Goal: Book appointment/travel/reservation

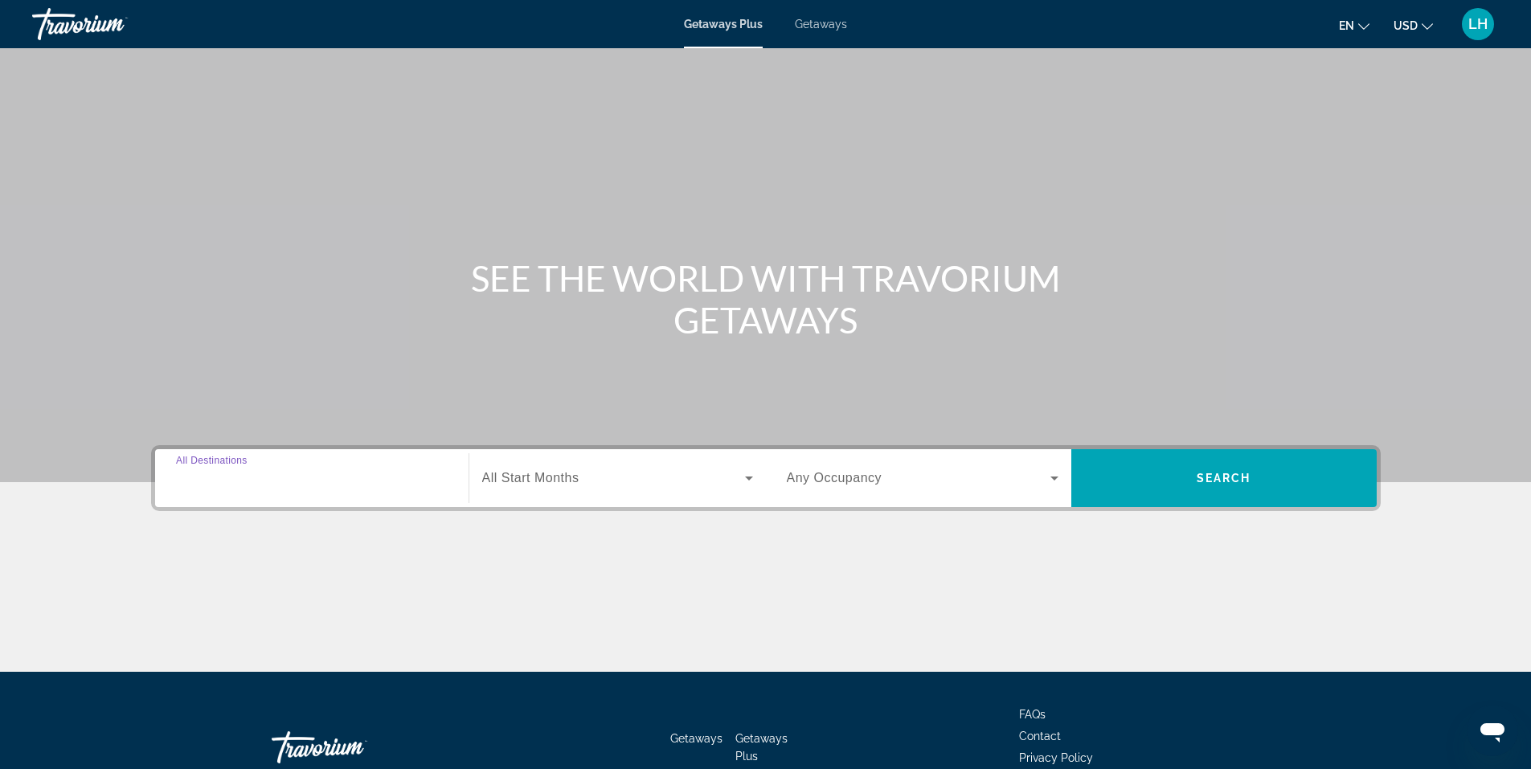
click at [307, 479] on input "Destination All Destinations" at bounding box center [312, 478] width 272 height 19
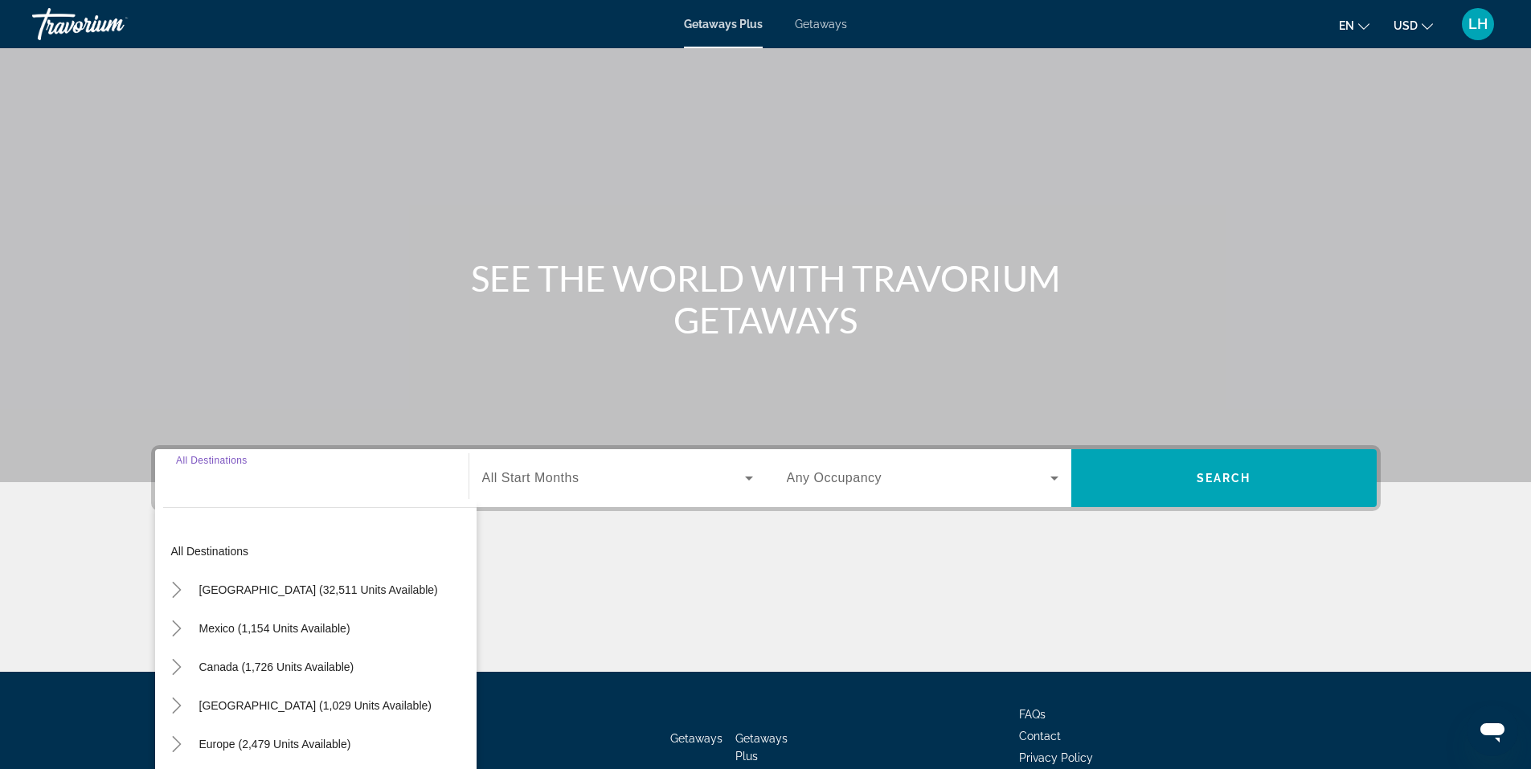
scroll to position [100, 0]
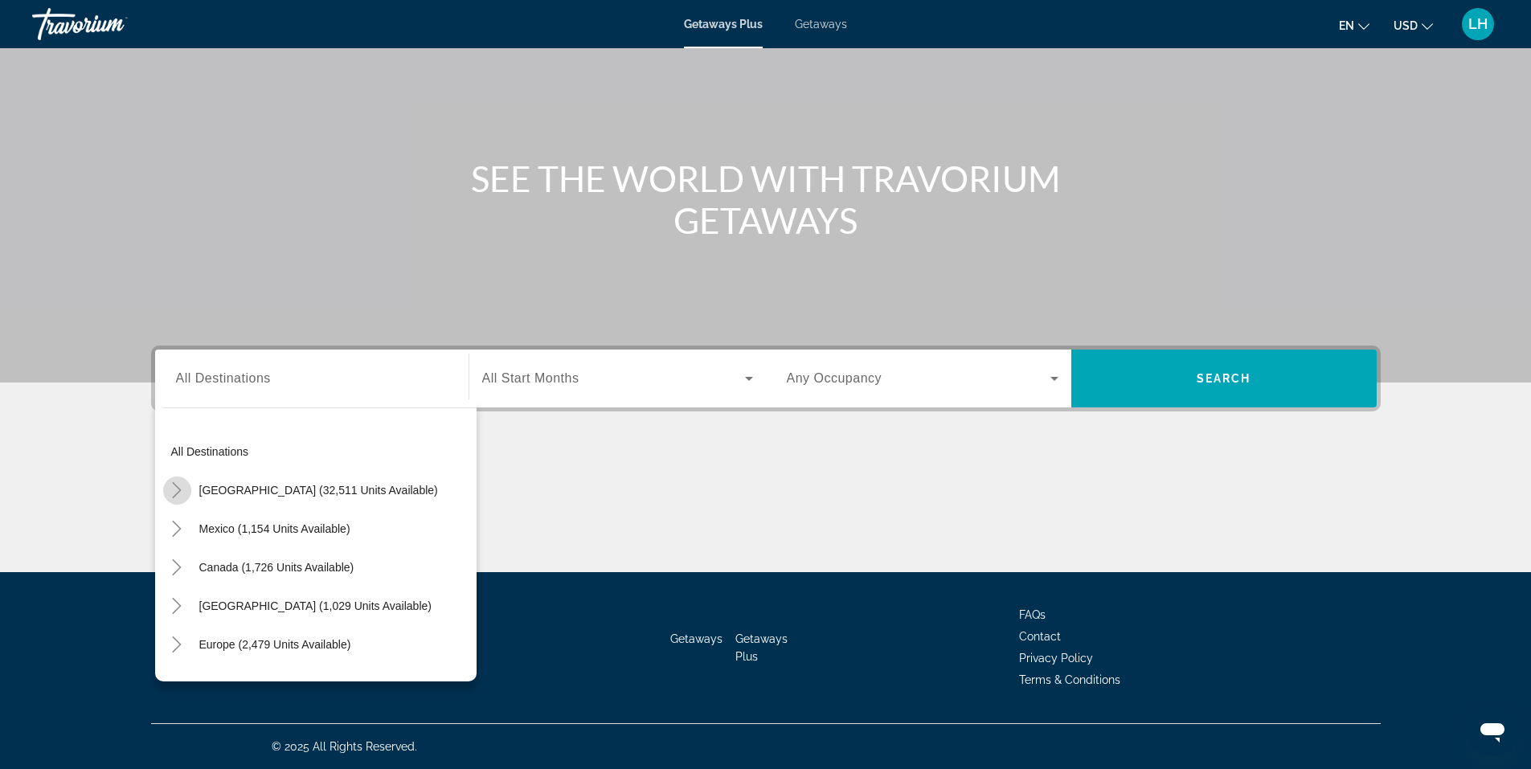
click at [174, 491] on icon "Toggle United States (32,511 units available)" at bounding box center [177, 490] width 16 height 16
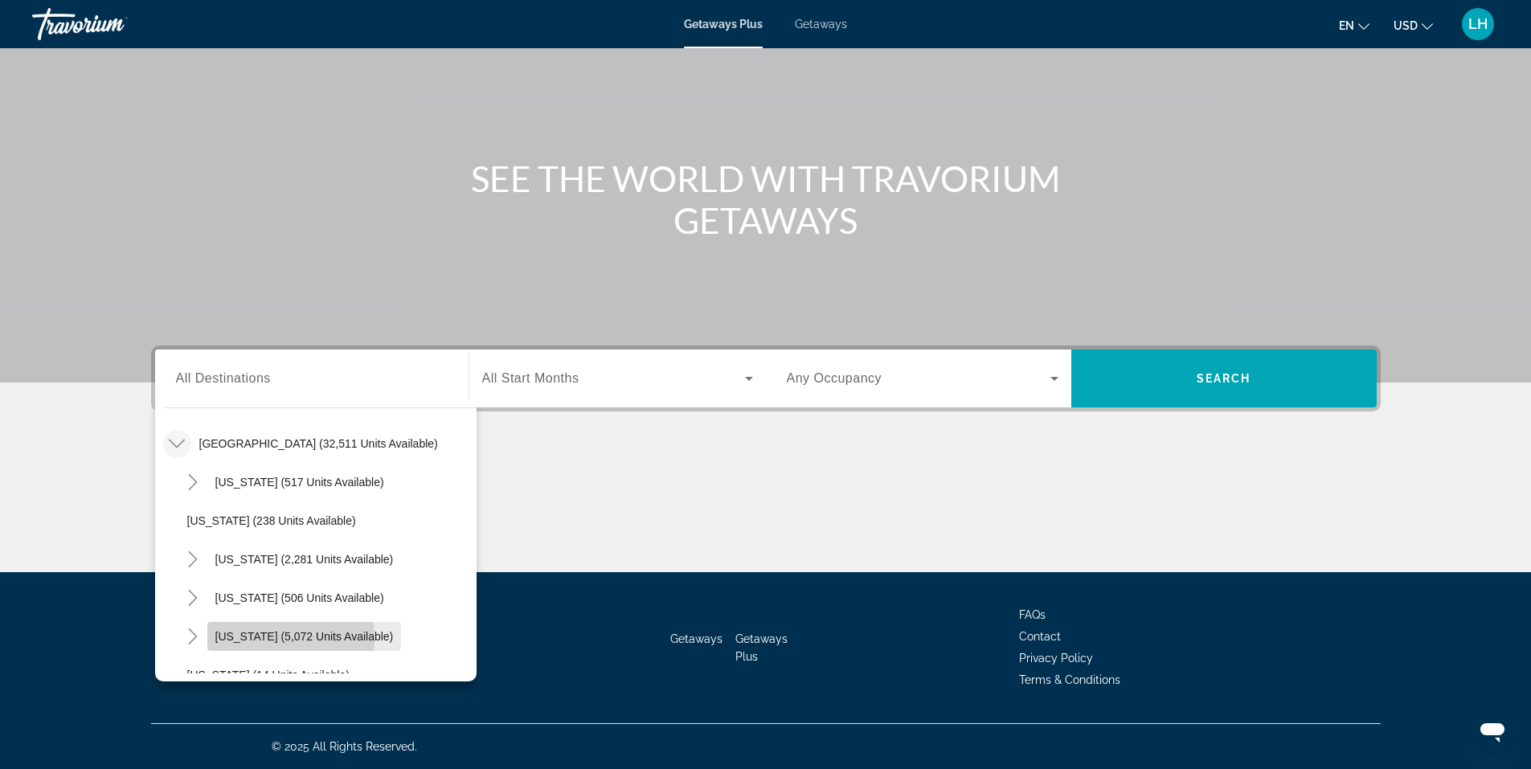
click at [230, 640] on span "[US_STATE] (5,072 units available)" at bounding box center [304, 636] width 178 height 13
type input "**********"
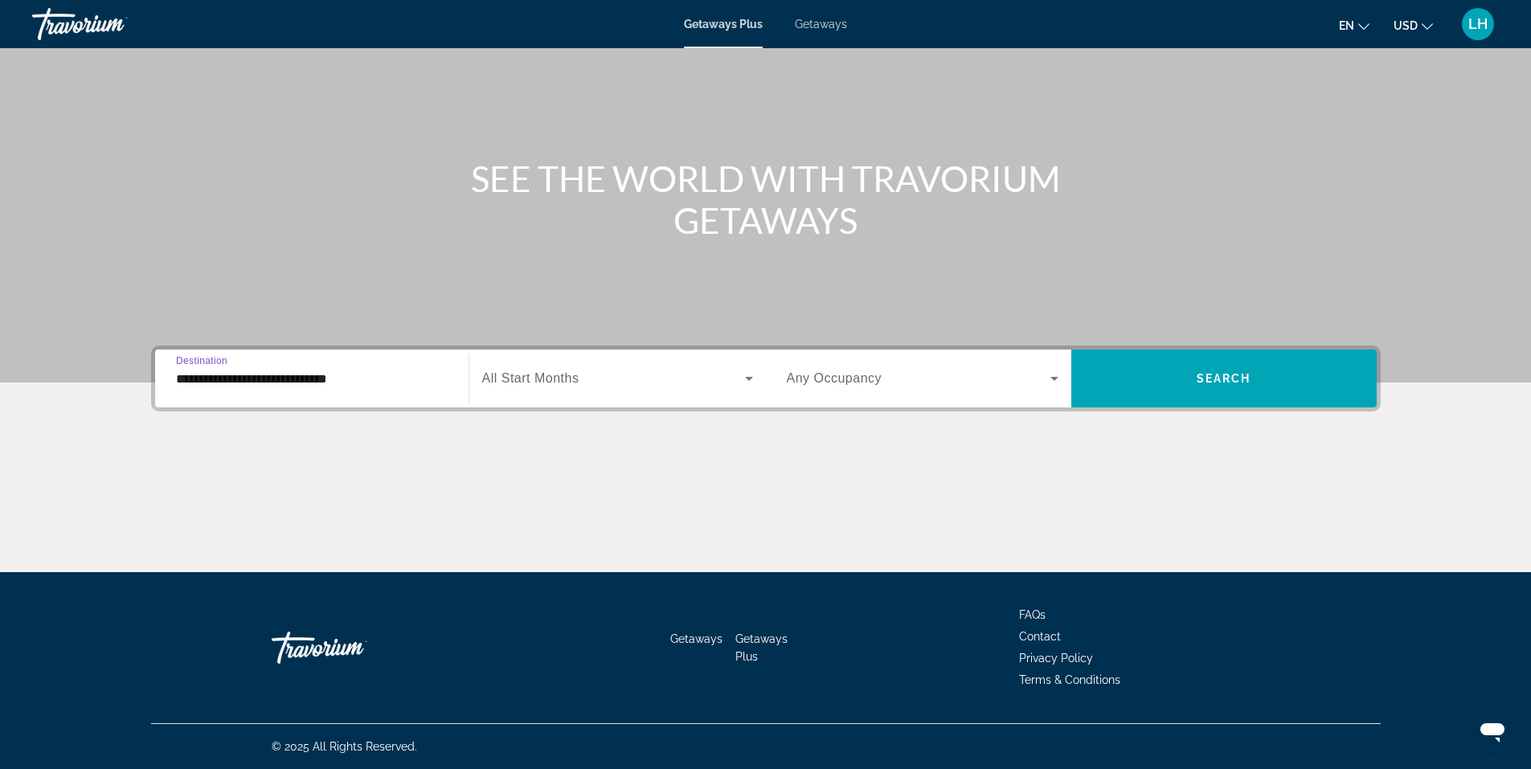
click at [546, 383] on span "All Start Months" at bounding box center [530, 378] width 97 height 14
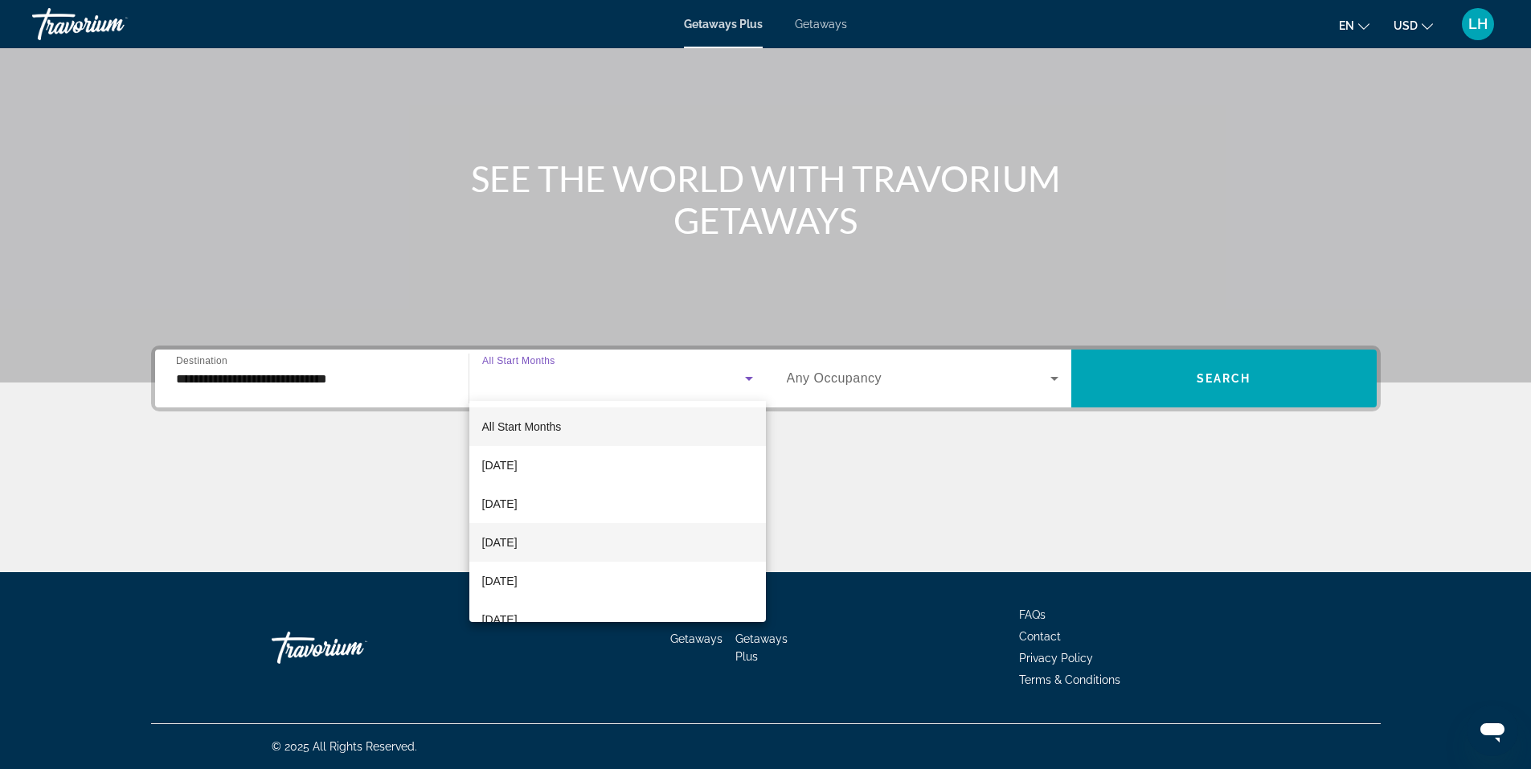
click at [517, 540] on span "[DATE]" at bounding box center [499, 542] width 35 height 19
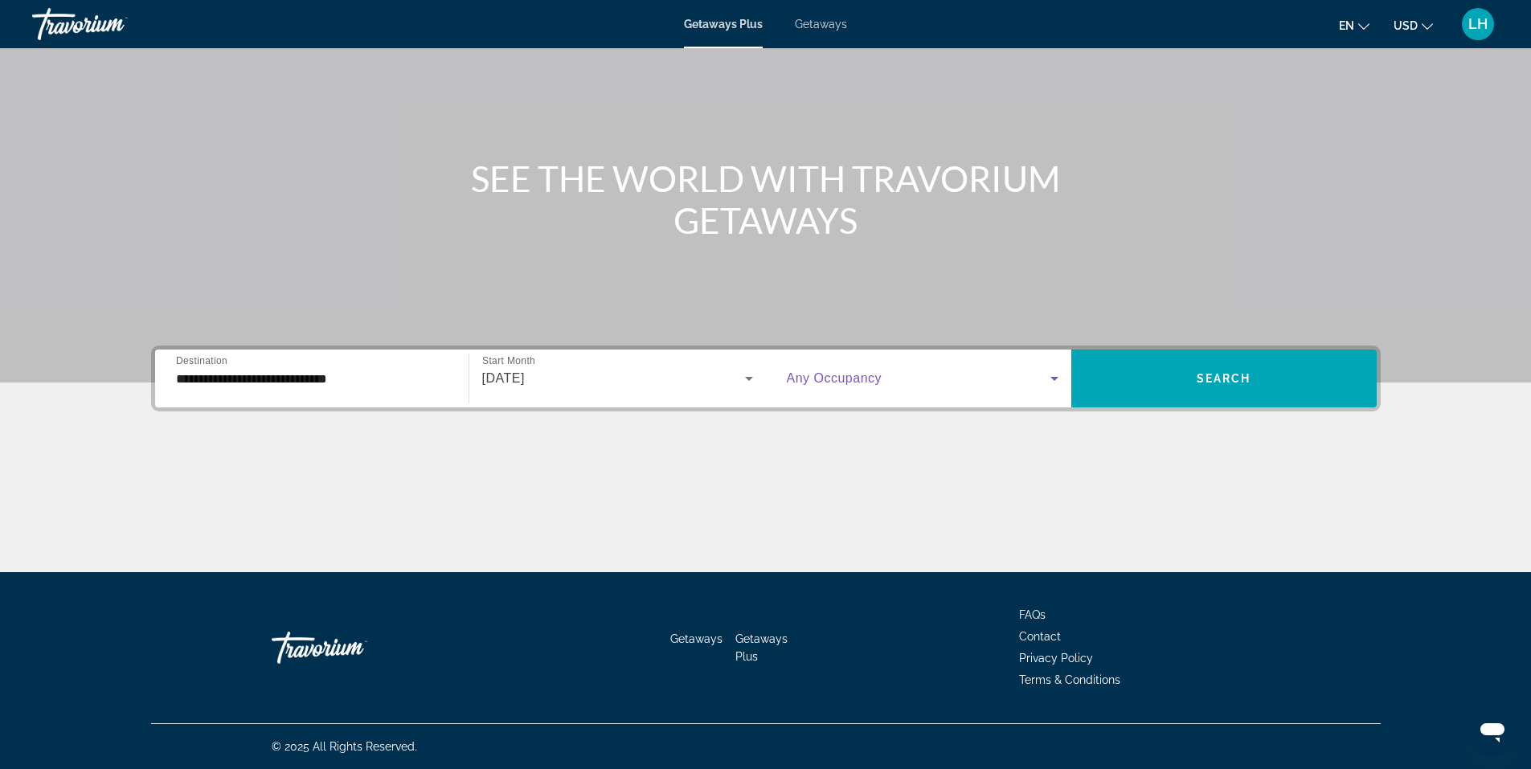
click at [1054, 377] on icon "Search widget" at bounding box center [1054, 379] width 8 height 4
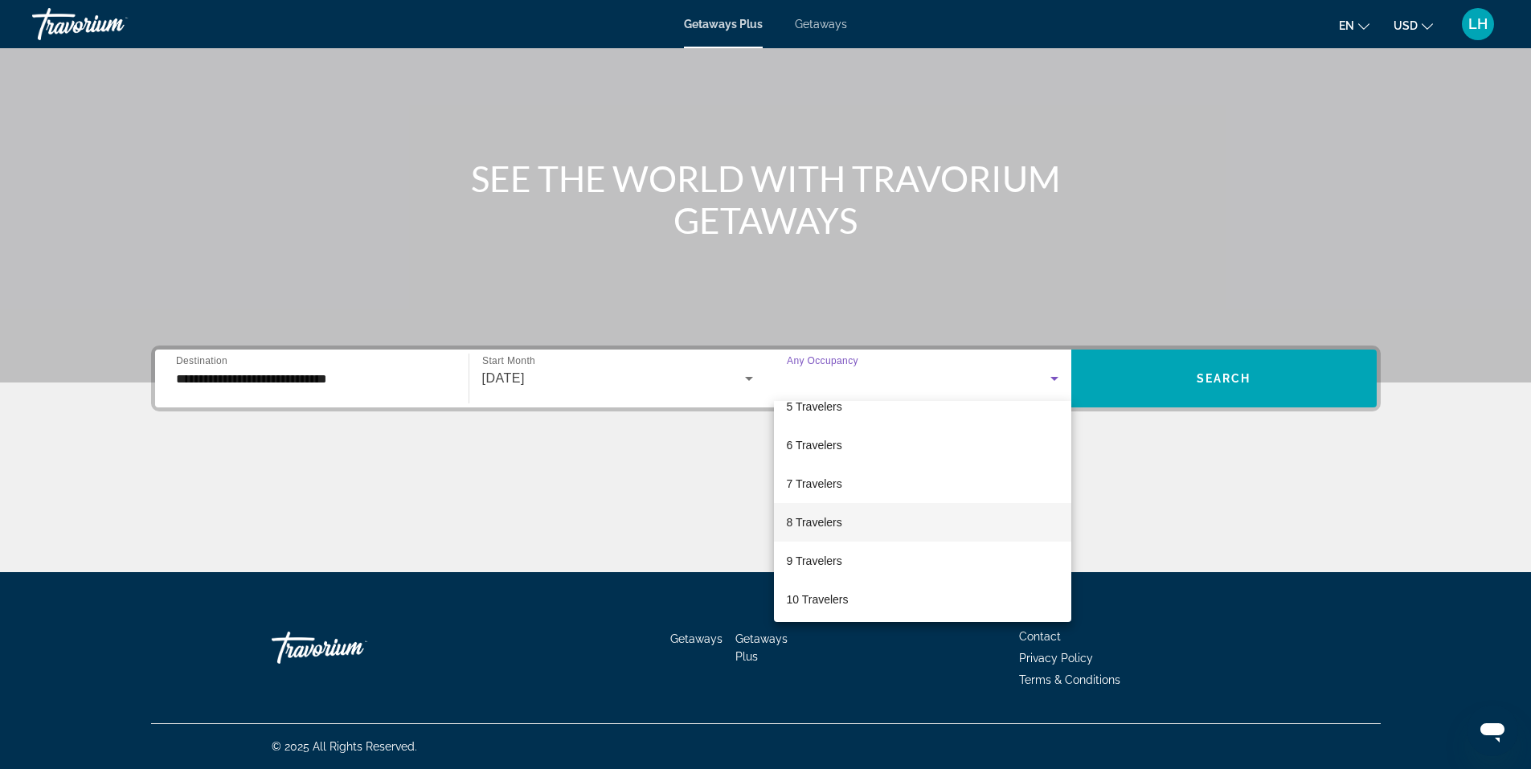
scroll to position [178, 0]
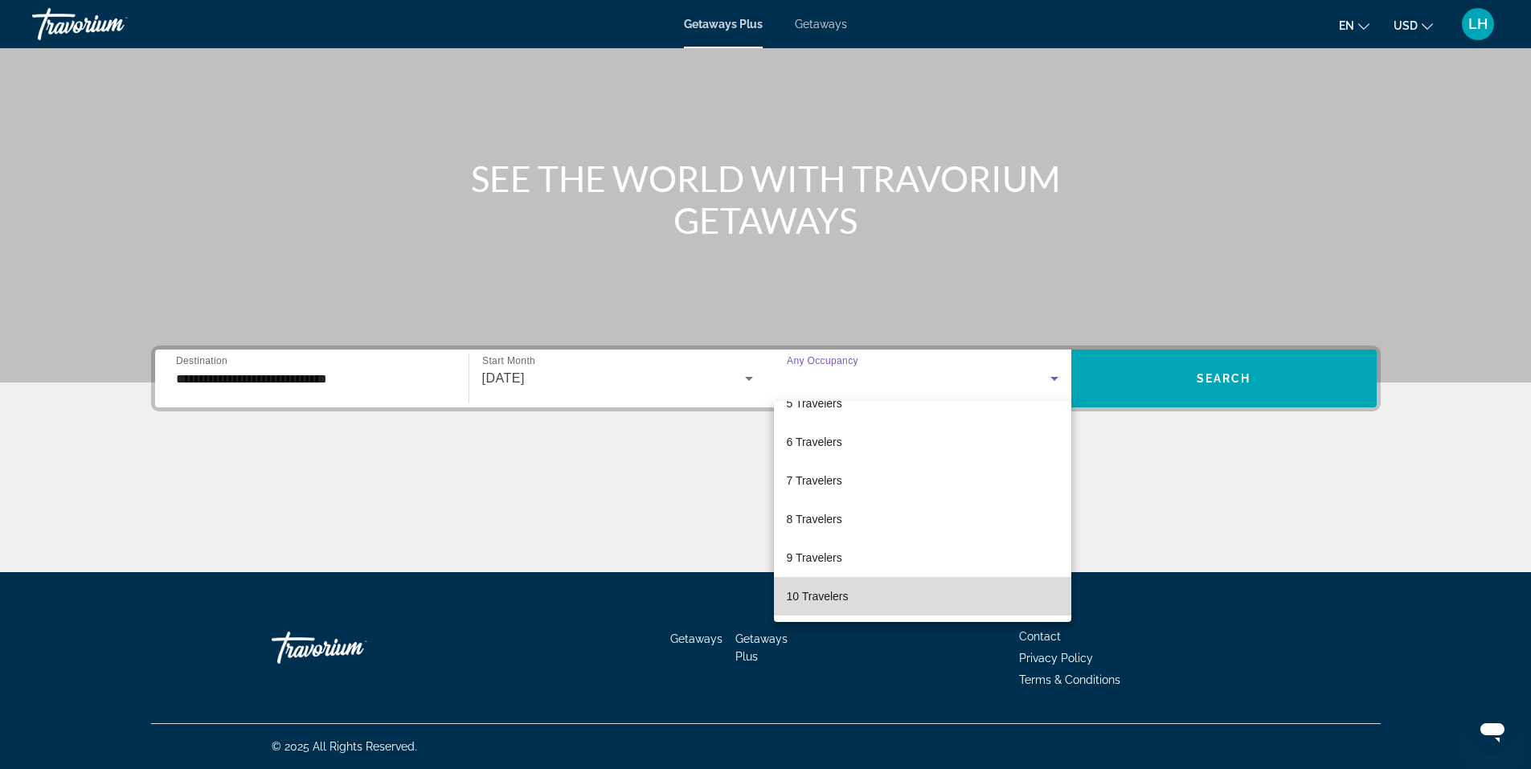
click at [1008, 604] on mat-option "10 Travelers" at bounding box center [922, 596] width 297 height 39
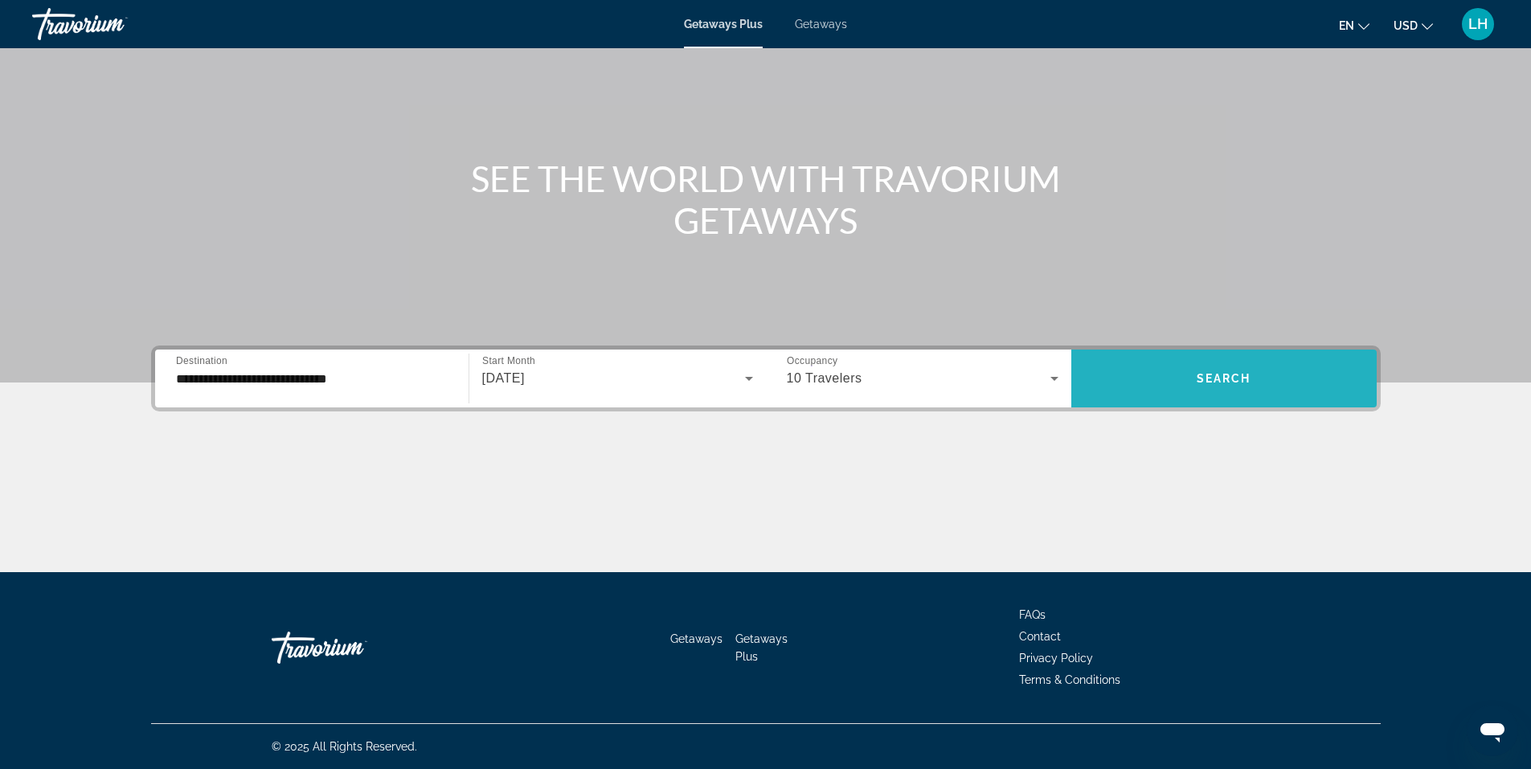
click at [1230, 374] on span "Search" at bounding box center [1223, 378] width 55 height 13
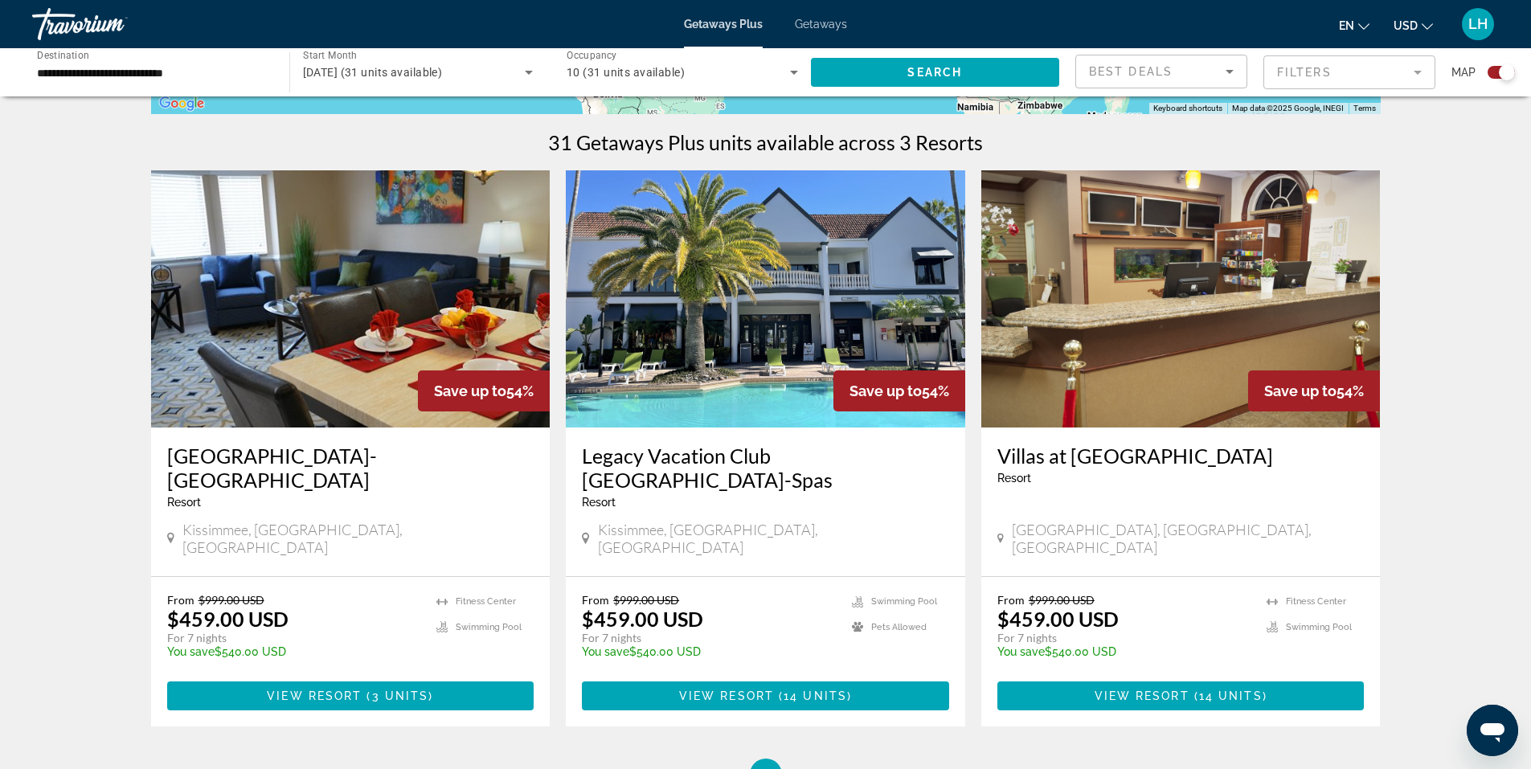
scroll to position [482, 0]
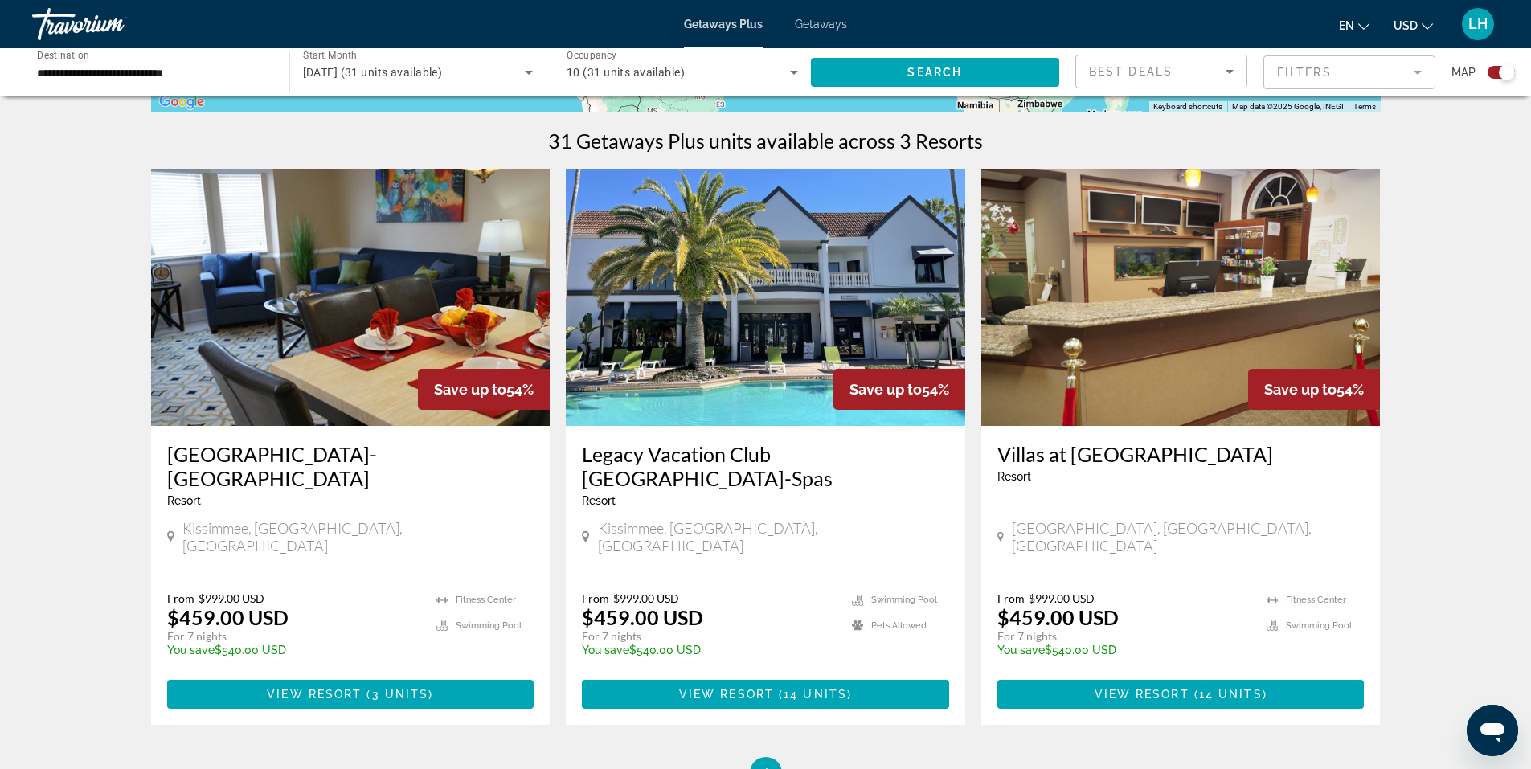
click at [370, 326] on img "Main content" at bounding box center [350, 297] width 399 height 257
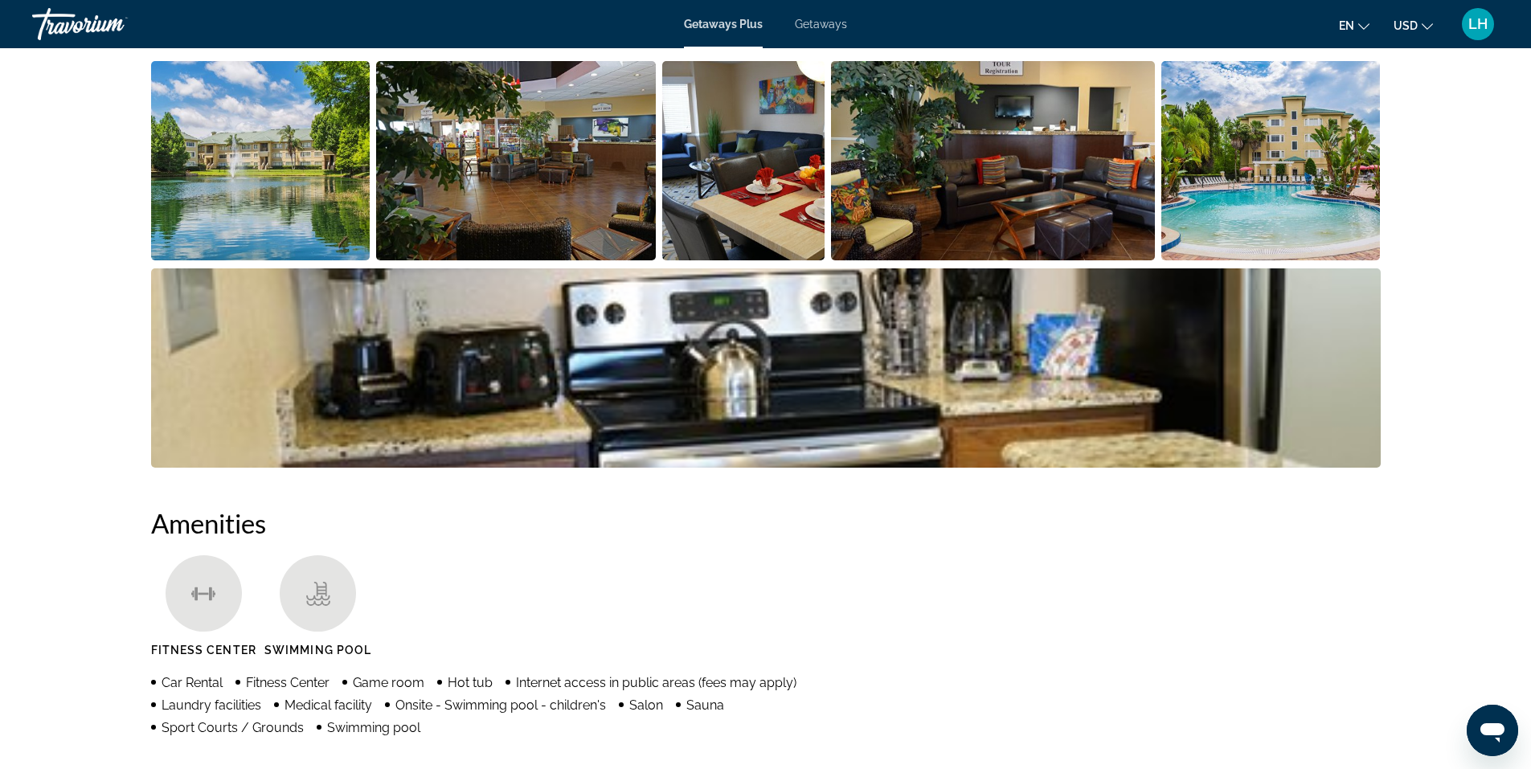
scroll to position [723, 0]
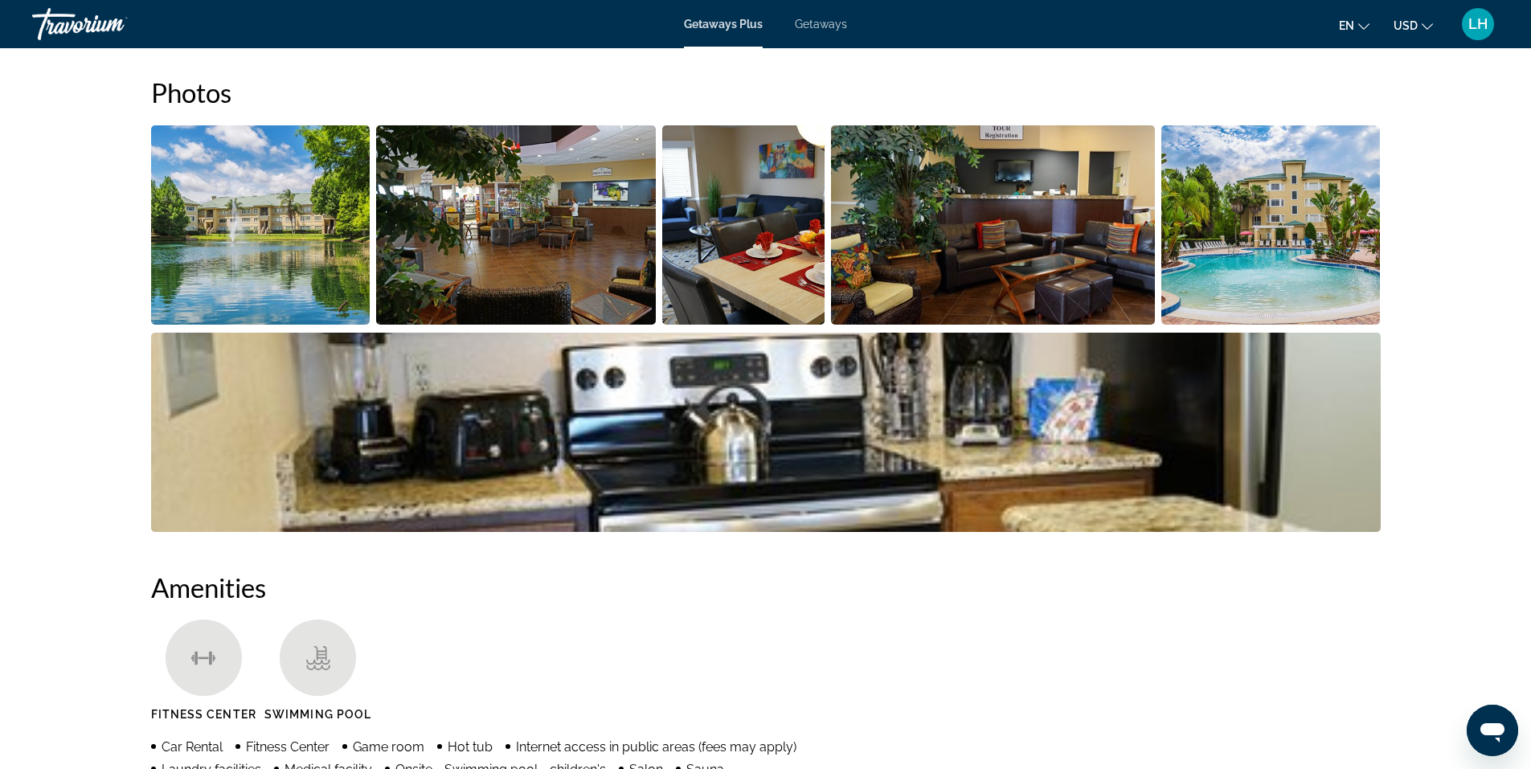
click at [466, 237] on img "Open full-screen image slider" at bounding box center [516, 224] width 280 height 199
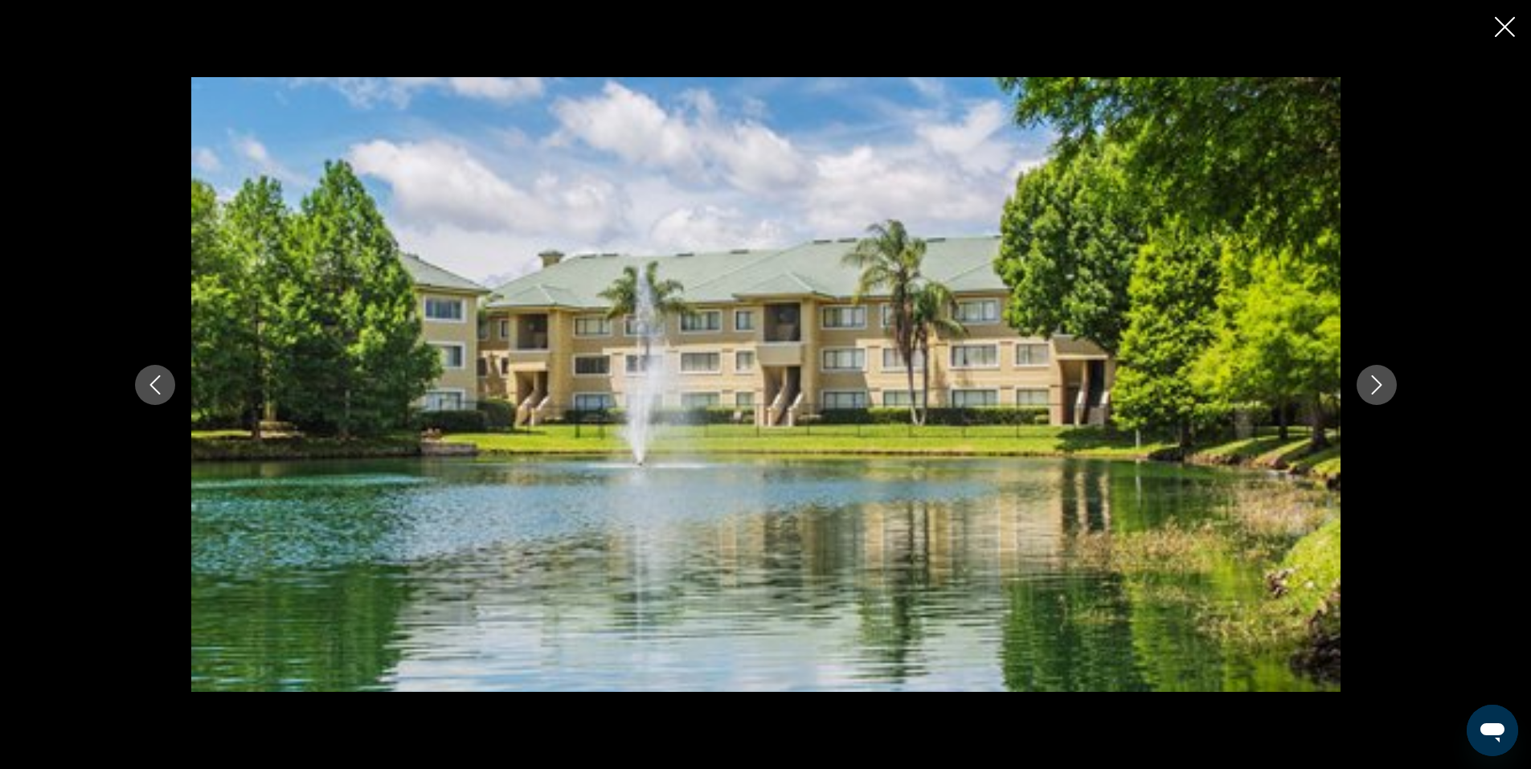
click at [1384, 385] on icon "Next image" at bounding box center [1376, 384] width 19 height 19
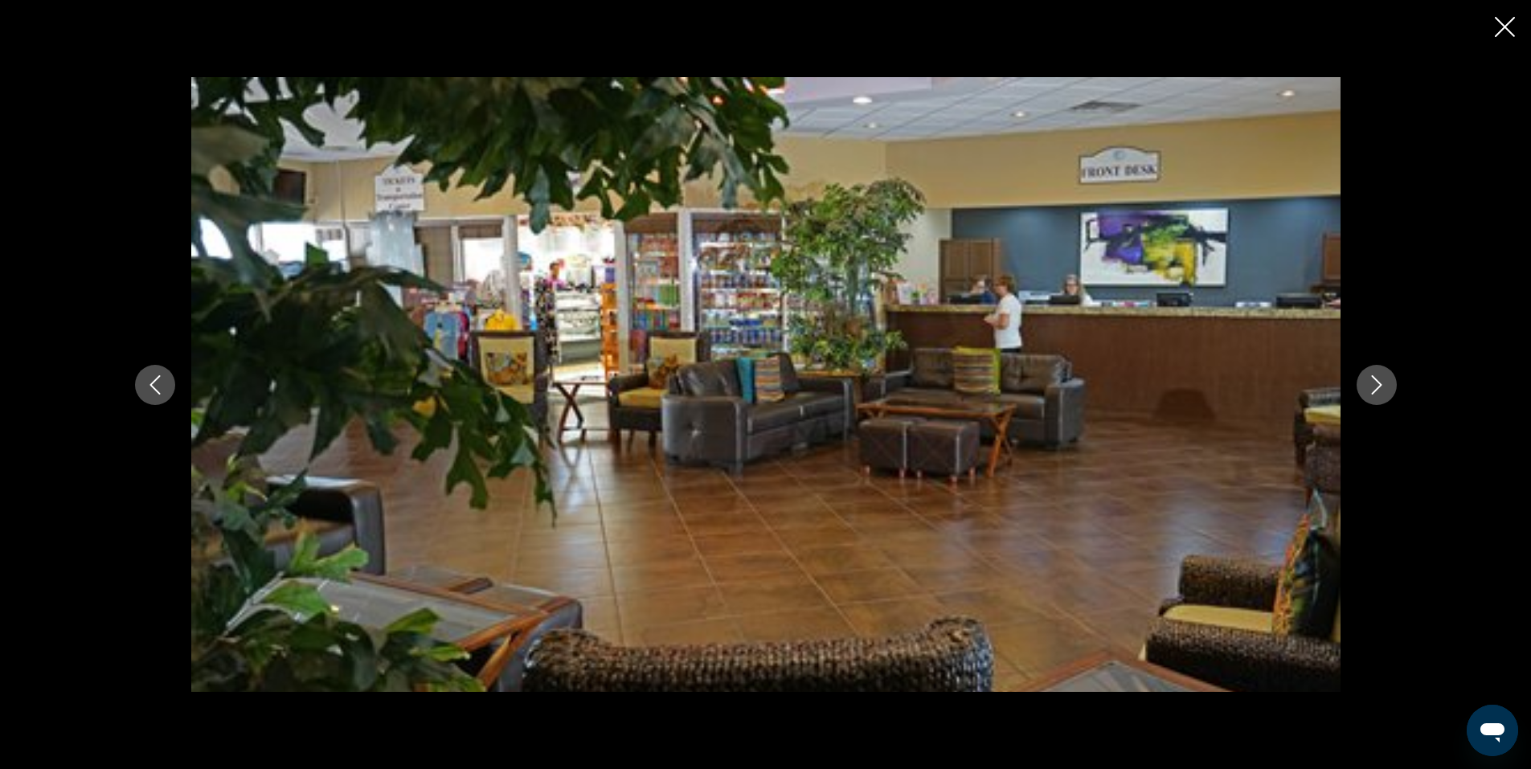
click at [1384, 385] on icon "Next image" at bounding box center [1376, 384] width 19 height 19
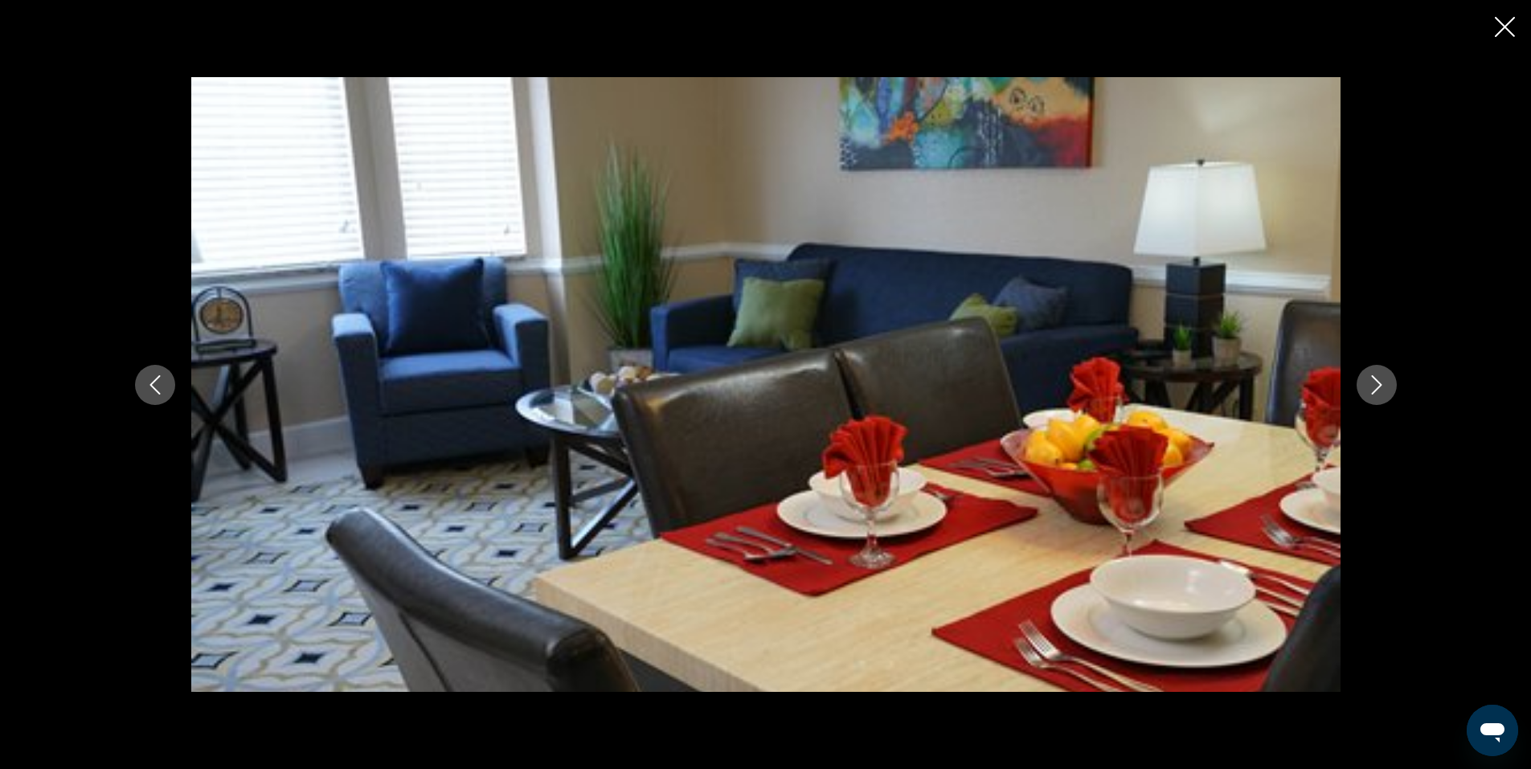
click at [1384, 385] on icon "Next image" at bounding box center [1376, 384] width 19 height 19
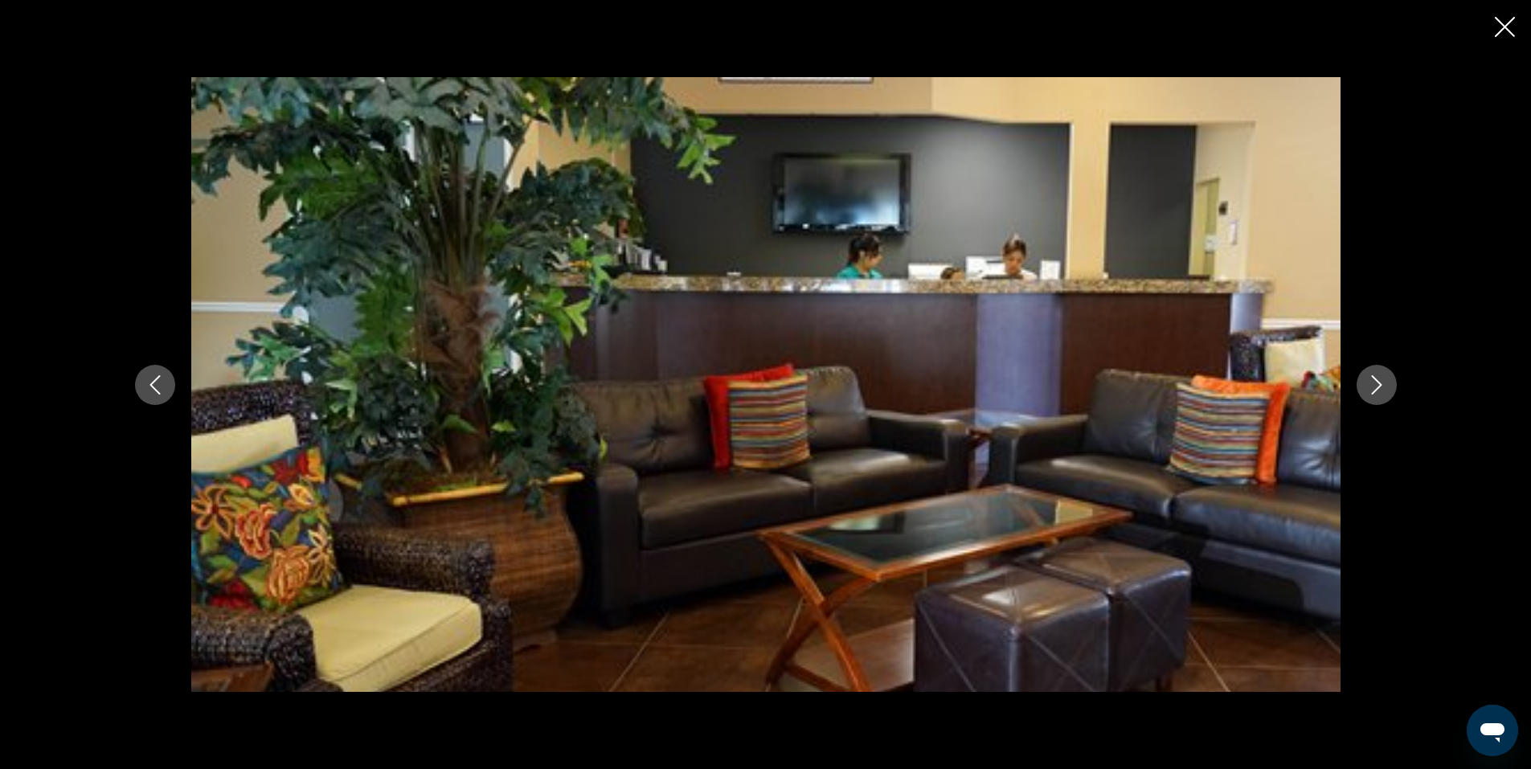
click at [1384, 385] on icon "Next image" at bounding box center [1376, 384] width 19 height 19
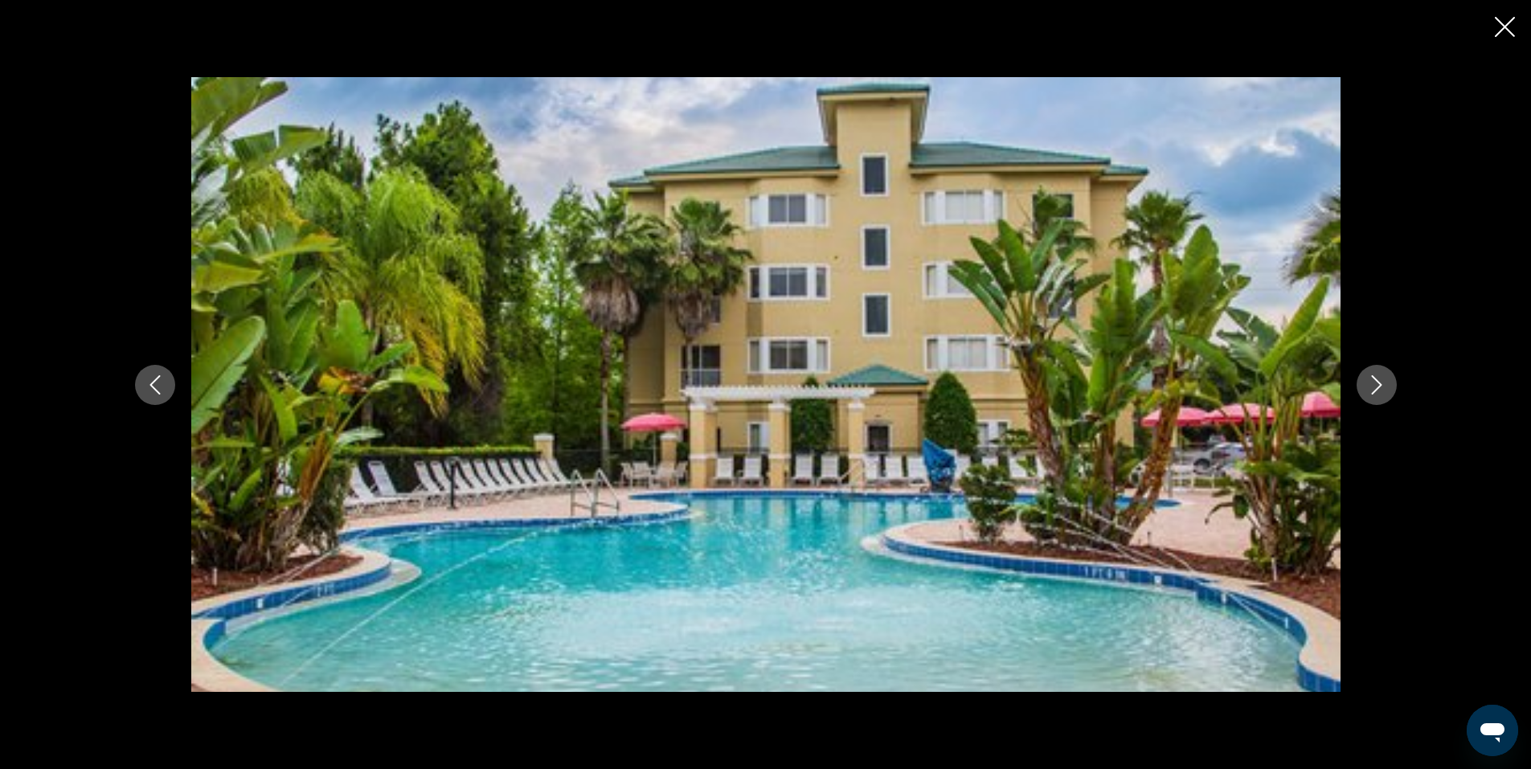
click at [1384, 385] on icon "Next image" at bounding box center [1376, 384] width 19 height 19
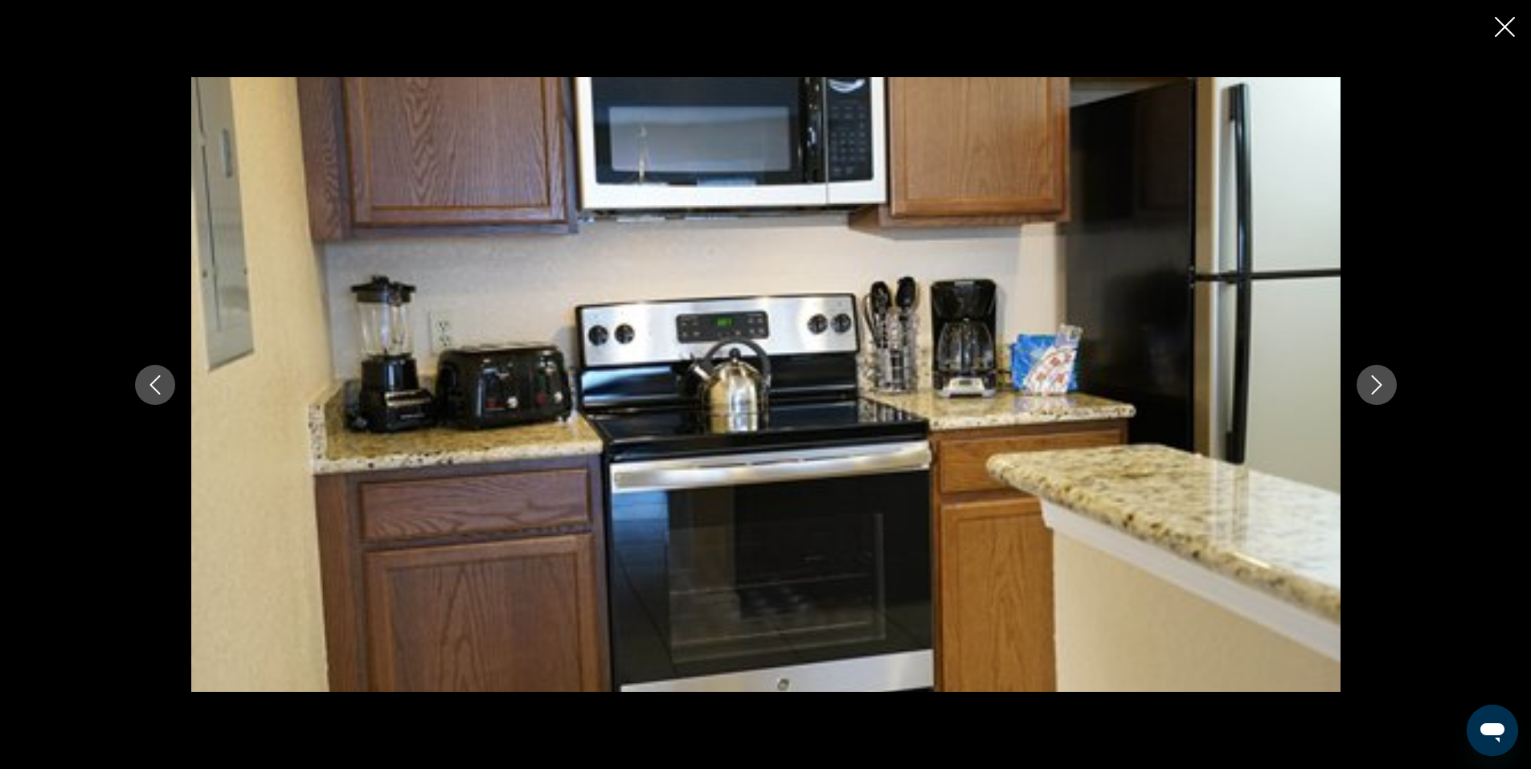
click at [1384, 385] on icon "Next image" at bounding box center [1376, 384] width 19 height 19
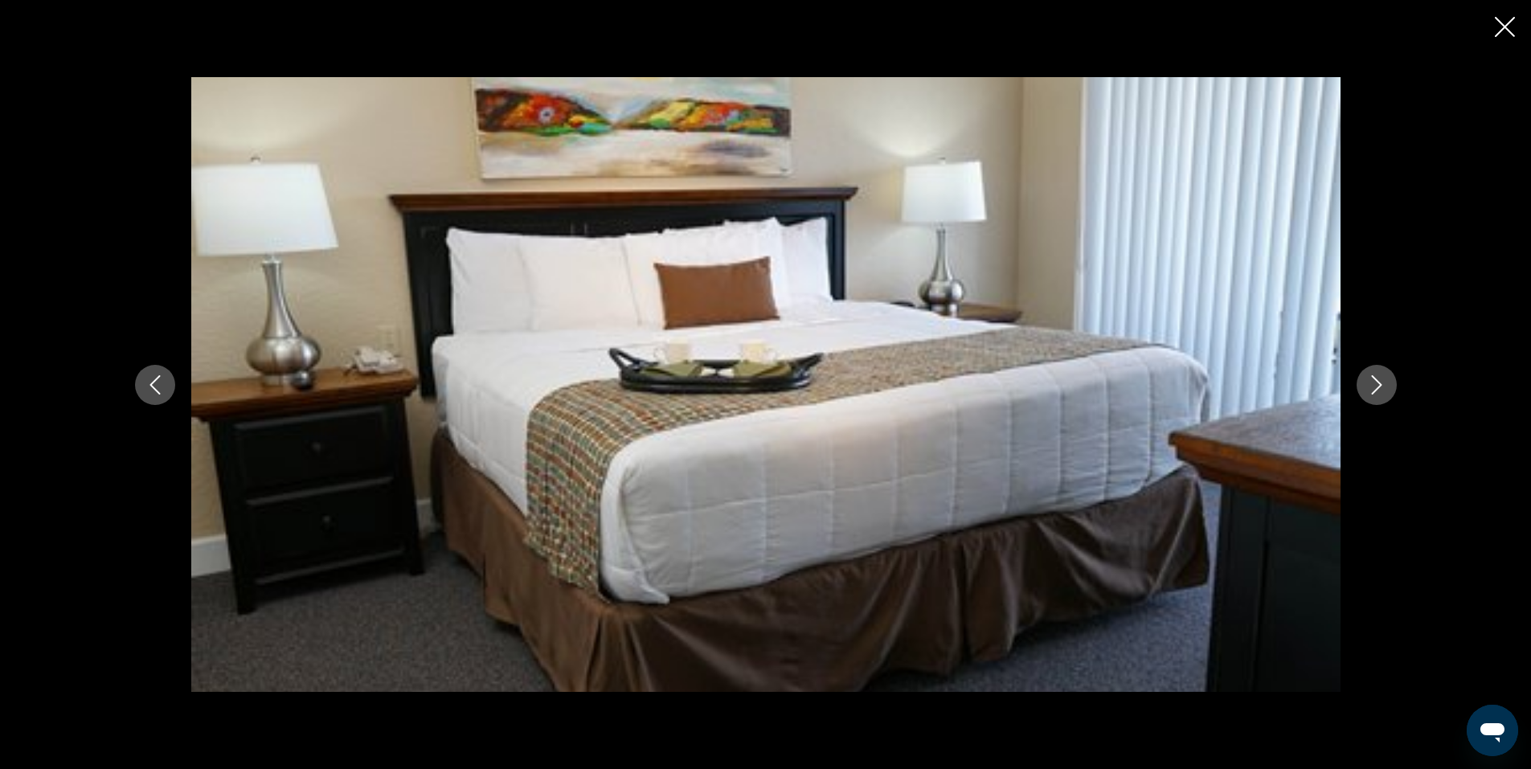
click at [1384, 385] on icon "Next image" at bounding box center [1376, 384] width 19 height 19
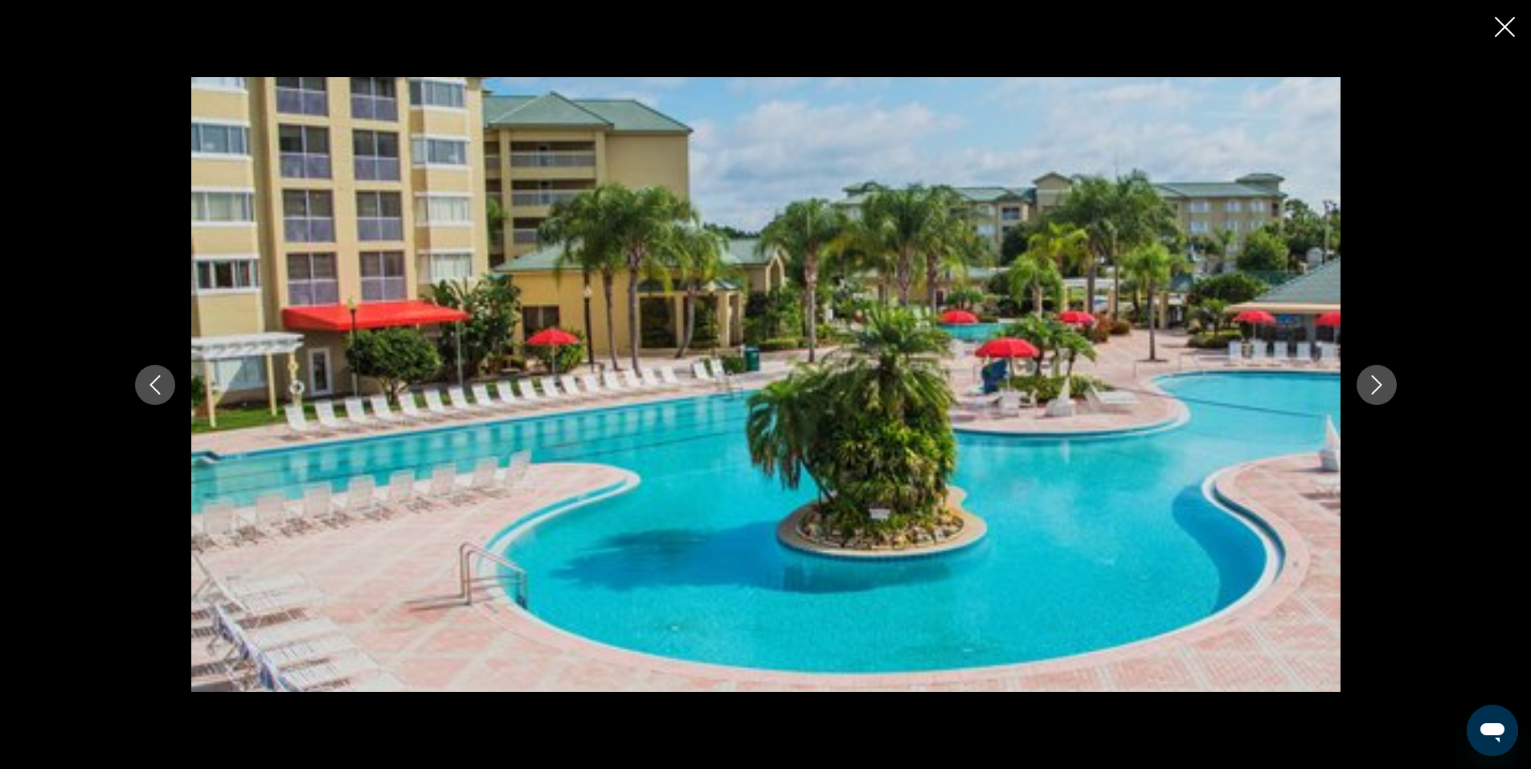
click at [1384, 385] on icon "Next image" at bounding box center [1376, 384] width 19 height 19
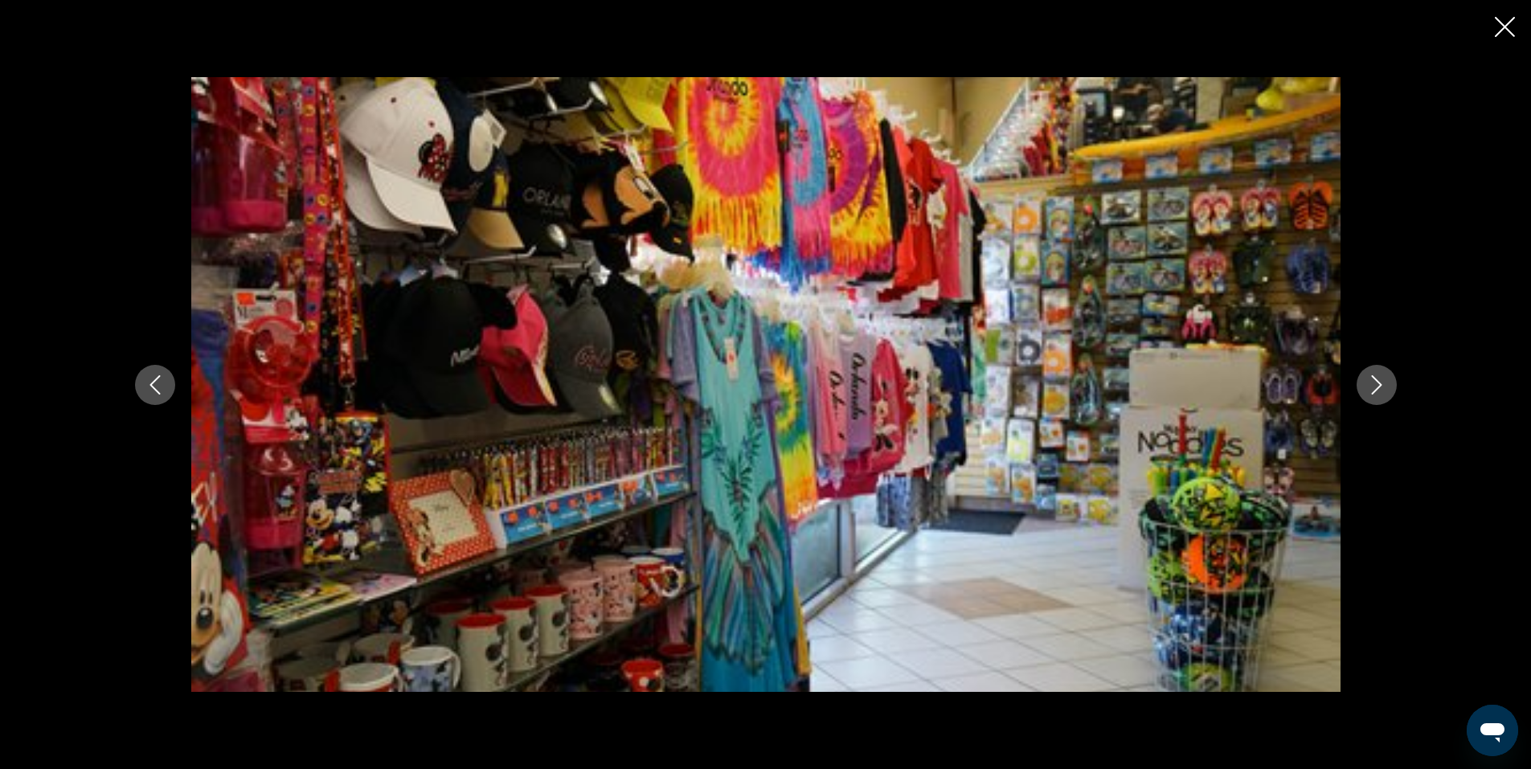
click at [1384, 385] on icon "Next image" at bounding box center [1376, 384] width 19 height 19
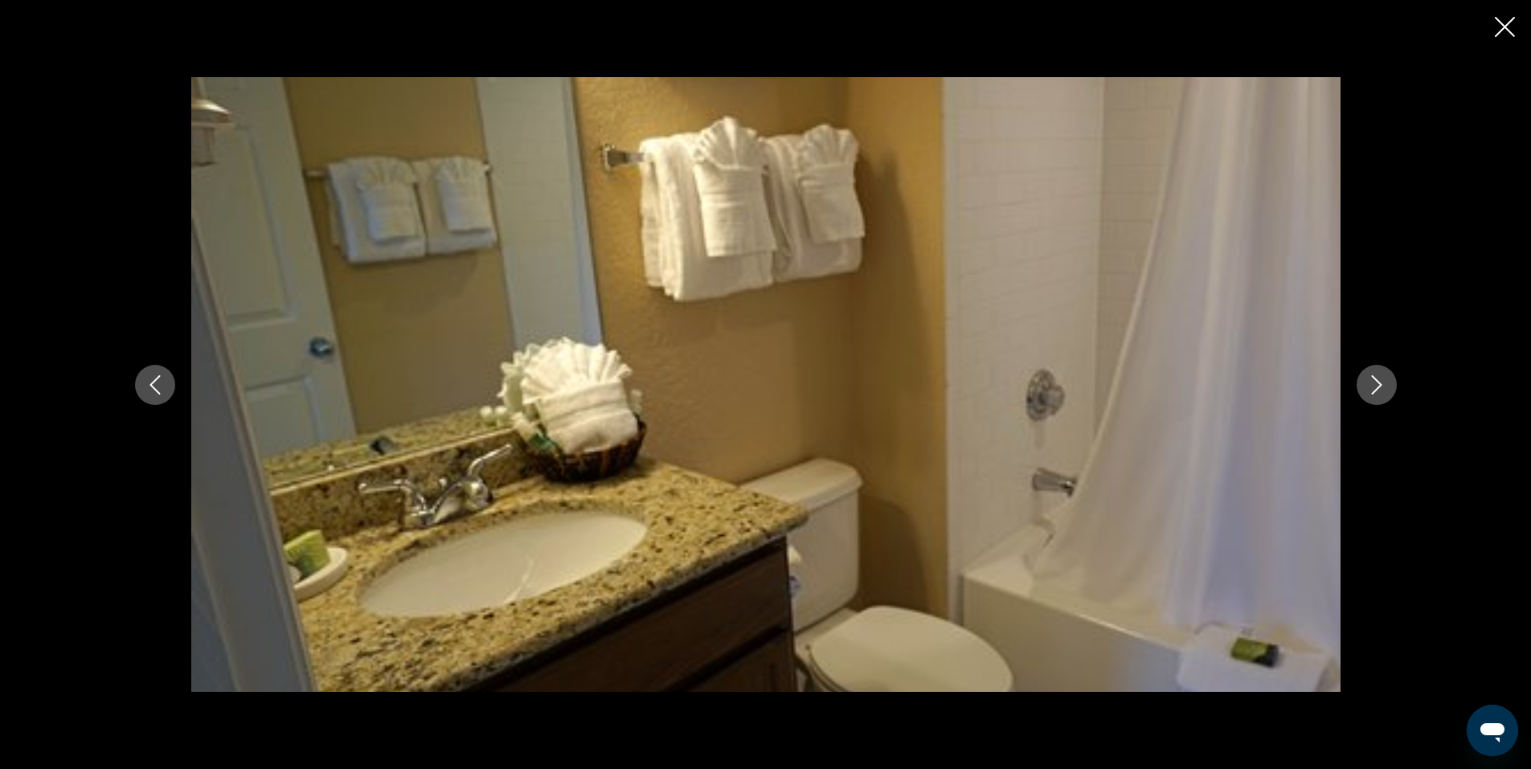
click at [1384, 385] on icon "Next image" at bounding box center [1376, 384] width 19 height 19
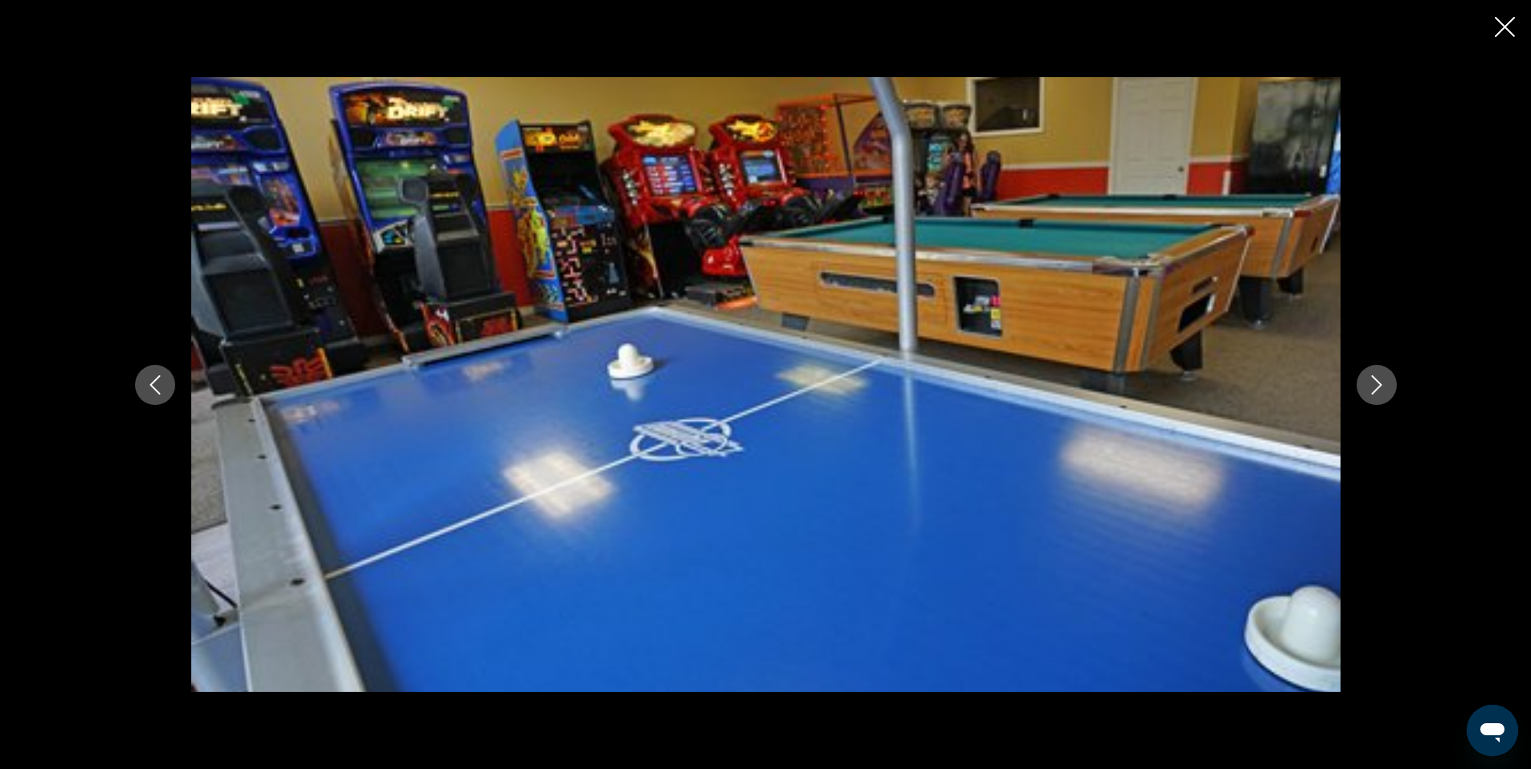
click at [1384, 385] on icon "Next image" at bounding box center [1376, 384] width 19 height 19
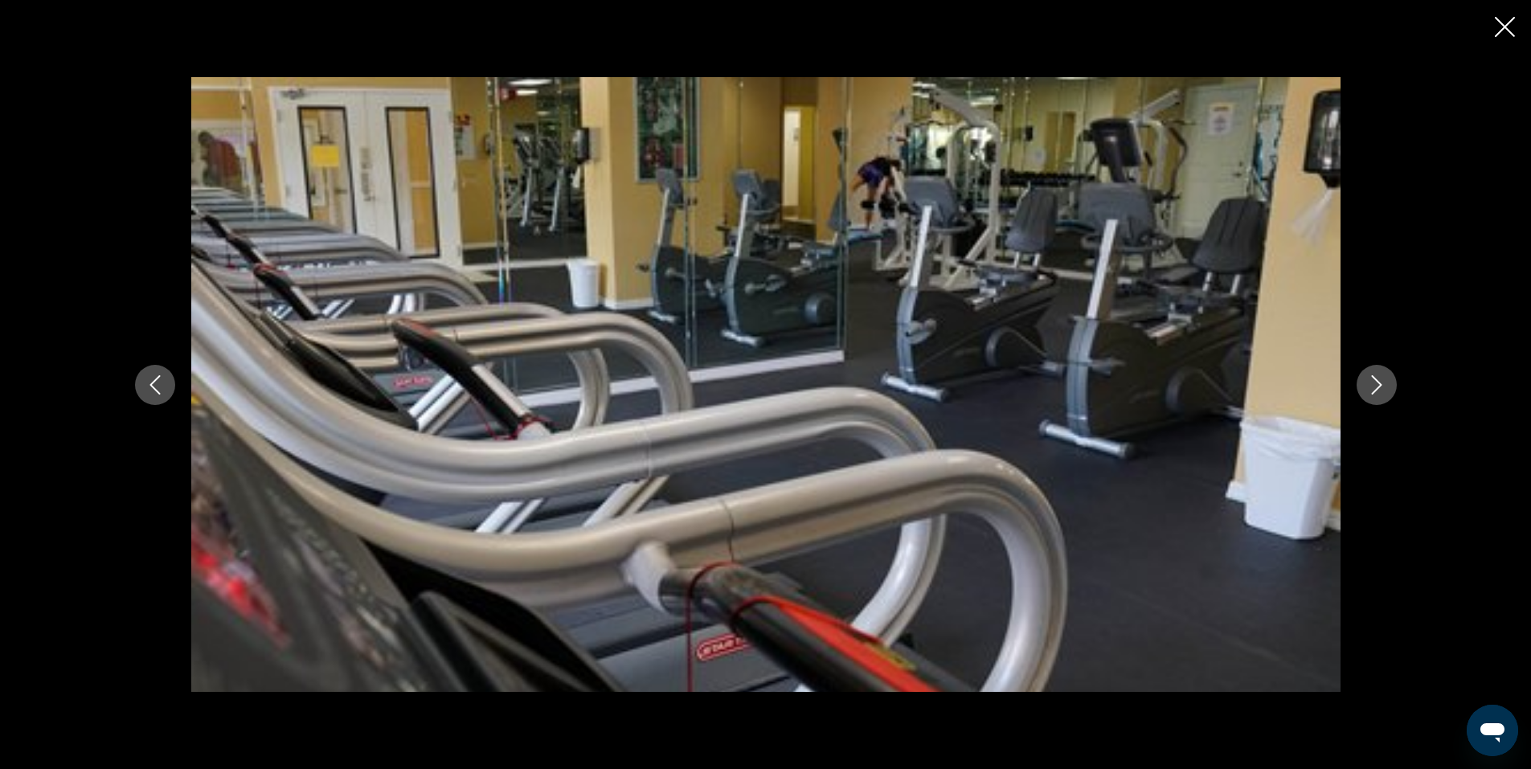
click at [1503, 22] on icon "Close slideshow" at bounding box center [1505, 27] width 20 height 20
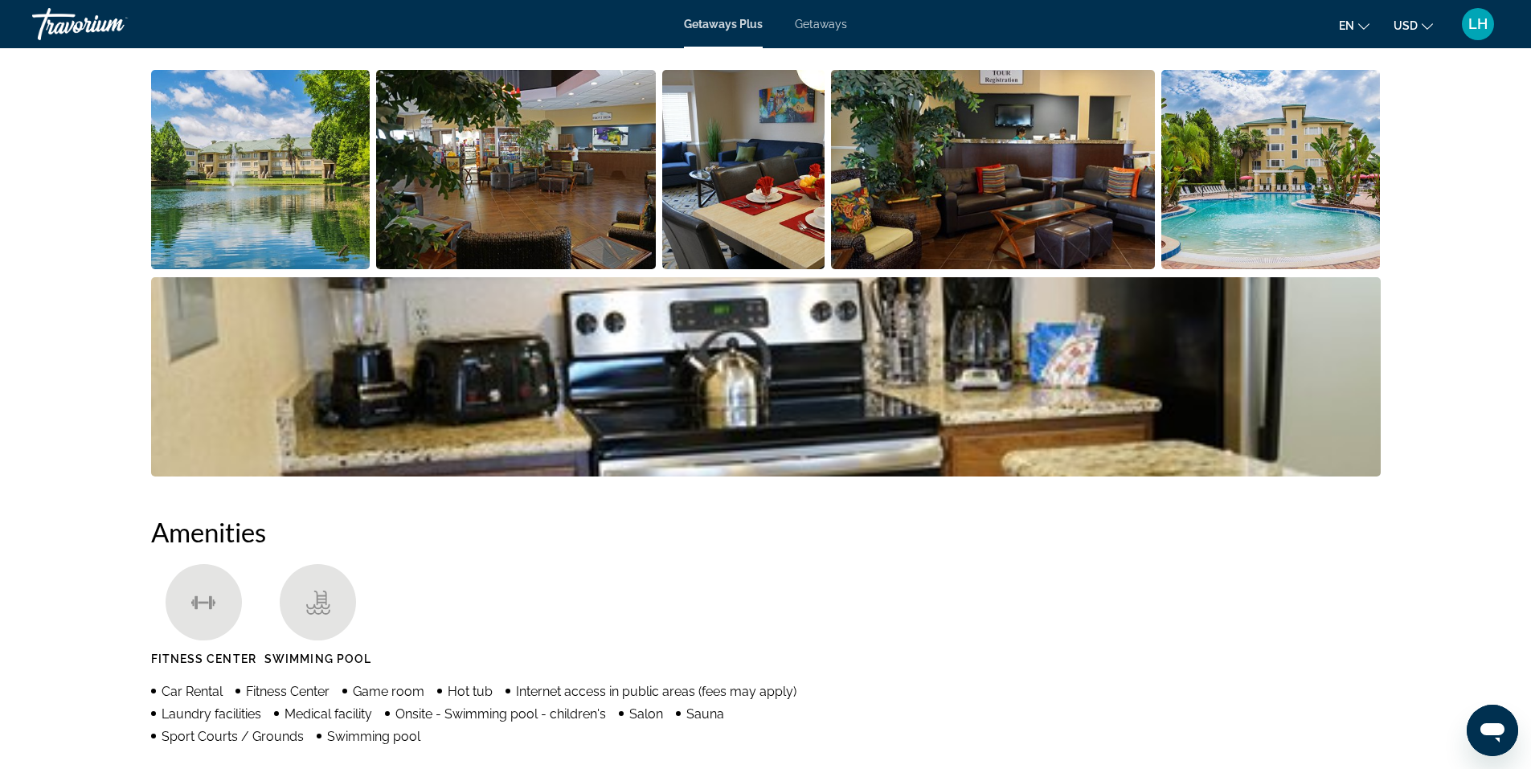
scroll to position [562, 0]
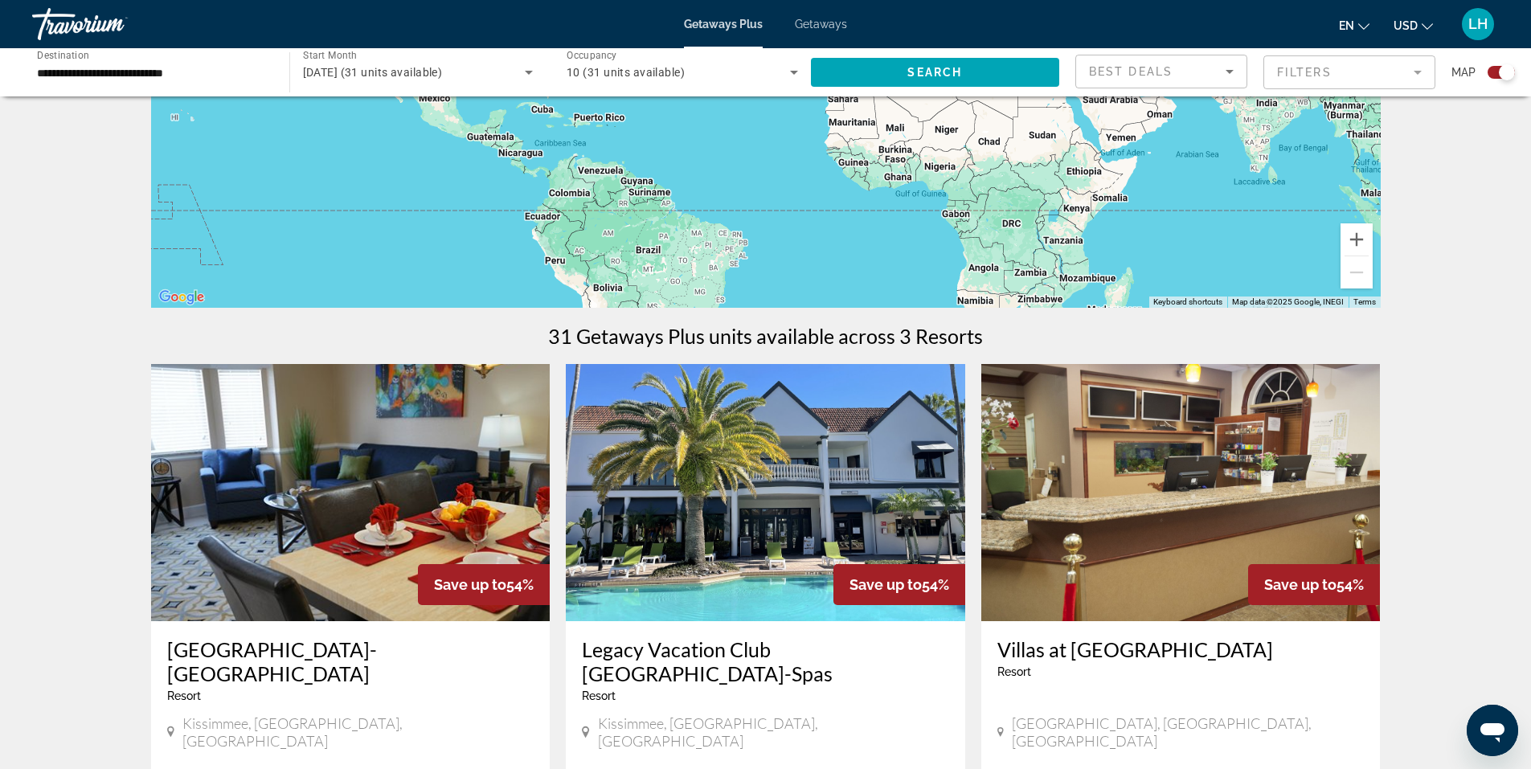
scroll to position [321, 0]
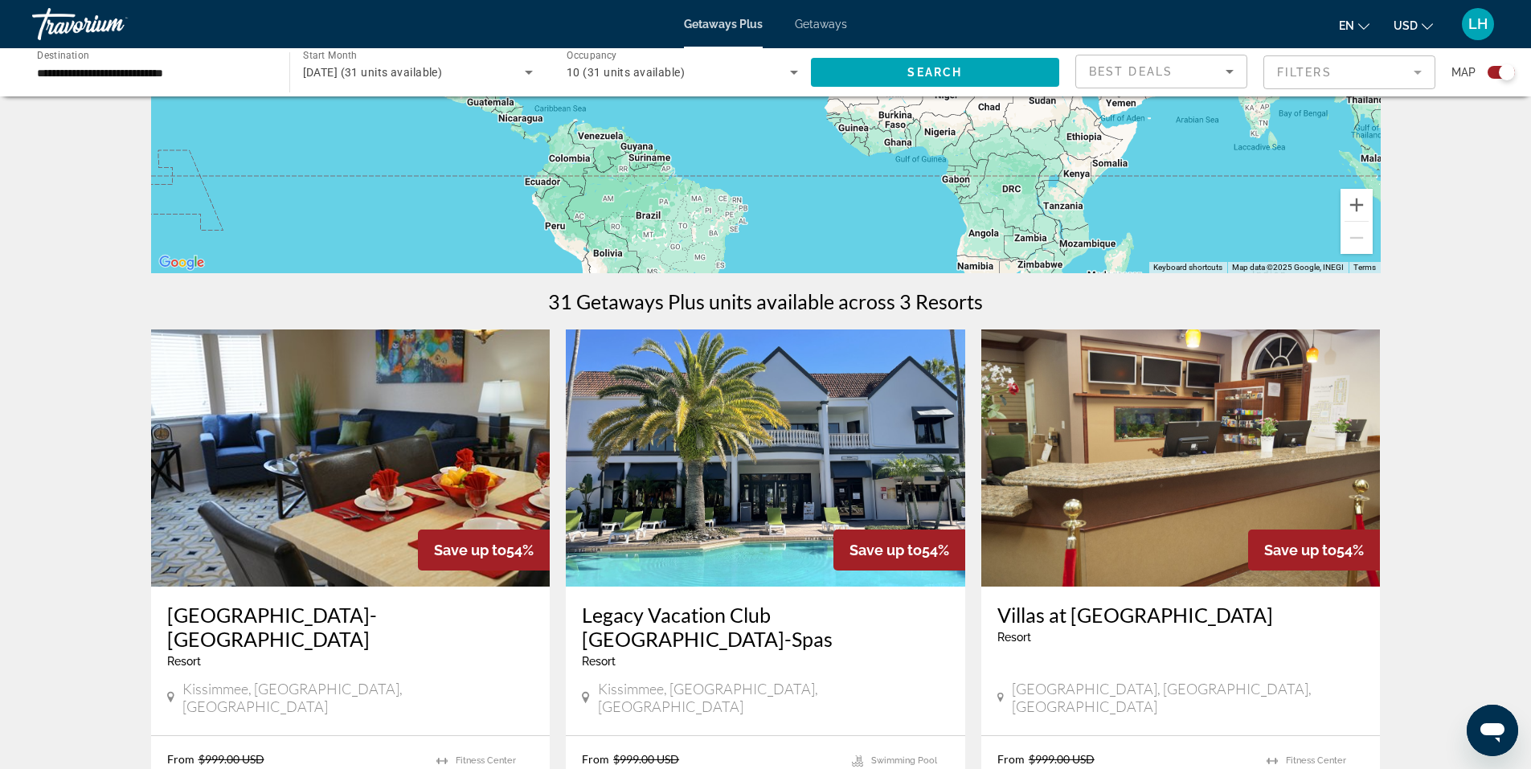
click at [765, 460] on img "Main content" at bounding box center [765, 457] width 399 height 257
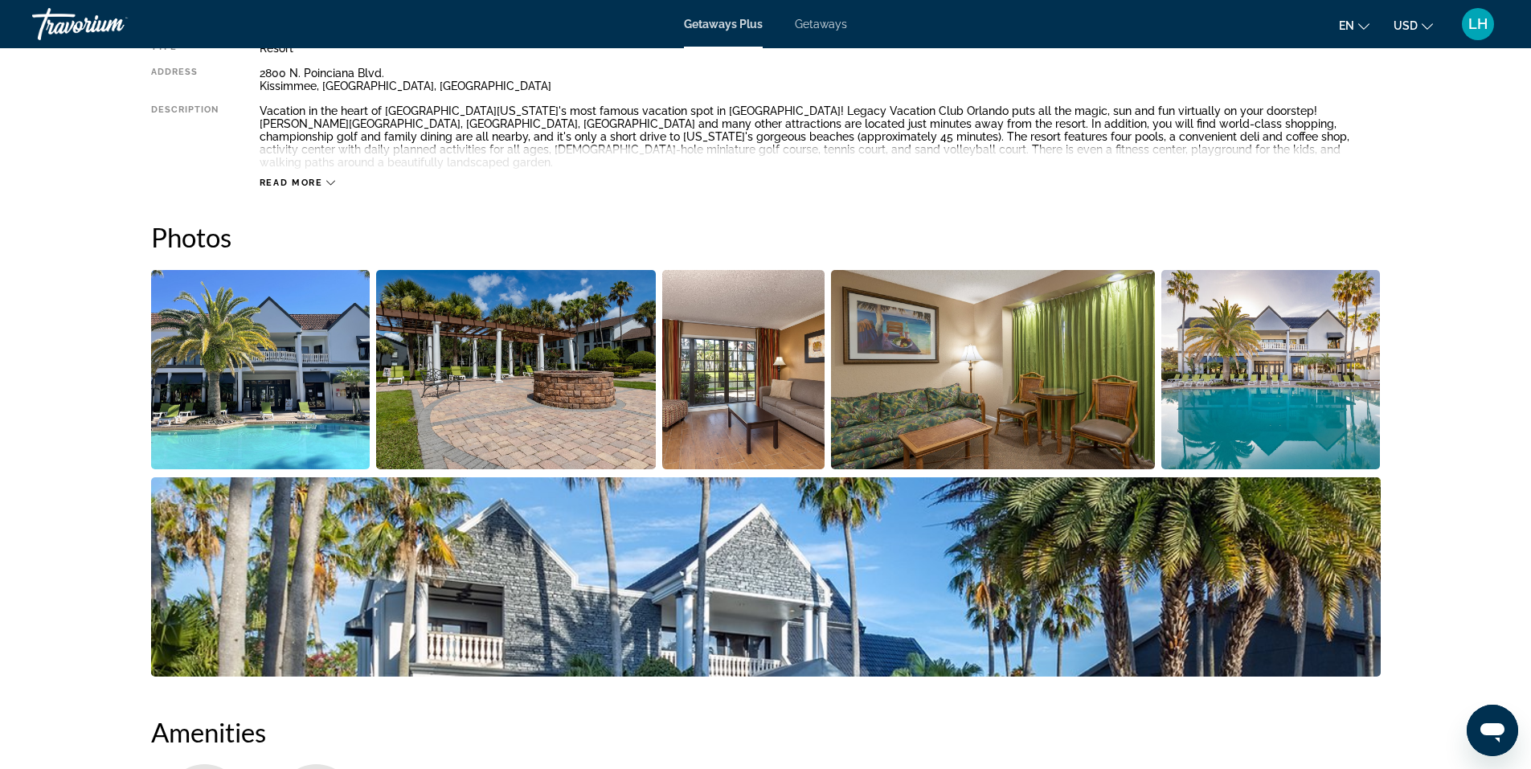
scroll to position [643, 0]
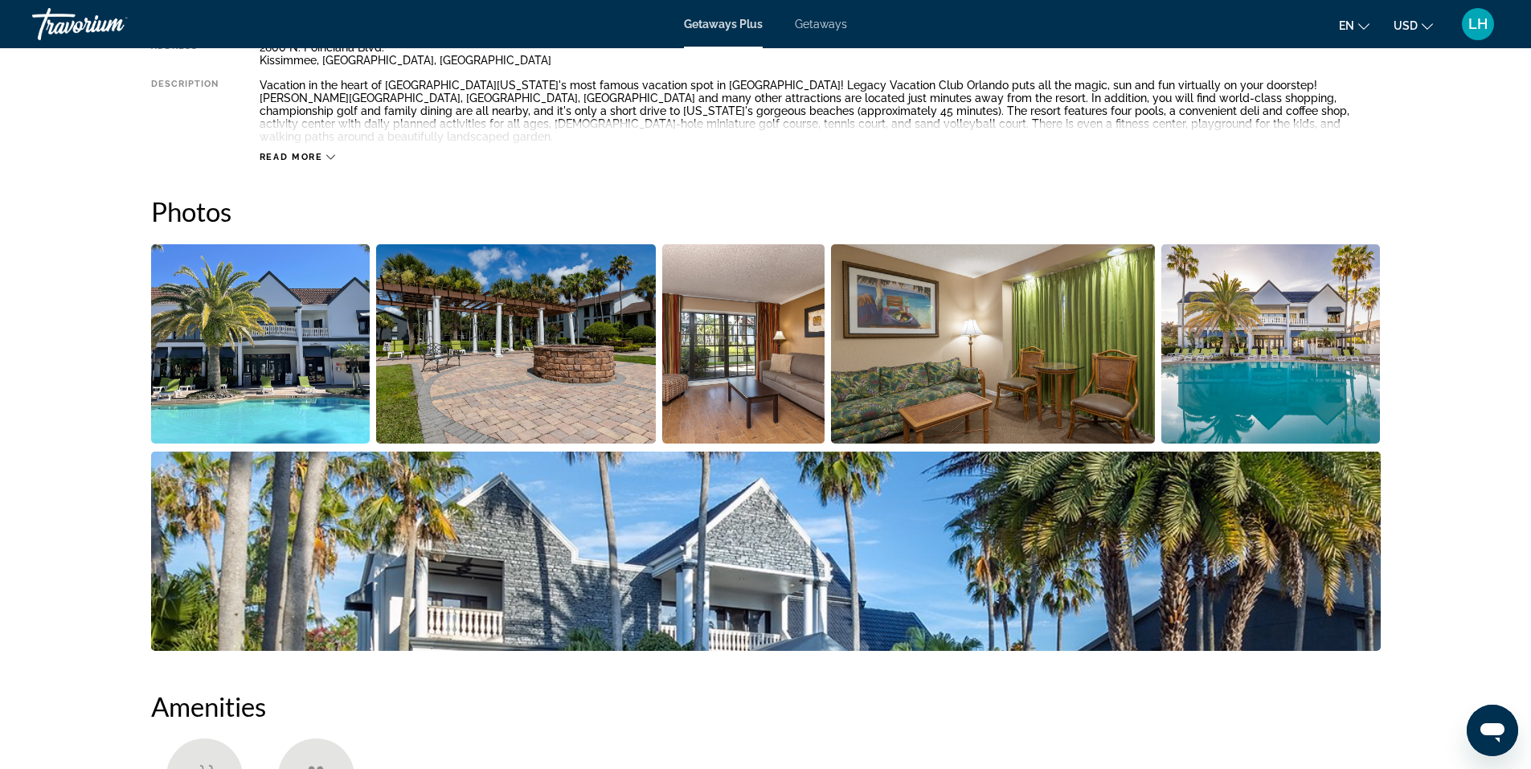
click at [515, 366] on img "Open full-screen image slider" at bounding box center [516, 343] width 280 height 199
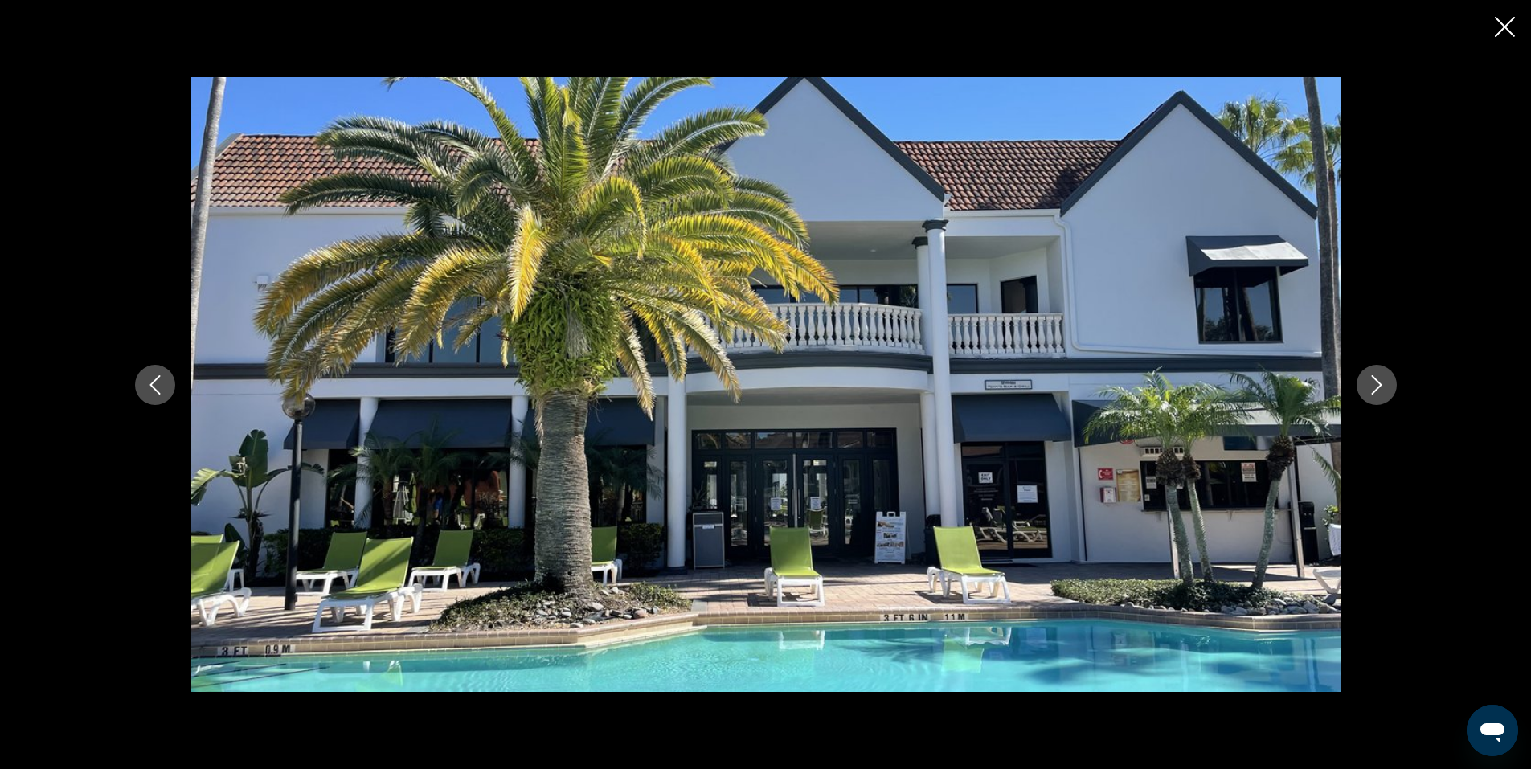
click at [1378, 378] on icon "Next image" at bounding box center [1376, 384] width 19 height 19
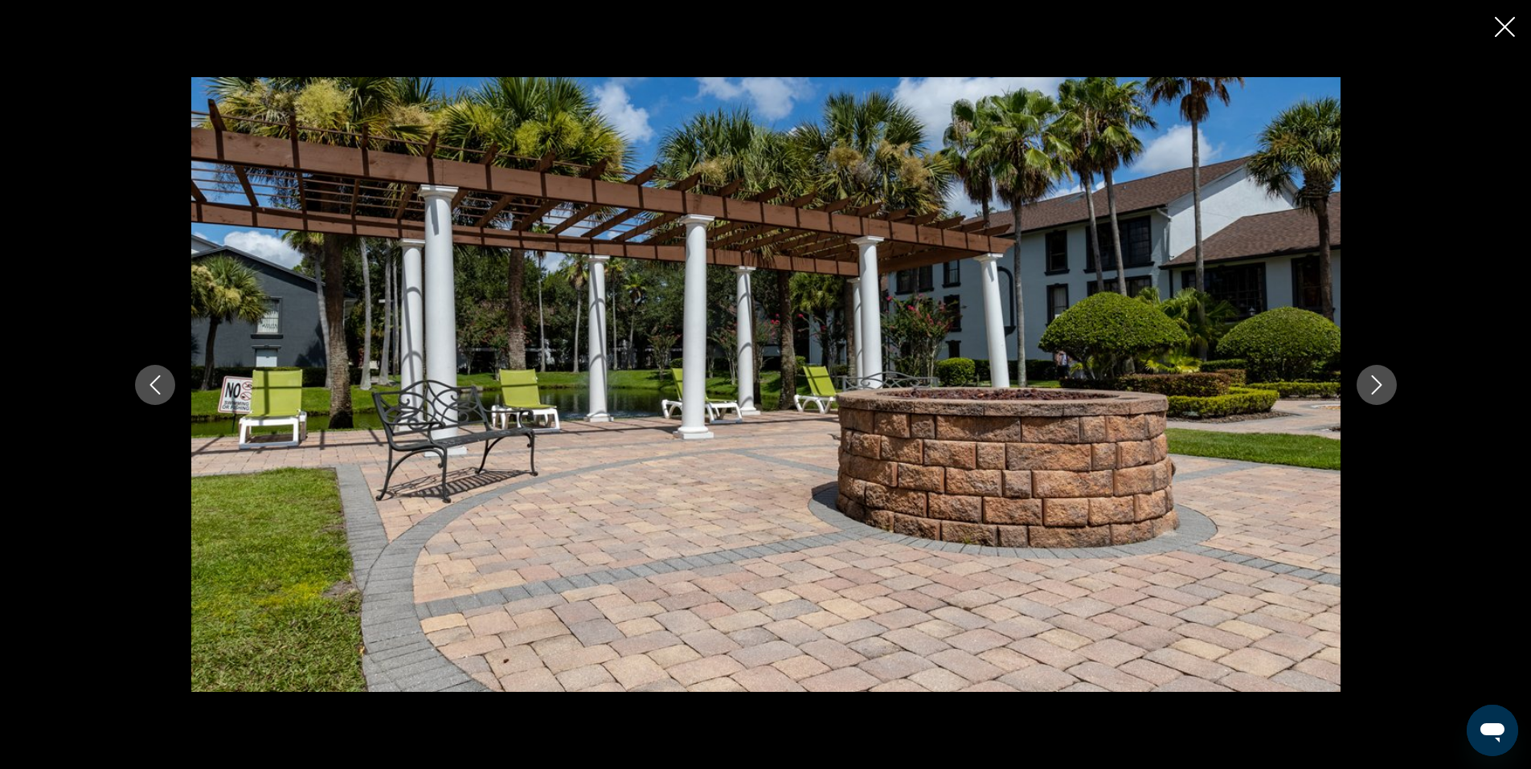
click at [1378, 378] on icon "Next image" at bounding box center [1376, 384] width 19 height 19
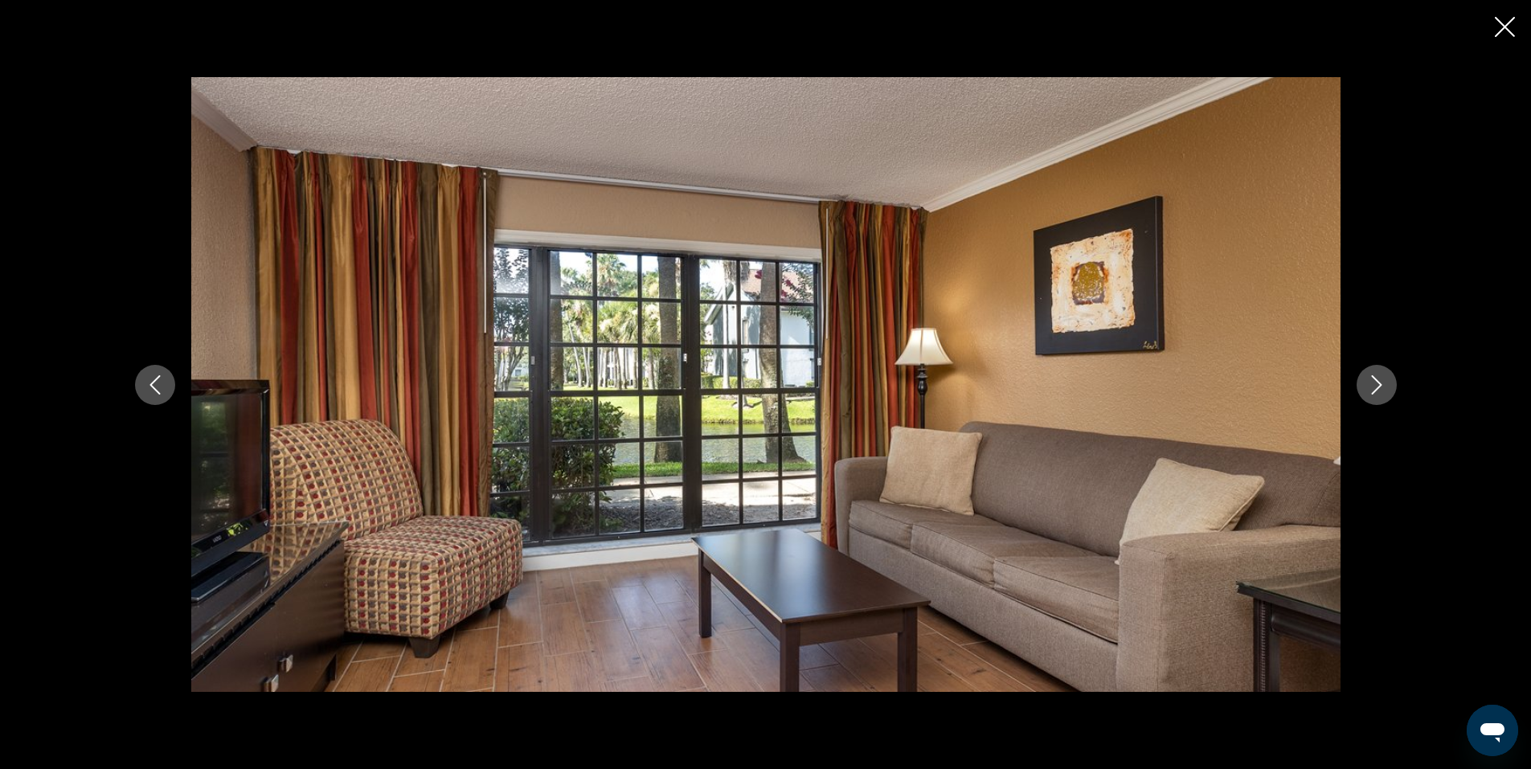
click at [1378, 378] on icon "Next image" at bounding box center [1376, 384] width 19 height 19
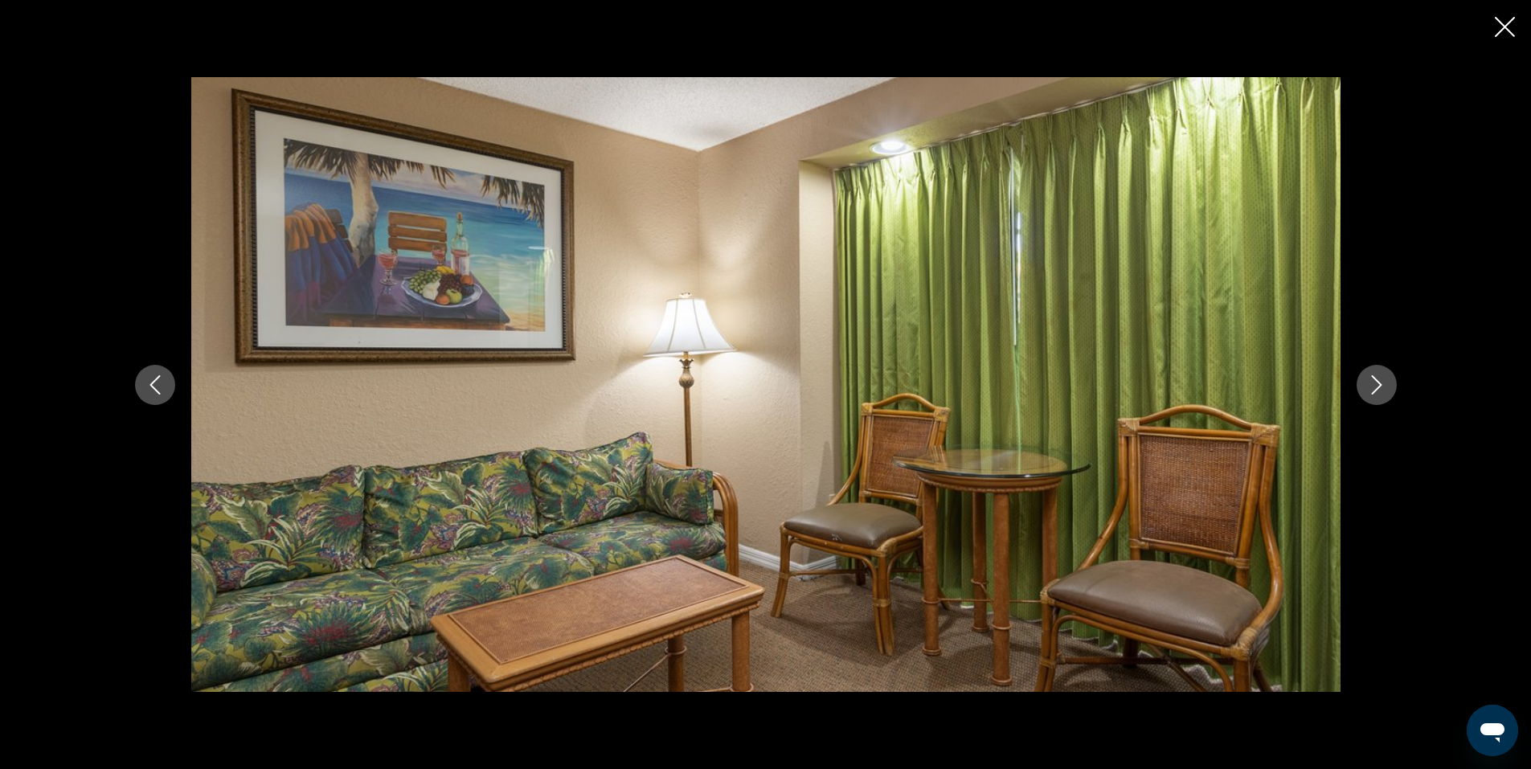
click at [1378, 378] on icon "Next image" at bounding box center [1376, 384] width 19 height 19
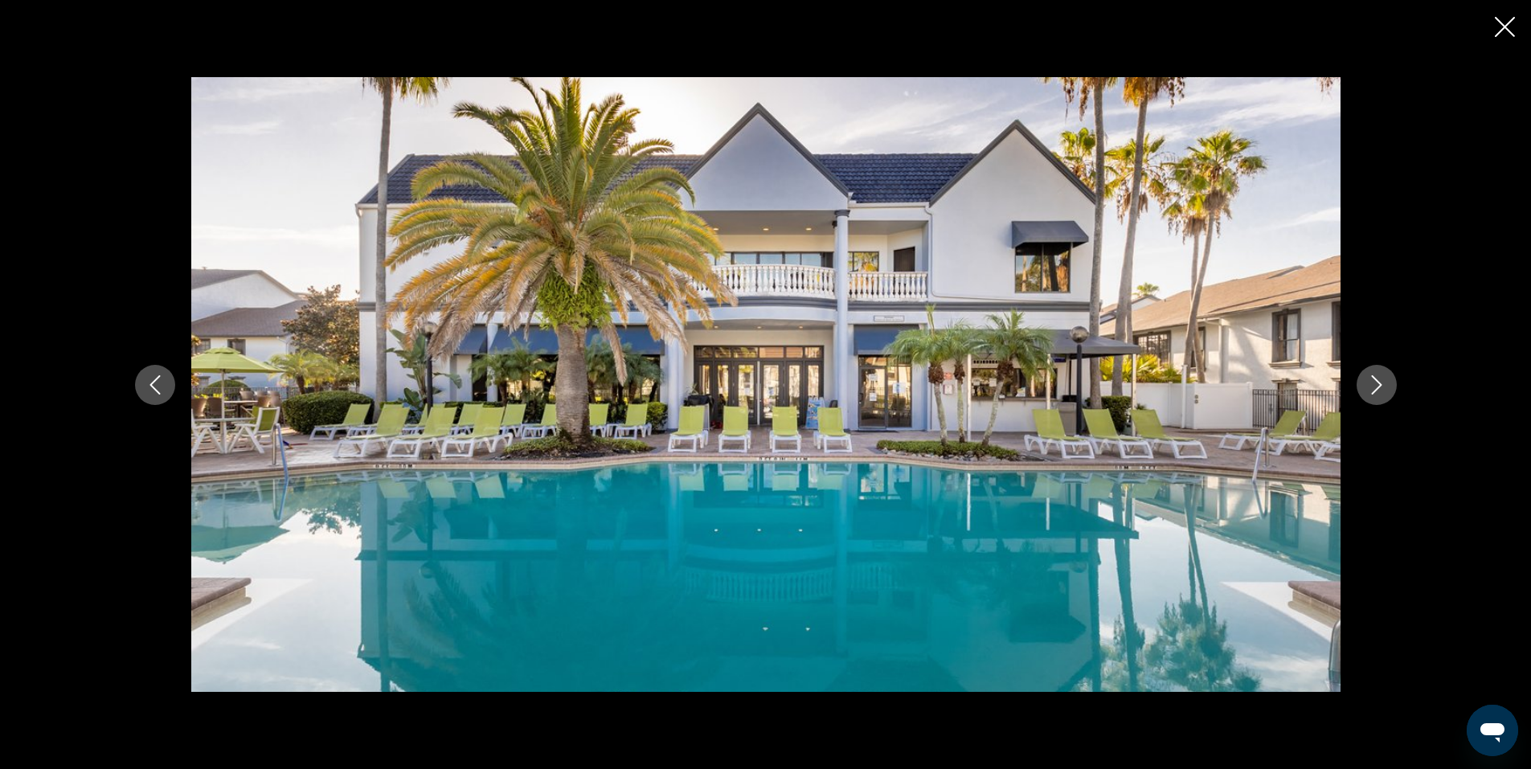
click at [1378, 378] on icon "Next image" at bounding box center [1376, 384] width 19 height 19
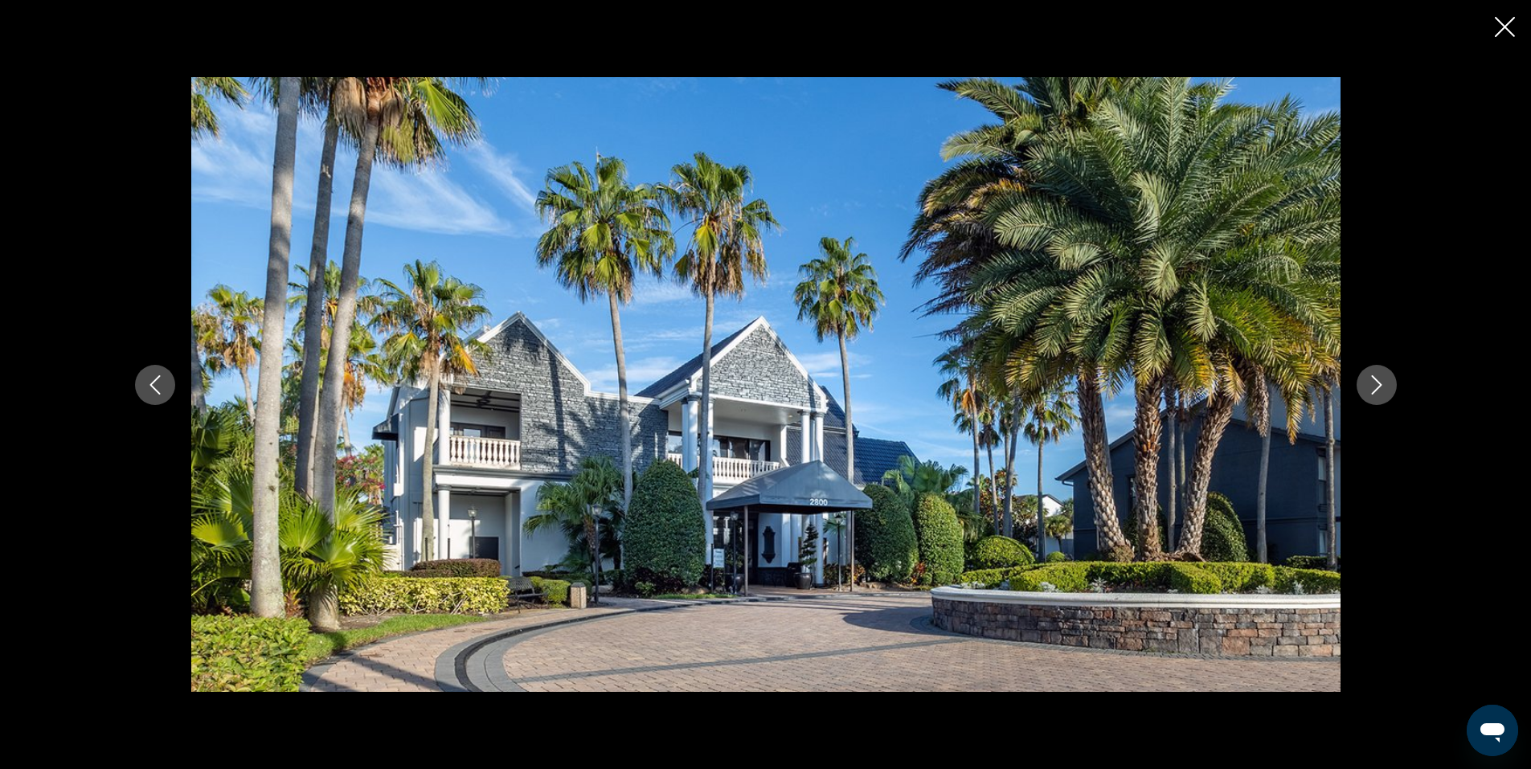
click at [1378, 378] on icon "Next image" at bounding box center [1376, 384] width 19 height 19
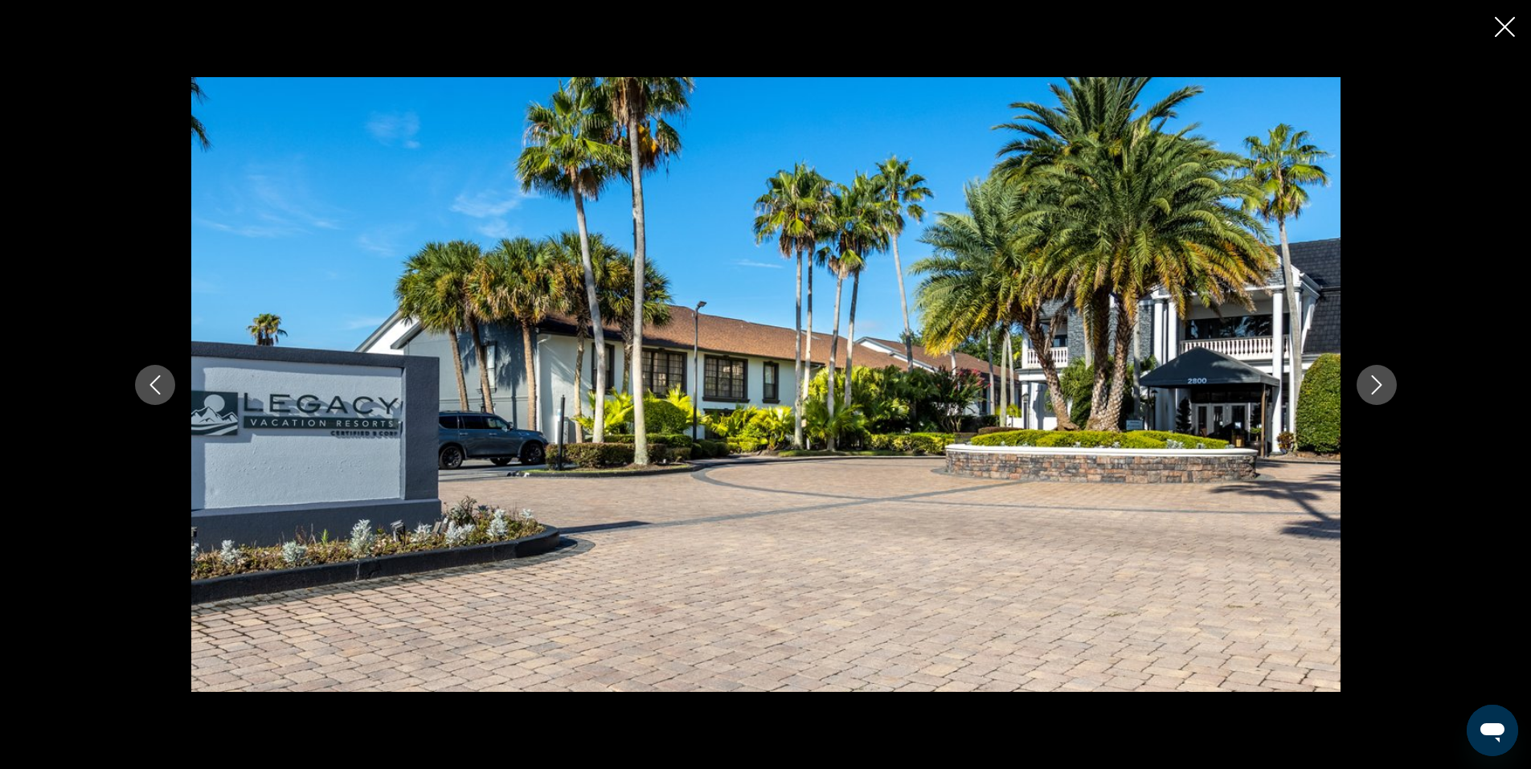
click at [1378, 378] on icon "Next image" at bounding box center [1376, 384] width 19 height 19
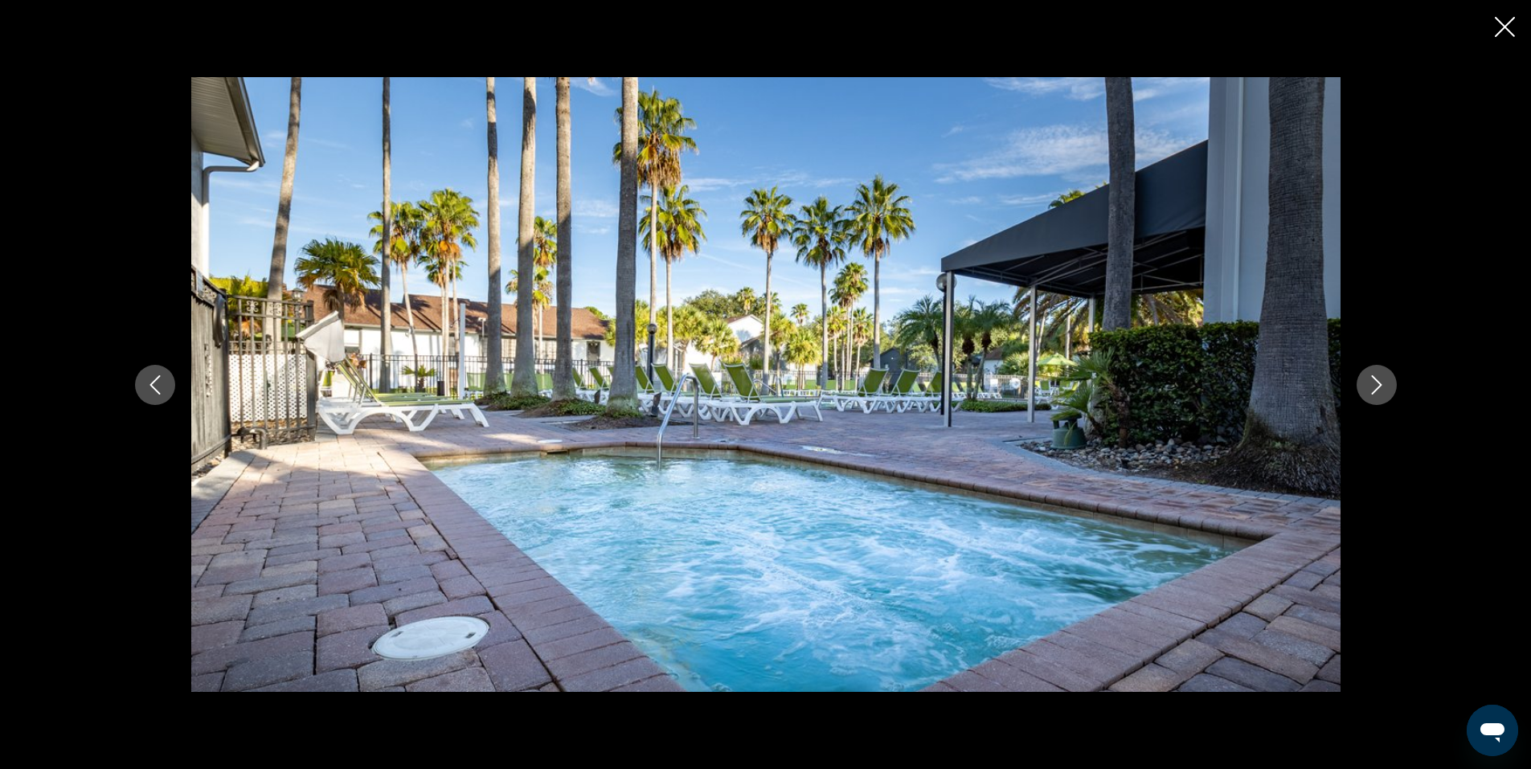
click at [1378, 378] on icon "Next image" at bounding box center [1376, 384] width 19 height 19
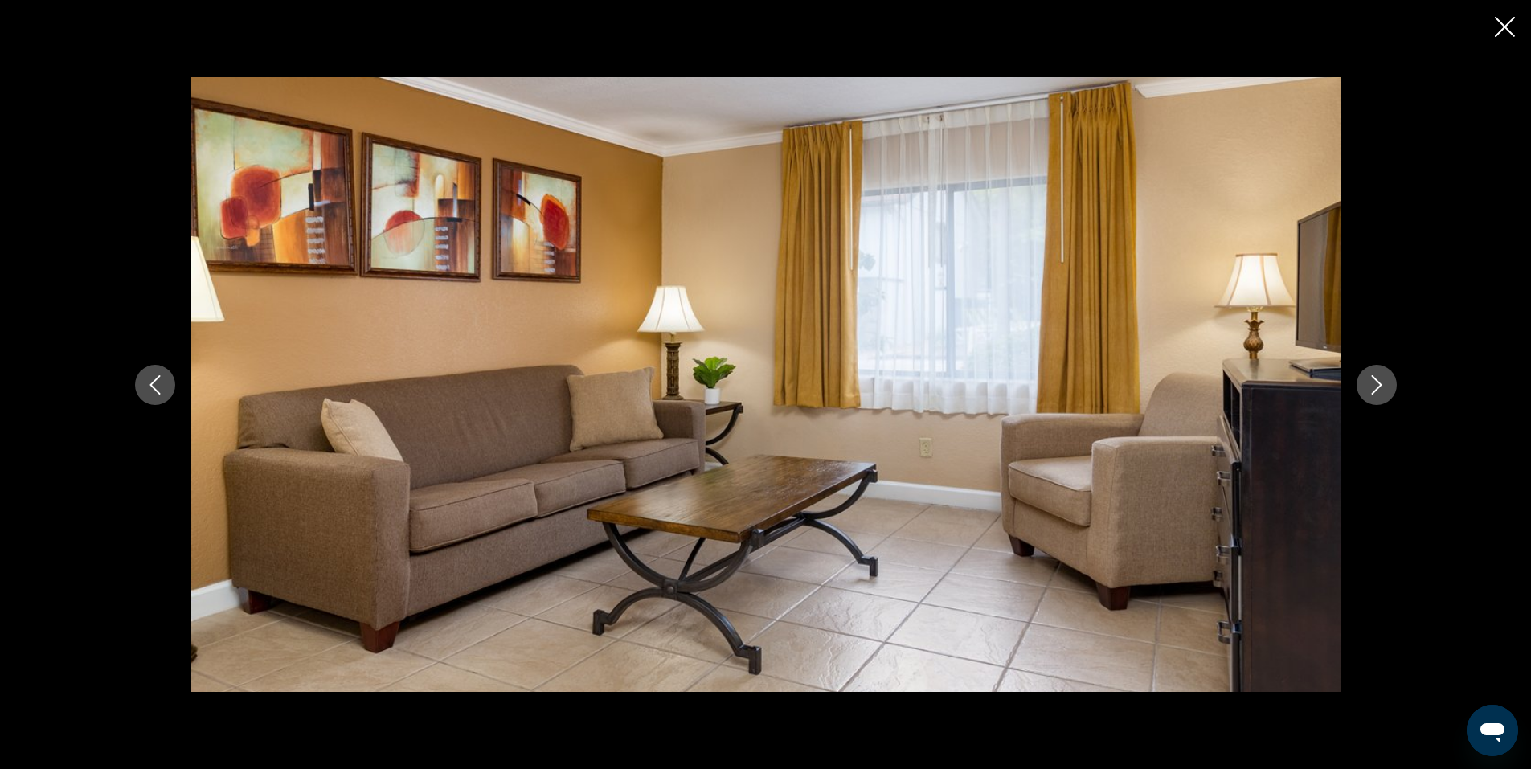
click at [1378, 378] on icon "Next image" at bounding box center [1376, 384] width 19 height 19
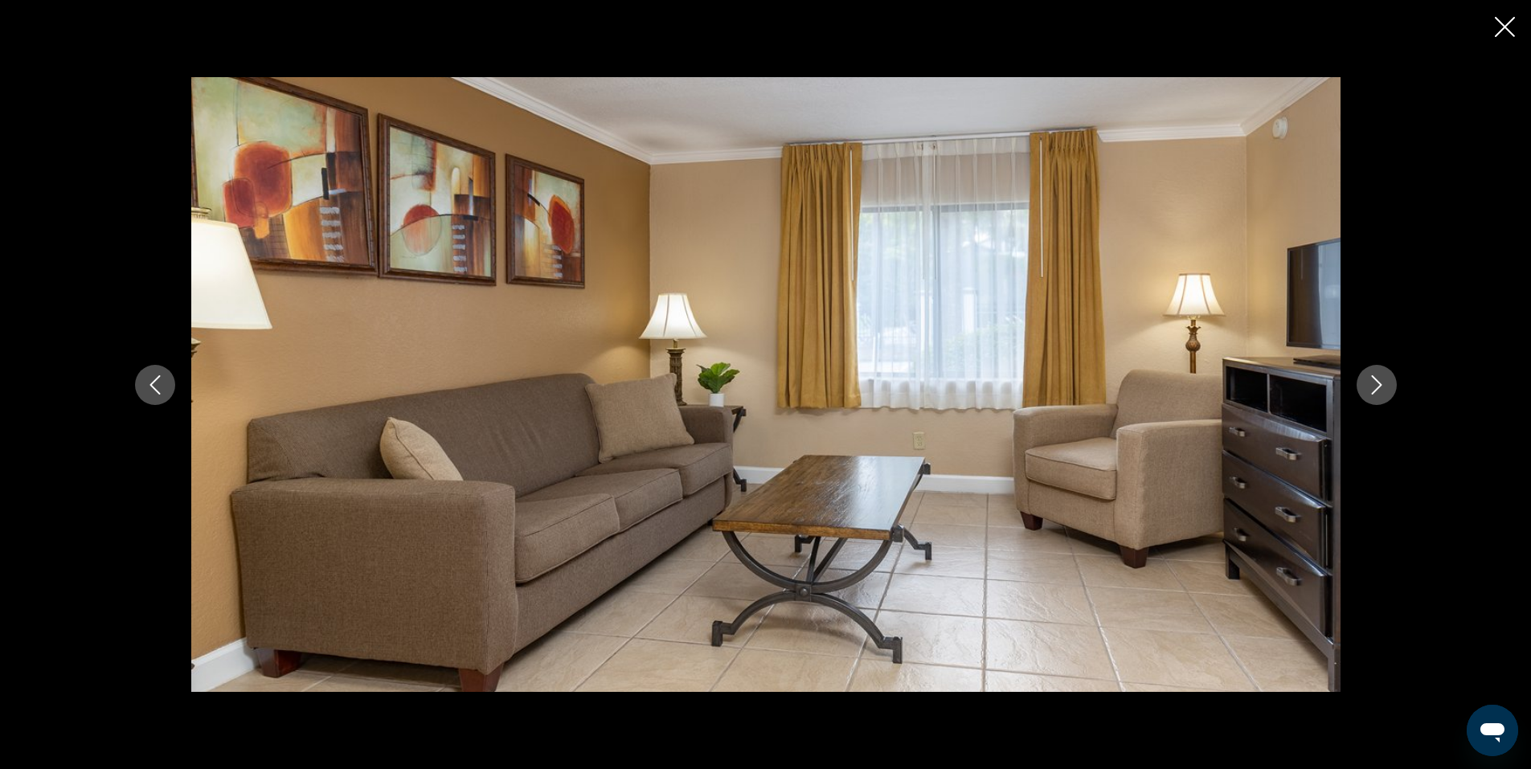
click at [1378, 378] on icon "Next image" at bounding box center [1376, 384] width 19 height 19
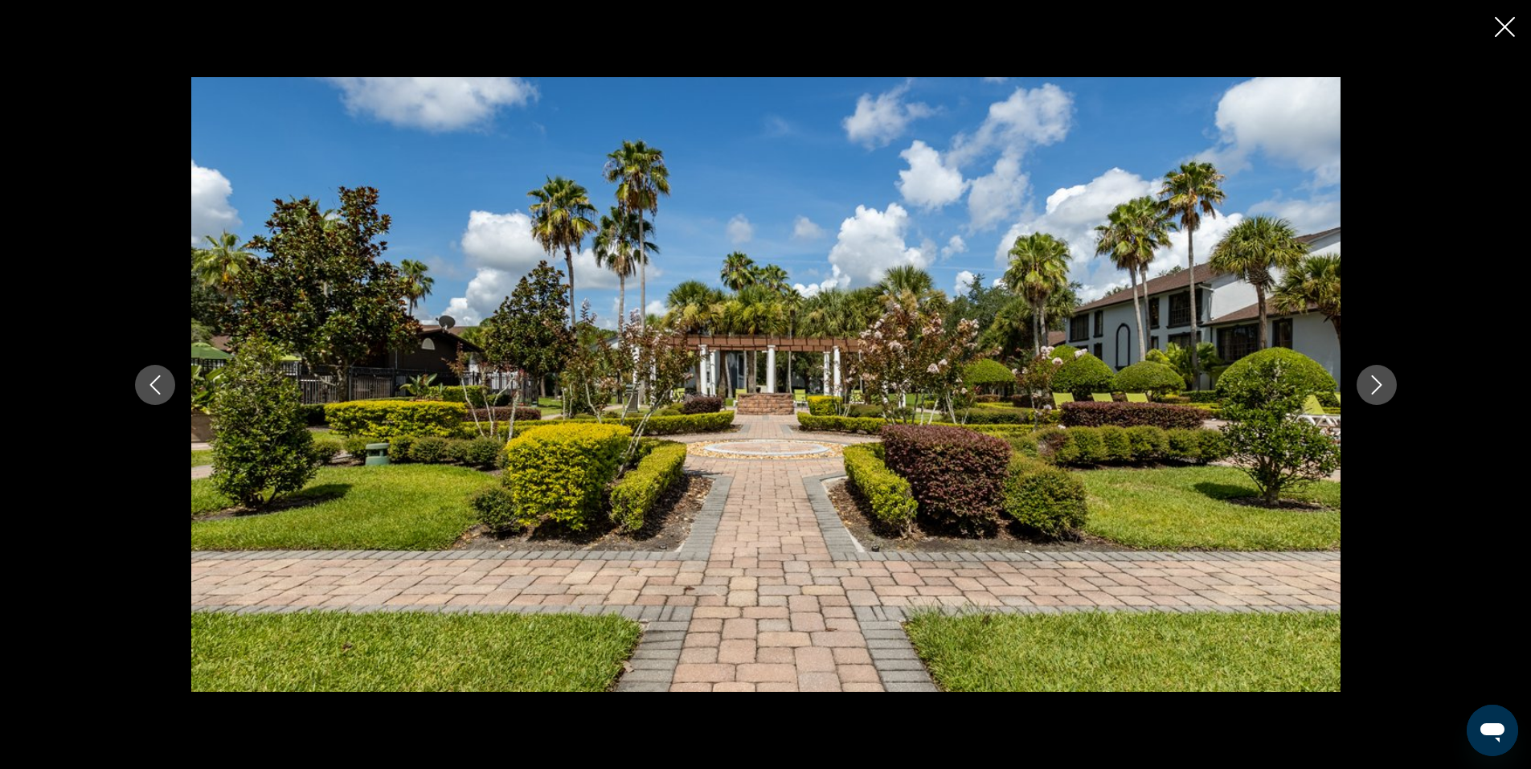
click at [1378, 378] on icon "Next image" at bounding box center [1376, 384] width 19 height 19
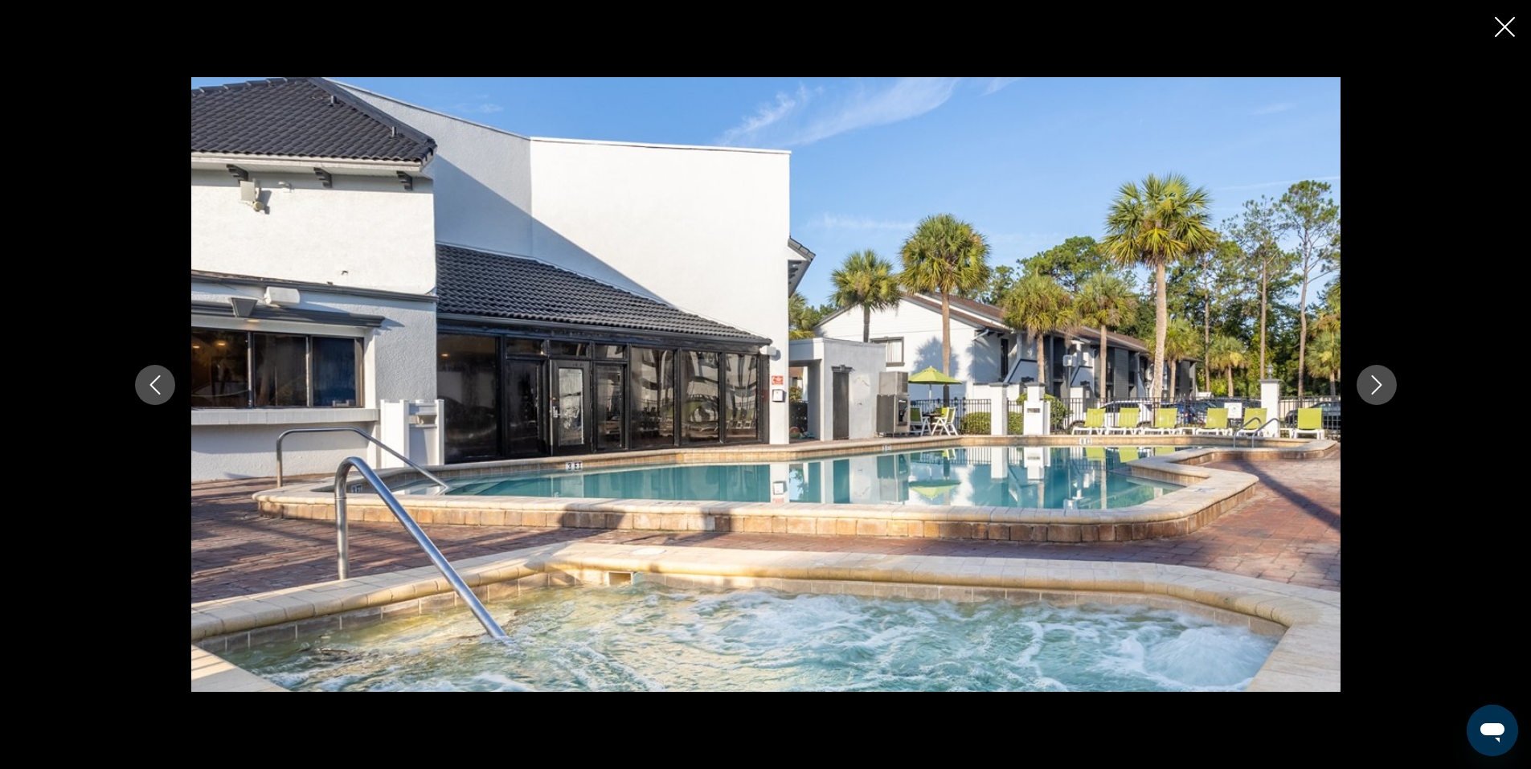
click at [1378, 378] on icon "Next image" at bounding box center [1376, 384] width 19 height 19
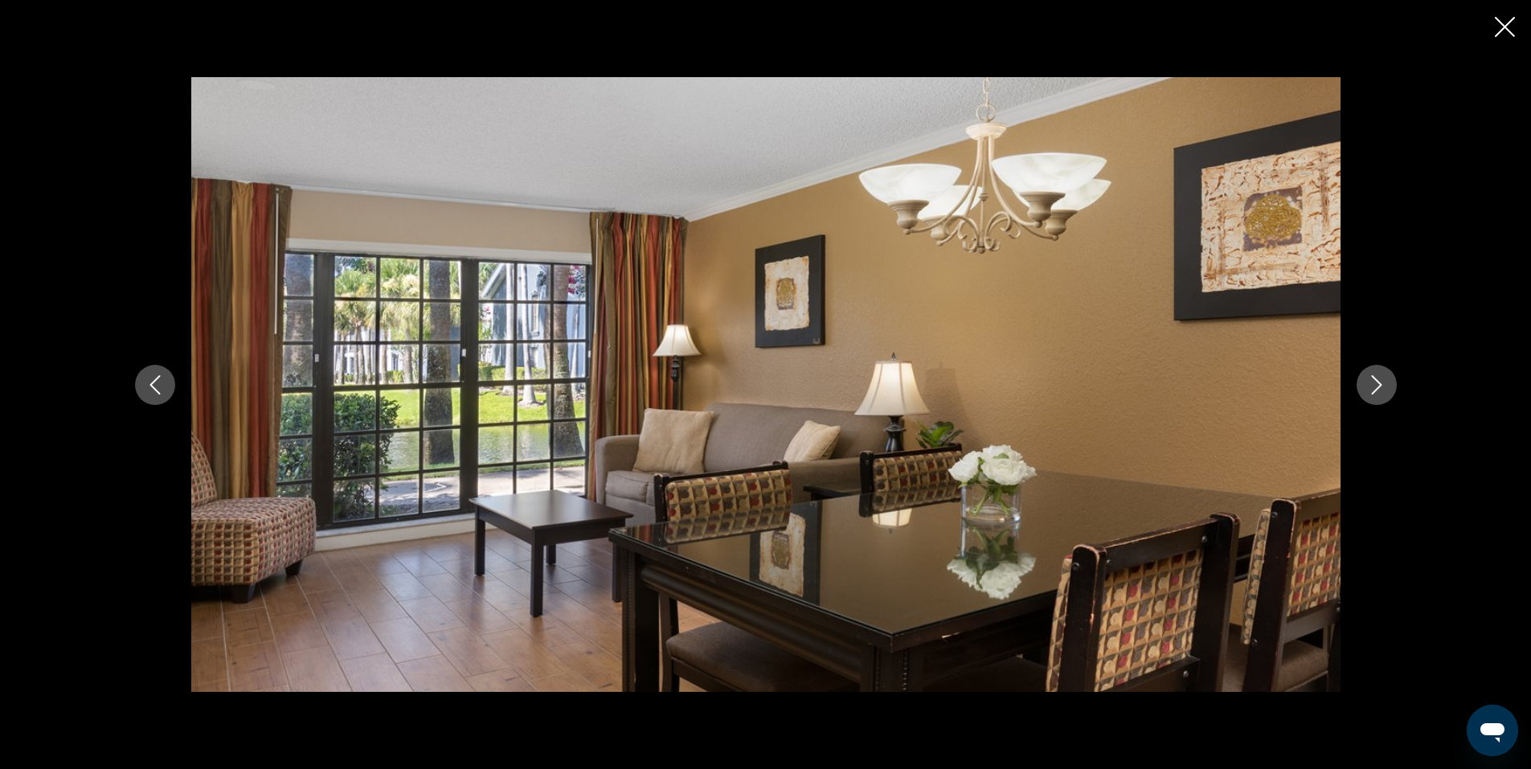
click at [1378, 378] on icon "Next image" at bounding box center [1376, 384] width 19 height 19
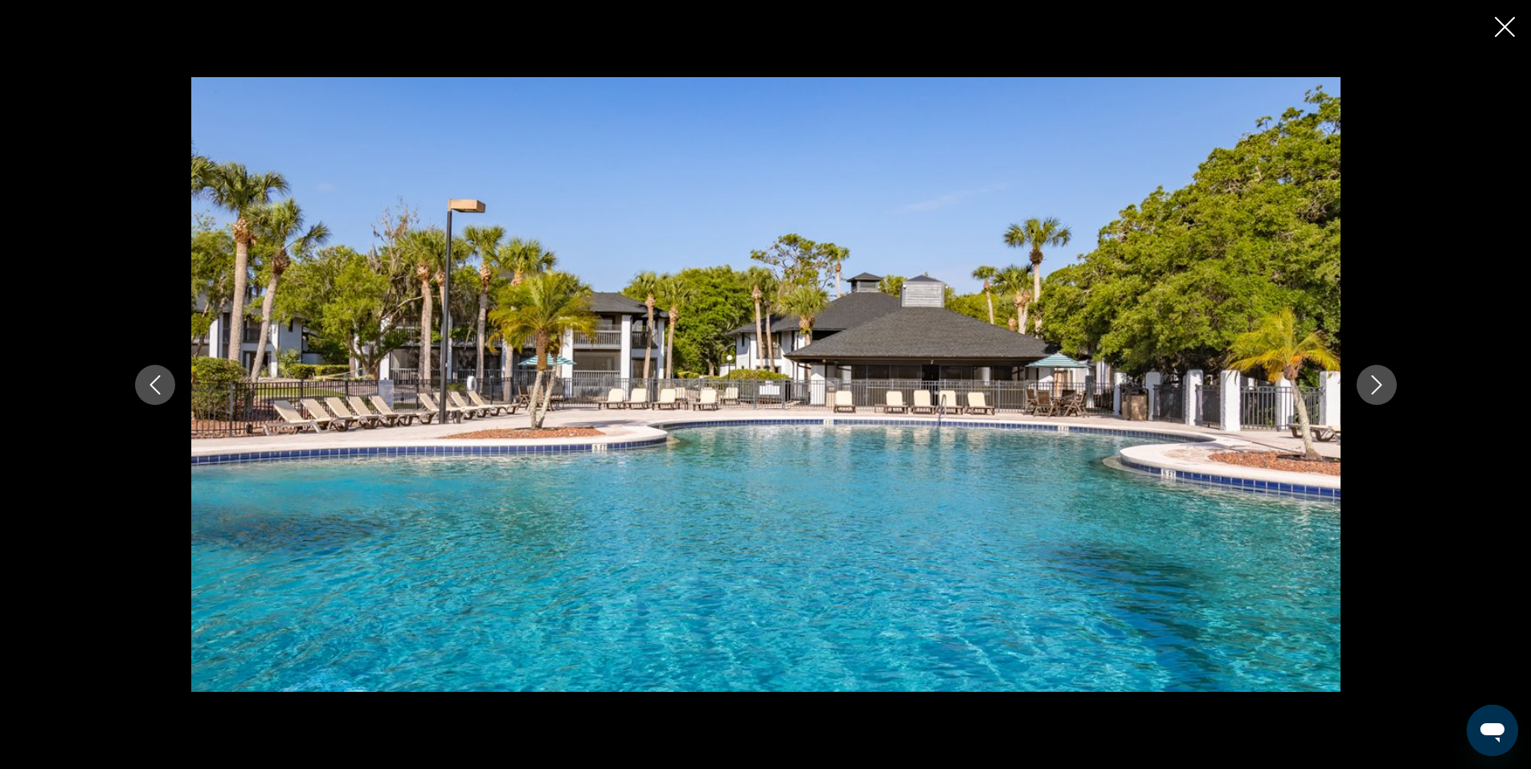
click at [1378, 378] on icon "Next image" at bounding box center [1376, 384] width 19 height 19
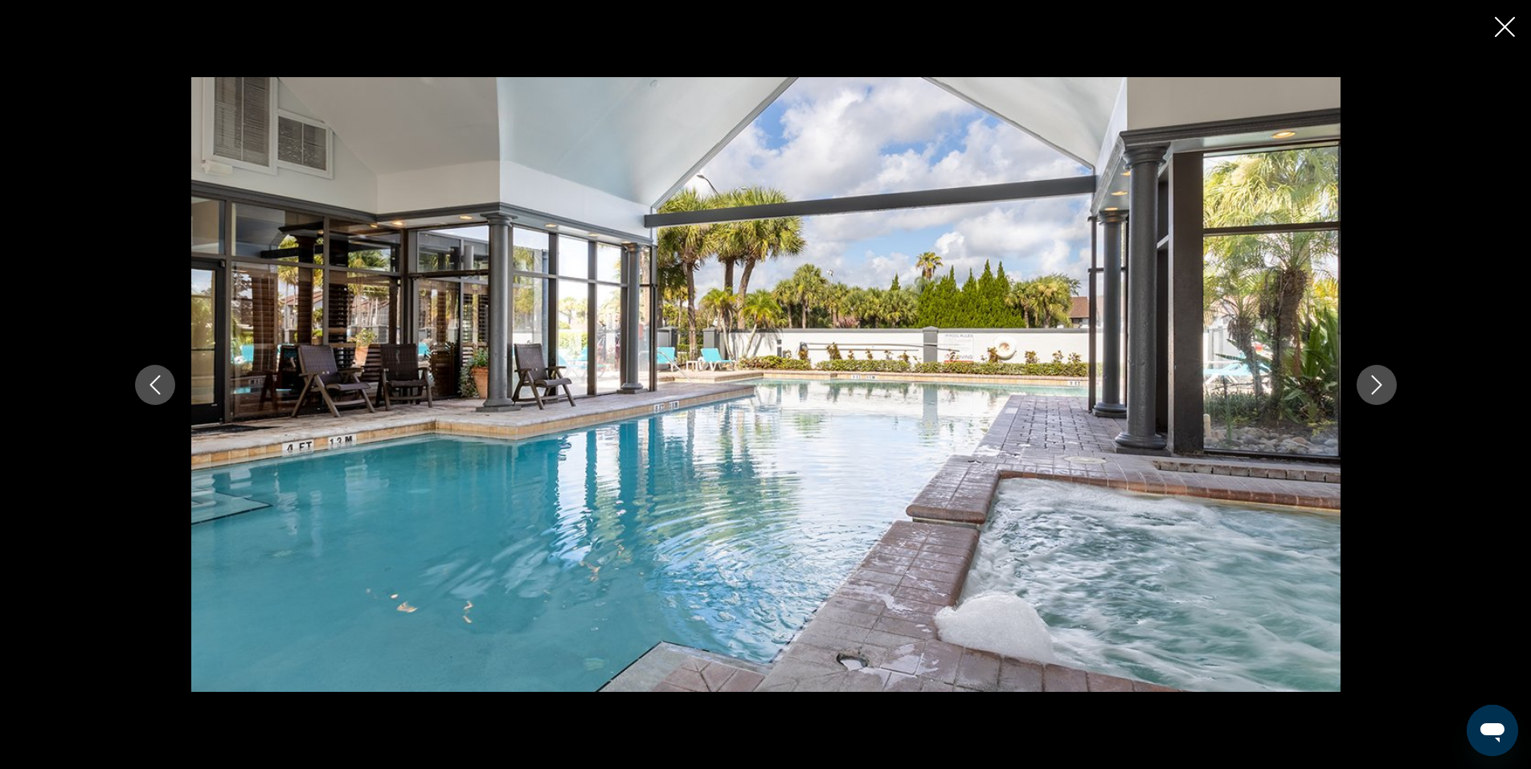
click at [1378, 378] on icon "Next image" at bounding box center [1376, 384] width 19 height 19
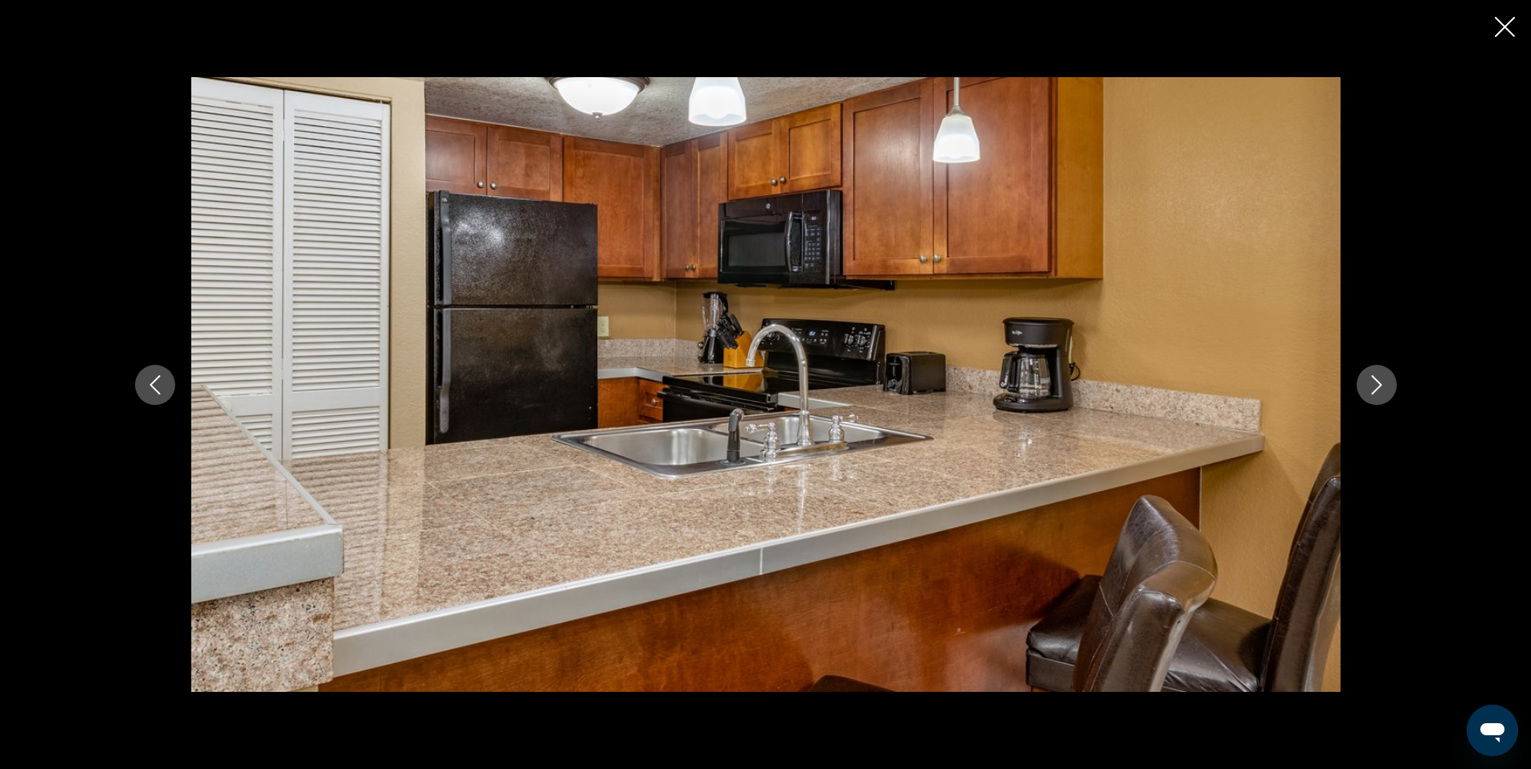
click at [1378, 378] on icon "Next image" at bounding box center [1376, 384] width 19 height 19
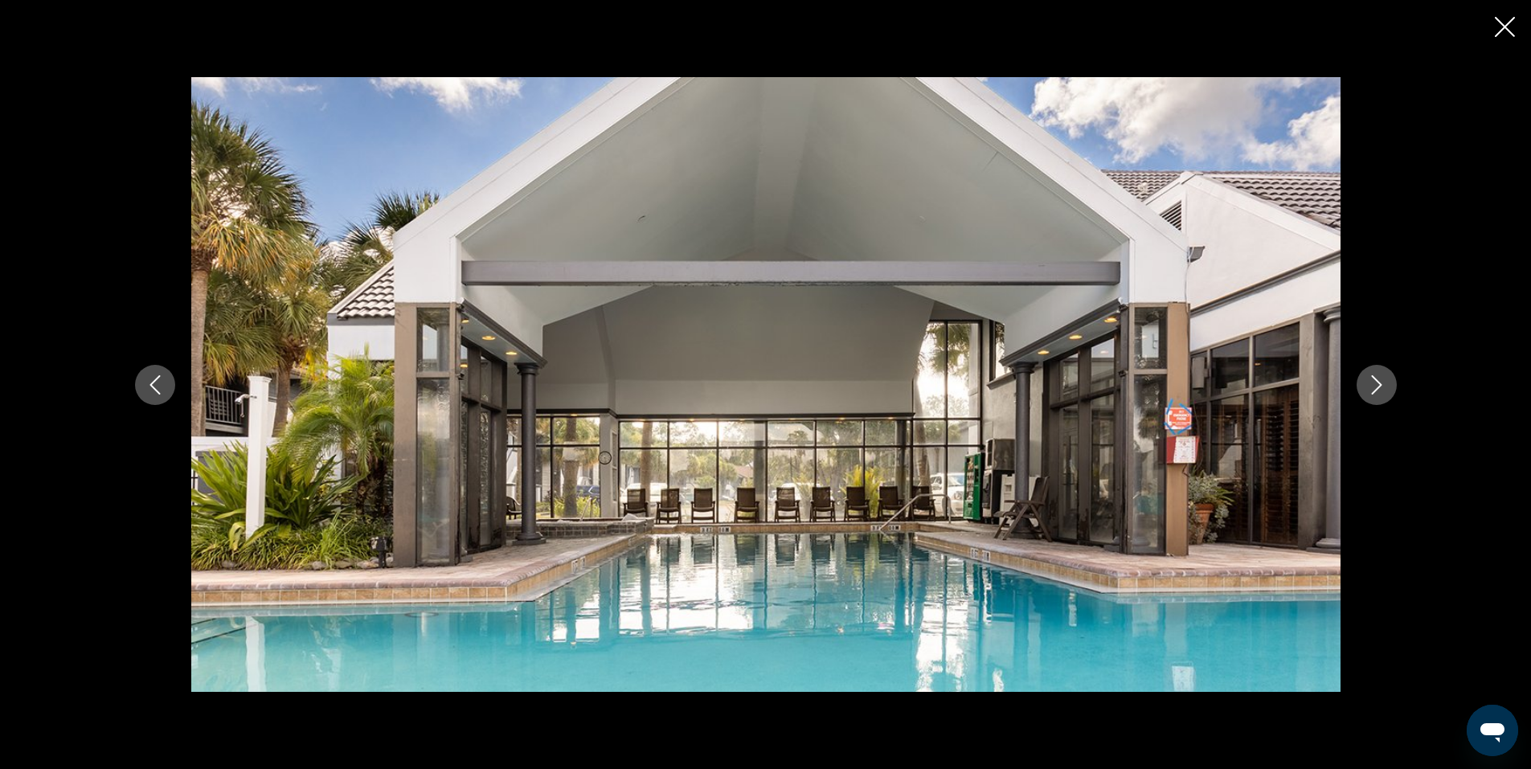
click at [1378, 378] on icon "Next image" at bounding box center [1376, 384] width 19 height 19
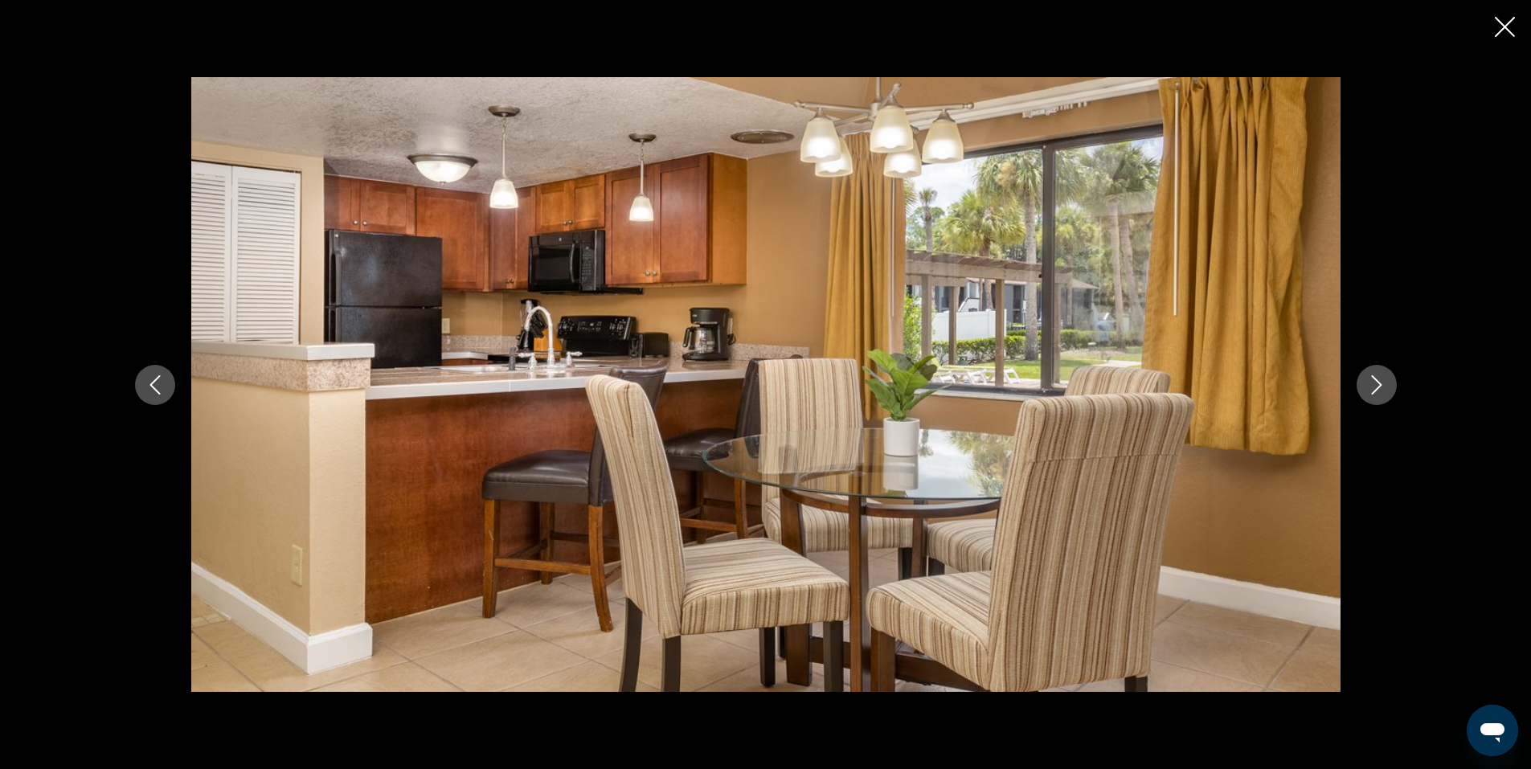
click at [1378, 378] on icon "Next image" at bounding box center [1376, 384] width 19 height 19
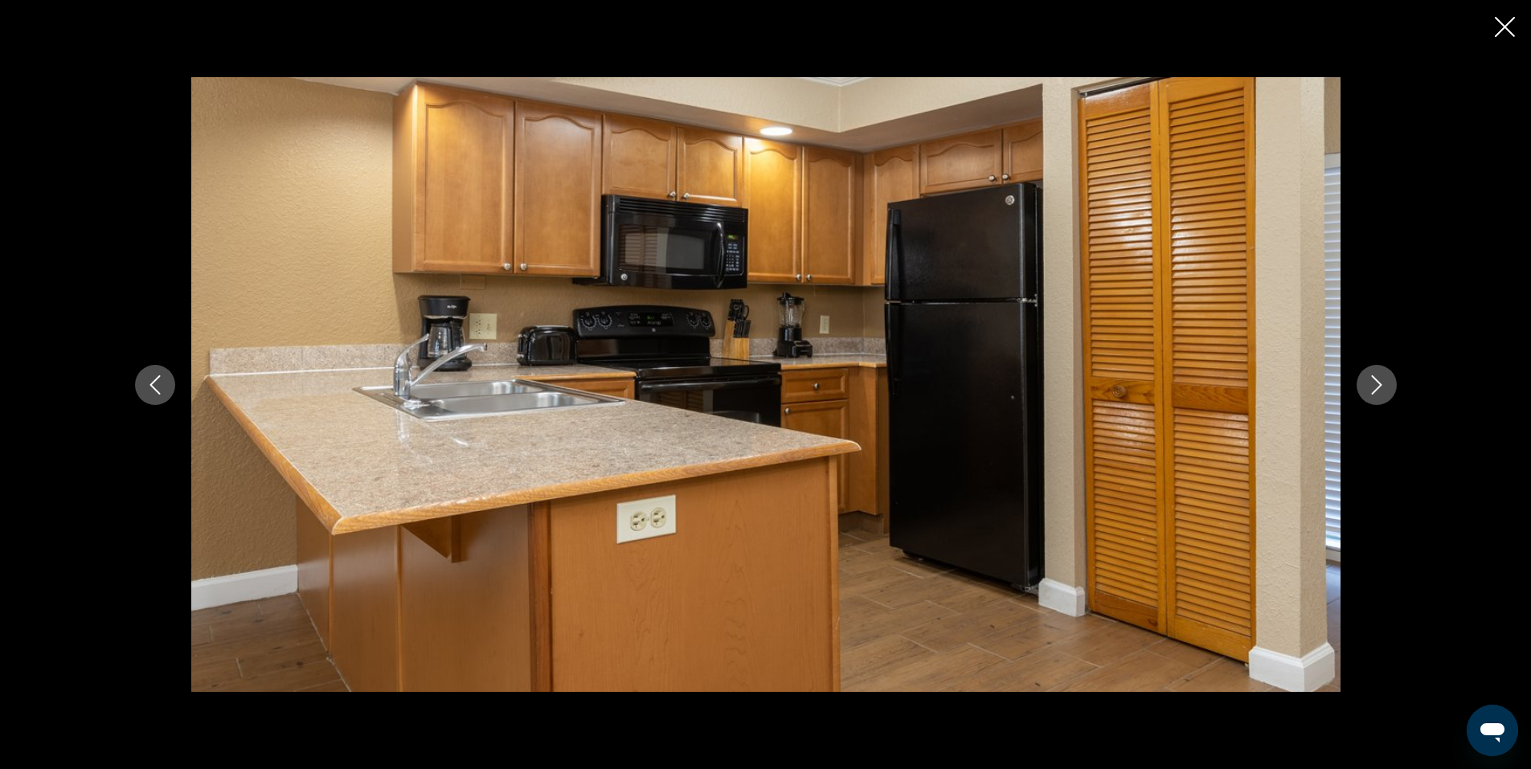
click at [1378, 378] on icon "Next image" at bounding box center [1376, 384] width 19 height 19
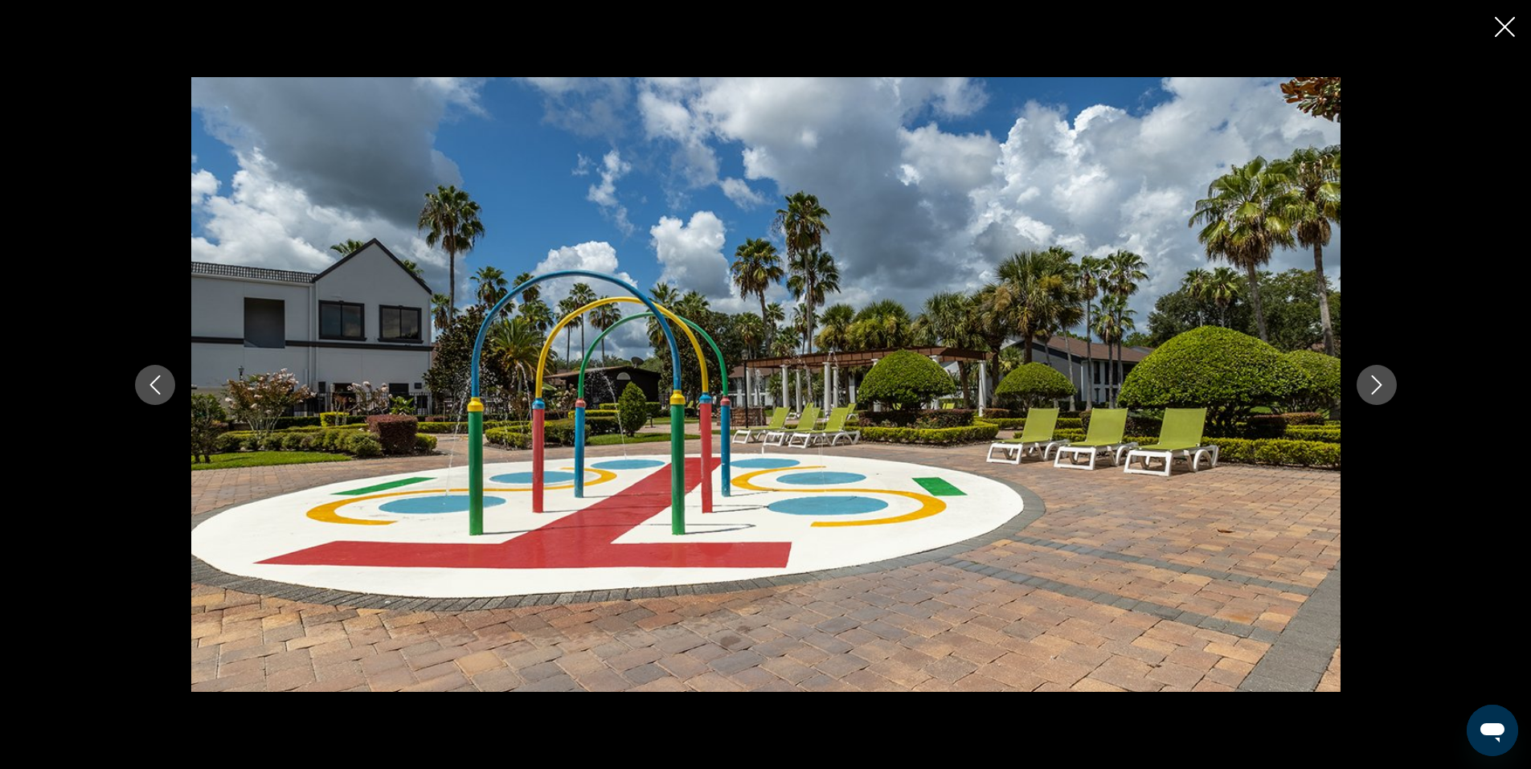
click at [1378, 378] on icon "Next image" at bounding box center [1376, 384] width 19 height 19
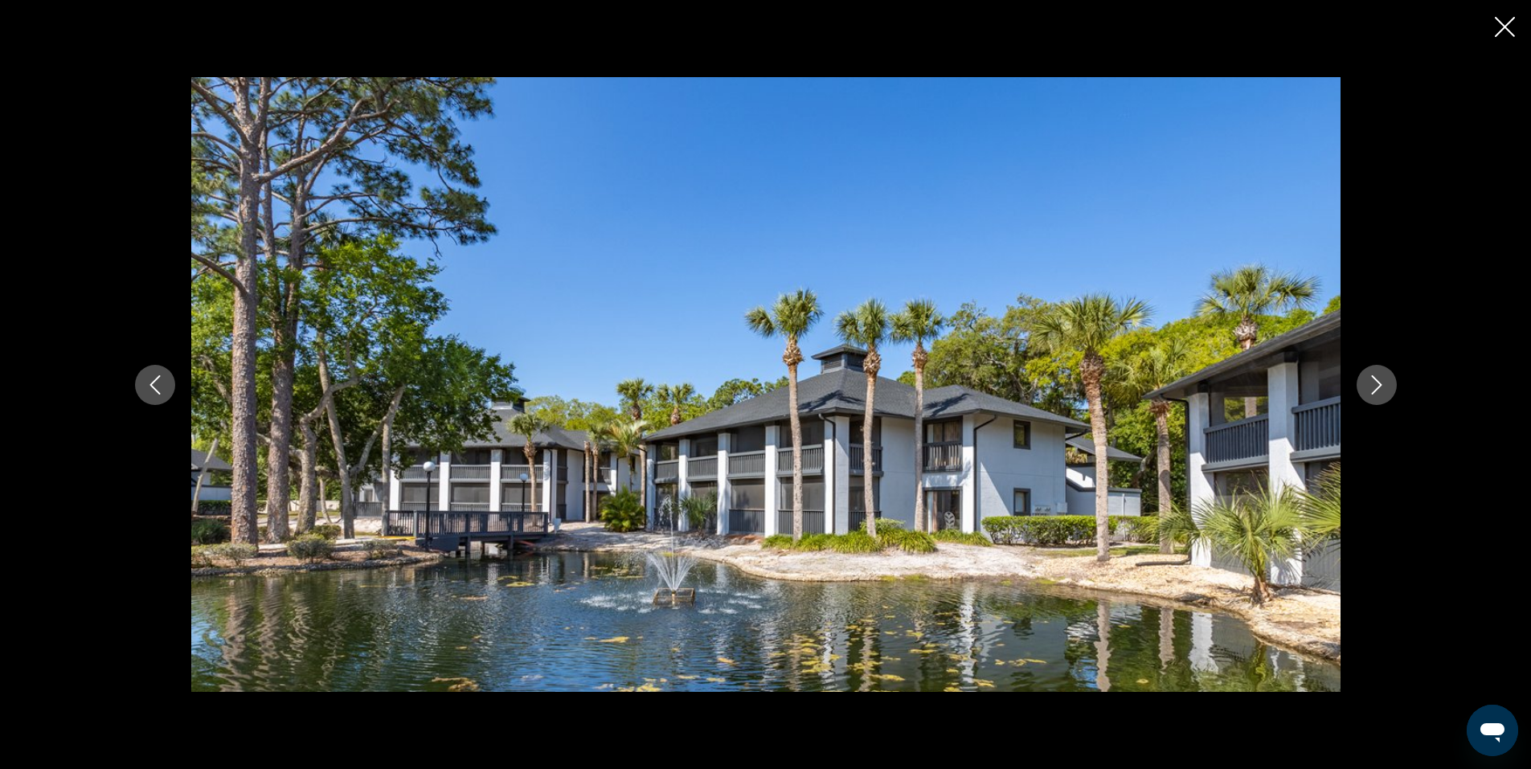
click at [1378, 378] on icon "Next image" at bounding box center [1376, 384] width 19 height 19
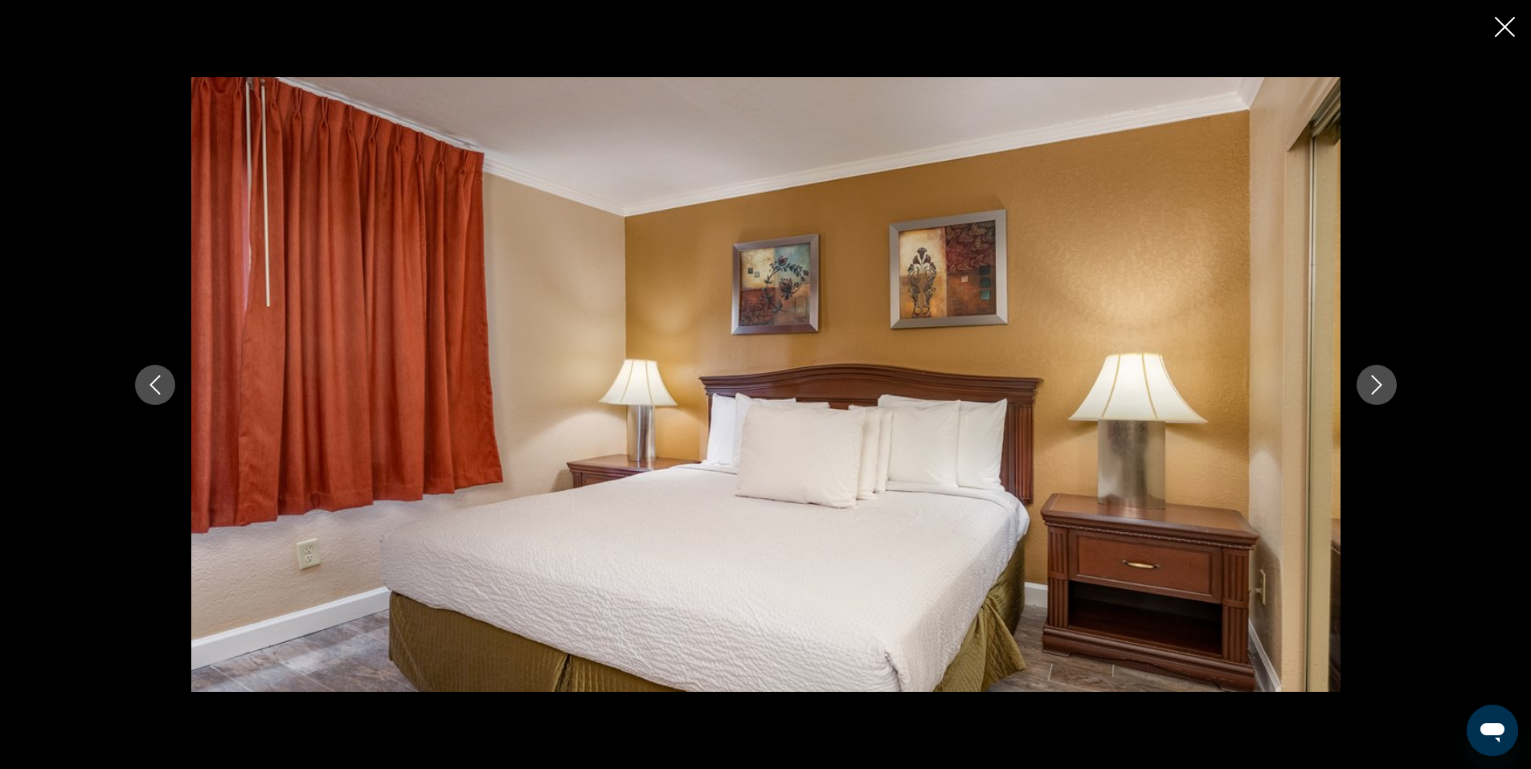
click at [1378, 378] on icon "Next image" at bounding box center [1376, 384] width 19 height 19
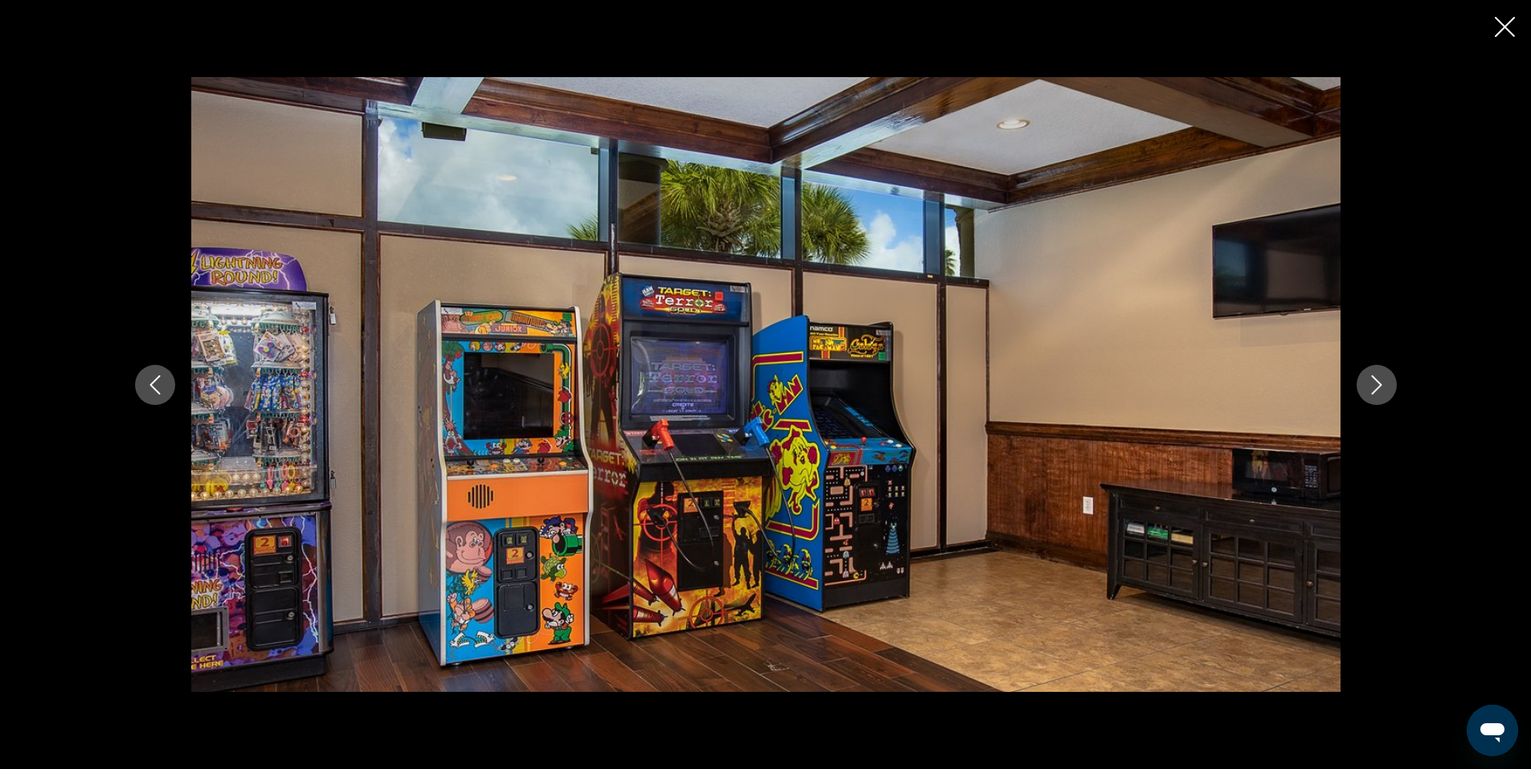
click at [1378, 378] on icon "Next image" at bounding box center [1376, 384] width 19 height 19
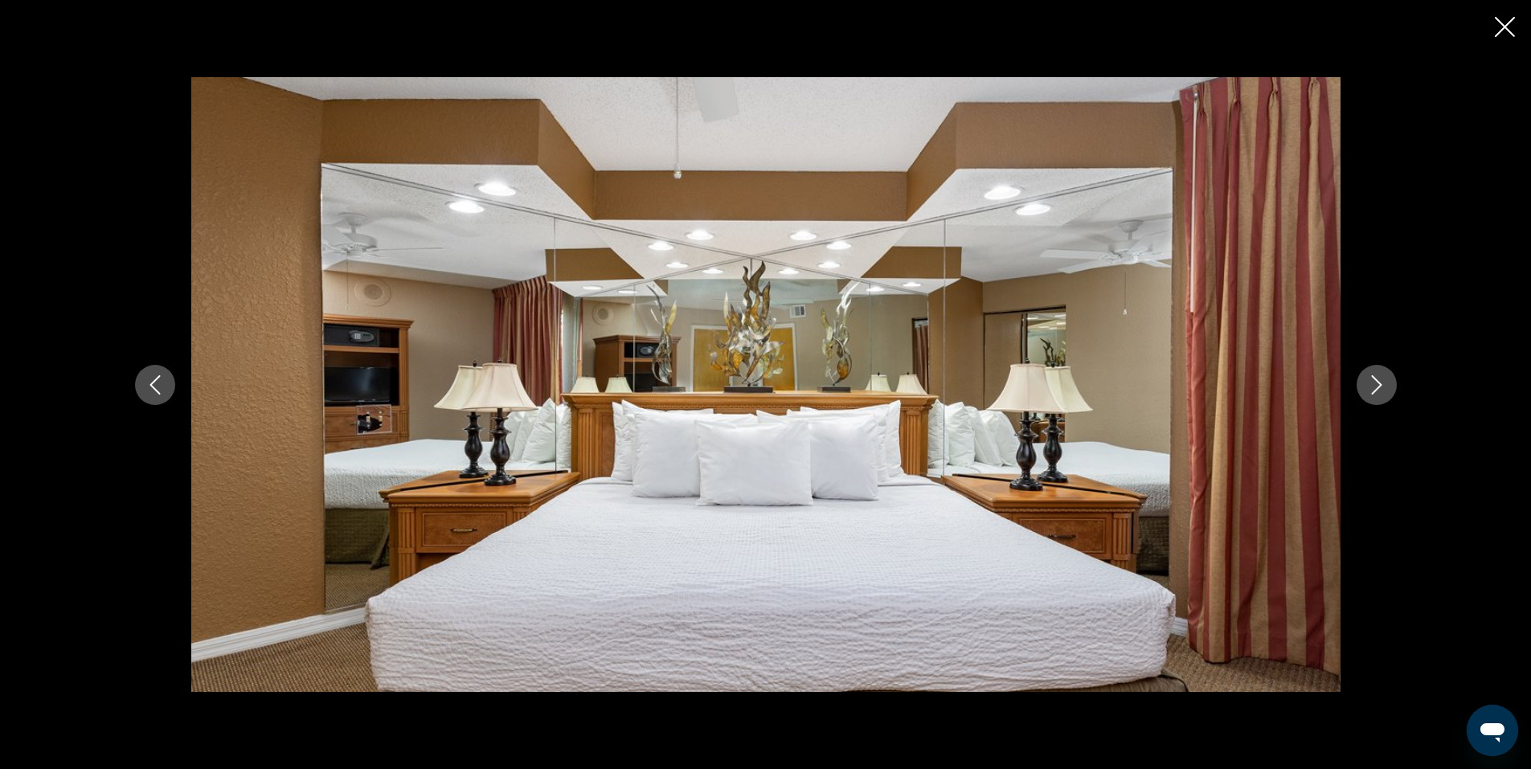
click at [1378, 378] on icon "Next image" at bounding box center [1376, 384] width 19 height 19
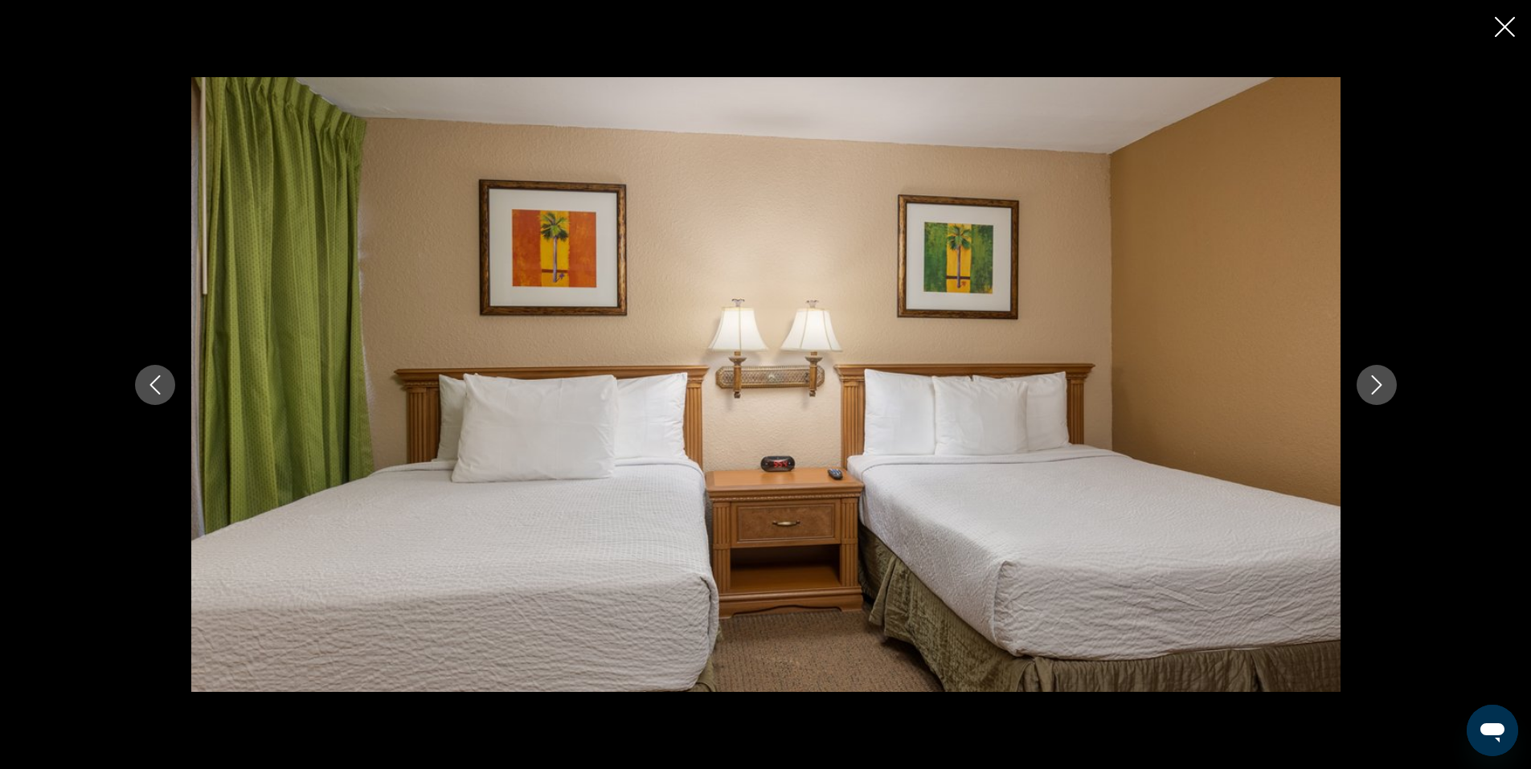
click at [1380, 383] on icon "Next image" at bounding box center [1376, 384] width 19 height 19
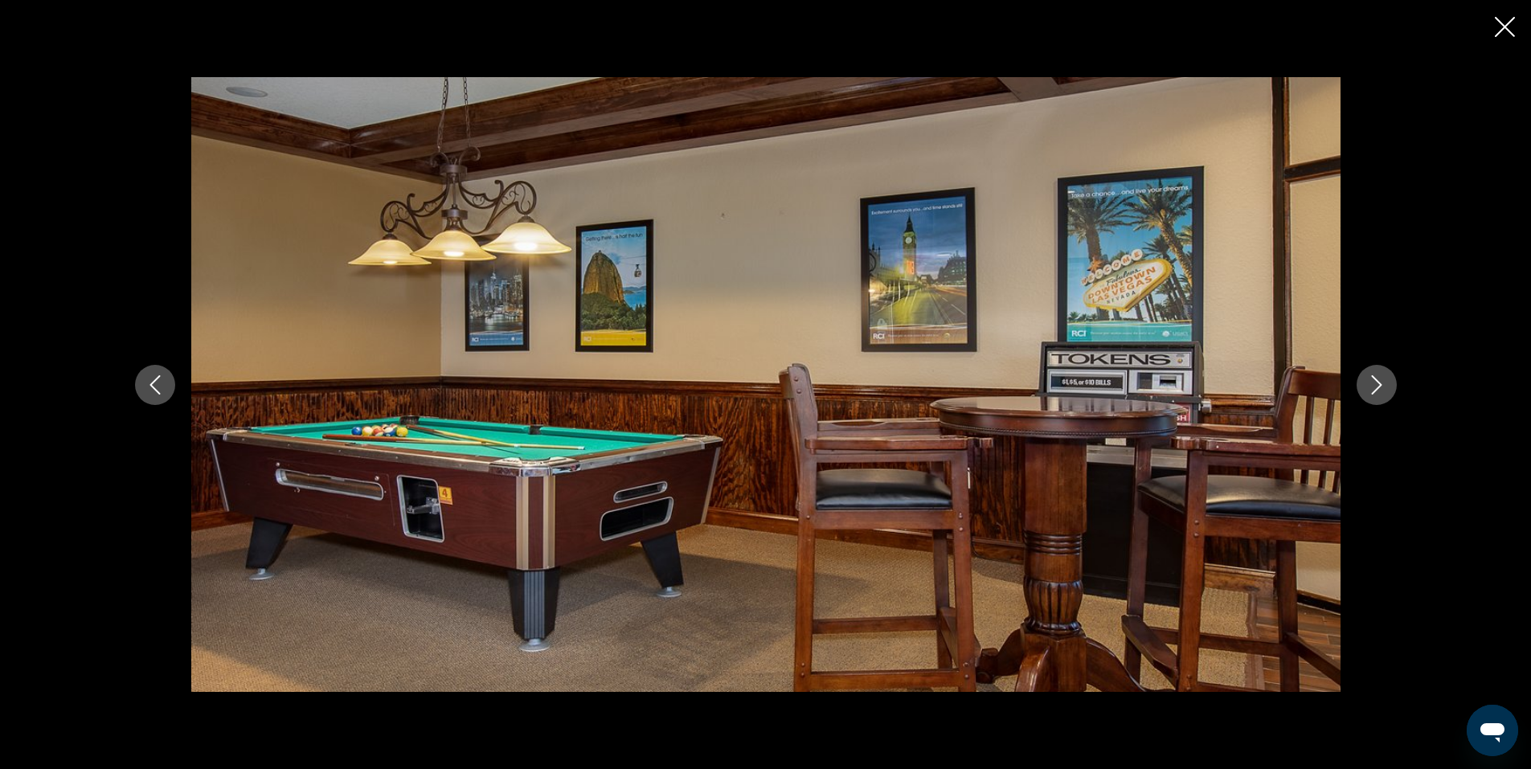
click at [1380, 383] on icon "Next image" at bounding box center [1376, 384] width 19 height 19
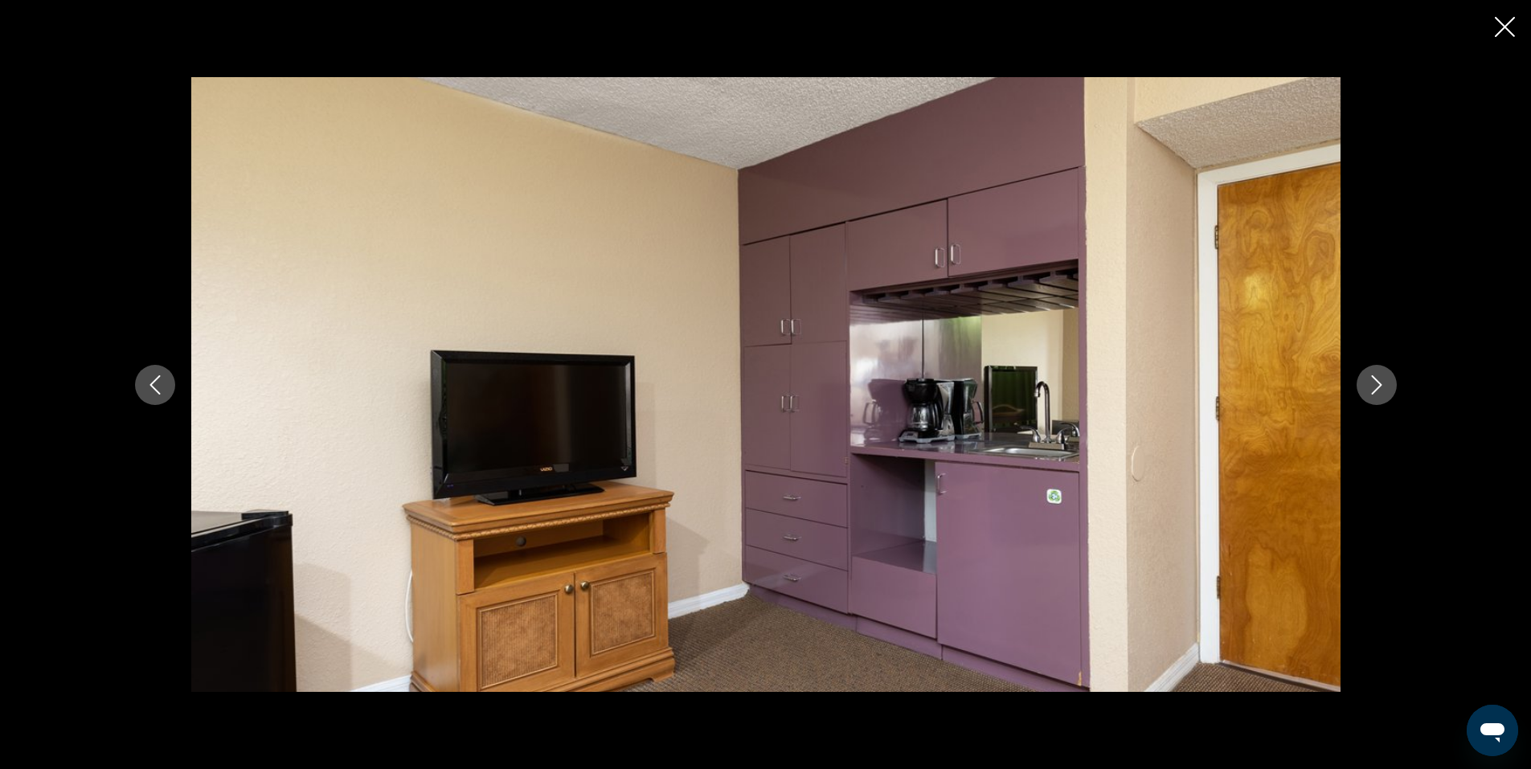
click at [1380, 383] on icon "Next image" at bounding box center [1376, 384] width 19 height 19
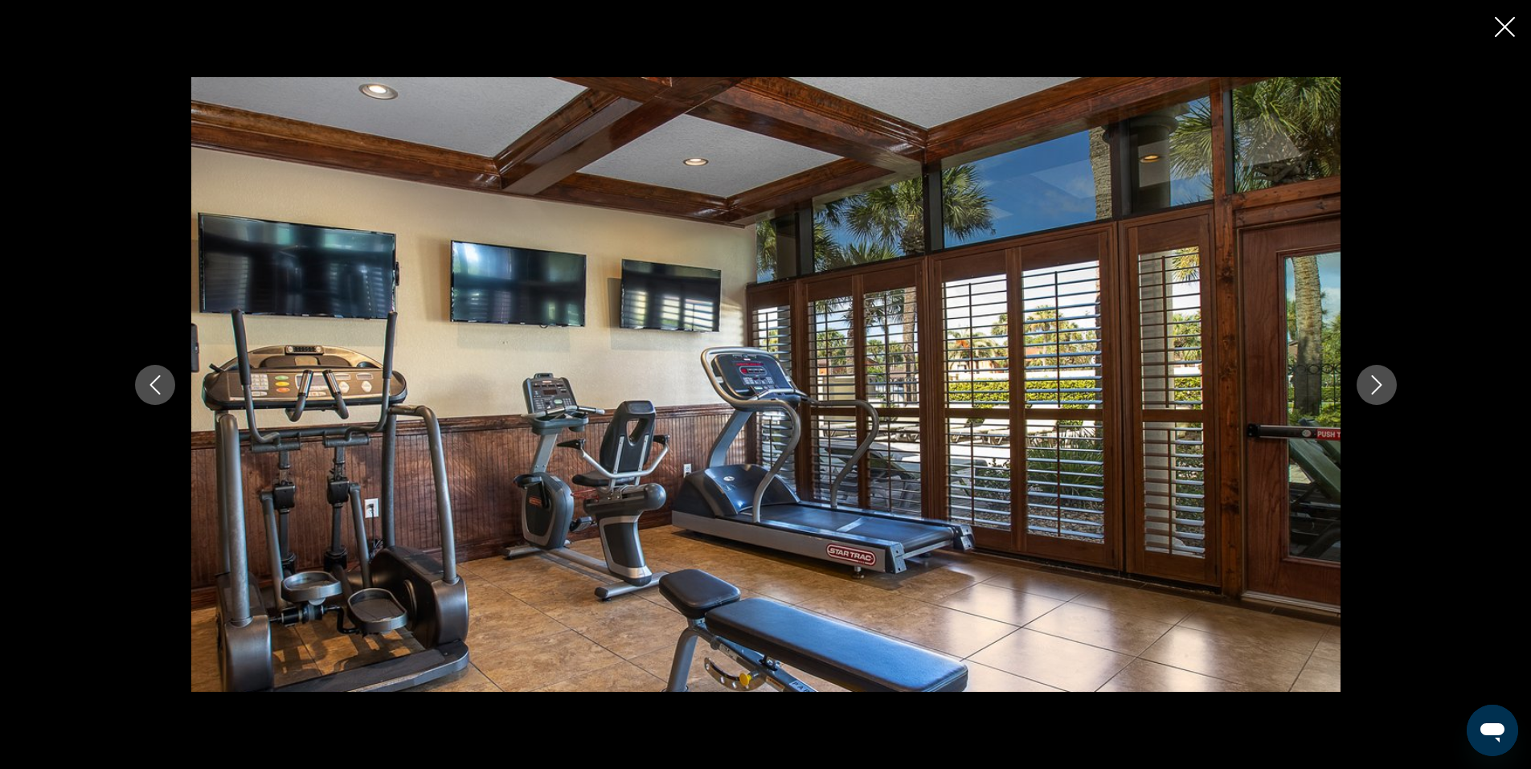
click at [1380, 383] on icon "Next image" at bounding box center [1376, 384] width 19 height 19
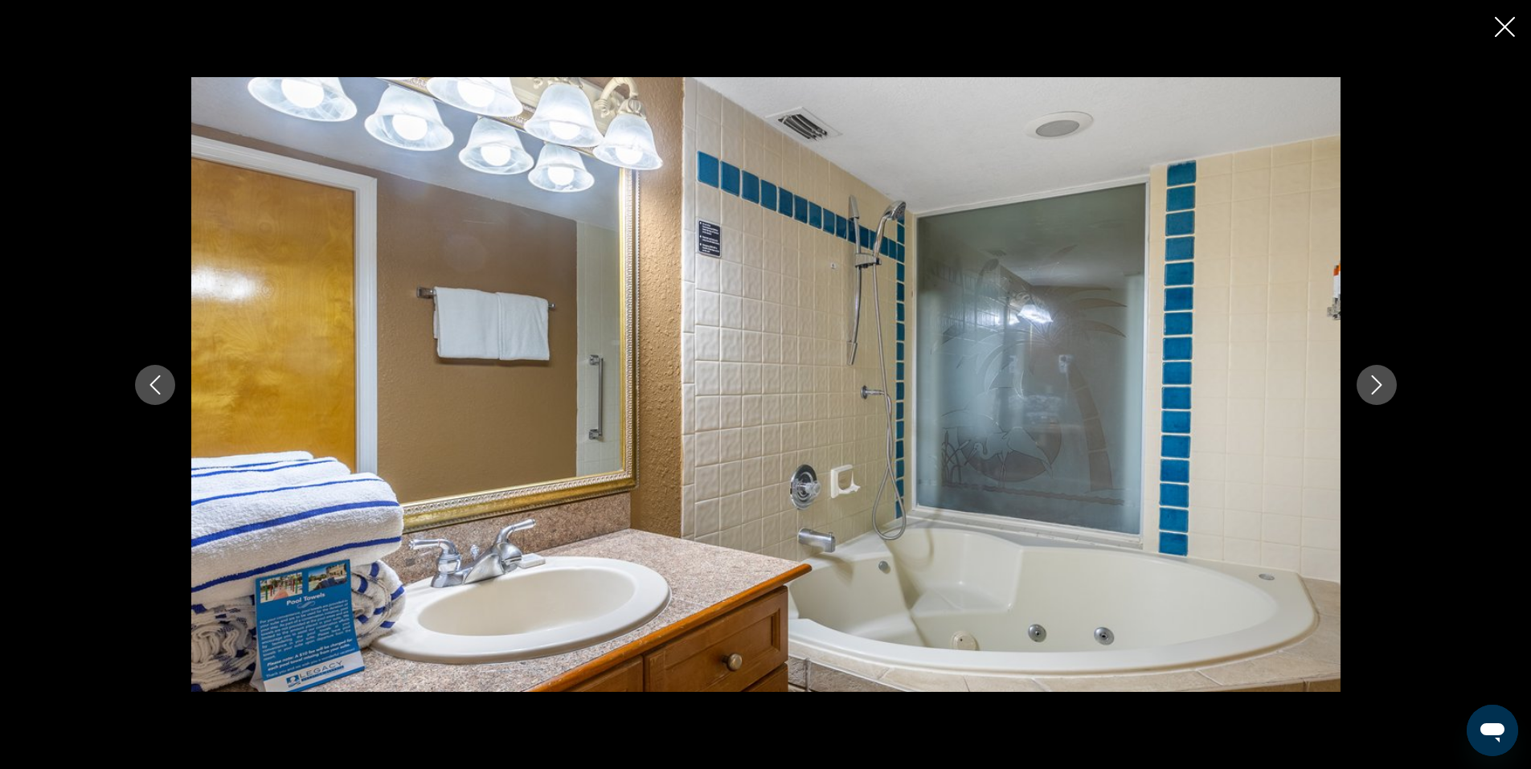
click at [1380, 383] on icon "Next image" at bounding box center [1376, 384] width 19 height 19
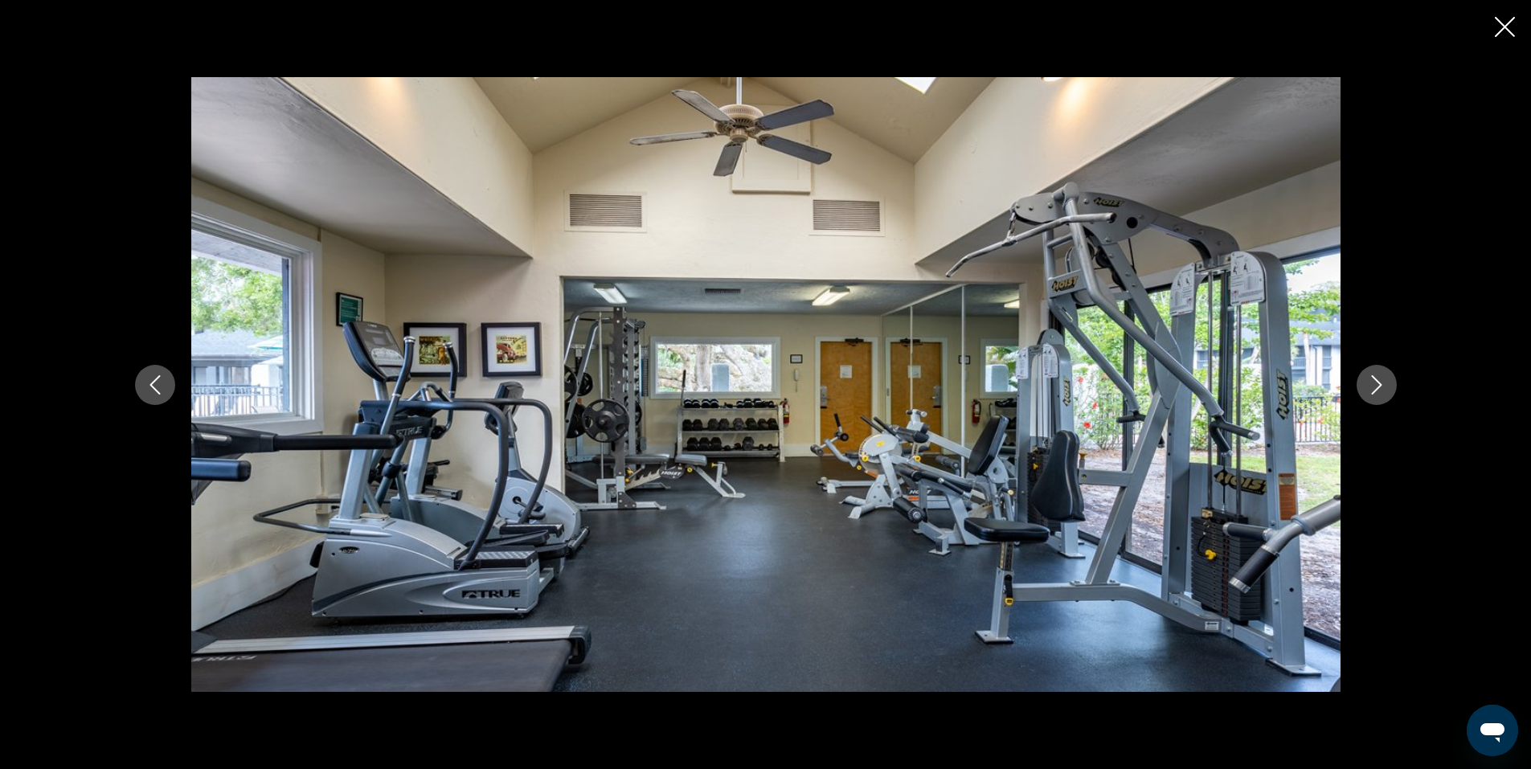
click at [1380, 383] on icon "Next image" at bounding box center [1376, 384] width 19 height 19
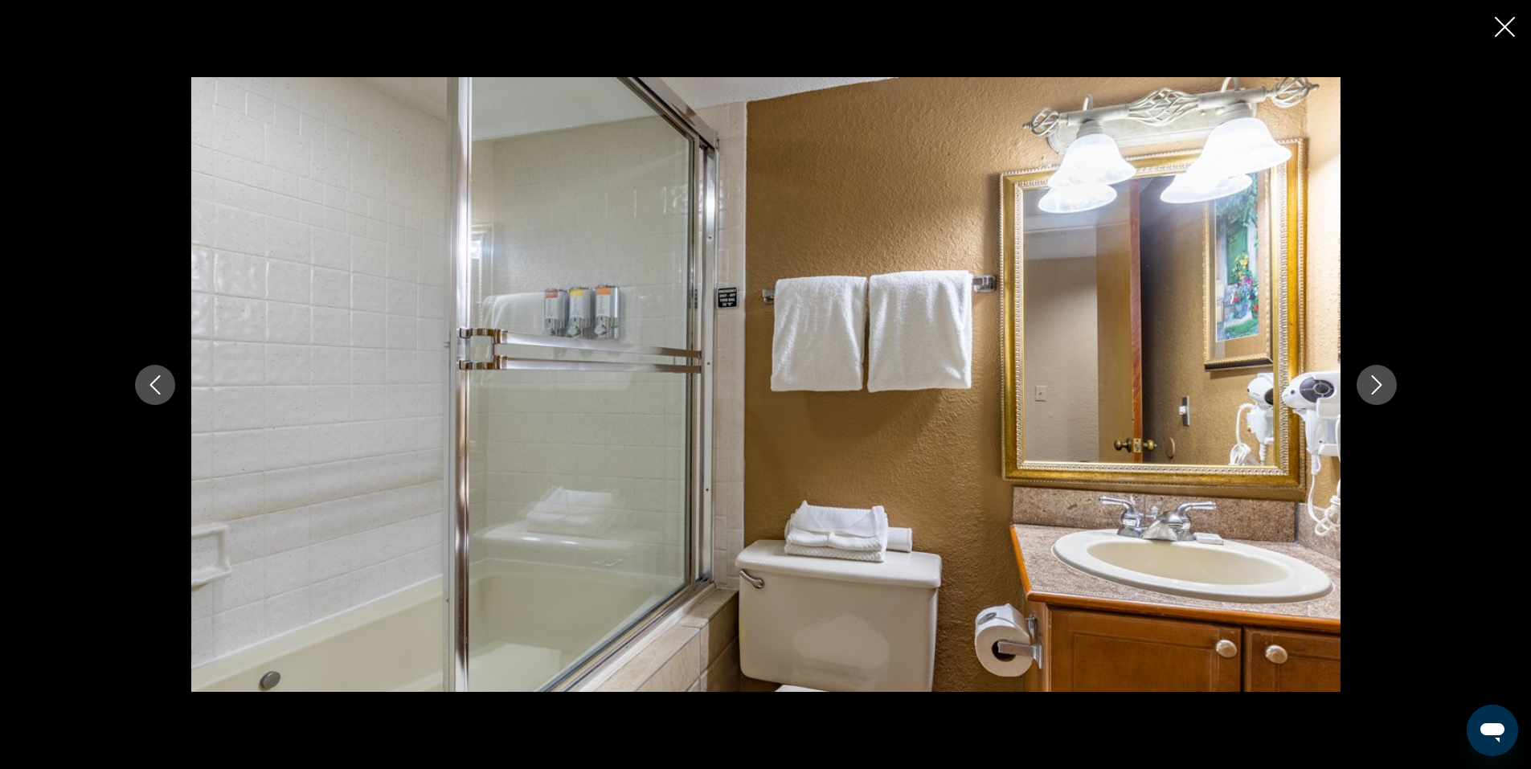
click at [1505, 14] on div "prev next" at bounding box center [765, 384] width 1531 height 769
click at [1499, 22] on icon "Close slideshow" at bounding box center [1505, 27] width 20 height 20
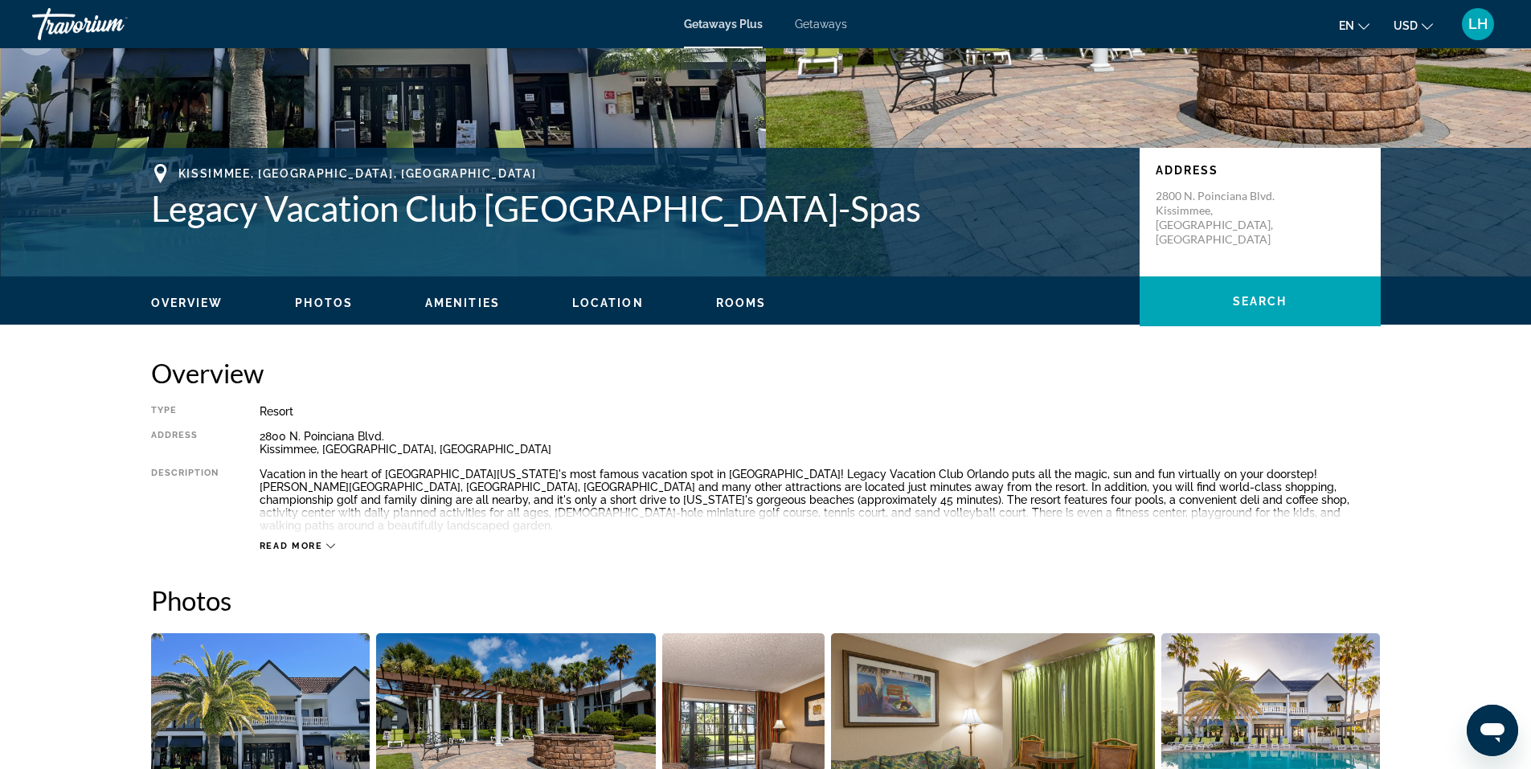
scroll to position [201, 0]
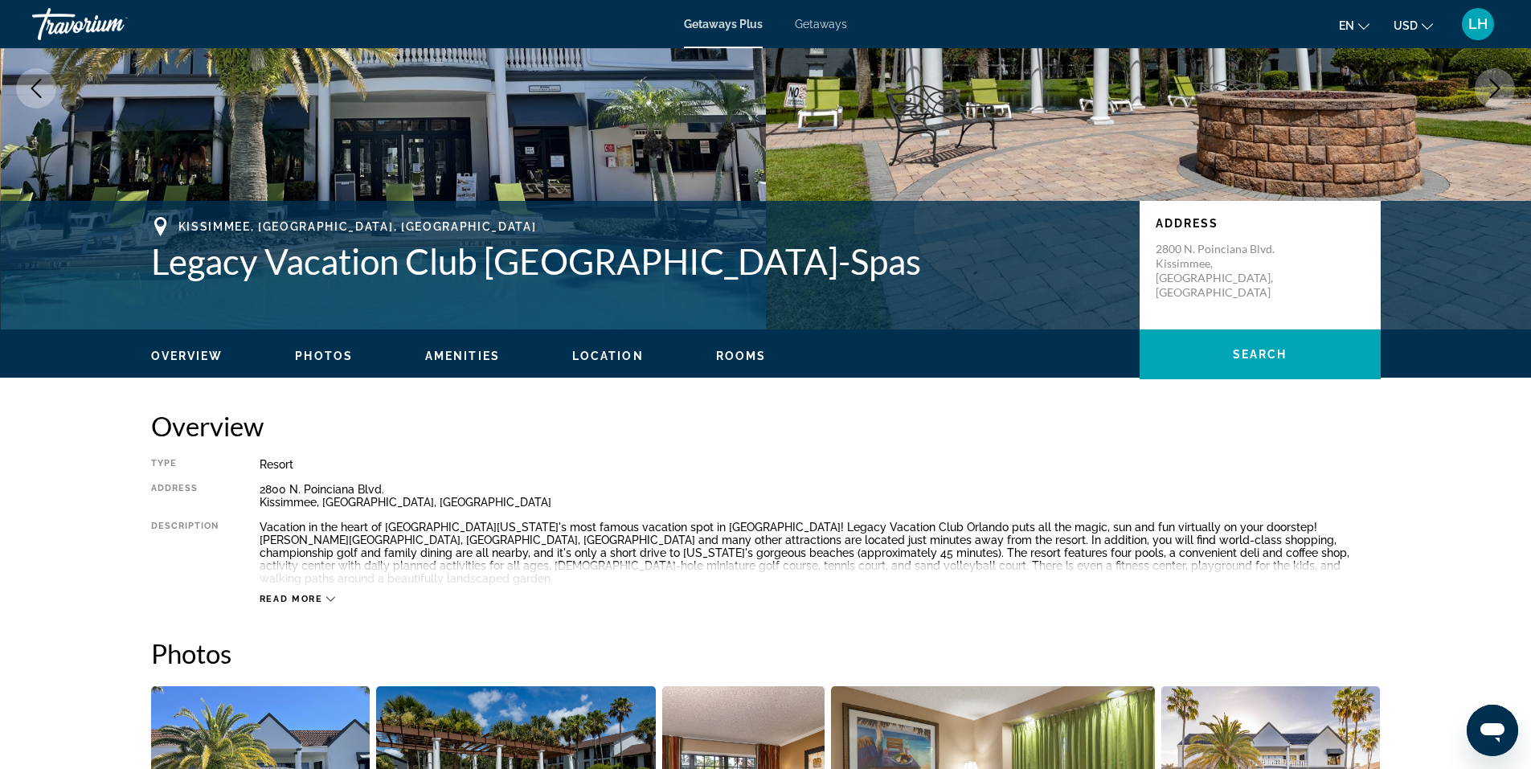
click at [749, 352] on span "Rooms" at bounding box center [741, 356] width 51 height 13
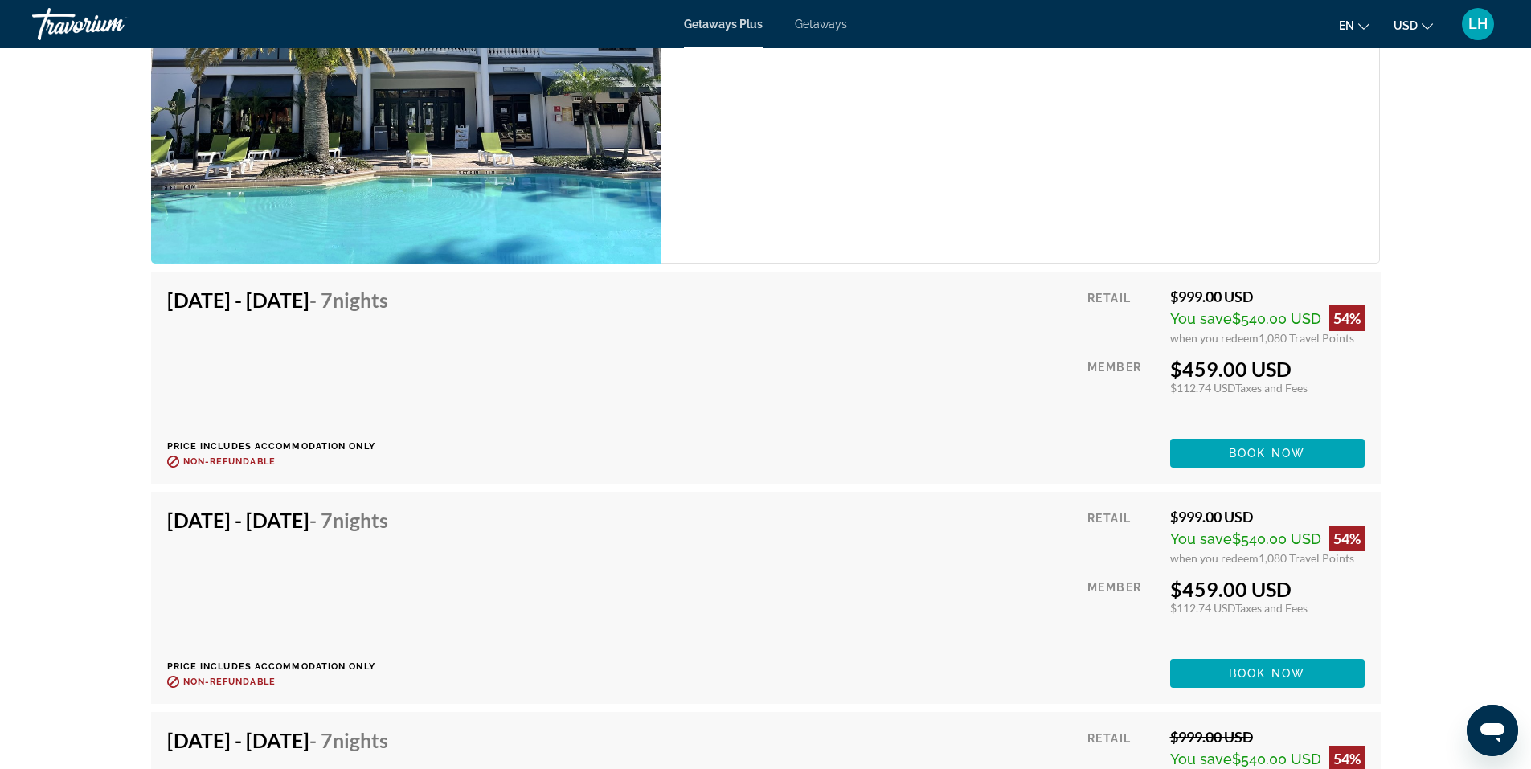
scroll to position [3420, 0]
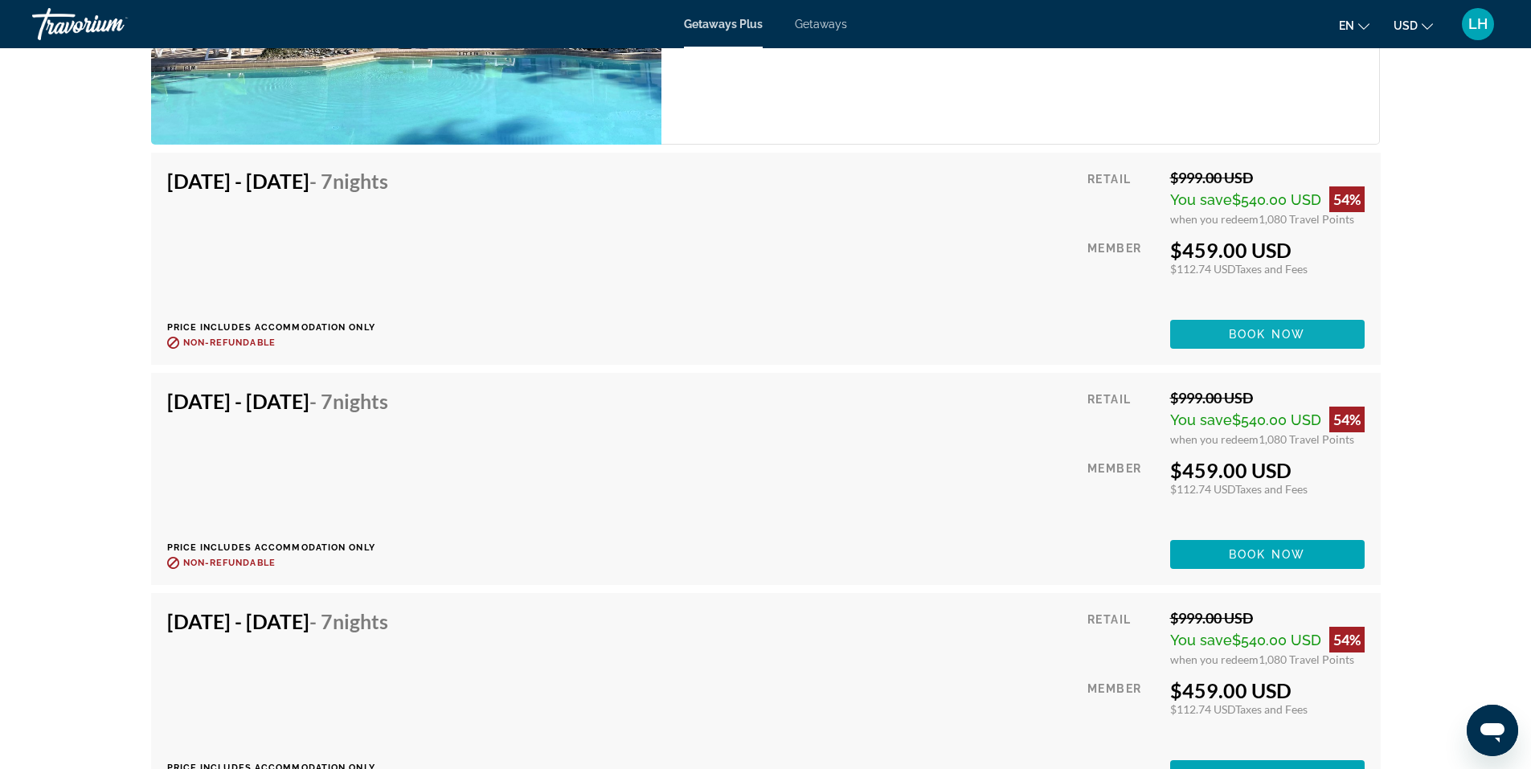
click at [1291, 328] on span "Book now" at bounding box center [1267, 334] width 76 height 13
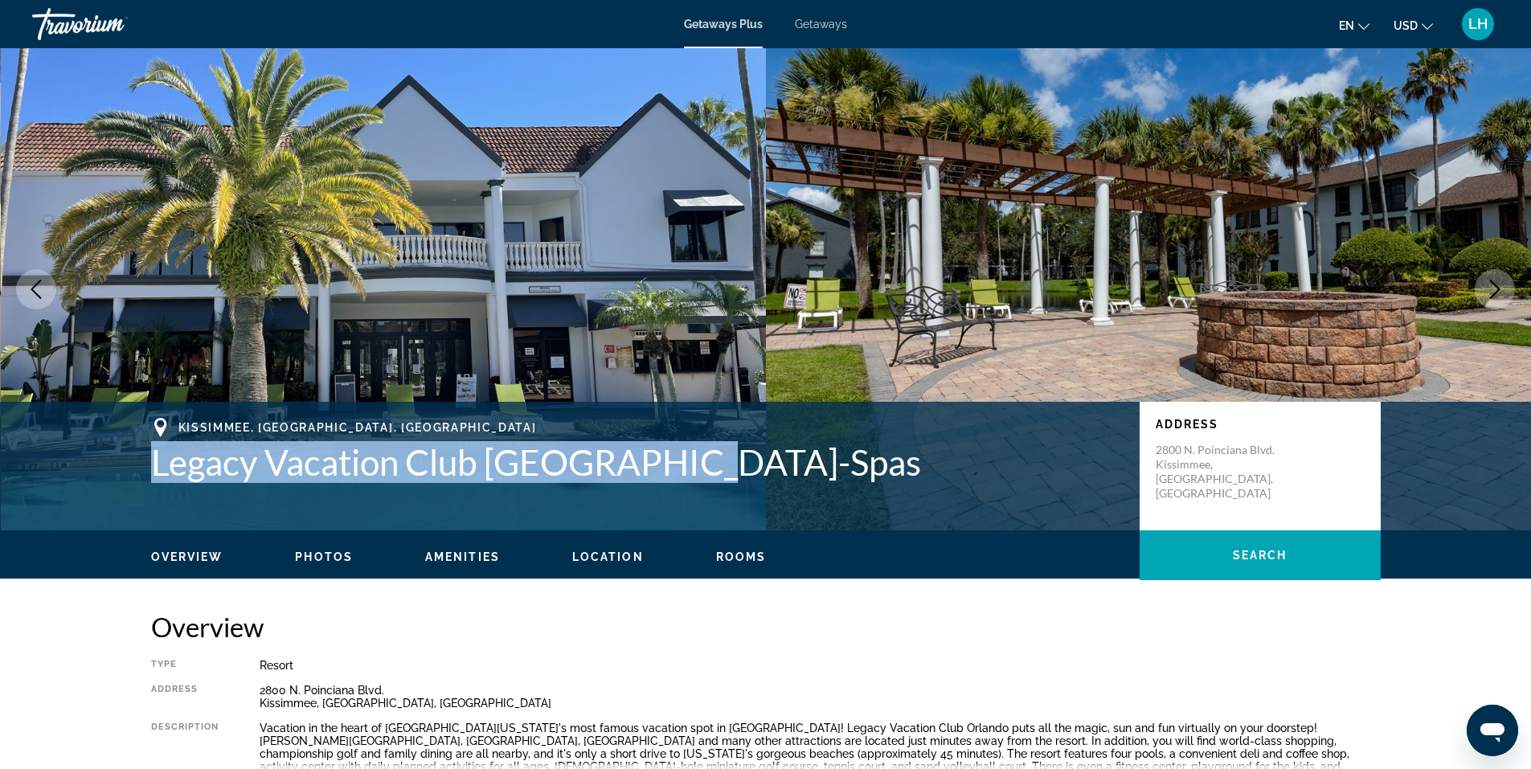
drag, startPoint x: 140, startPoint y: 472, endPoint x: 714, endPoint y: 479, distance: 573.8
click at [714, 479] on div "[GEOGRAPHIC_DATA], [GEOGRAPHIC_DATA], [GEOGRAPHIC_DATA] Legacy Vacation Club Or…" at bounding box center [766, 466] width 1294 height 96
copy h1 "Legacy Vacation Club [GEOGRAPHIC_DATA]-Spas"
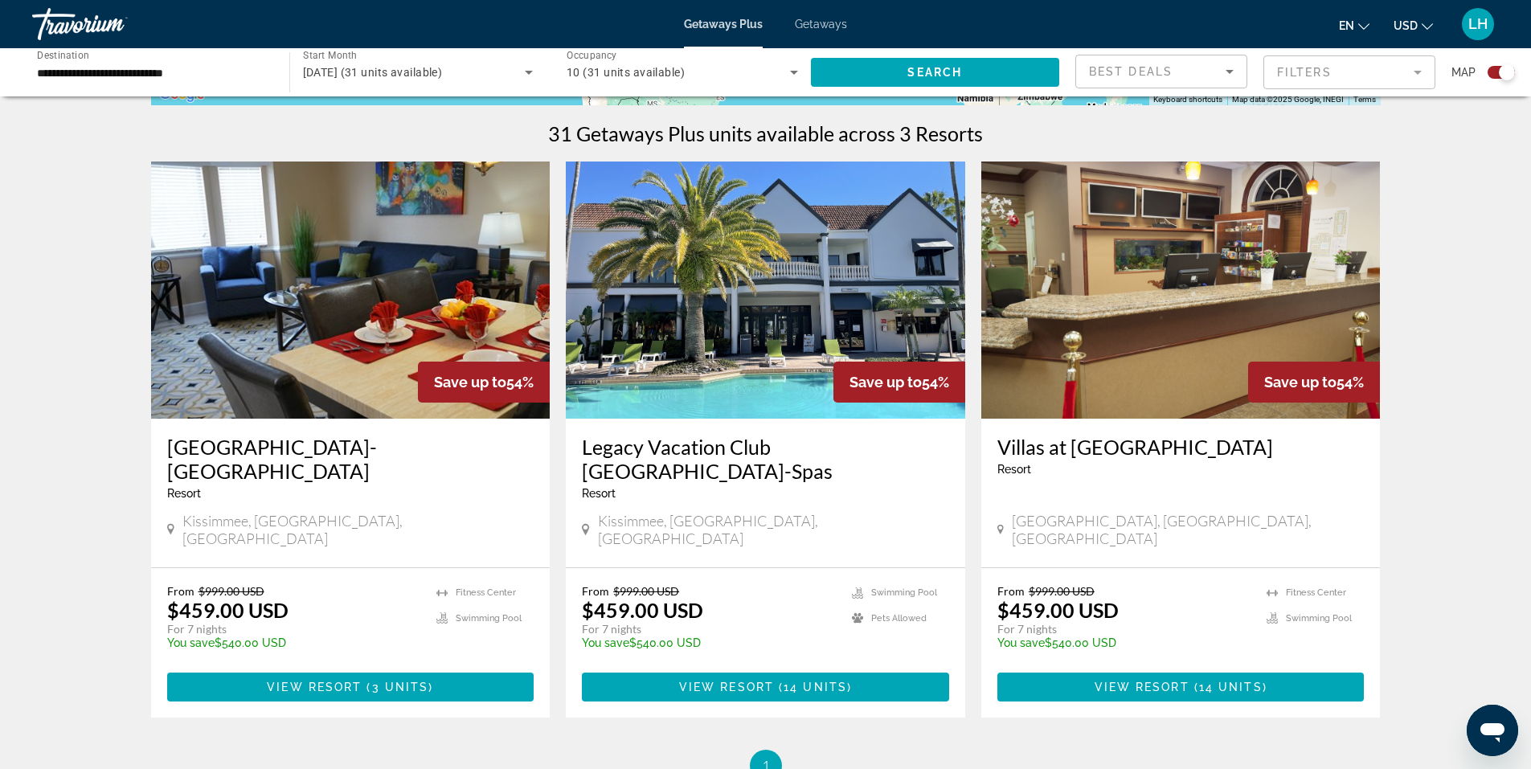
scroll to position [562, 0]
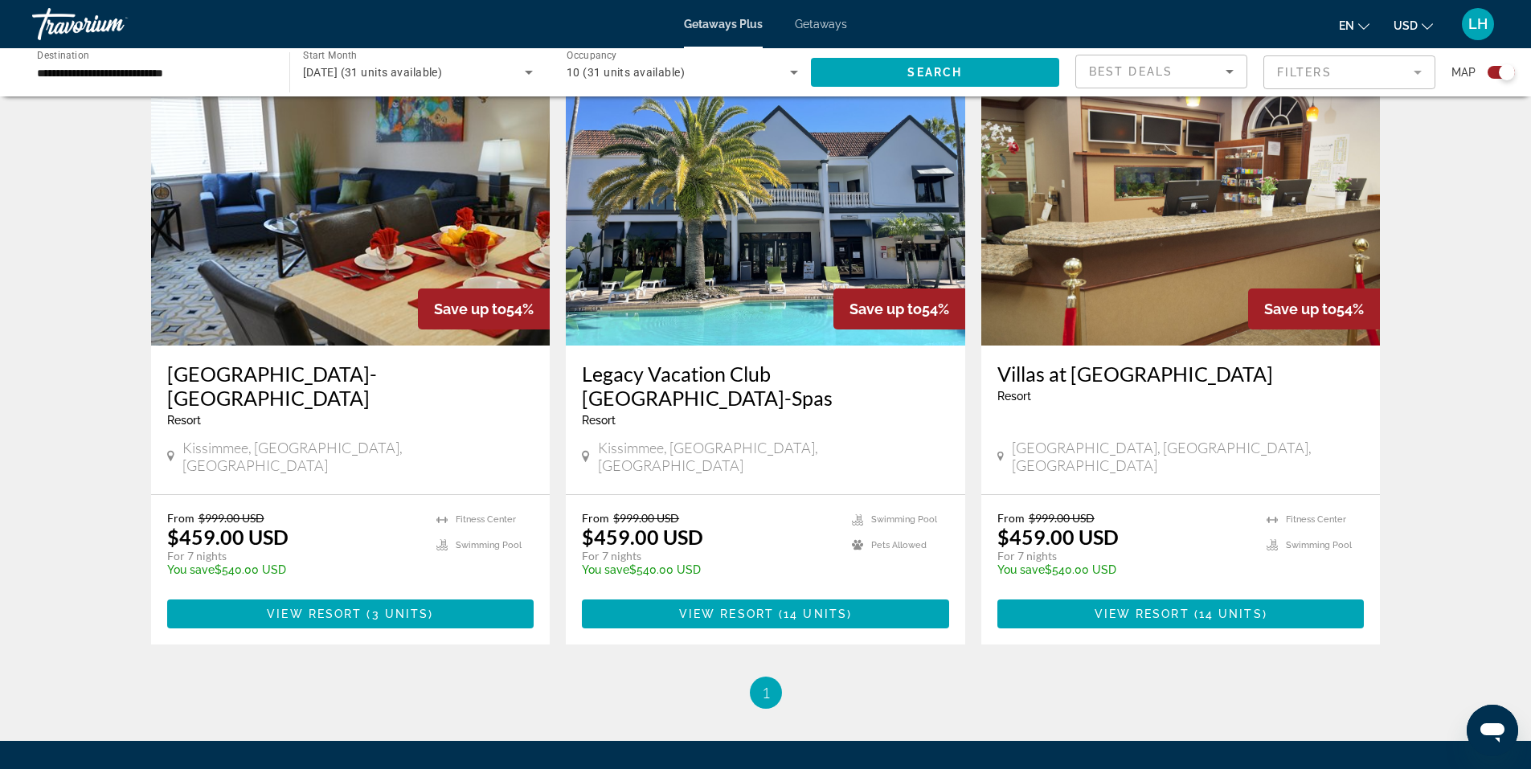
click at [1184, 218] on img "Main content" at bounding box center [1180, 216] width 399 height 257
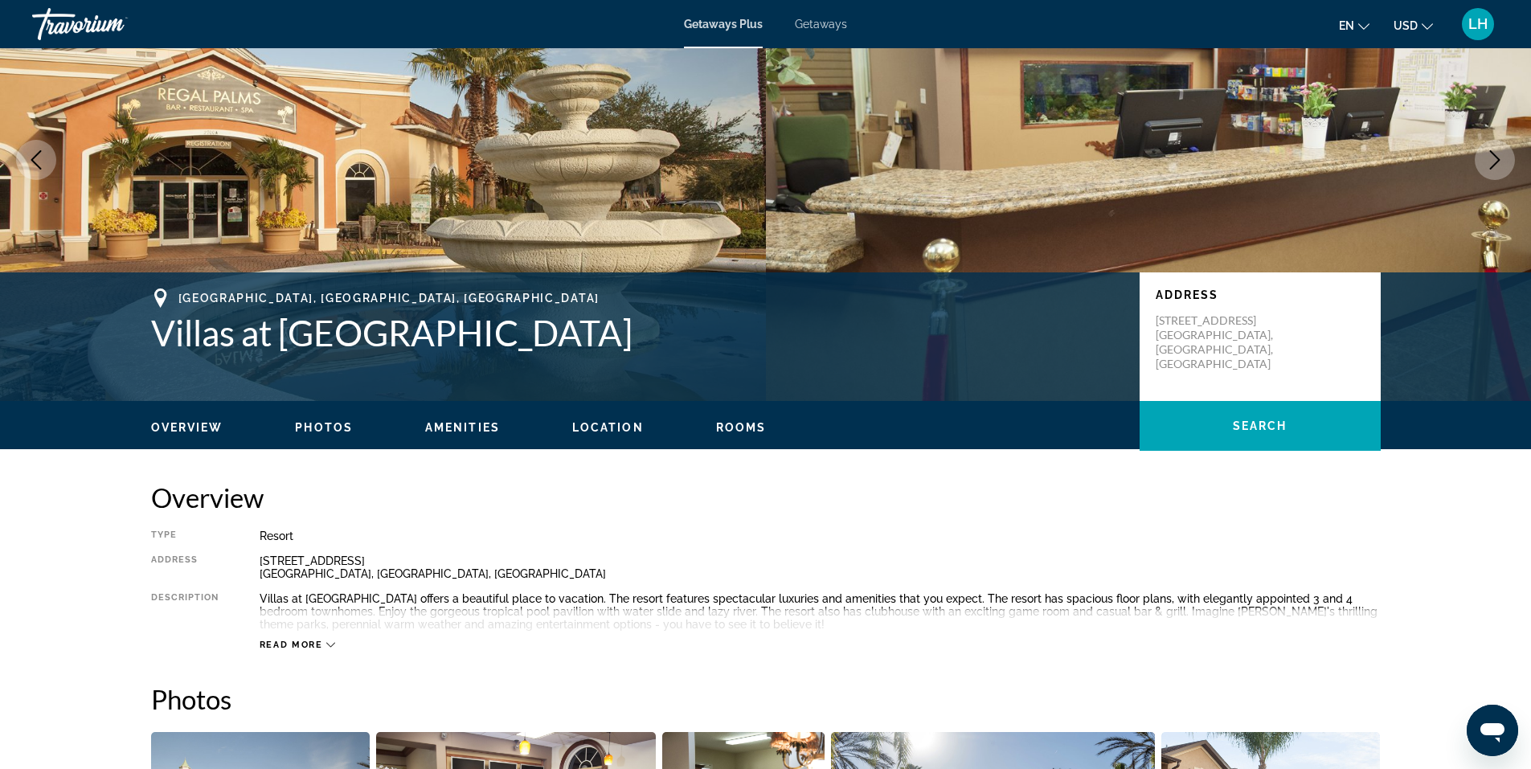
scroll to position [241, 0]
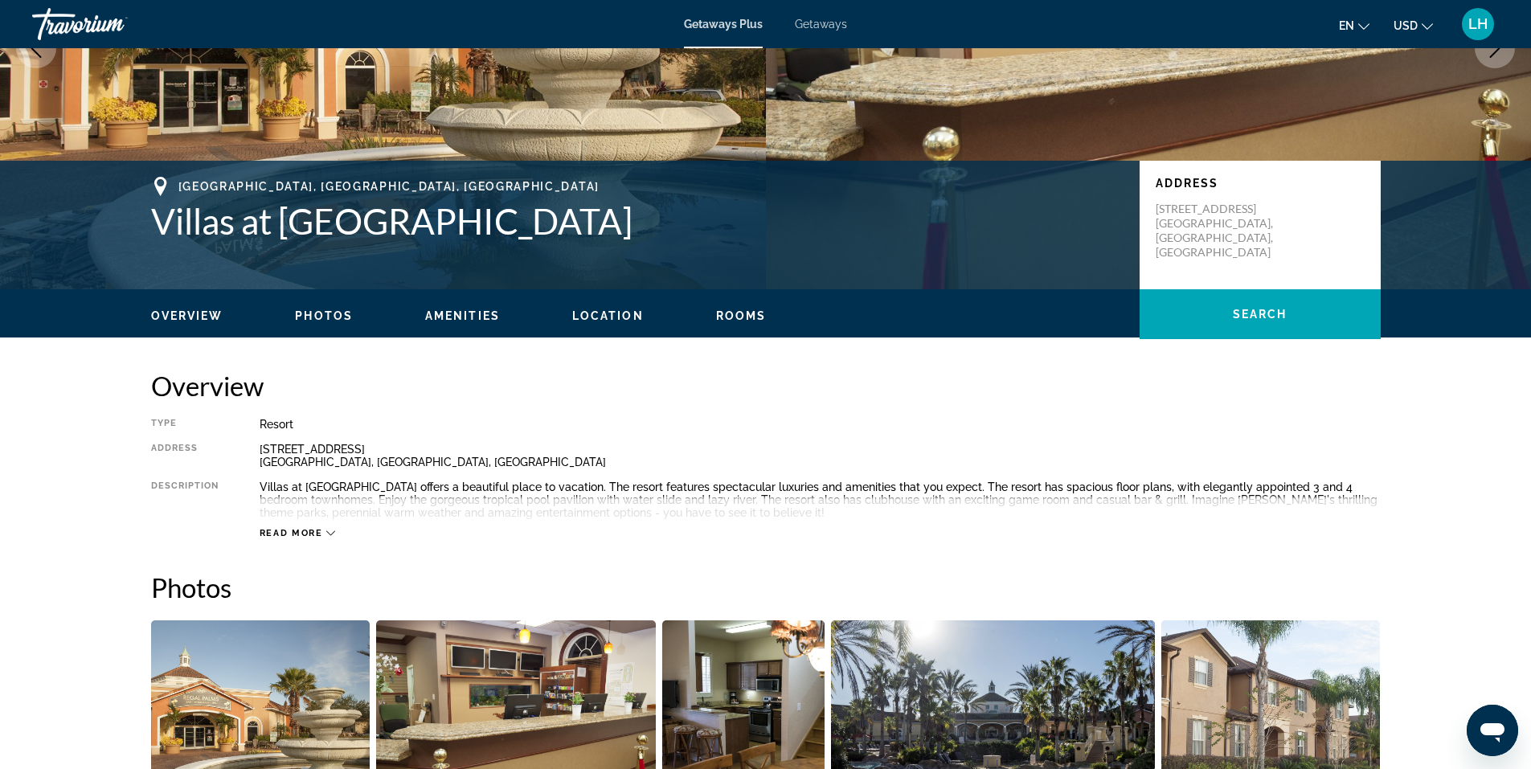
click at [732, 314] on span "Rooms" at bounding box center [741, 315] width 51 height 13
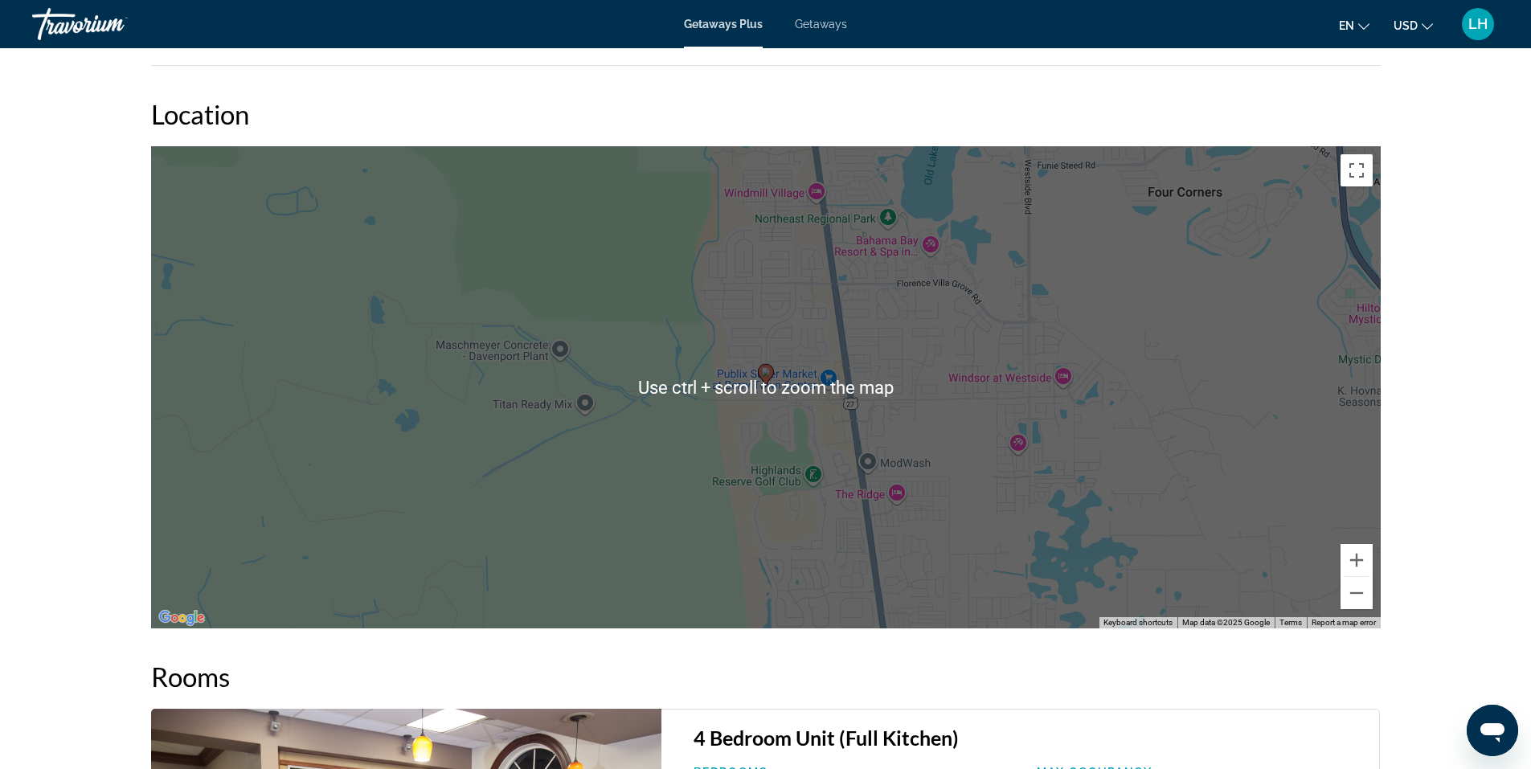
scroll to position [2145, 0]
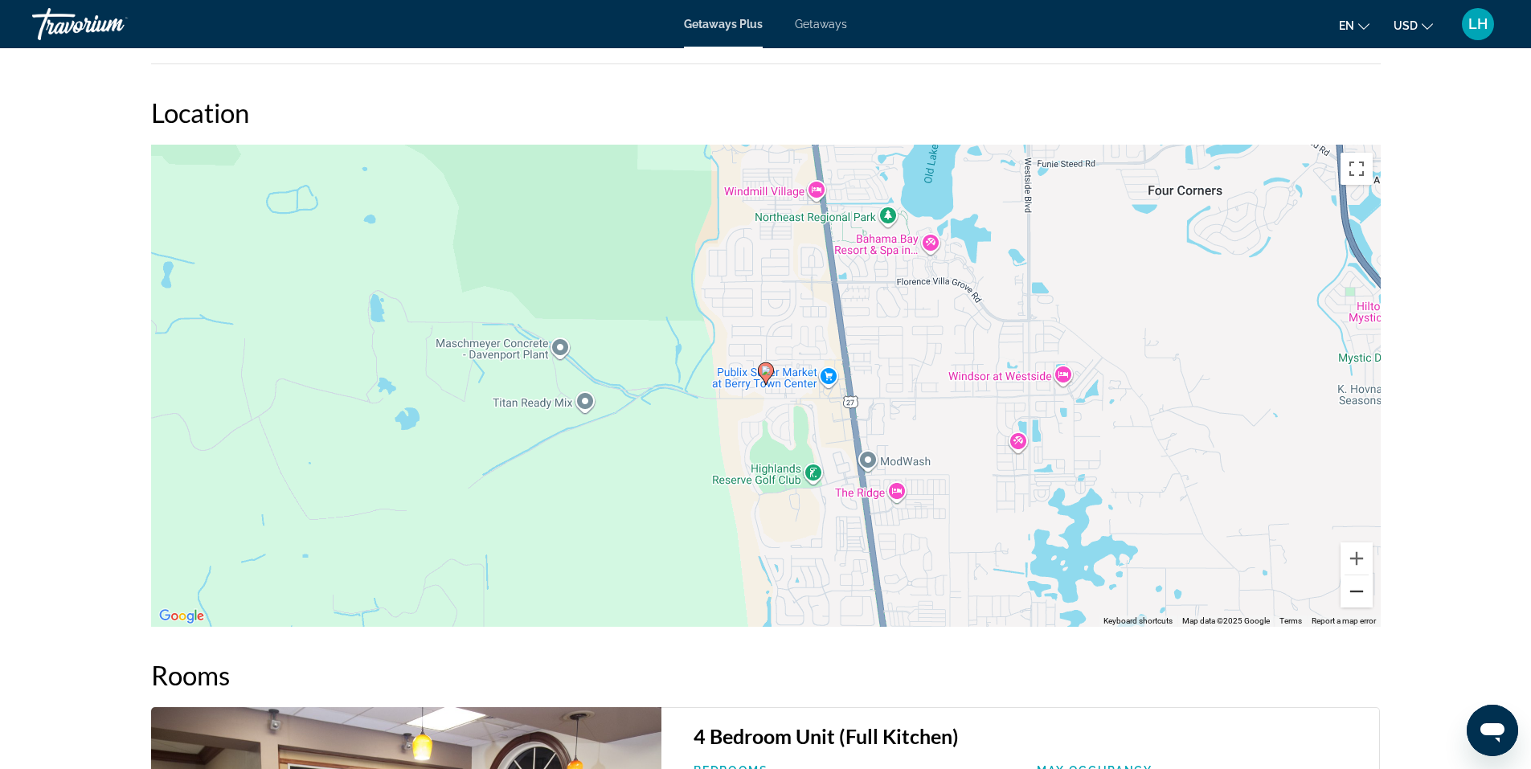
click at [1354, 592] on button "Zoom out" at bounding box center [1356, 591] width 32 height 32
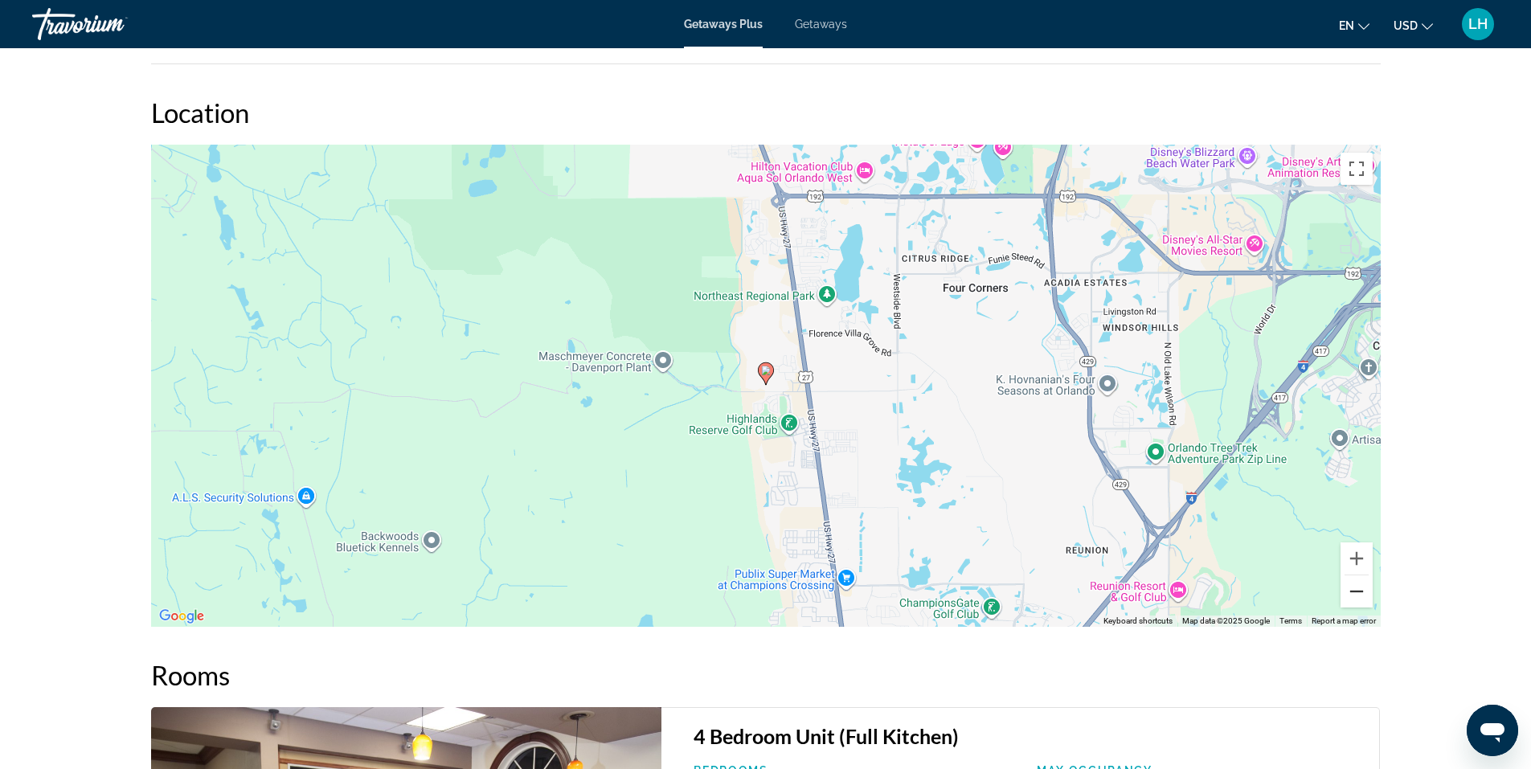
click at [1354, 592] on button "Zoom out" at bounding box center [1356, 591] width 32 height 32
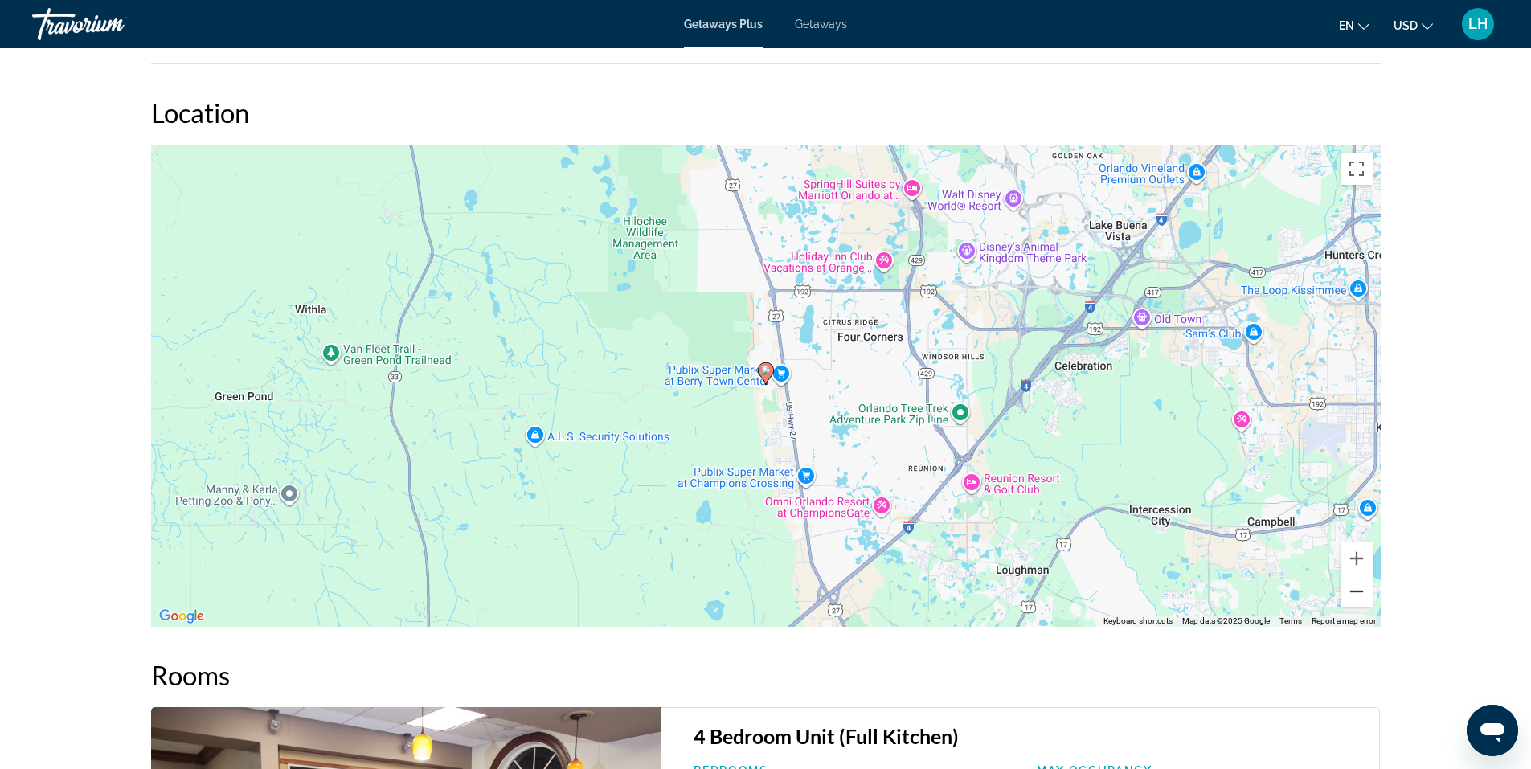
click at [1354, 592] on button "Zoom out" at bounding box center [1356, 591] width 32 height 32
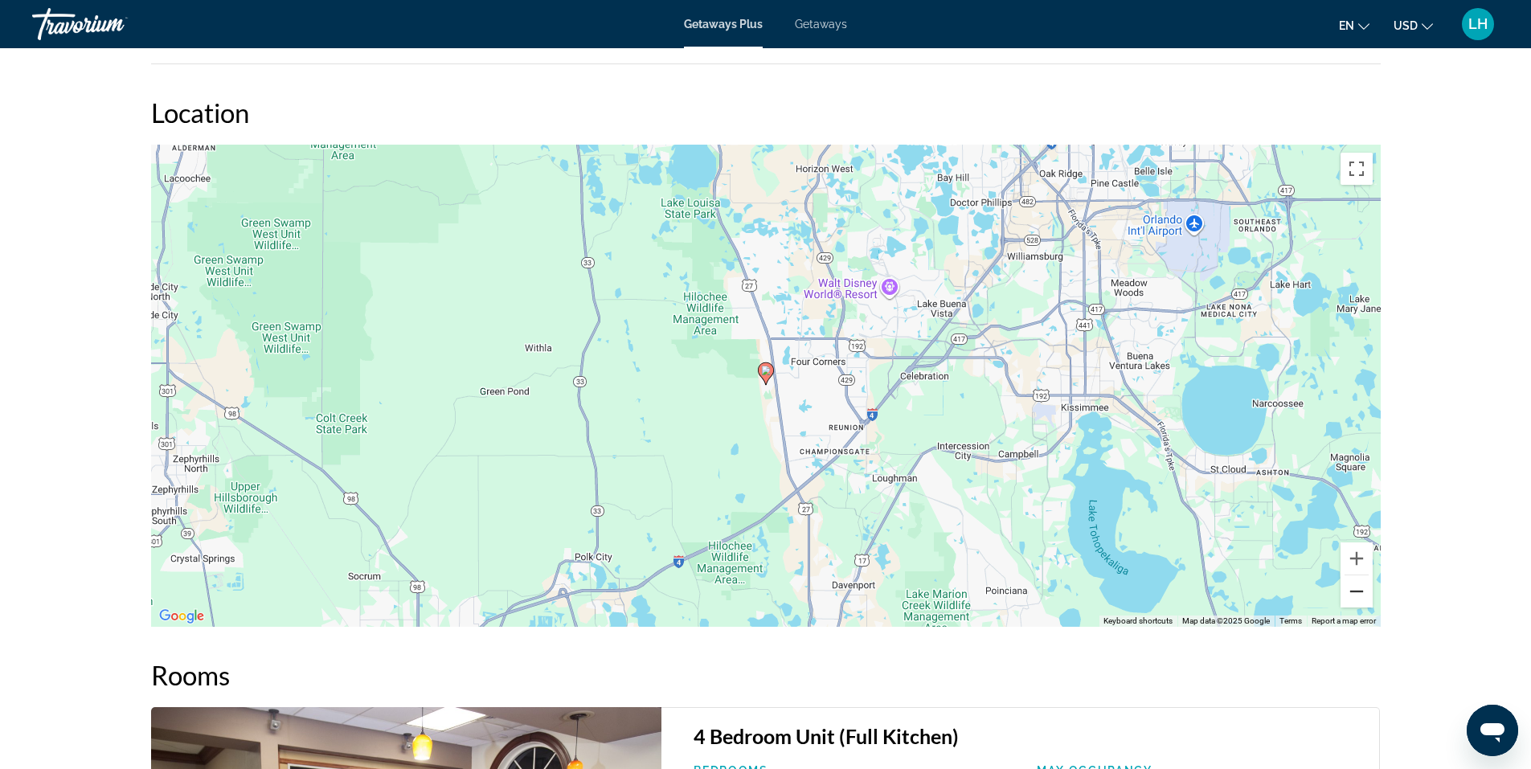
click at [1354, 592] on button "Zoom out" at bounding box center [1356, 591] width 32 height 32
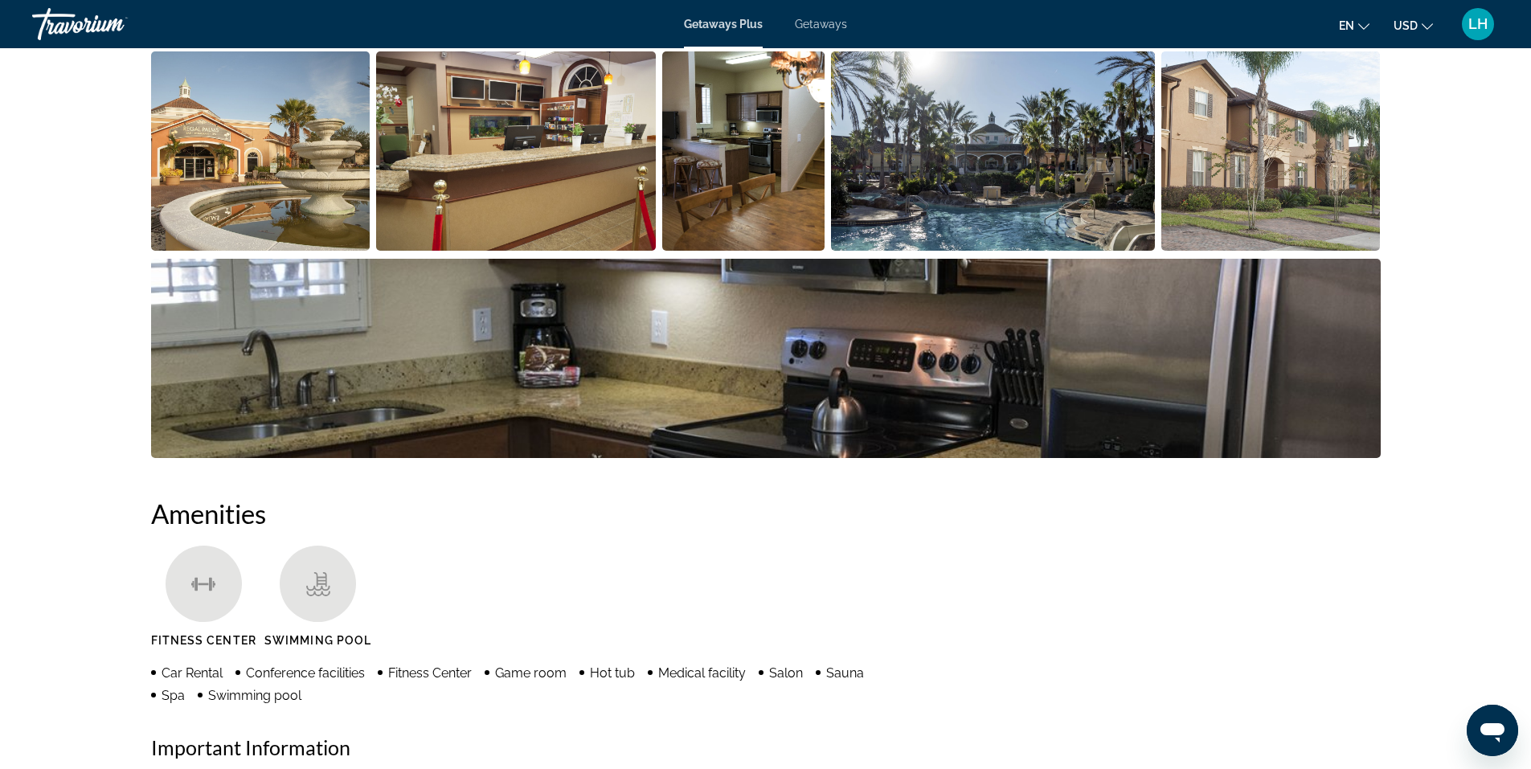
scroll to position [699, 0]
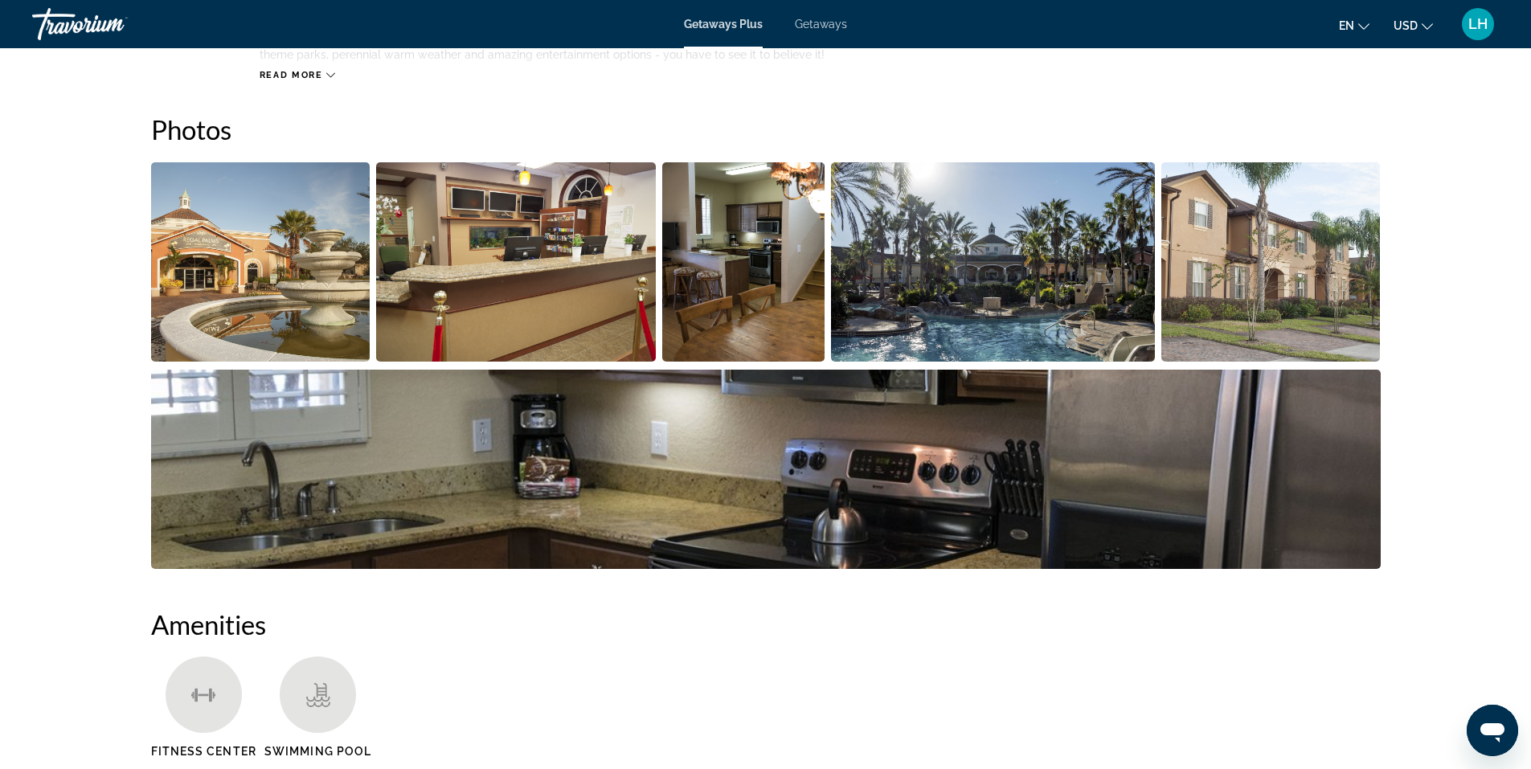
click at [290, 264] on img "Open full-screen image slider" at bounding box center [260, 261] width 219 height 199
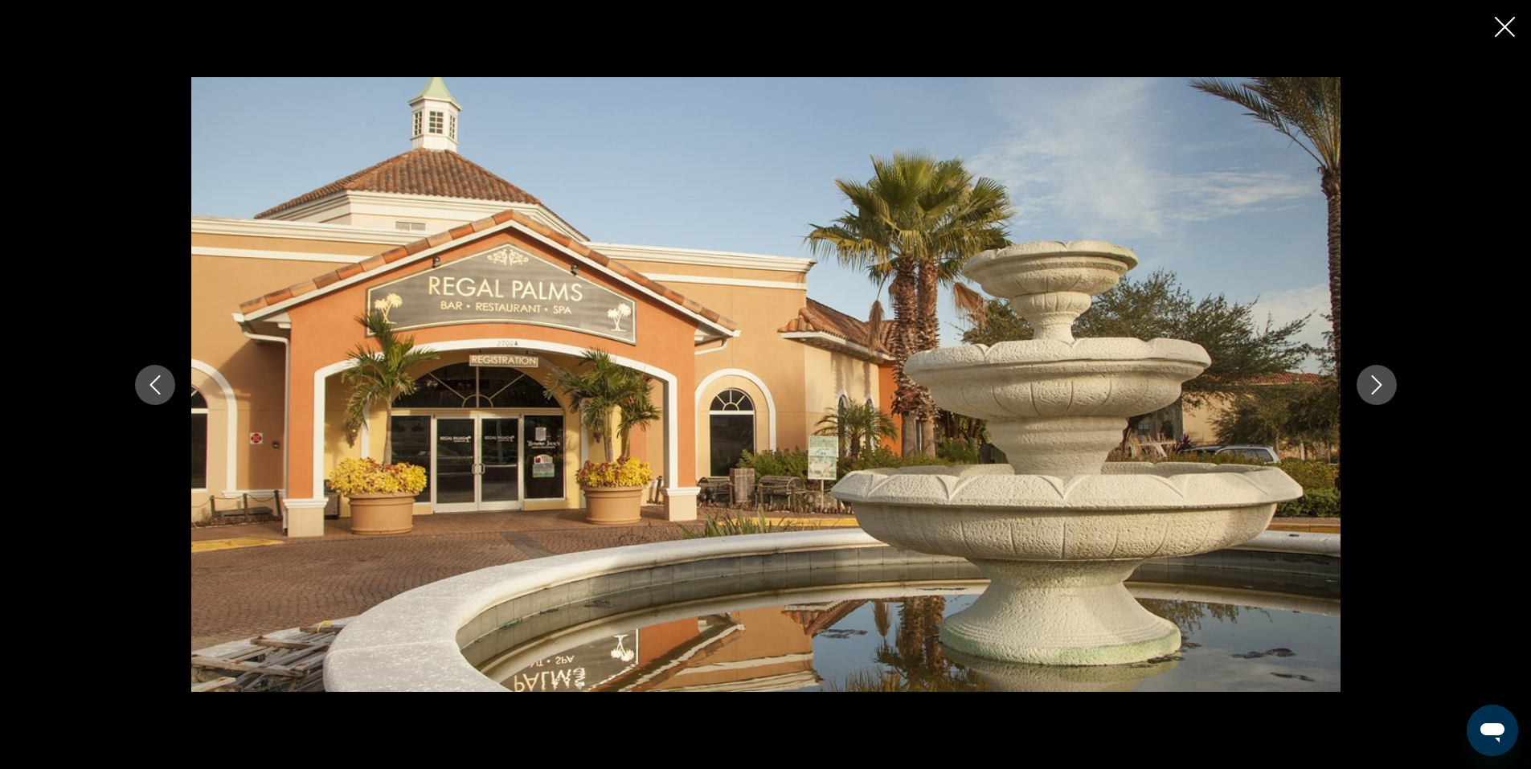
click at [1368, 386] on icon "Next image" at bounding box center [1376, 384] width 19 height 19
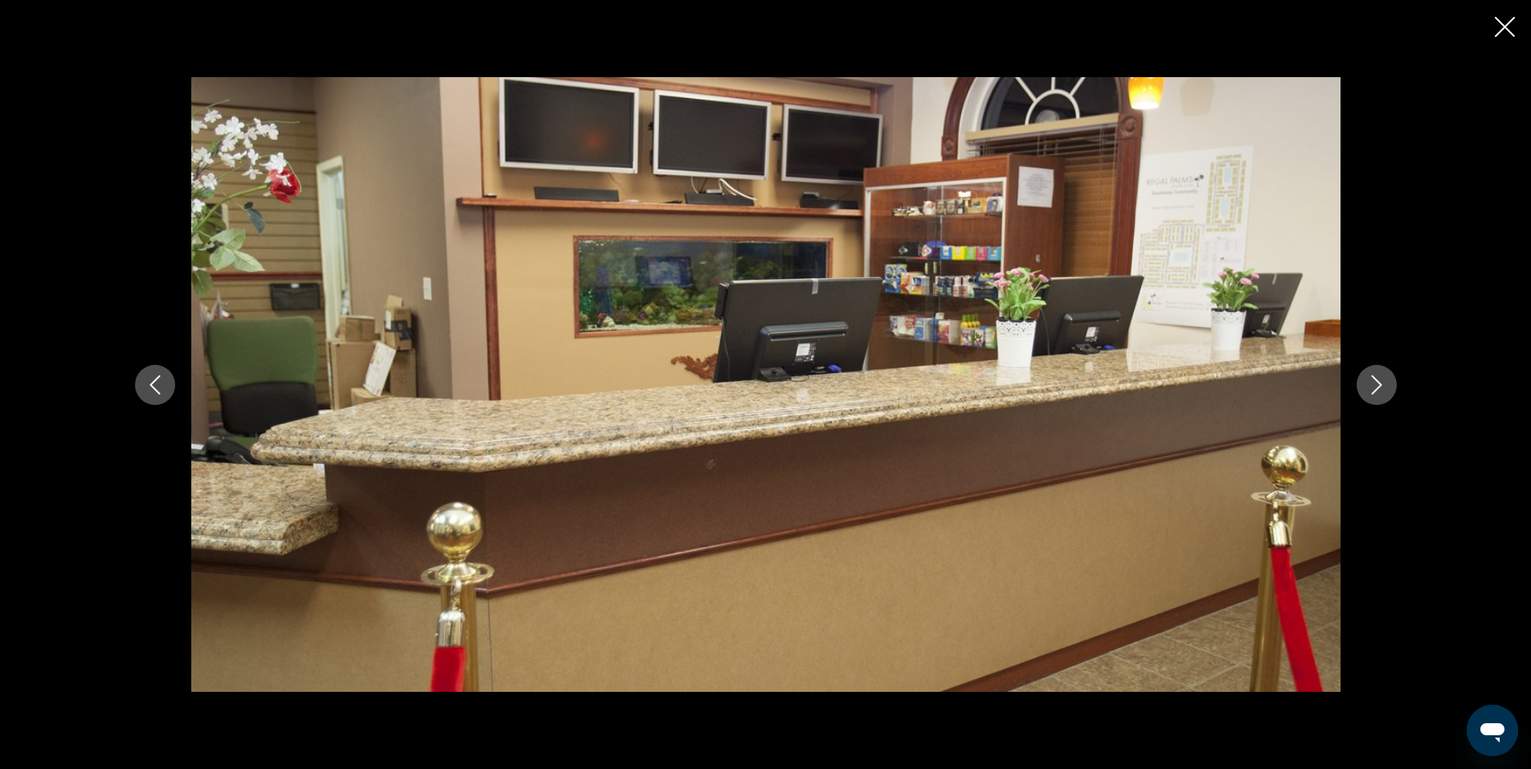
click at [1365, 387] on button "Next image" at bounding box center [1376, 385] width 40 height 40
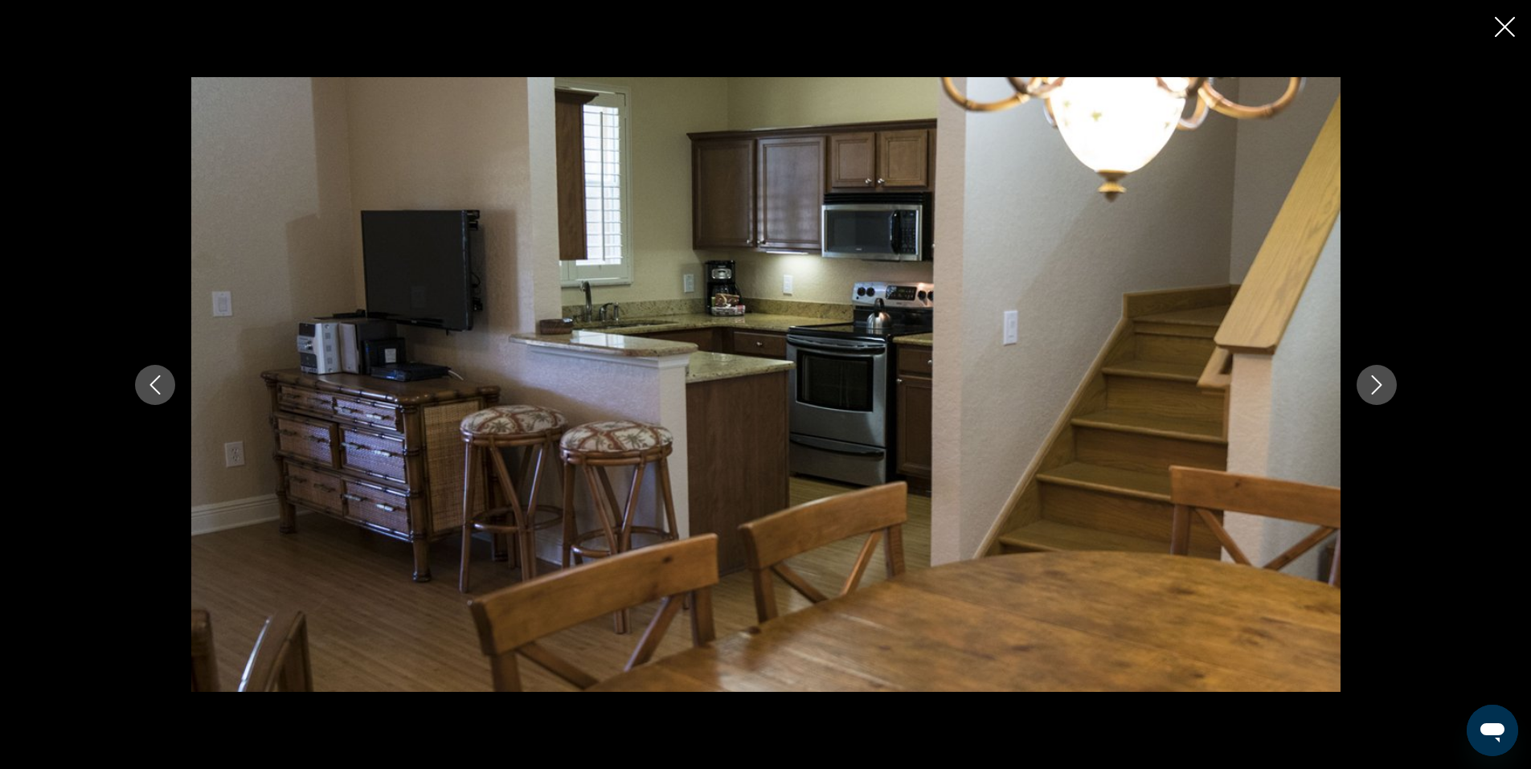
click at [1384, 382] on icon "Next image" at bounding box center [1376, 384] width 19 height 19
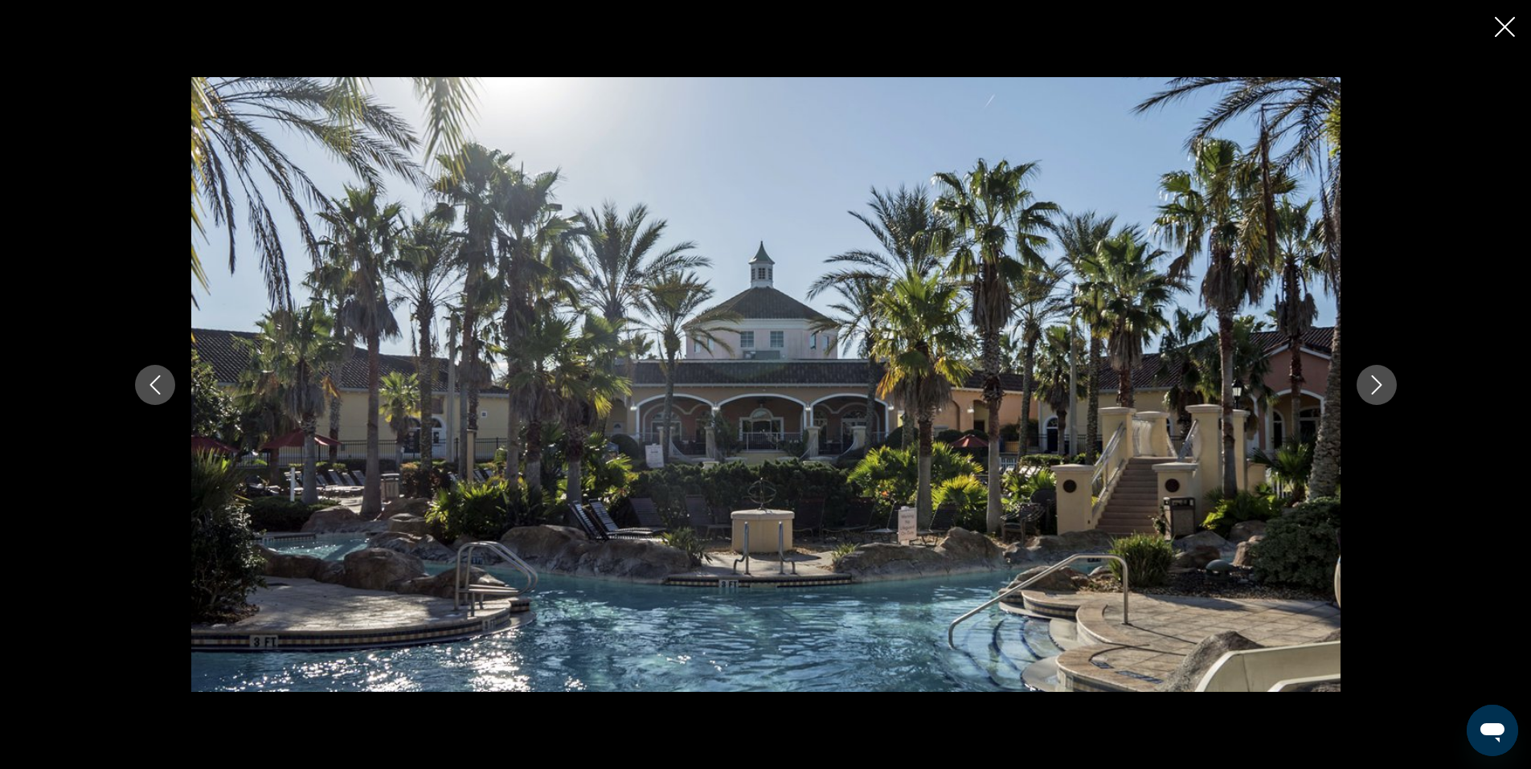
click at [1384, 382] on icon "Next image" at bounding box center [1376, 384] width 19 height 19
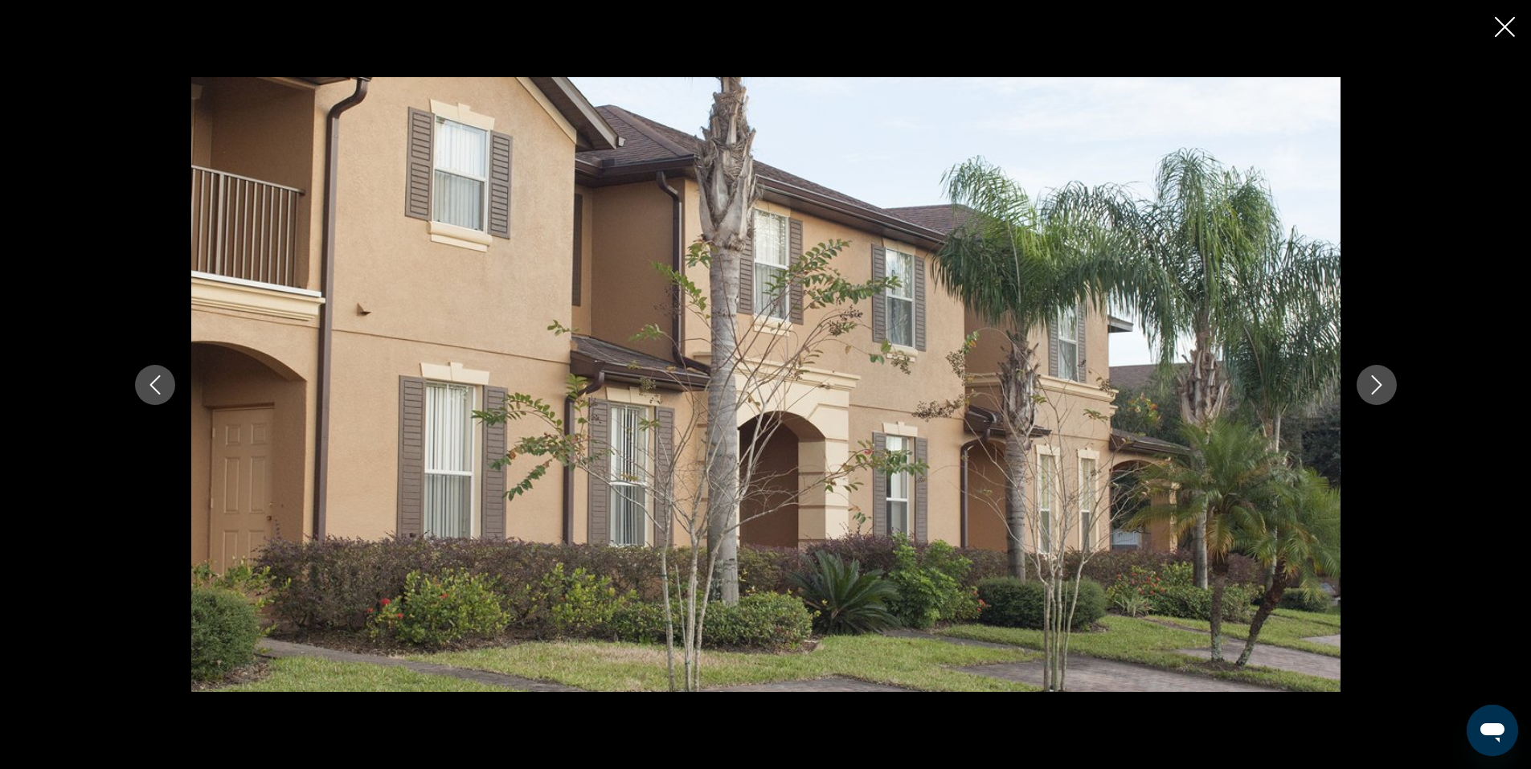
click at [1381, 390] on icon "Next image" at bounding box center [1376, 384] width 19 height 19
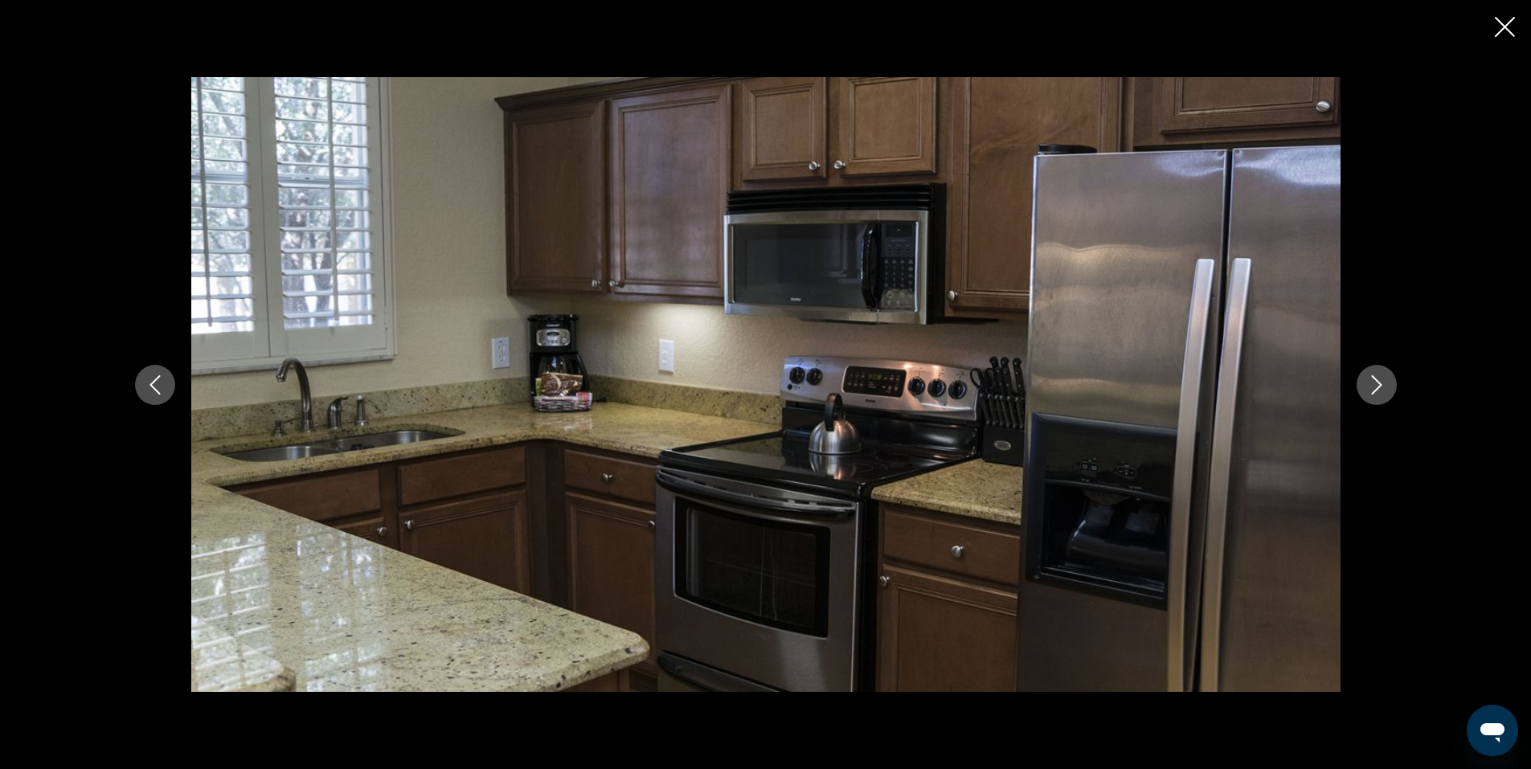
click at [1381, 390] on icon "Next image" at bounding box center [1376, 384] width 19 height 19
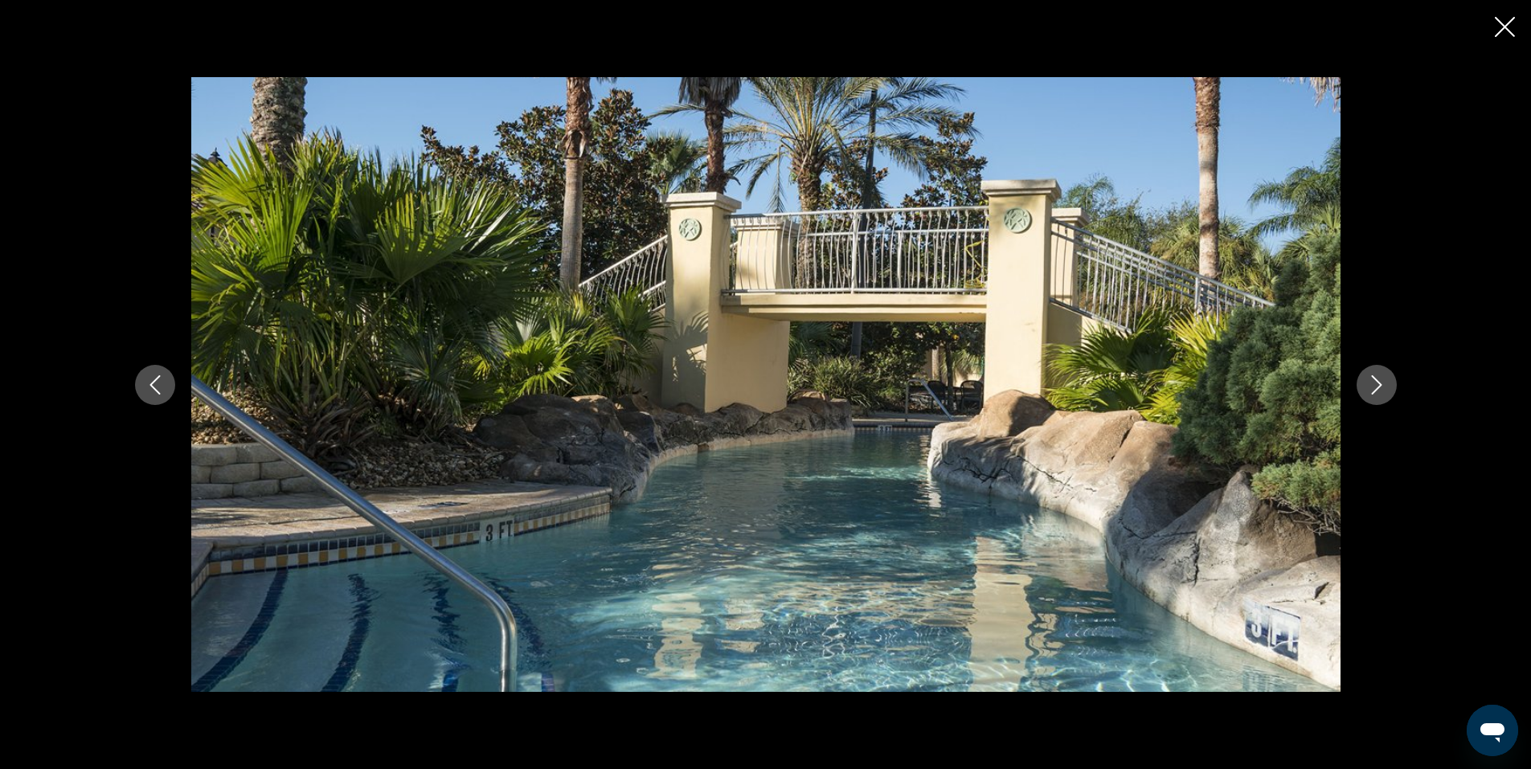
click at [1381, 390] on icon "Next image" at bounding box center [1376, 384] width 19 height 19
click at [1381, 391] on icon "Next image" at bounding box center [1376, 384] width 19 height 19
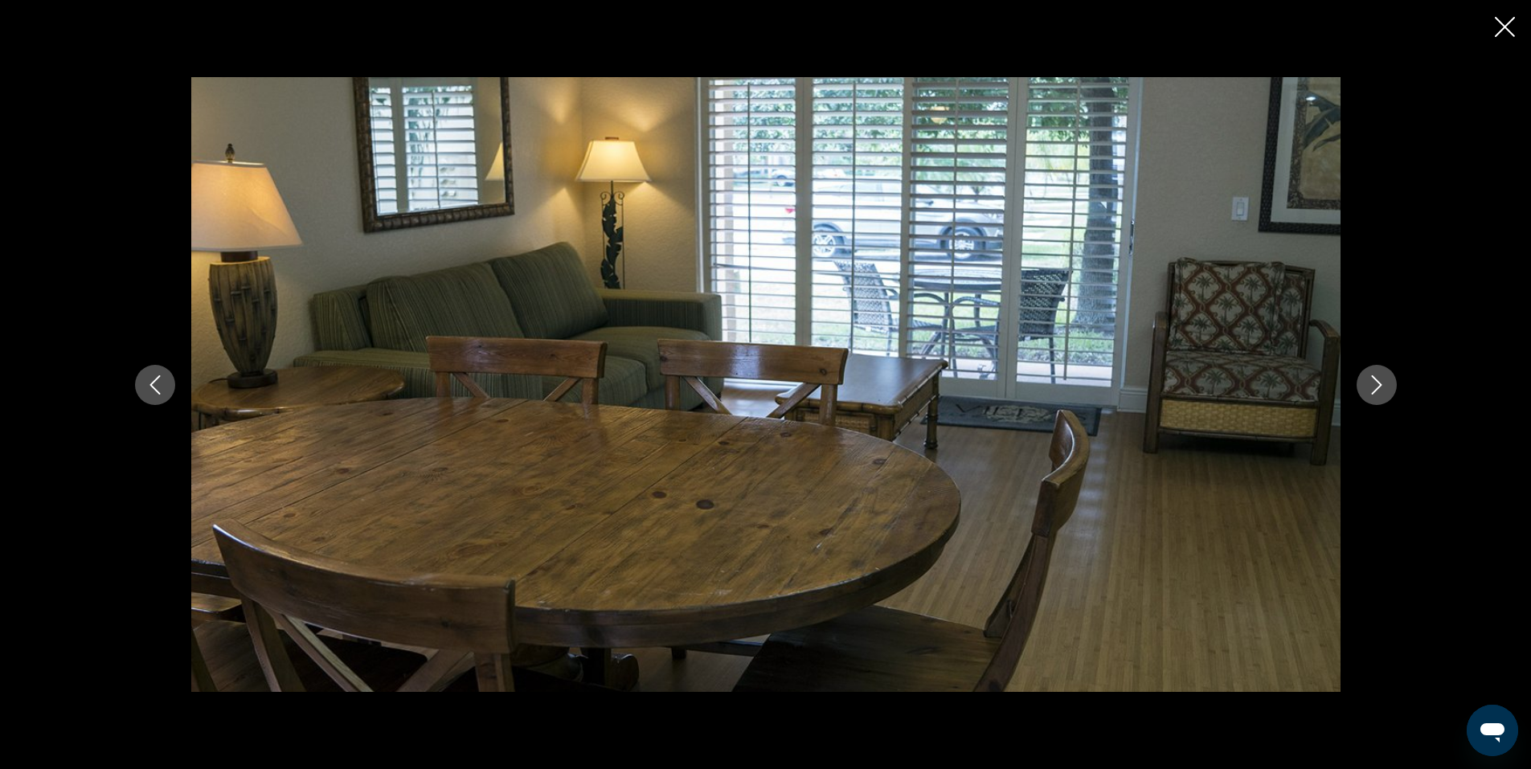
click at [1379, 391] on icon "Next image" at bounding box center [1376, 384] width 19 height 19
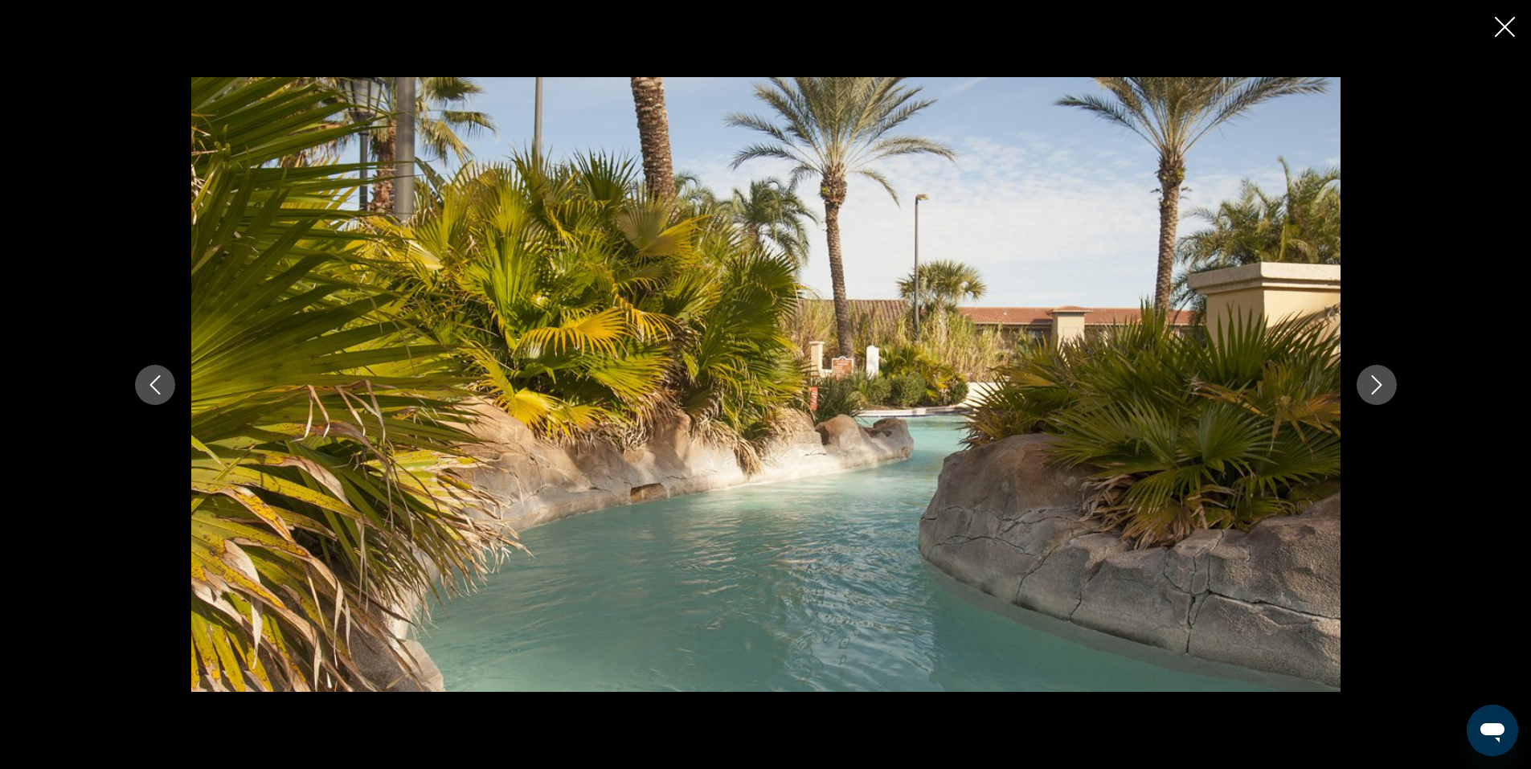
click at [1379, 391] on icon "Next image" at bounding box center [1376, 384] width 19 height 19
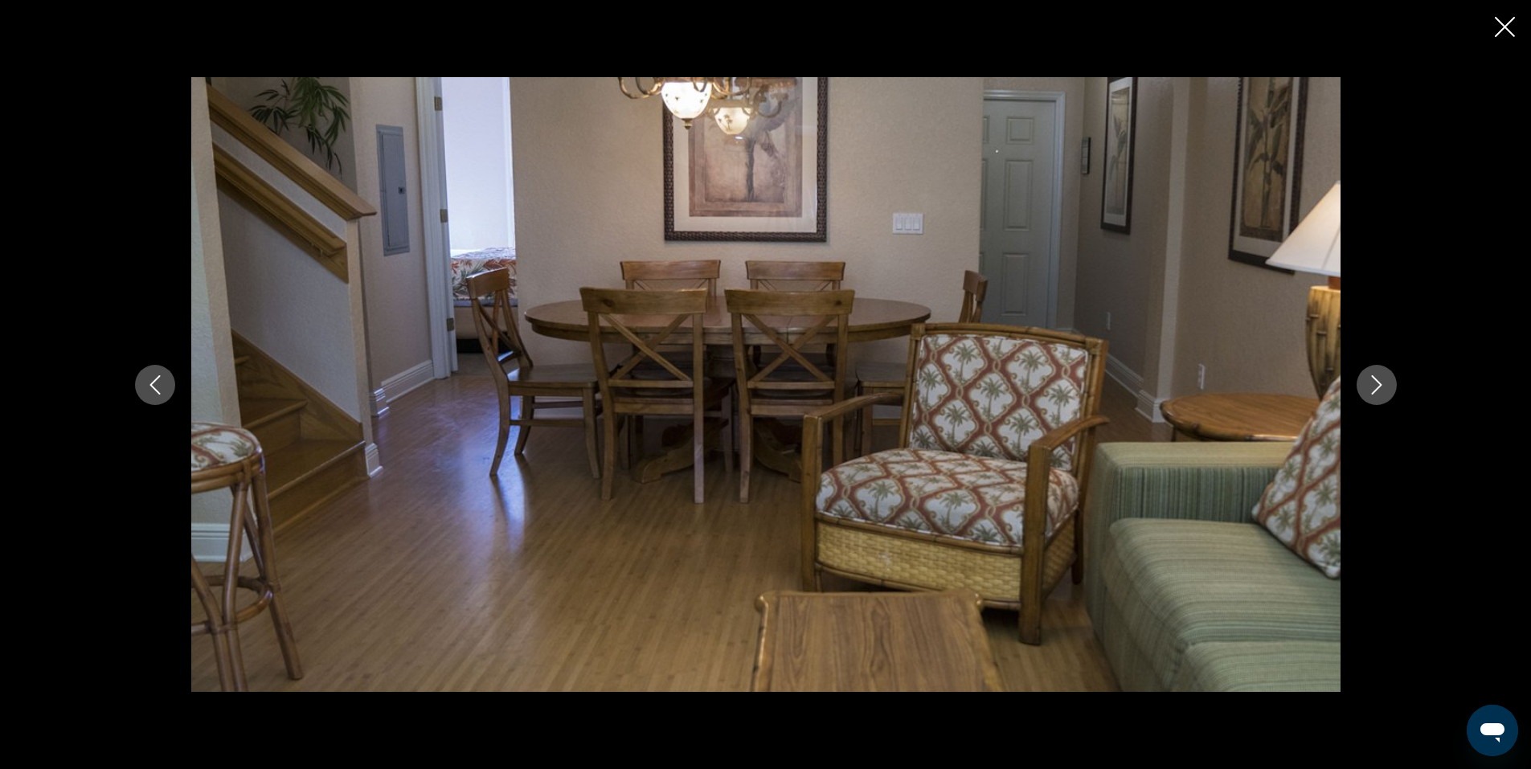
click at [1376, 395] on button "Next image" at bounding box center [1376, 385] width 40 height 40
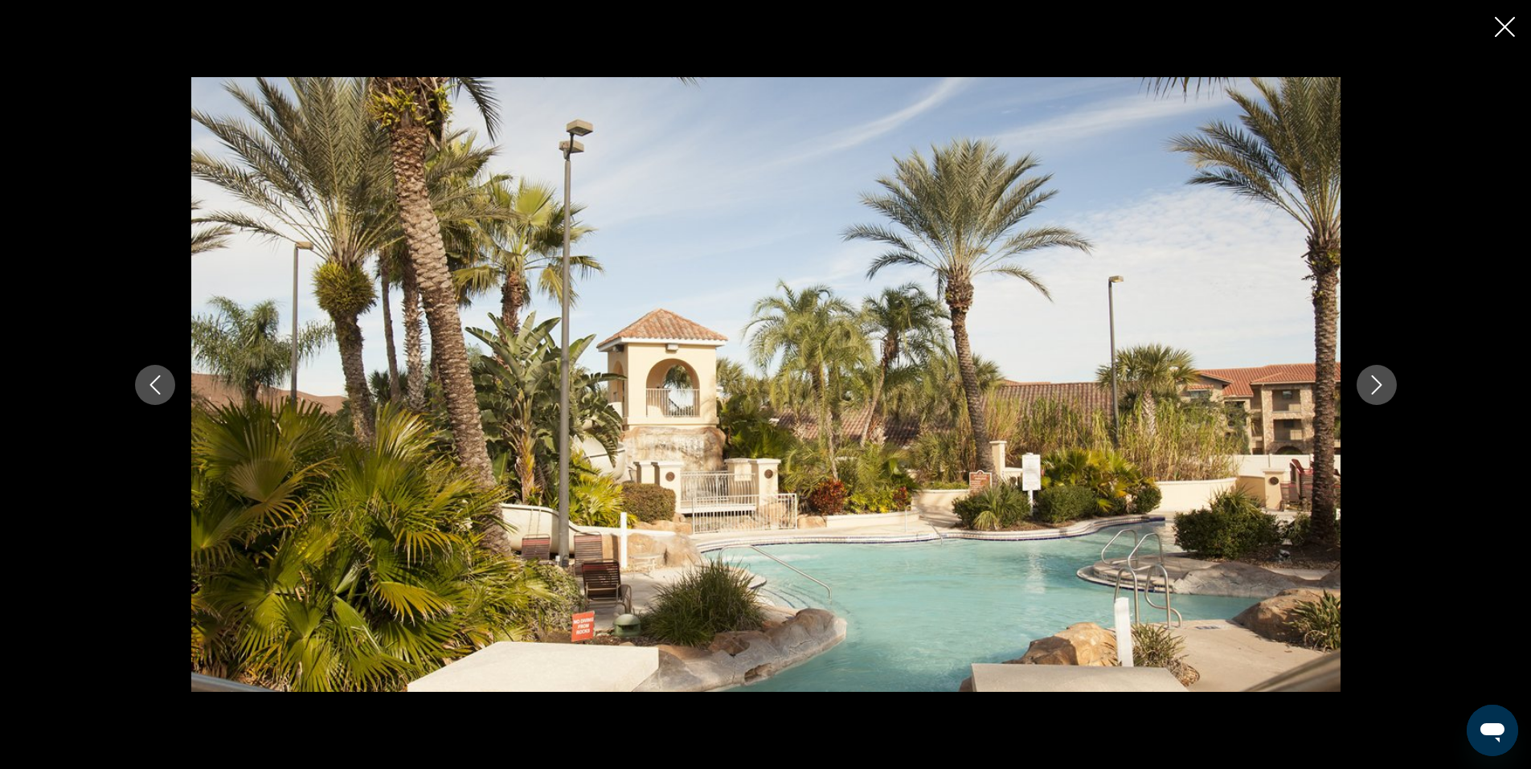
click at [1376, 383] on icon "Next image" at bounding box center [1376, 384] width 19 height 19
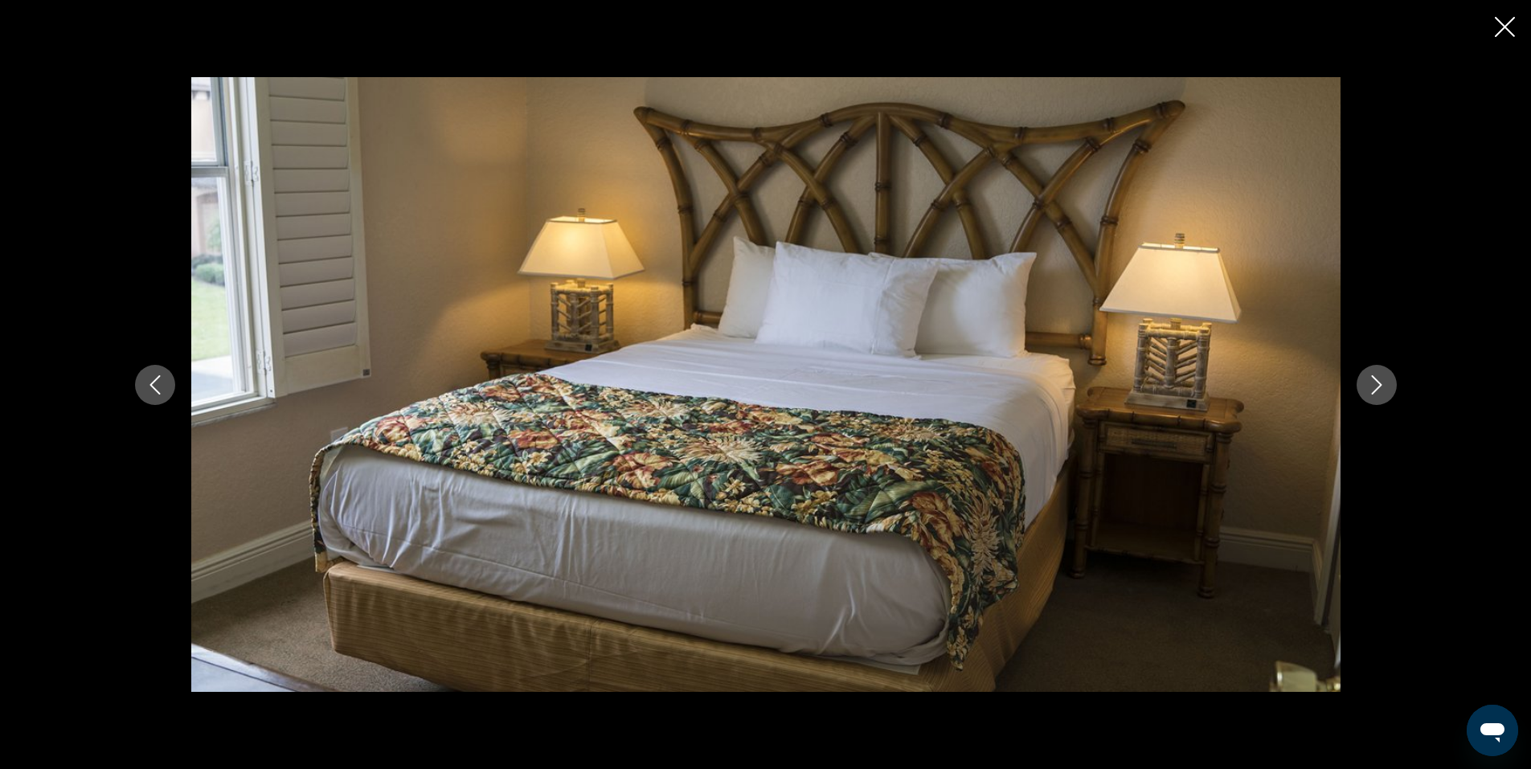
click at [1376, 389] on icon "Next image" at bounding box center [1376, 384] width 10 height 19
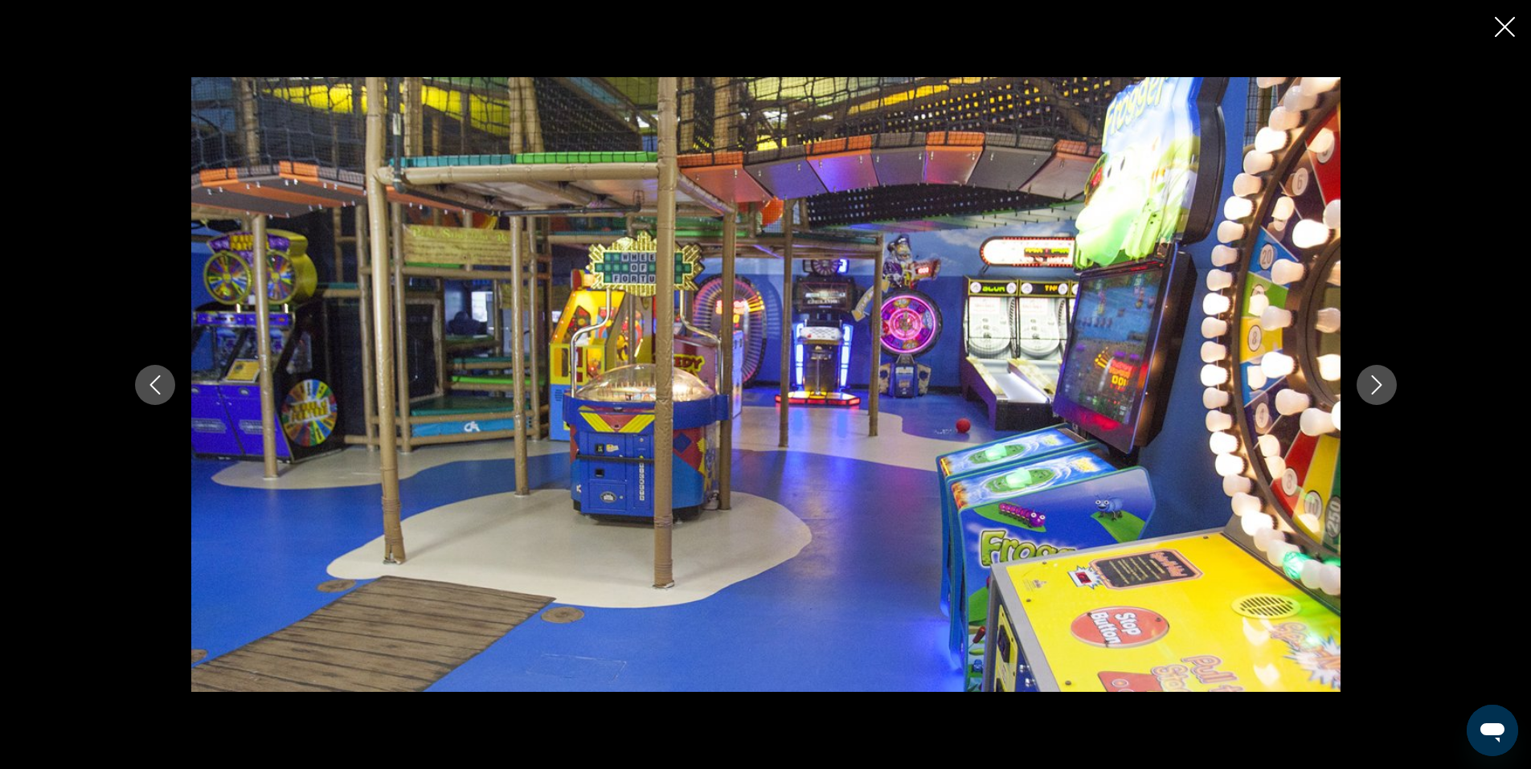
click at [1376, 389] on icon "Next image" at bounding box center [1376, 384] width 10 height 19
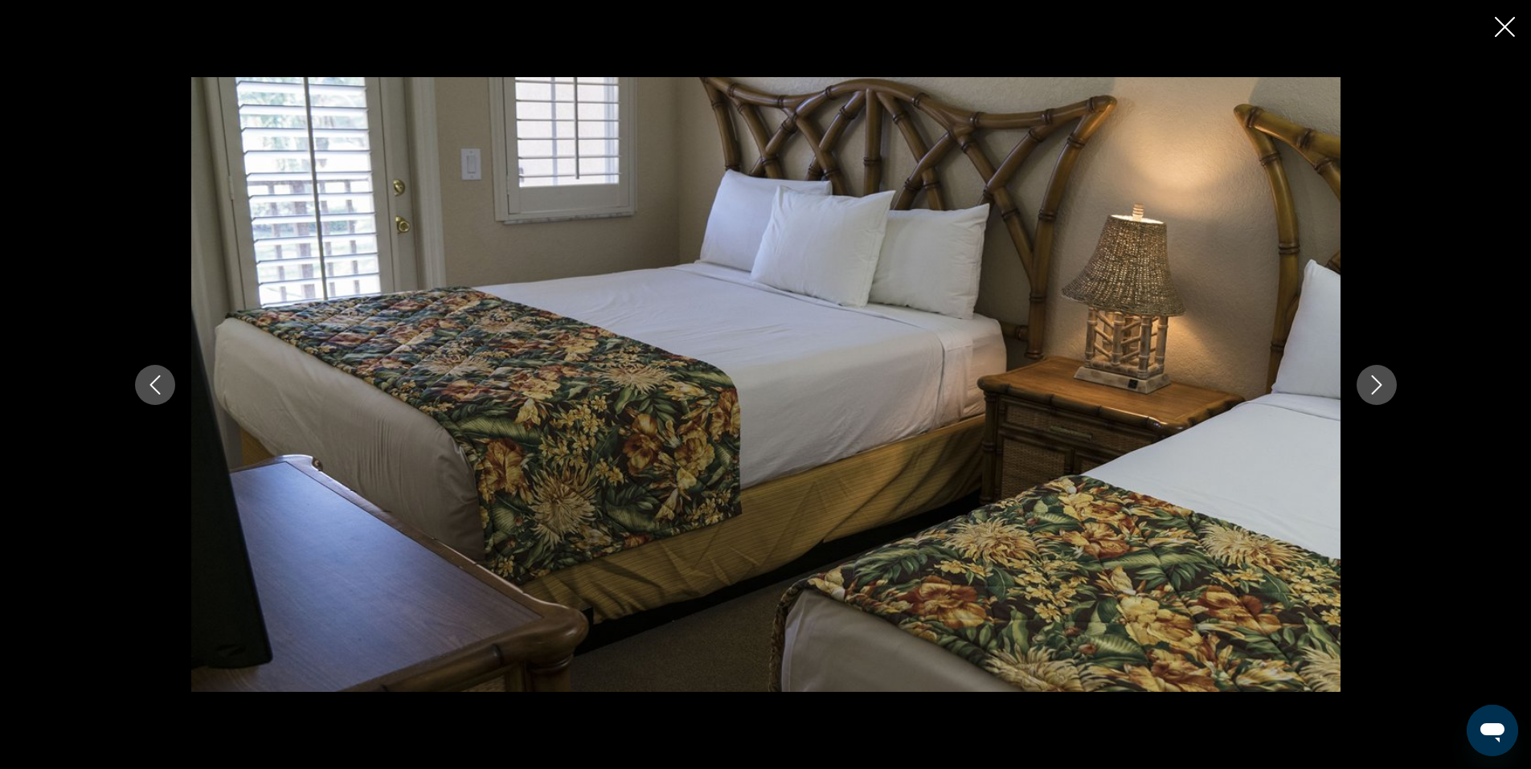
click at [1376, 389] on icon "Next image" at bounding box center [1376, 384] width 10 height 19
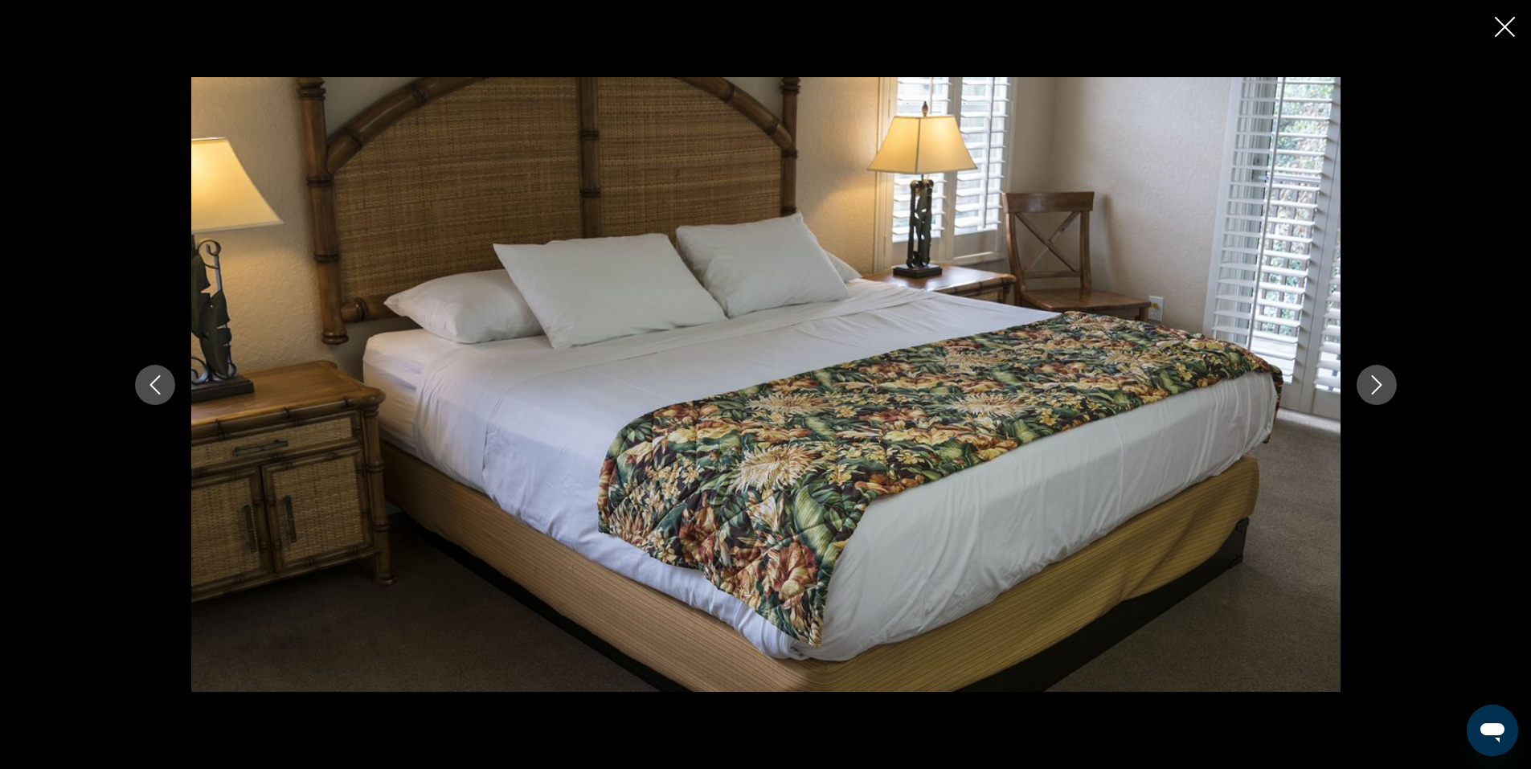
click at [1509, 18] on icon "Close slideshow" at bounding box center [1505, 27] width 20 height 20
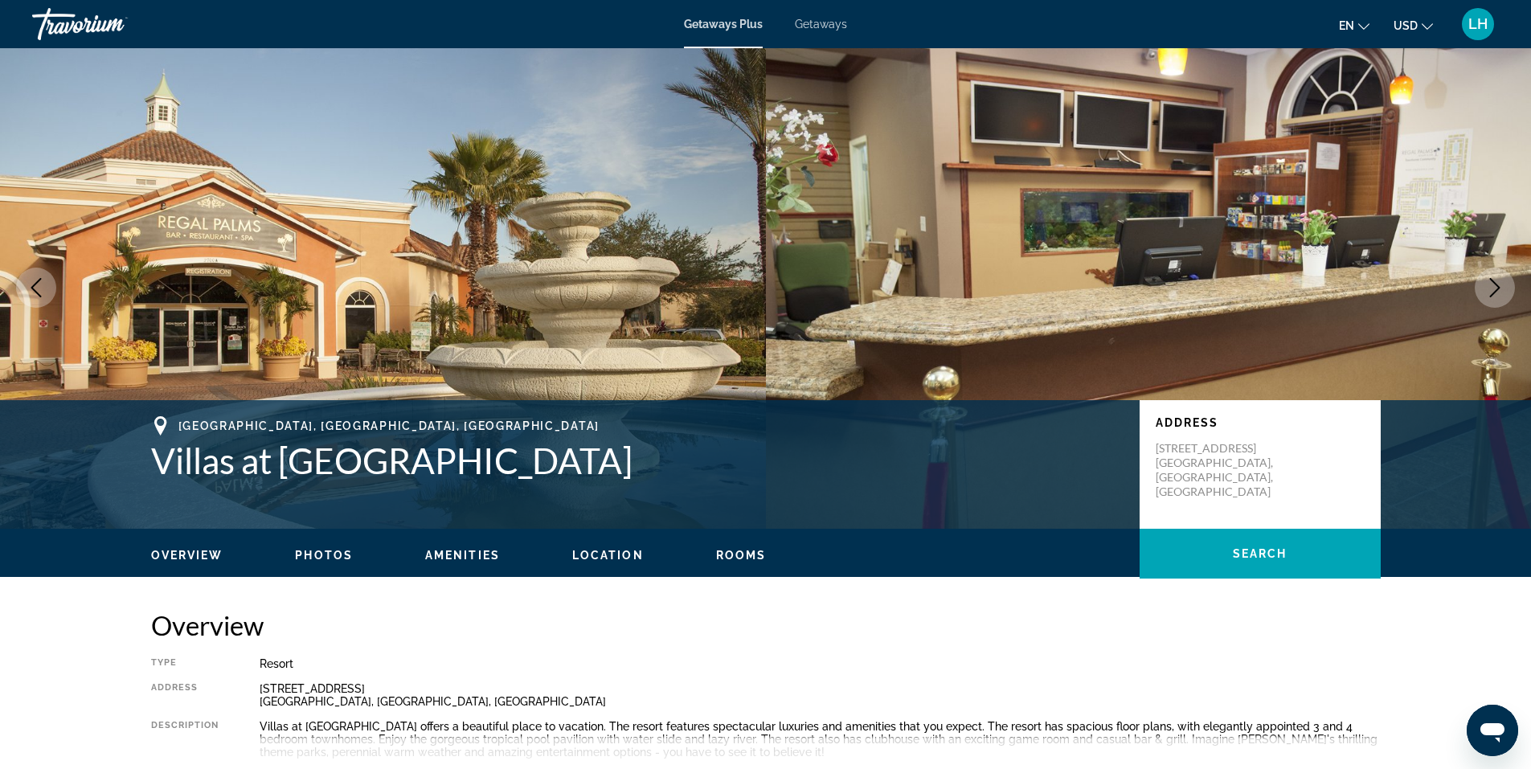
scroll to position [0, 0]
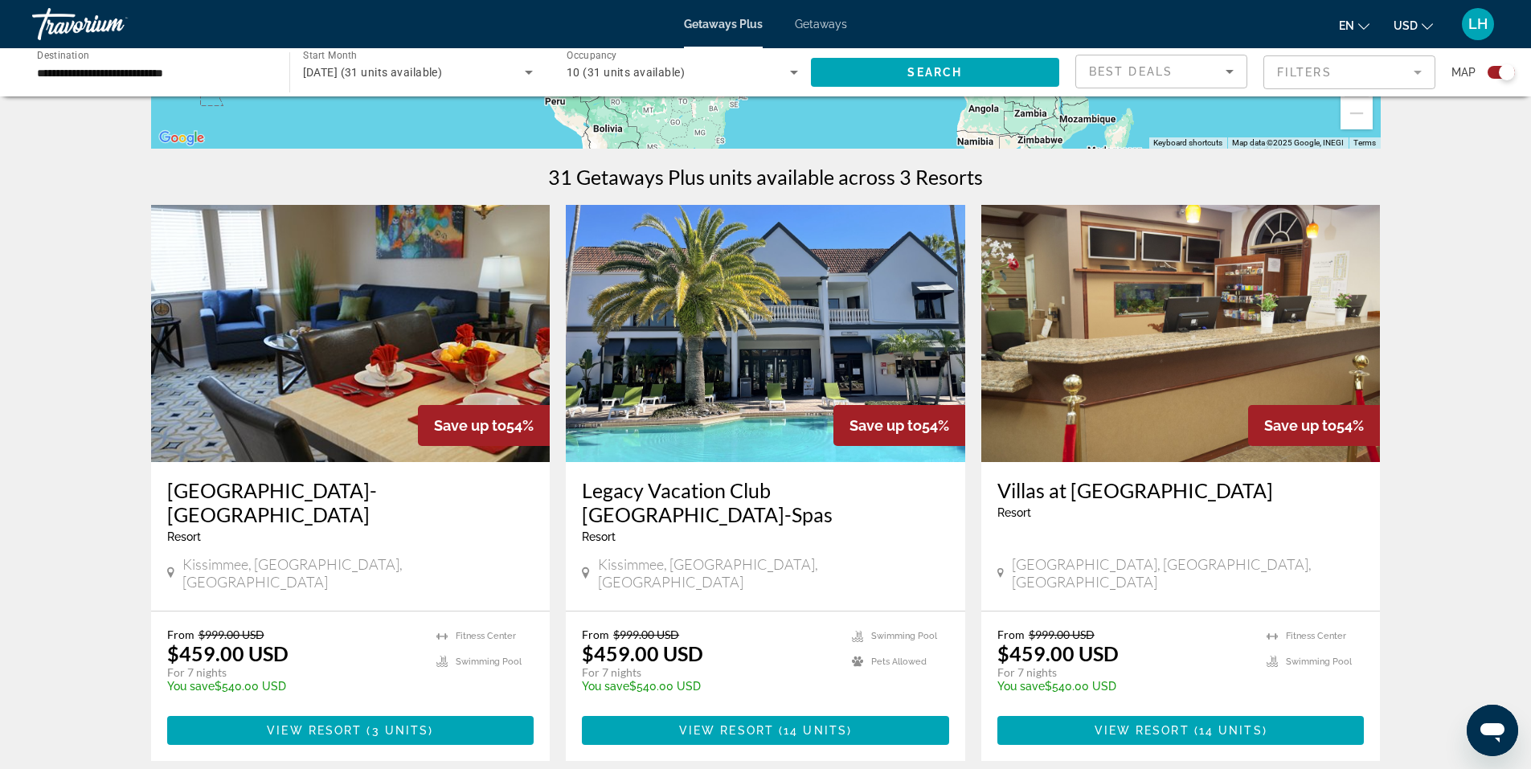
scroll to position [482, 0]
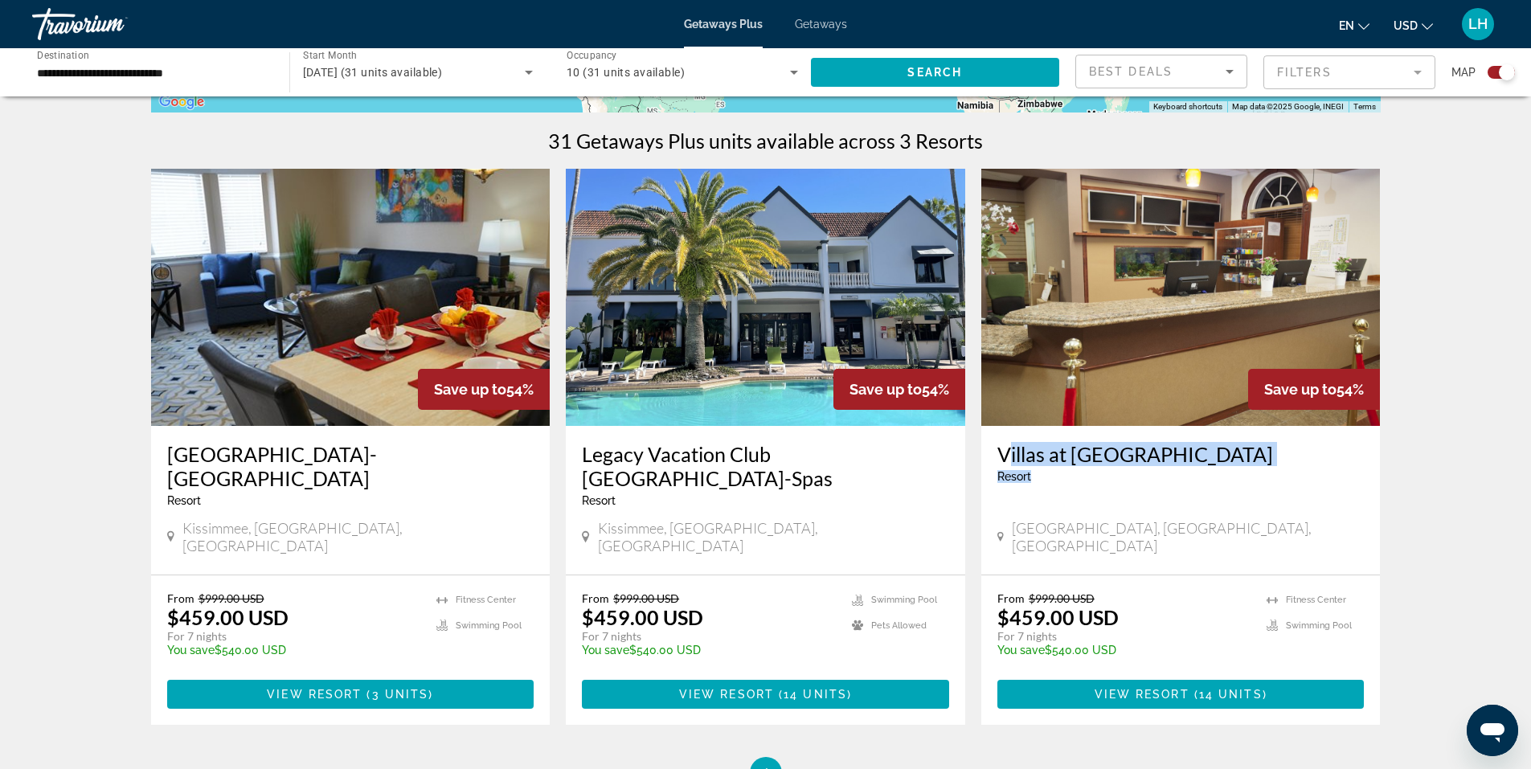
drag, startPoint x: 995, startPoint y: 453, endPoint x: 1208, endPoint y: 466, distance: 214.1
click at [1208, 466] on div "Villas at [GEOGRAPHIC_DATA] - This is an adults only resort [GEOGRAPHIC_DATA], …" at bounding box center [1180, 500] width 399 height 149
copy div "Villas at [GEOGRAPHIC_DATA]"
click at [1128, 362] on img "Main content" at bounding box center [1180, 297] width 399 height 257
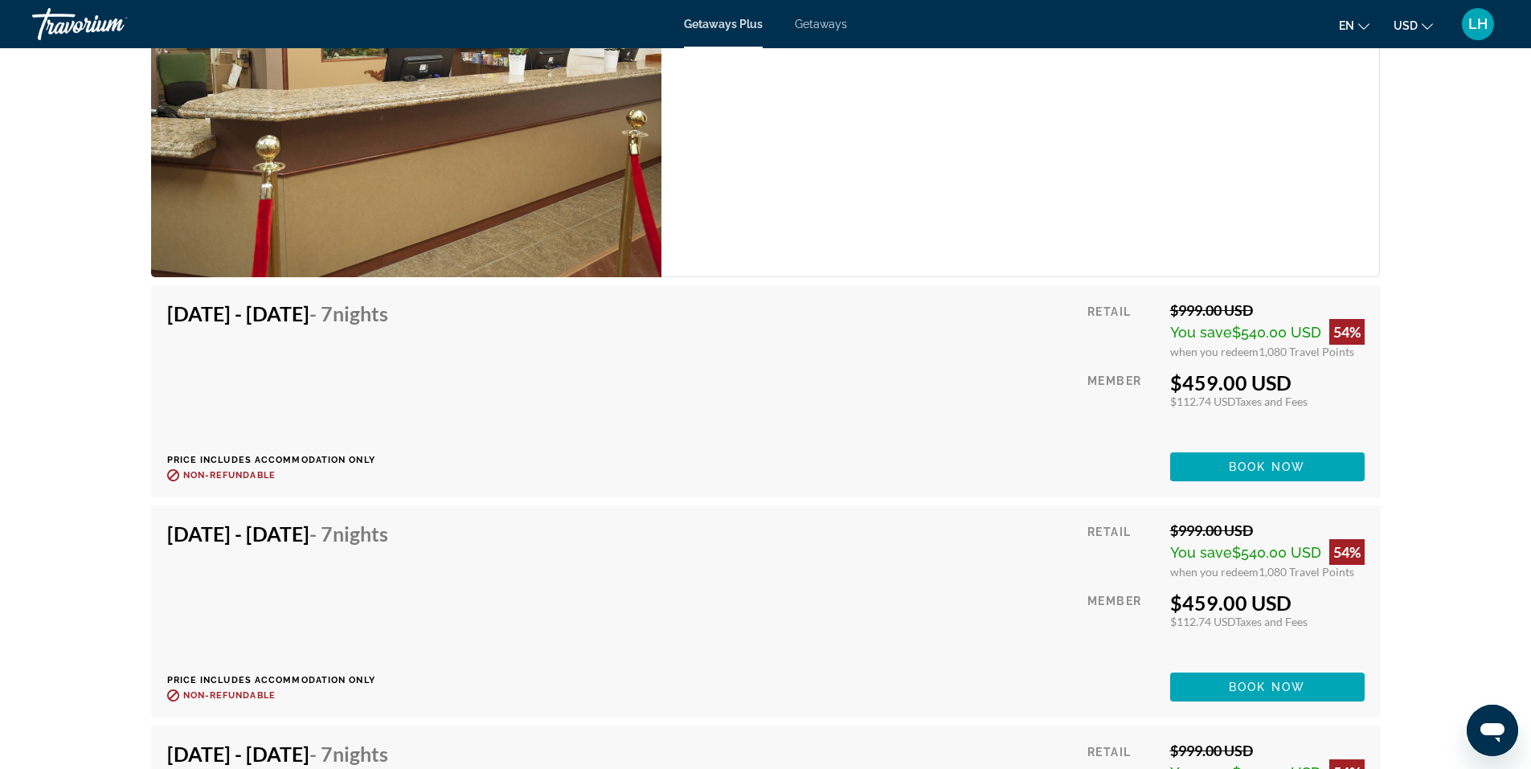
scroll to position [2973, 0]
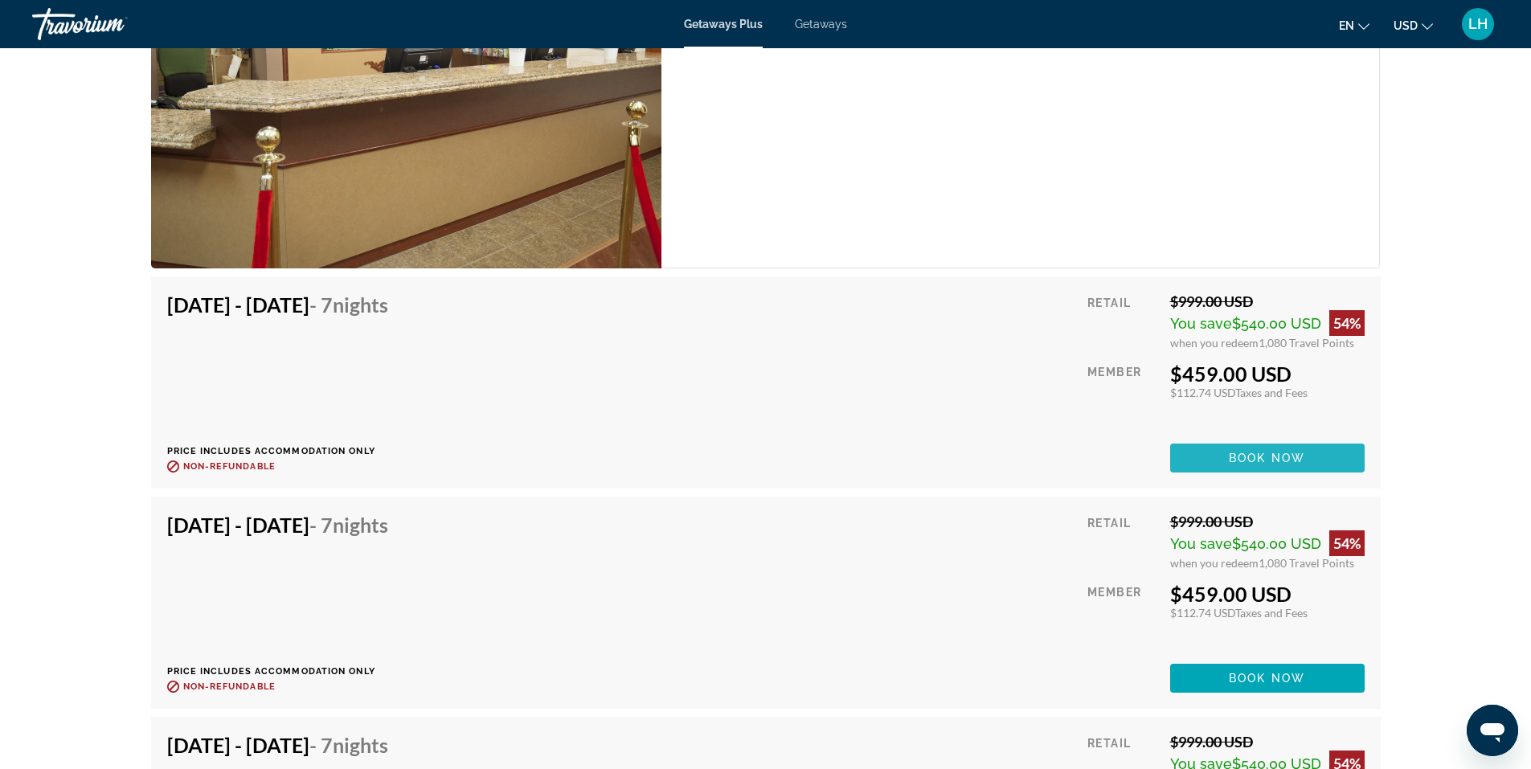
click at [1250, 452] on span "Book now" at bounding box center [1267, 458] width 76 height 13
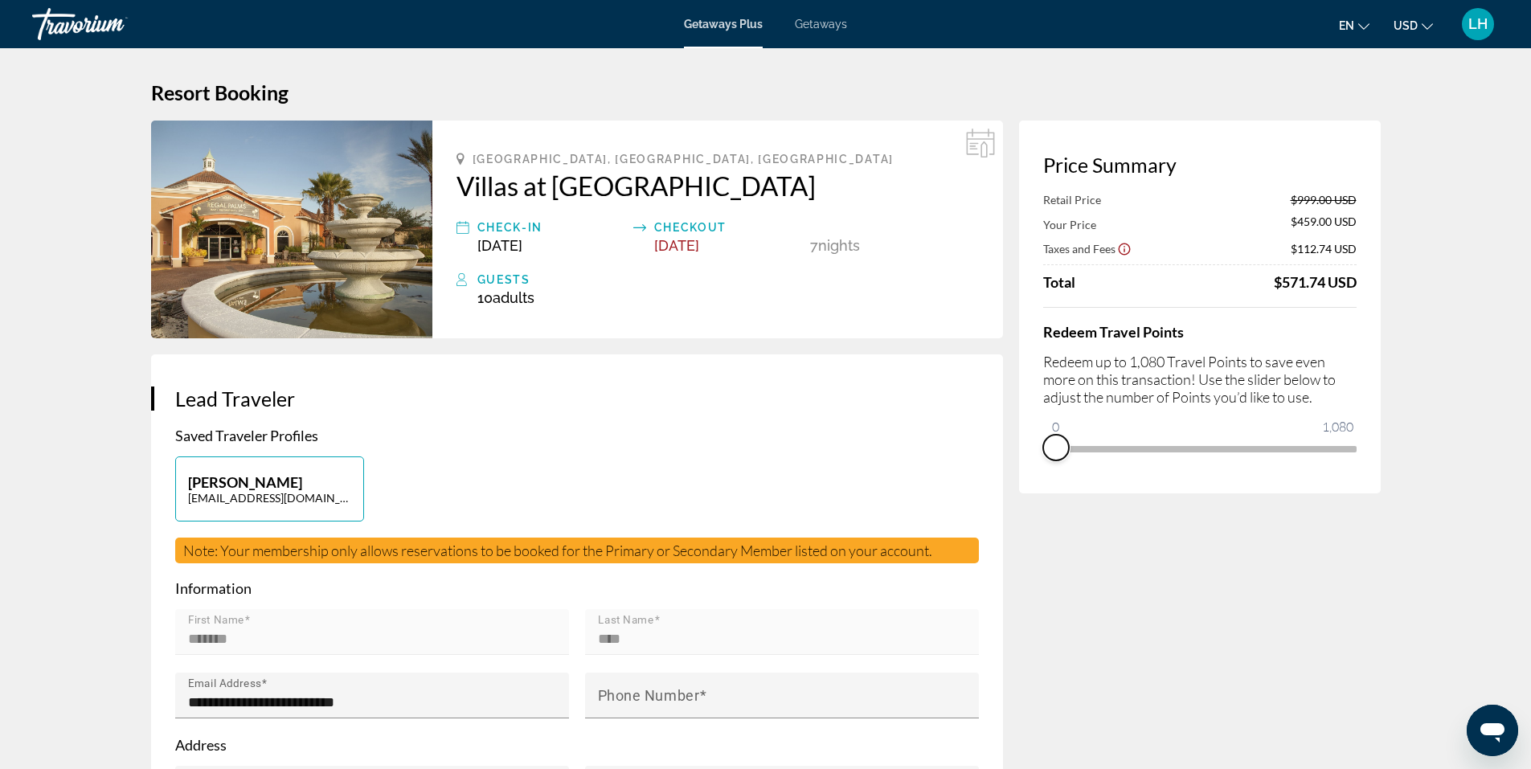
drag, startPoint x: 1352, startPoint y: 468, endPoint x: 1046, endPoint y: 484, distance: 305.7
click at [1046, 484] on div "Price Summary Retail Price $999.00 USD Your Price $459.00 USD Taxes and Fees $1…" at bounding box center [1200, 307] width 362 height 373
drag, startPoint x: 1058, startPoint y: 425, endPoint x: 1372, endPoint y: 459, distance: 316.0
click at [1372, 459] on div "Price Summary Your Price $999.00 USD Taxes and Fees $155.94 USD Travel Points A…" at bounding box center [1200, 307] width 362 height 373
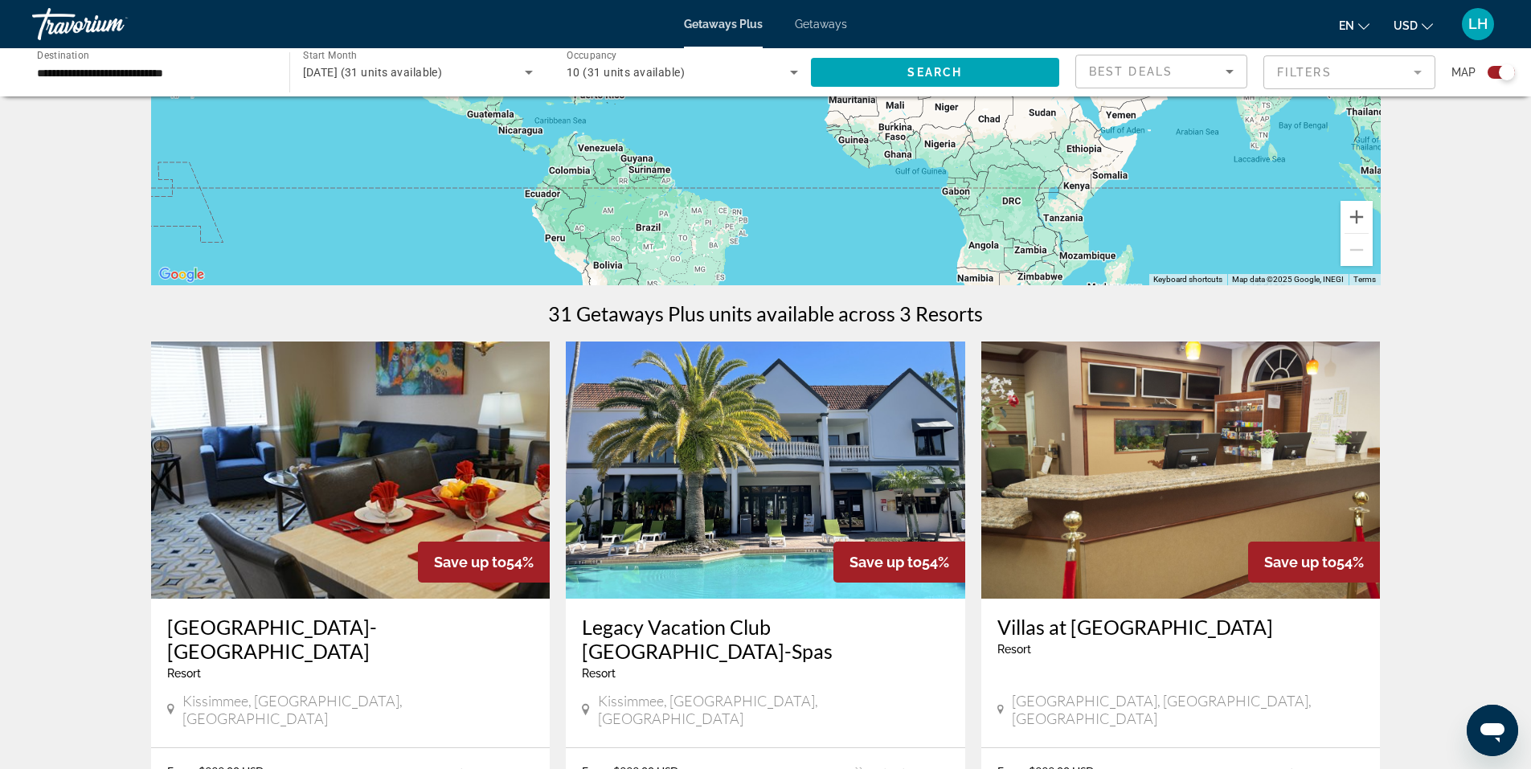
scroll to position [321, 0]
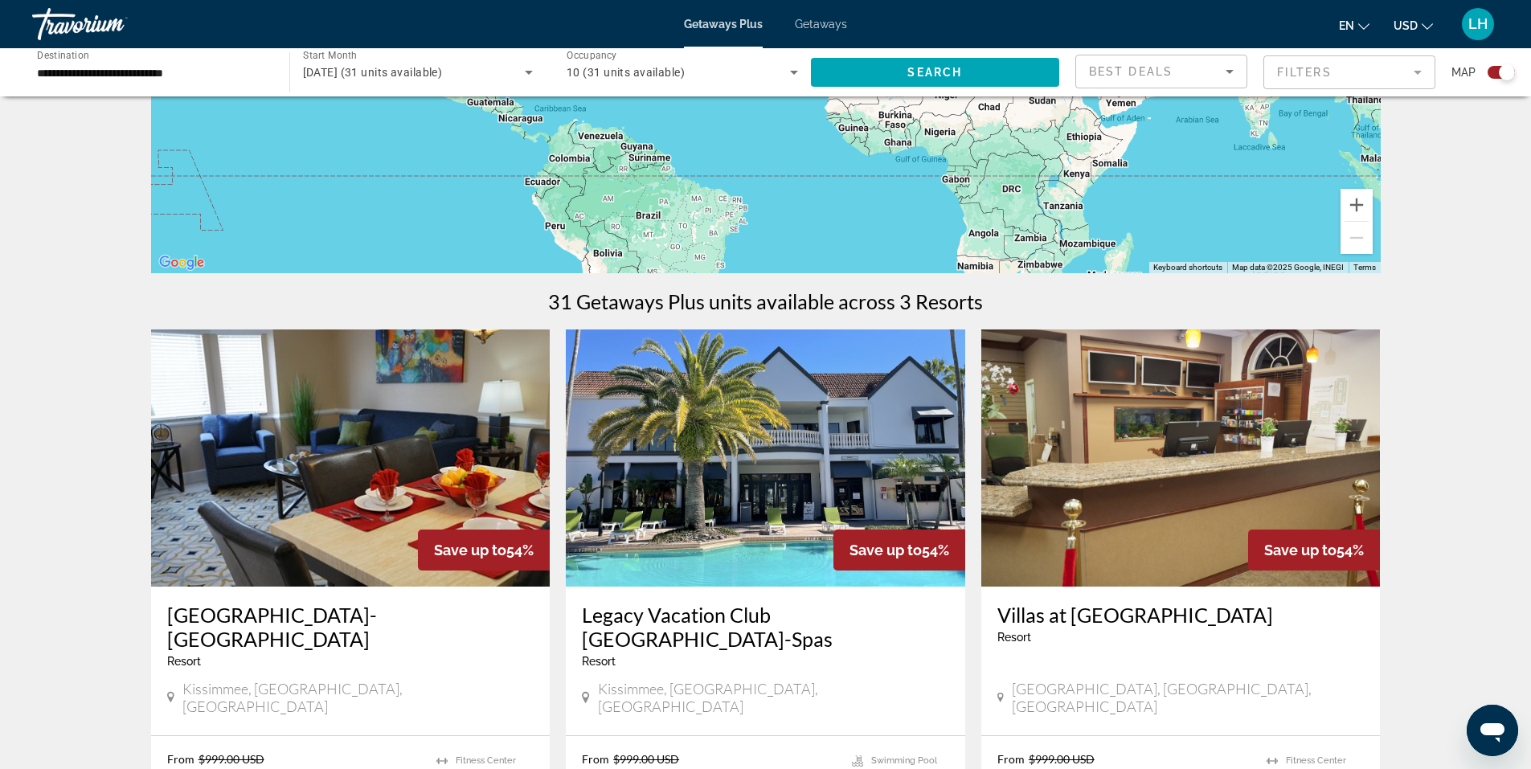
click at [716, 453] on img "Main content" at bounding box center [765, 457] width 399 height 257
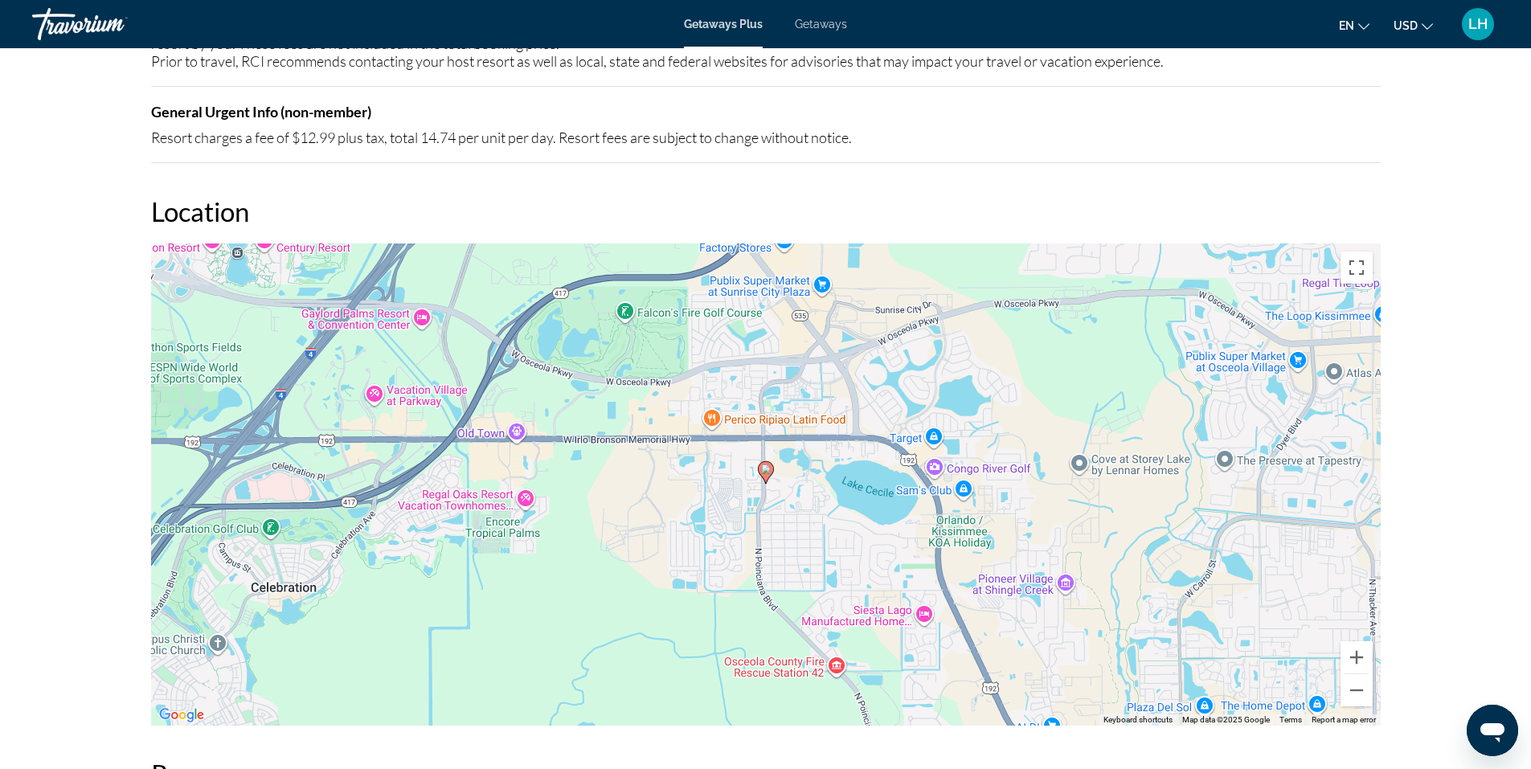
scroll to position [2411, 0]
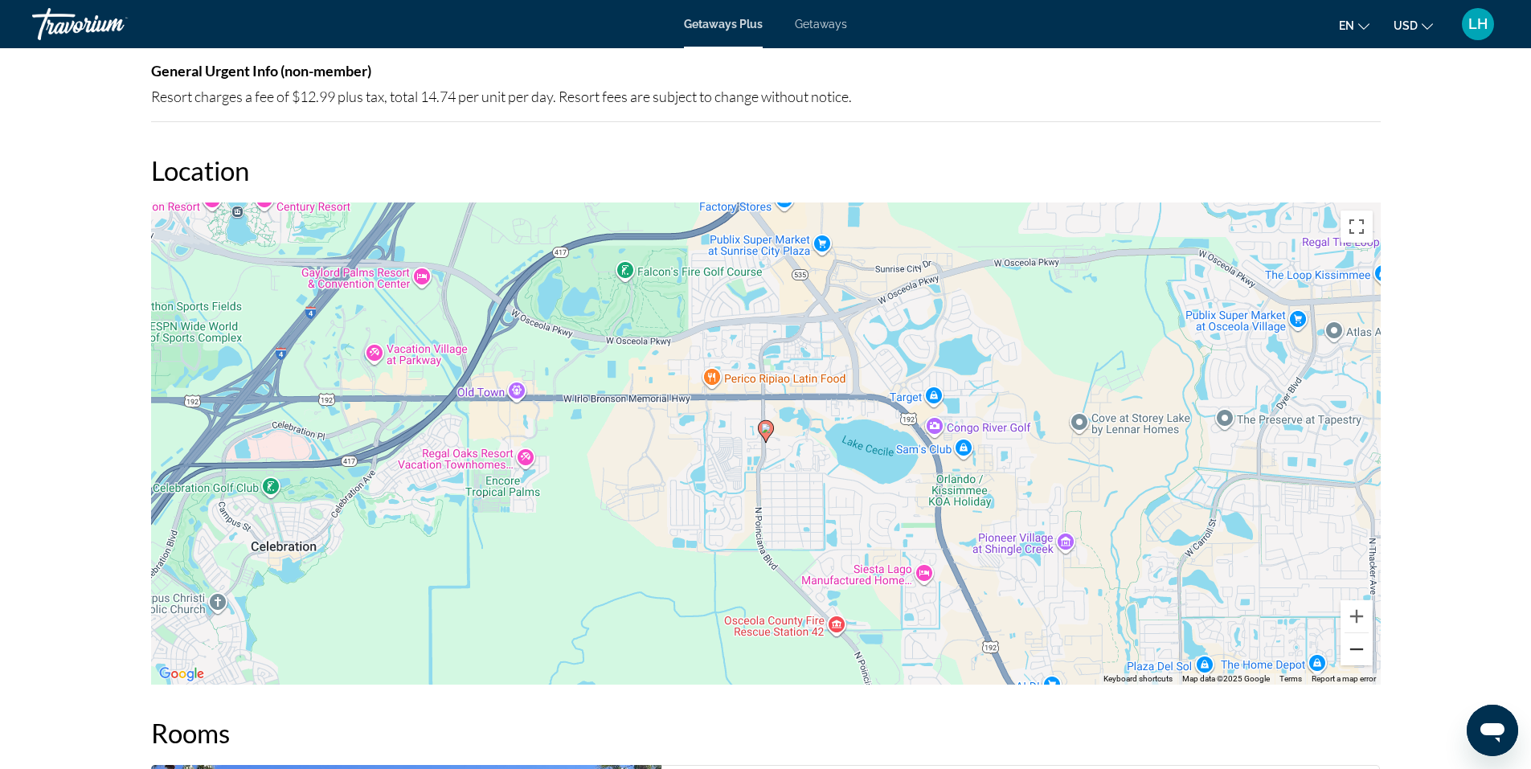
click at [1357, 639] on button "Zoom out" at bounding box center [1356, 649] width 32 height 32
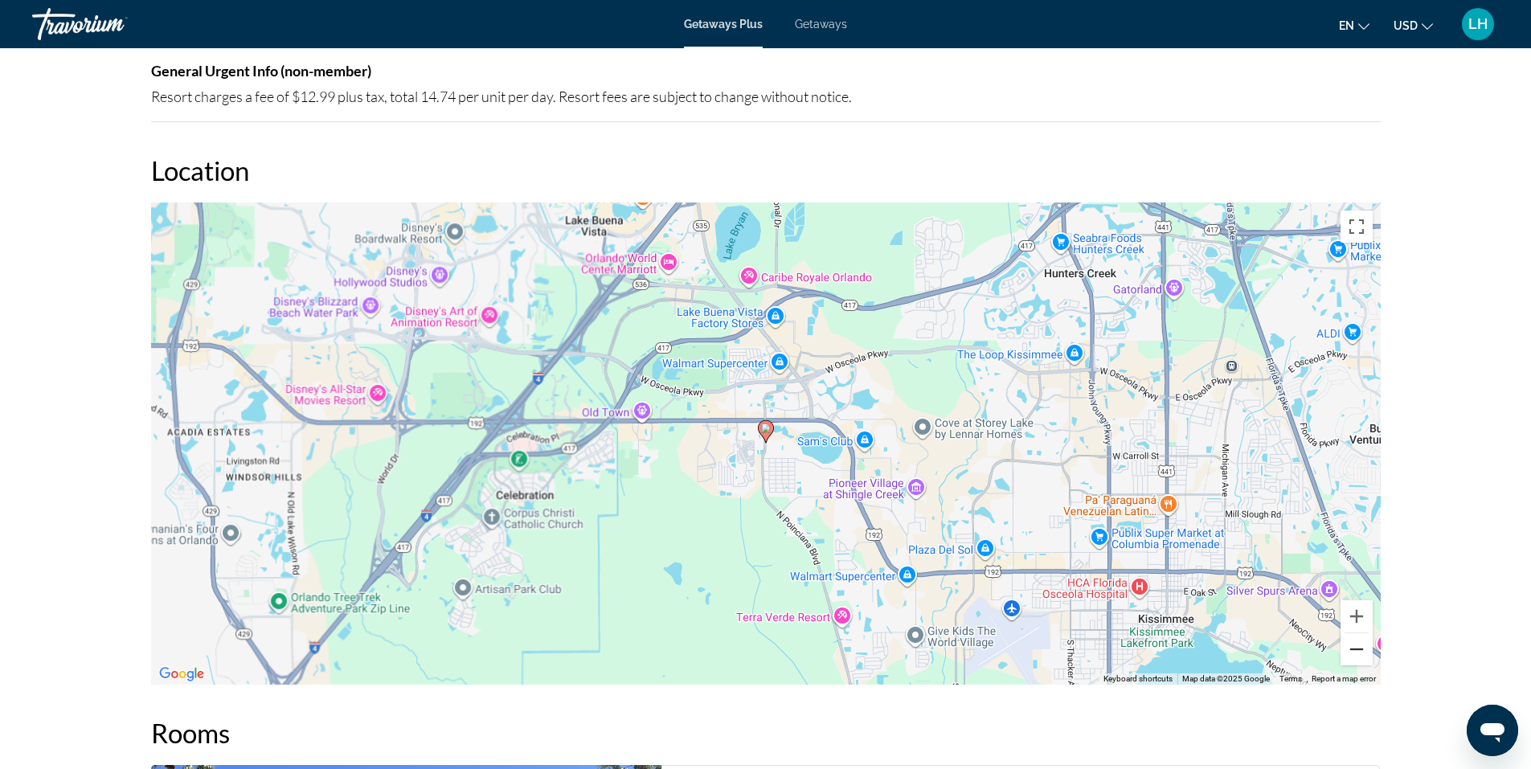
click at [1357, 639] on button "Zoom out" at bounding box center [1356, 649] width 32 height 32
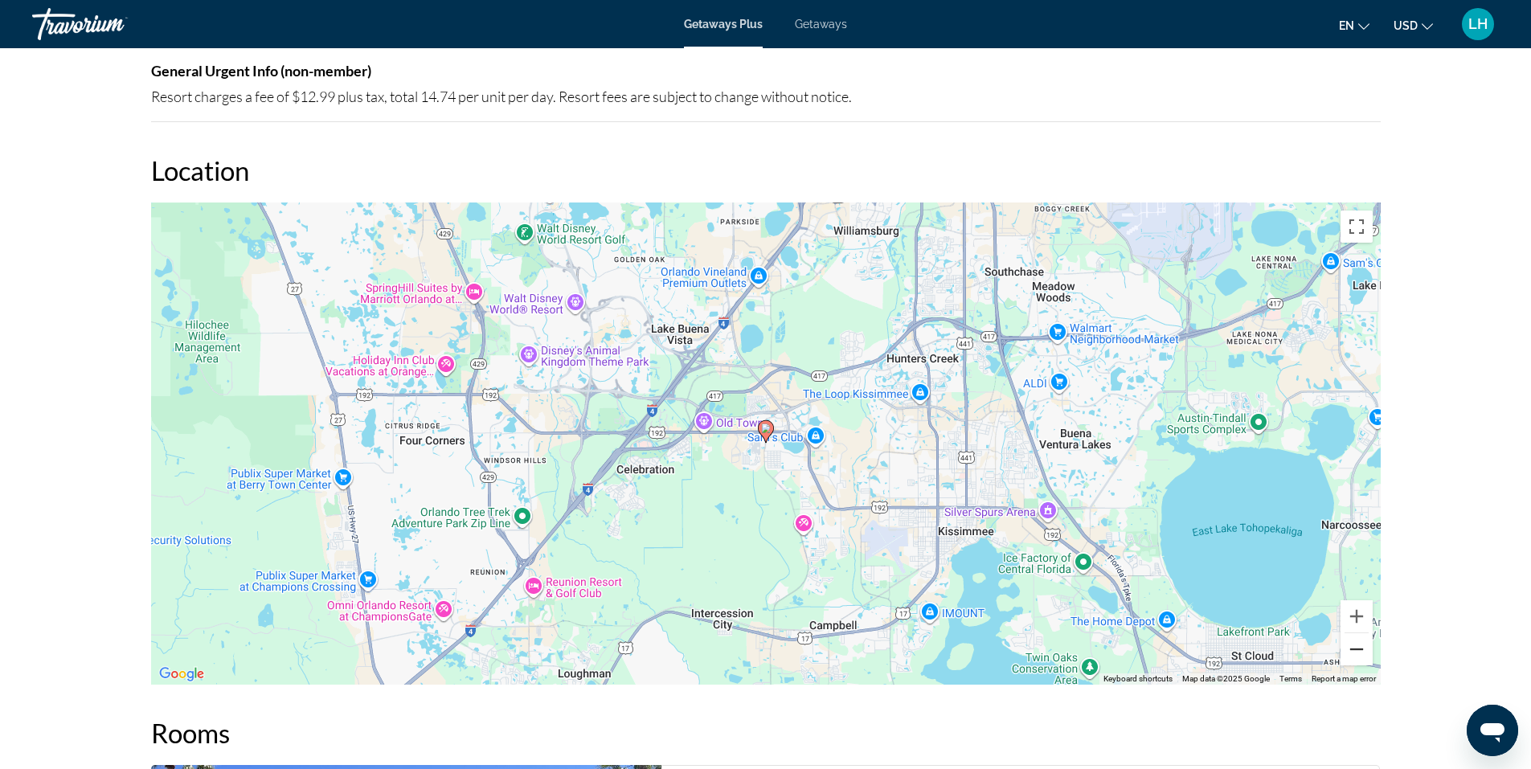
click at [1357, 639] on button "Zoom out" at bounding box center [1356, 649] width 32 height 32
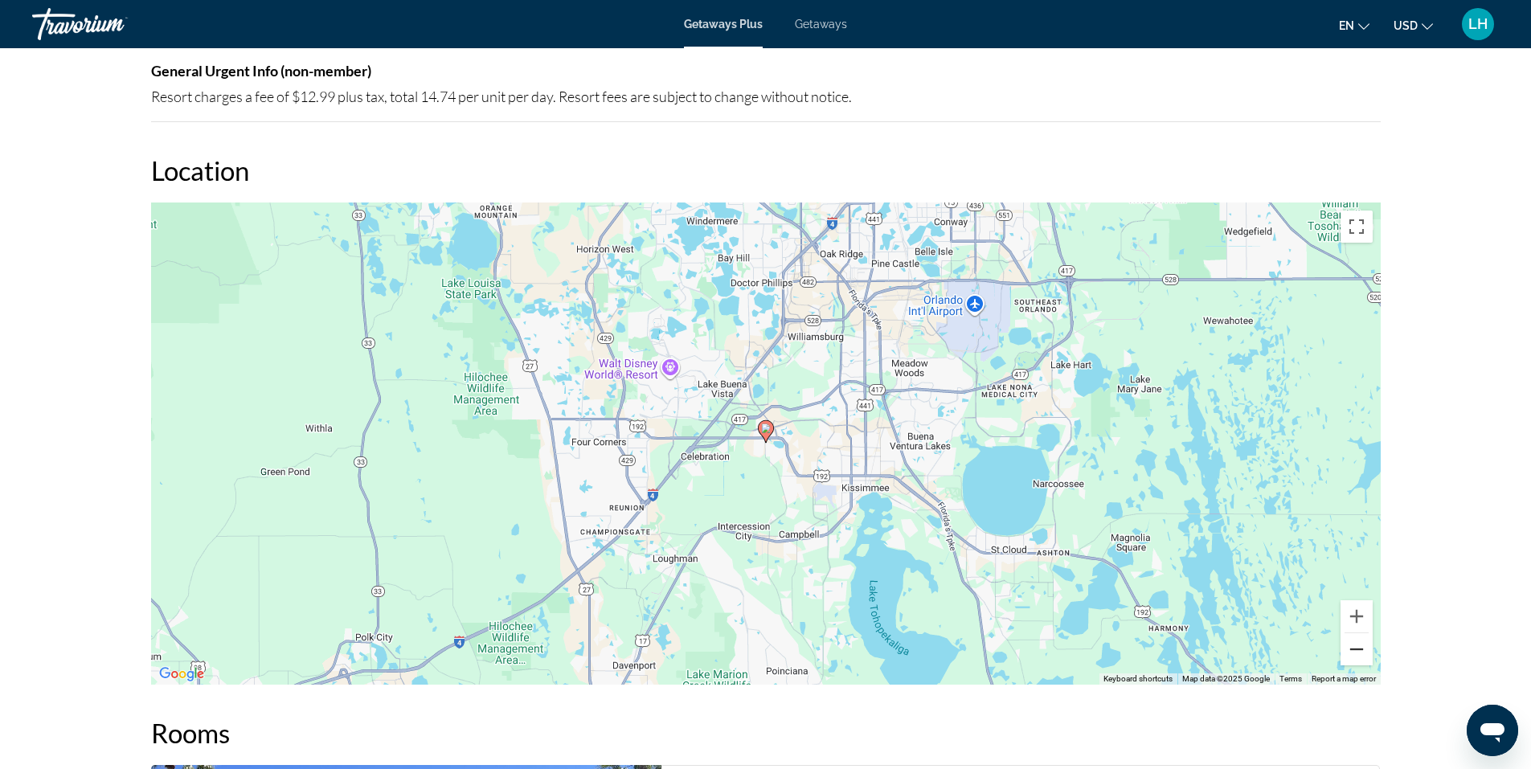
click at [1357, 639] on button "Zoom out" at bounding box center [1356, 649] width 32 height 32
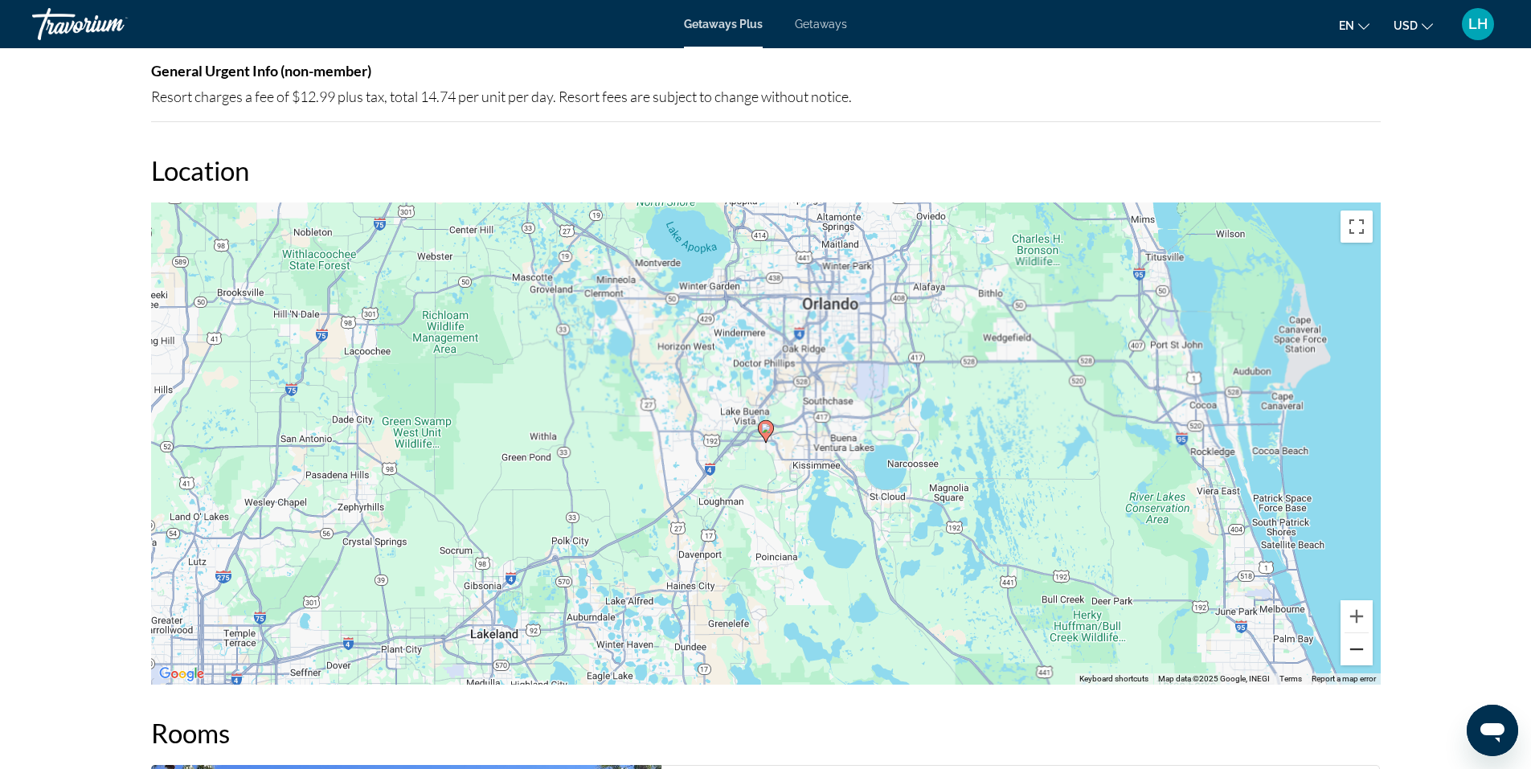
click at [1357, 639] on button "Zoom out" at bounding box center [1356, 649] width 32 height 32
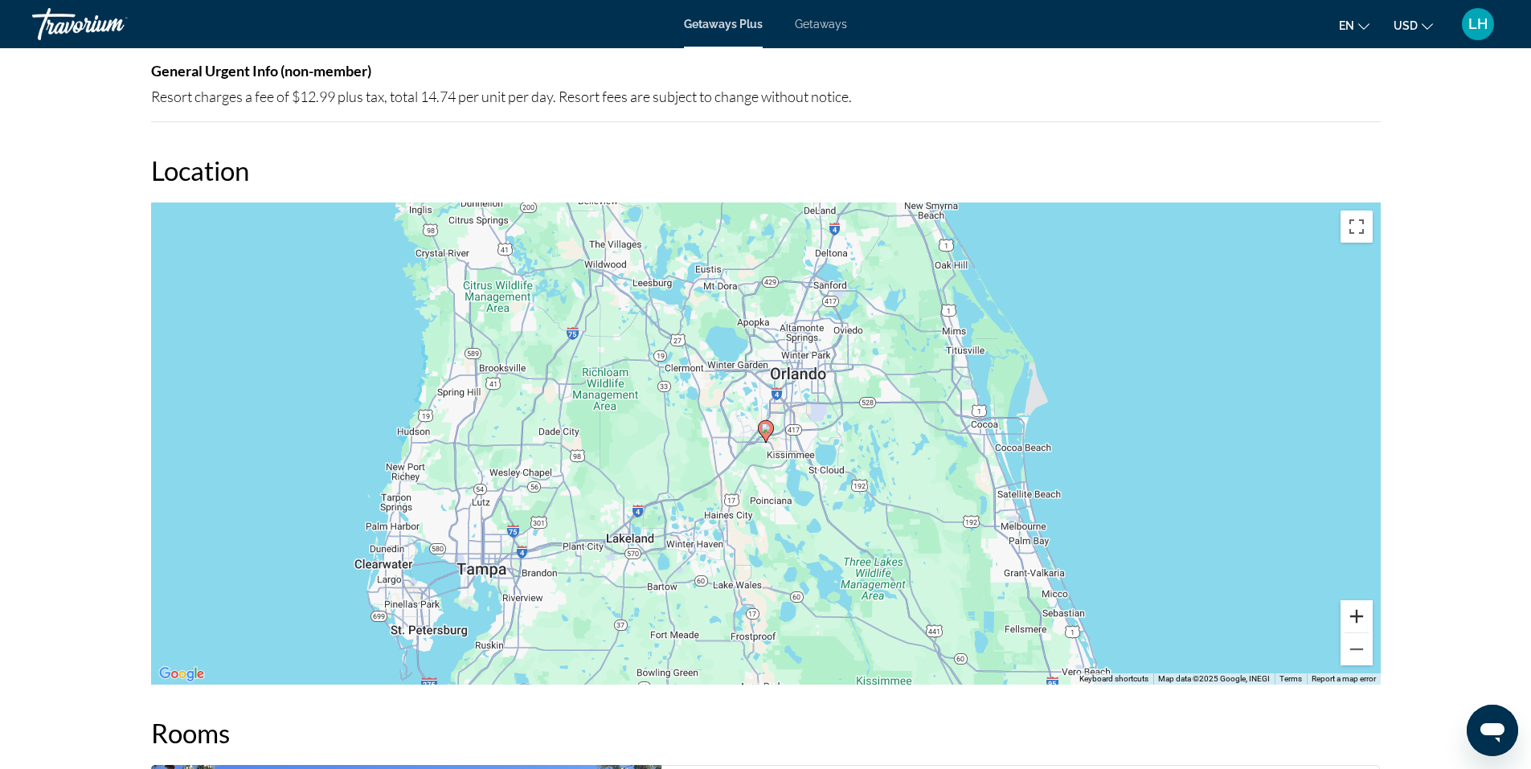
click at [1357, 600] on button "Zoom in" at bounding box center [1356, 616] width 32 height 32
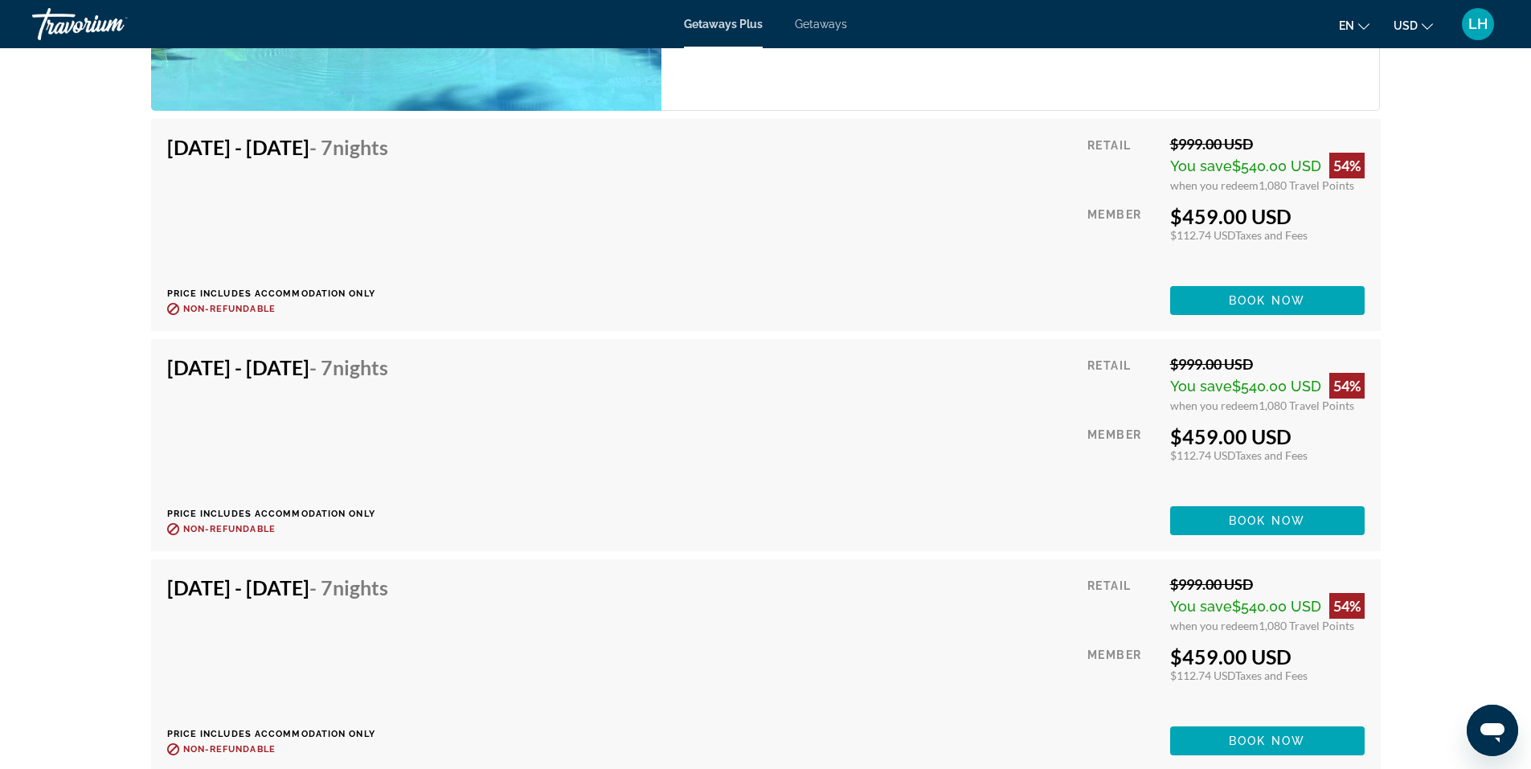
scroll to position [3455, 0]
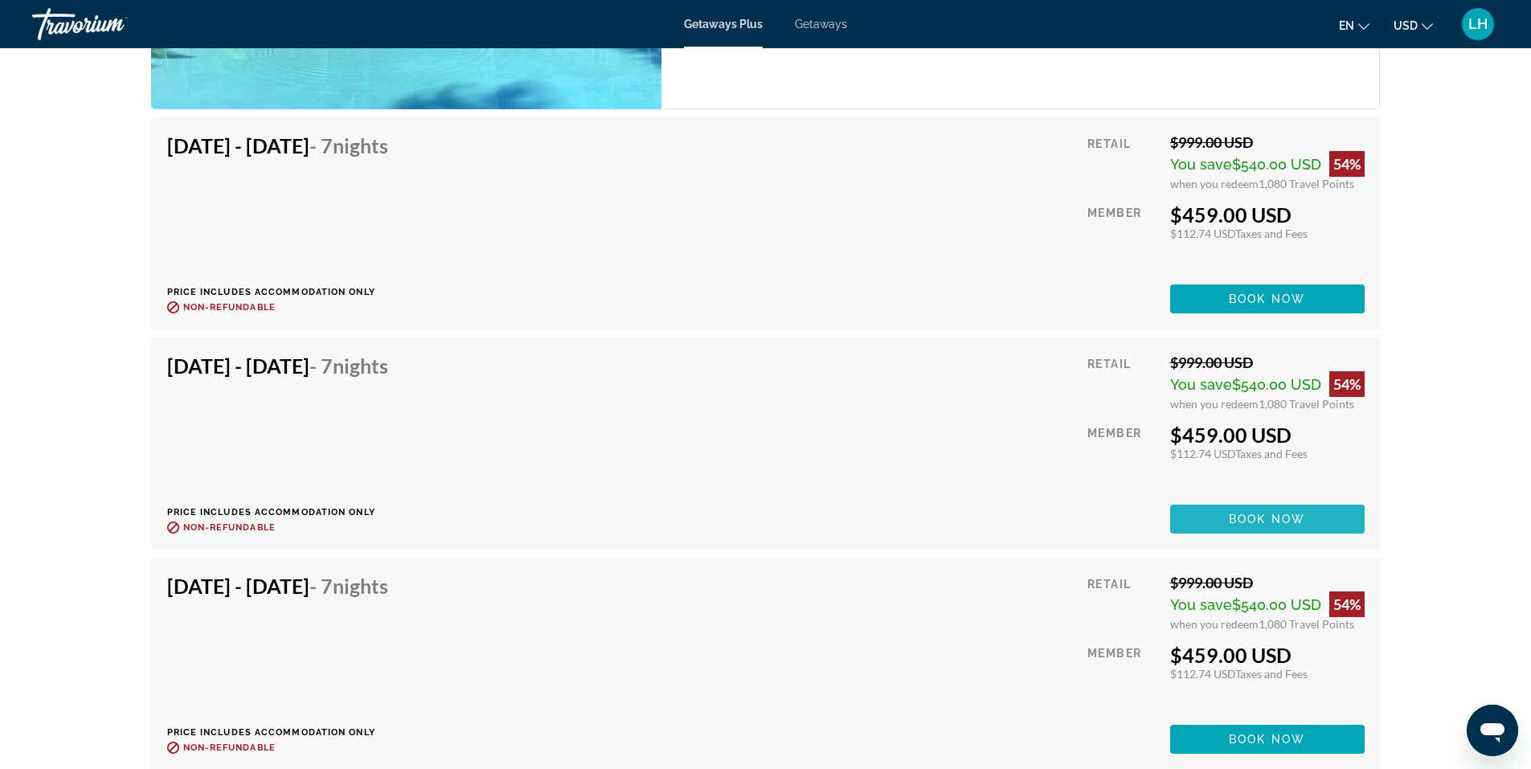
click at [1274, 513] on span "Book now" at bounding box center [1267, 519] width 76 height 13
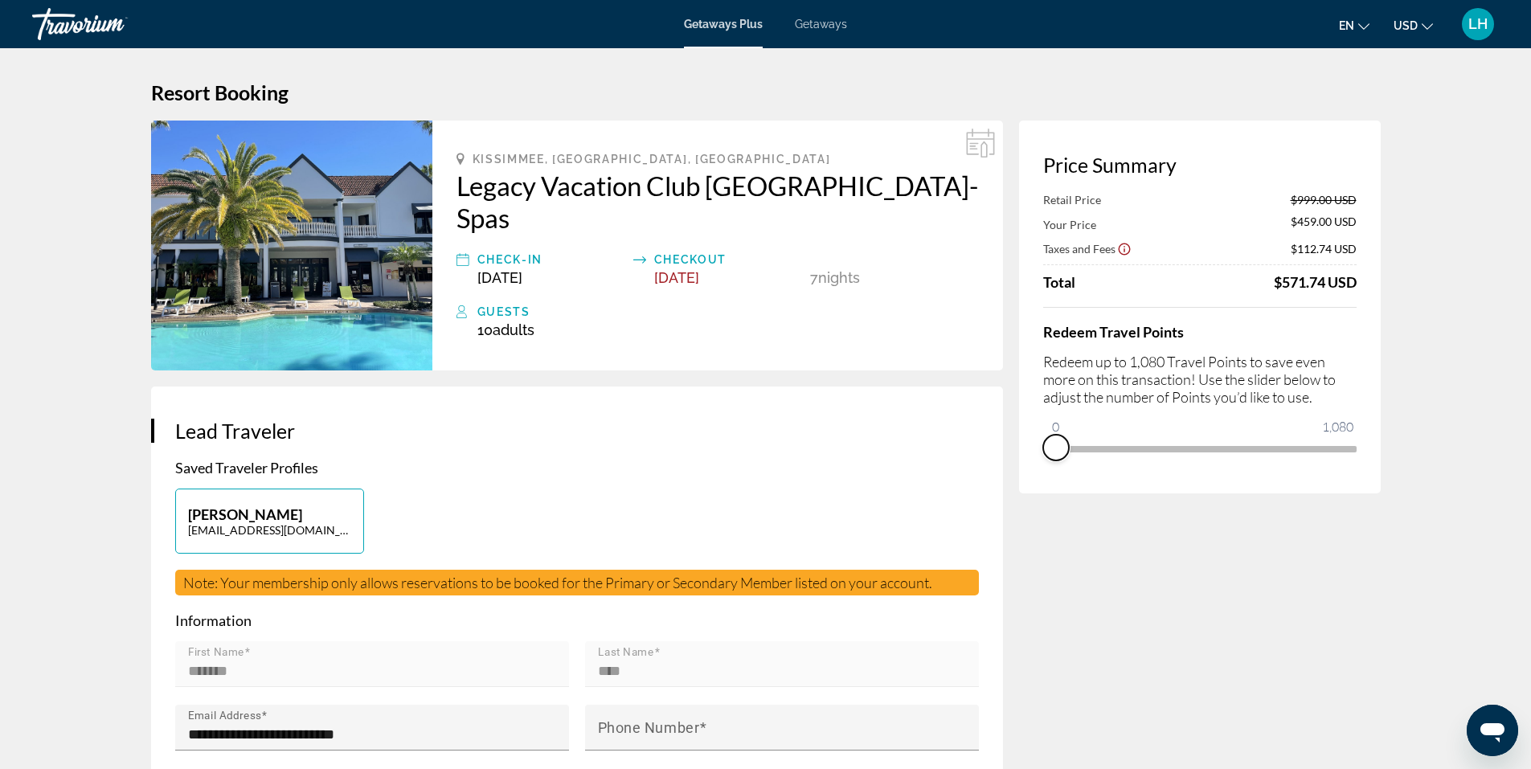
drag, startPoint x: 1346, startPoint y: 464, endPoint x: 1029, endPoint y: 475, distance: 317.6
click at [1029, 475] on div "Price Summary Retail Price $999.00 USD Your Price $459.00 USD Taxes and Fees $1…" at bounding box center [1200, 307] width 362 height 373
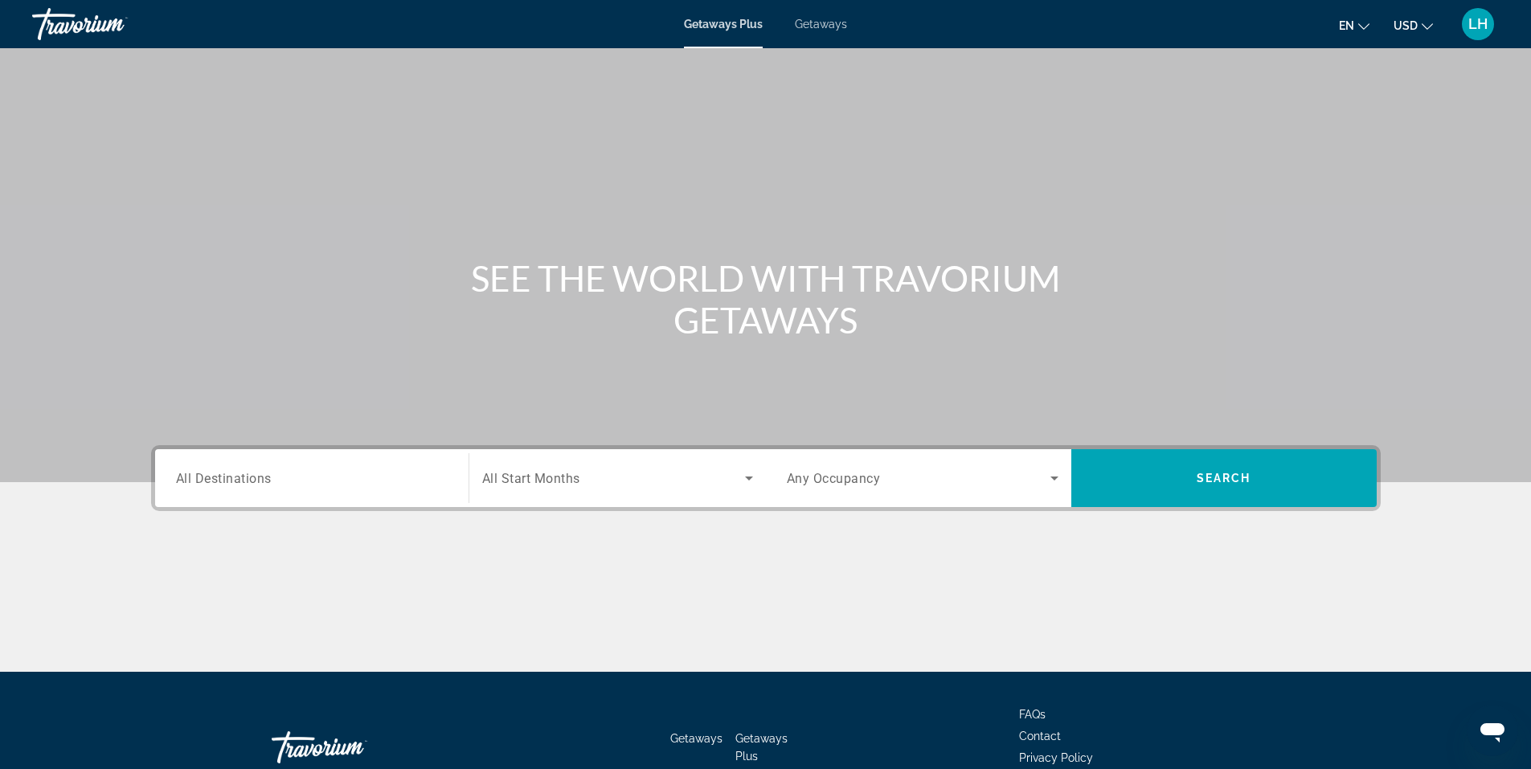
click at [817, 23] on span "Getaways" at bounding box center [821, 24] width 52 height 13
click at [190, 476] on span "All Destinations" at bounding box center [224, 477] width 96 height 15
click at [190, 476] on input "Destination All Destinations" at bounding box center [312, 478] width 272 height 19
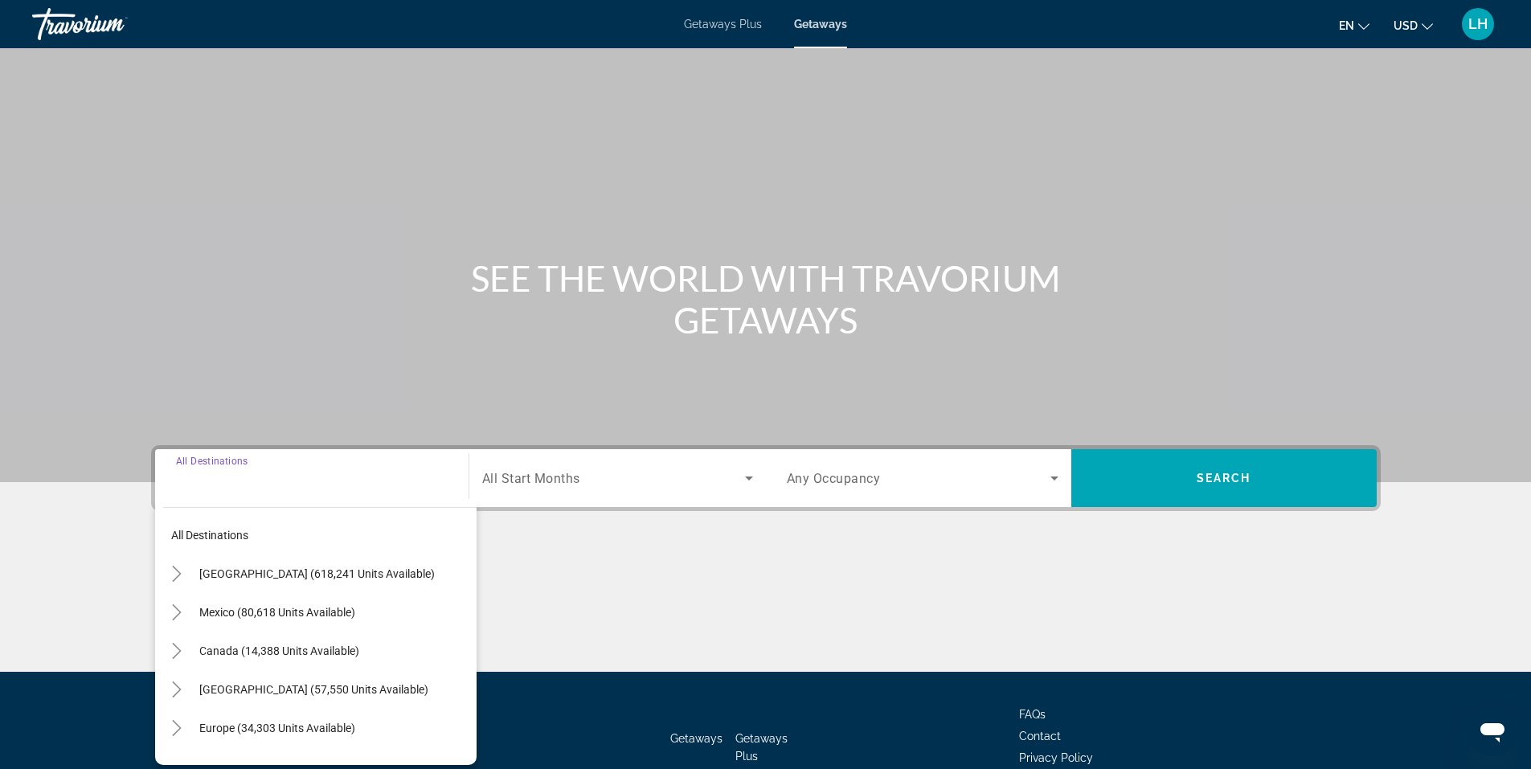
scroll to position [100, 0]
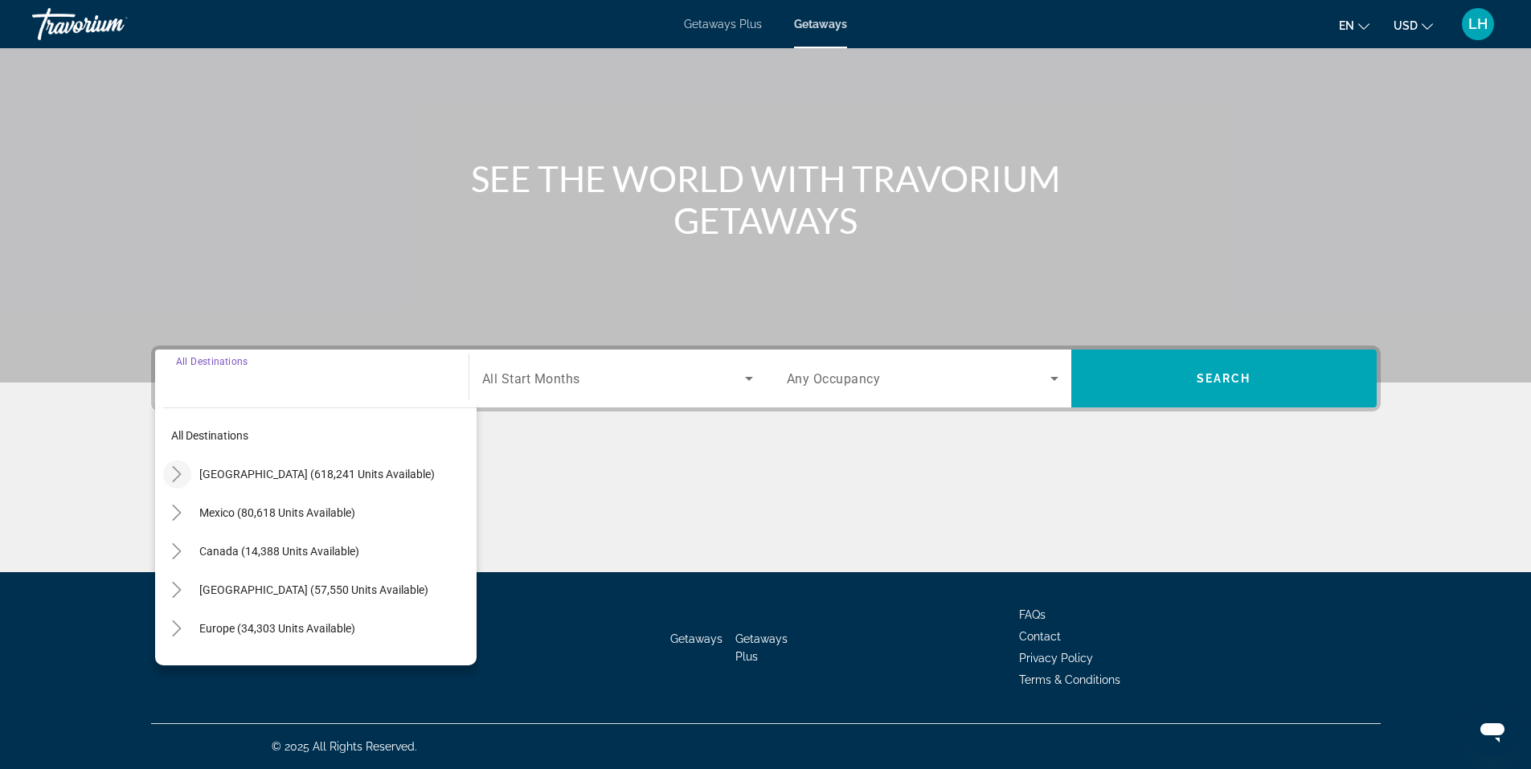
click at [178, 474] on icon "Toggle United States (618,241 units available)" at bounding box center [177, 474] width 16 height 16
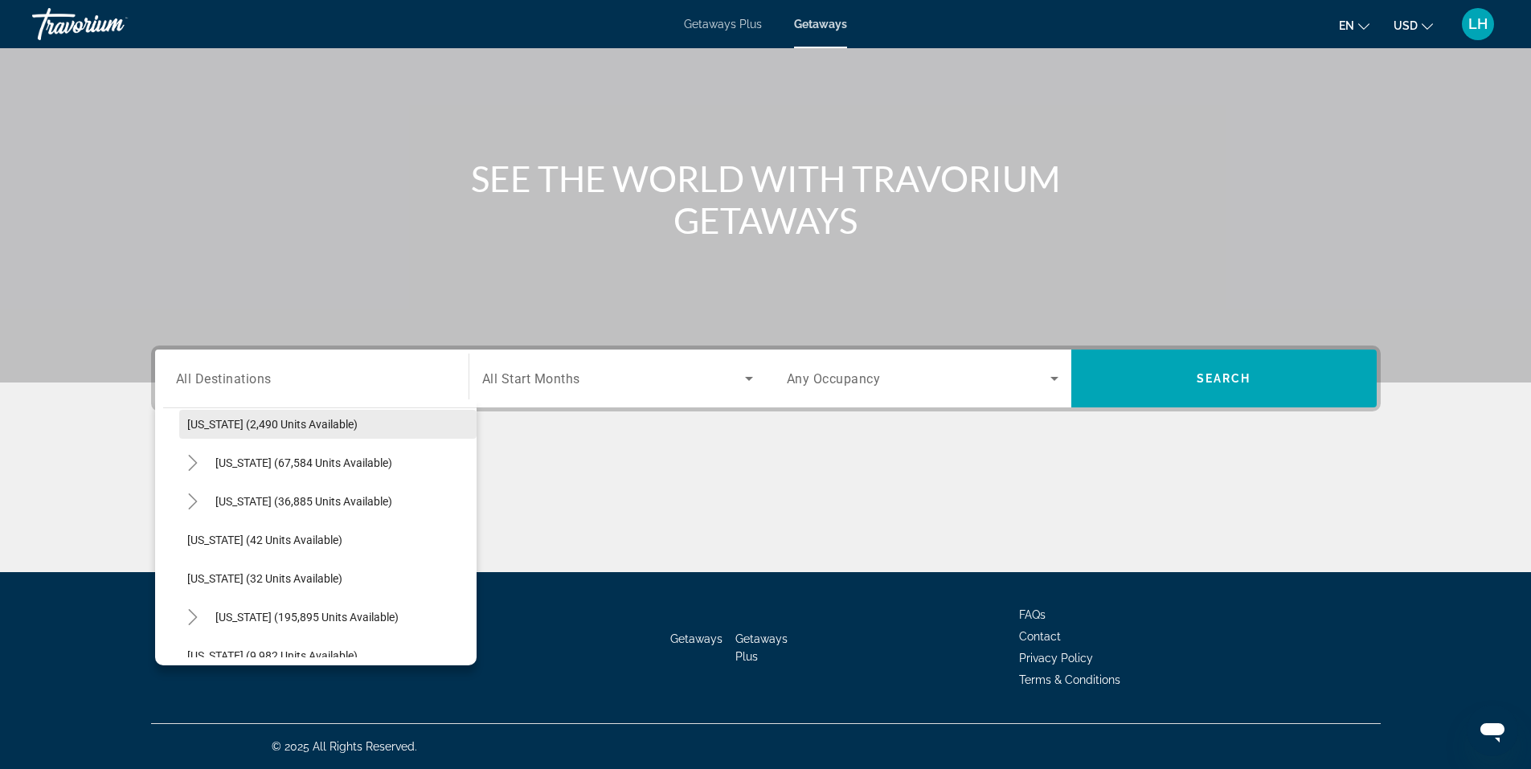
scroll to position [207, 0]
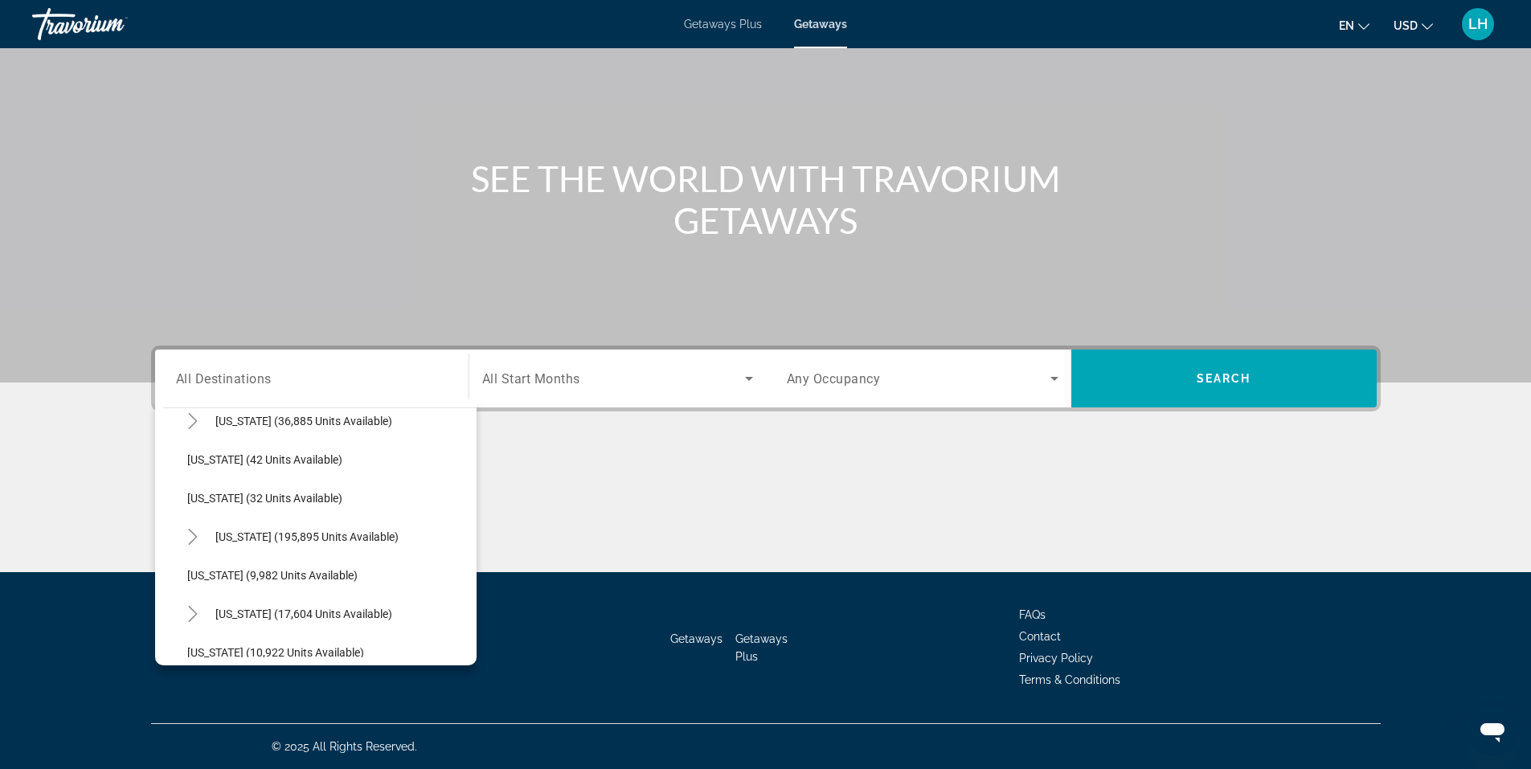
click at [224, 532] on span "[US_STATE] (195,895 units available)" at bounding box center [306, 536] width 183 height 13
type input "**********"
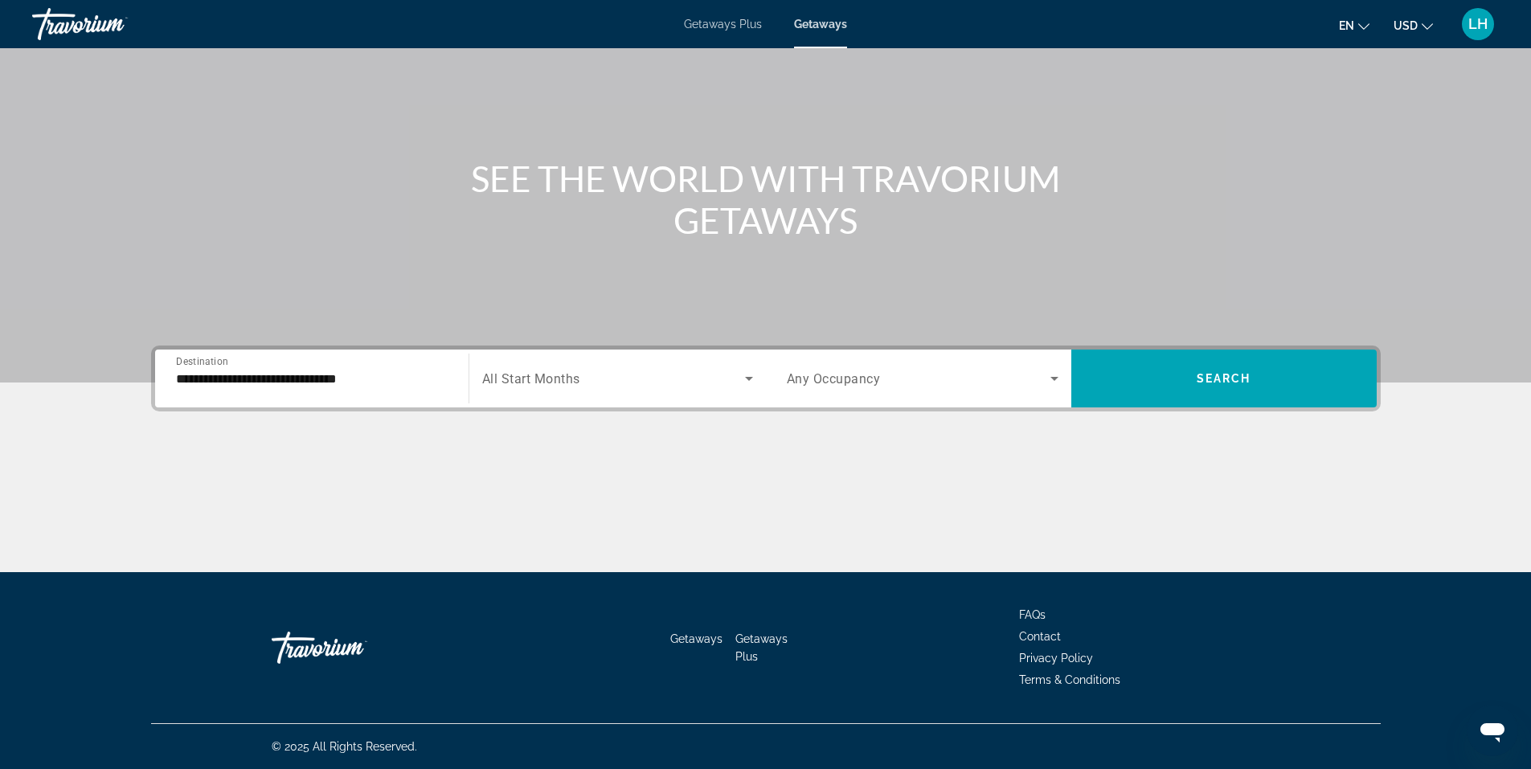
click at [565, 378] on span "All Start Months" at bounding box center [531, 378] width 98 height 15
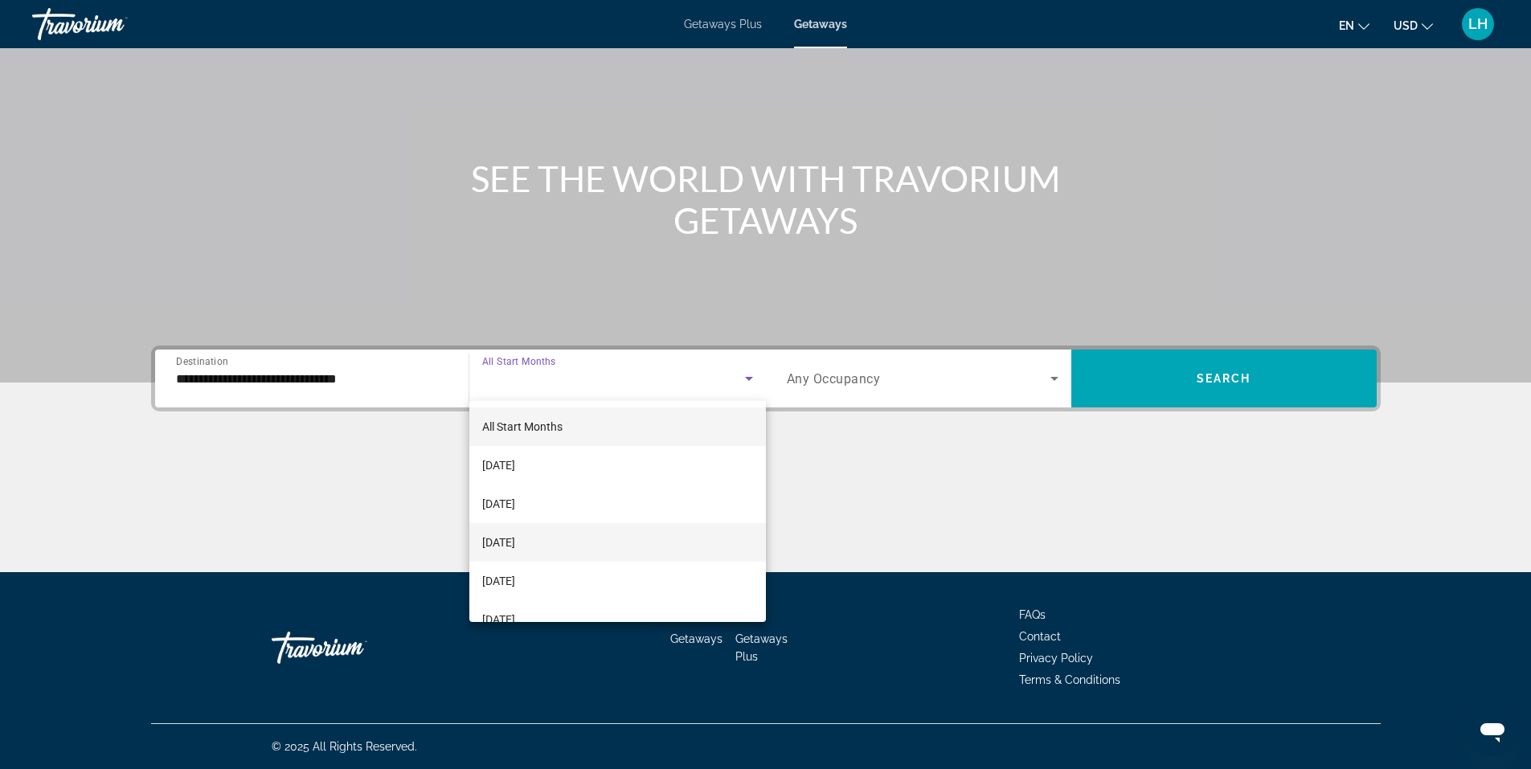
click at [515, 540] on span "[DATE]" at bounding box center [498, 542] width 33 height 19
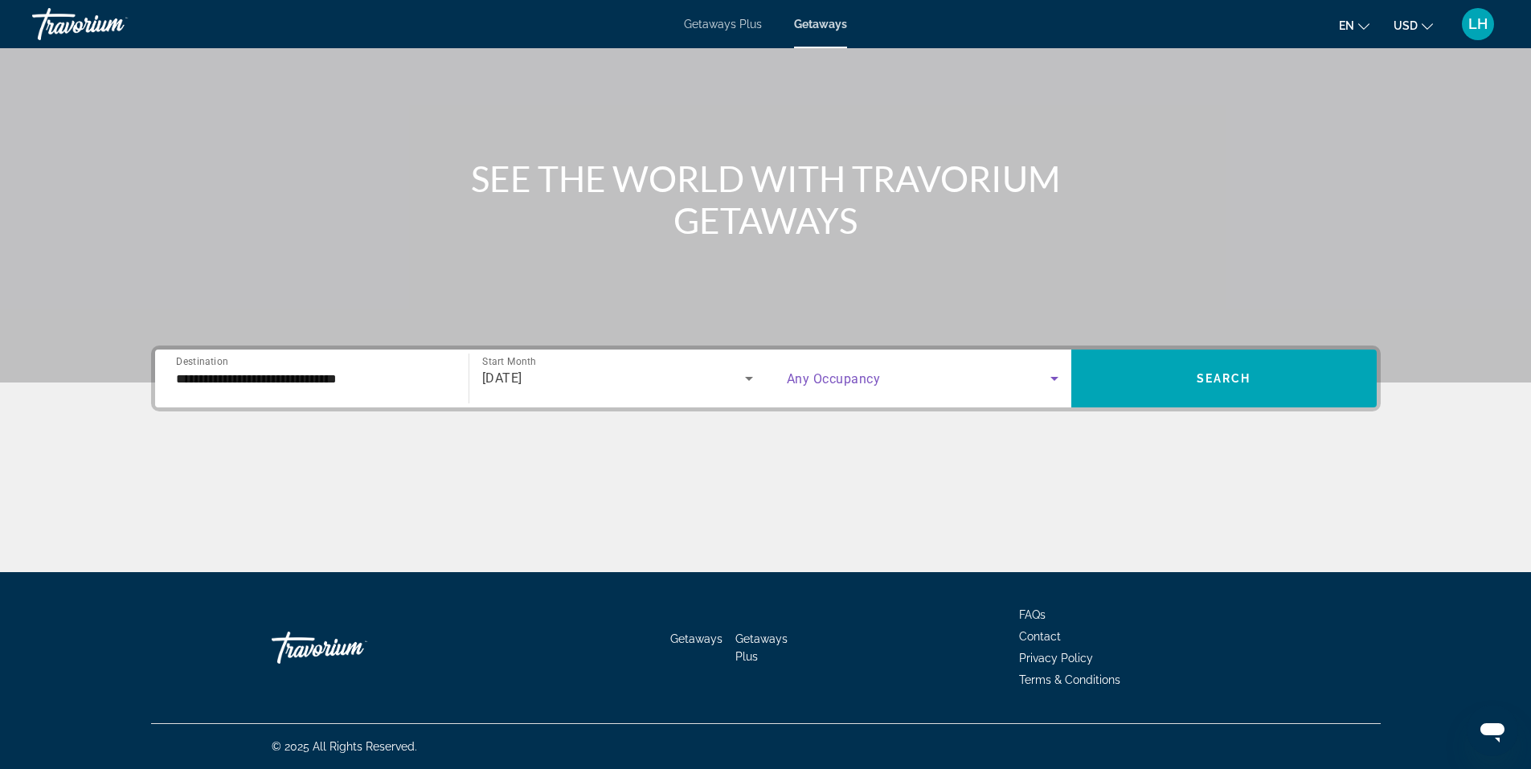
click at [1061, 377] on icon "Search widget" at bounding box center [1054, 378] width 19 height 19
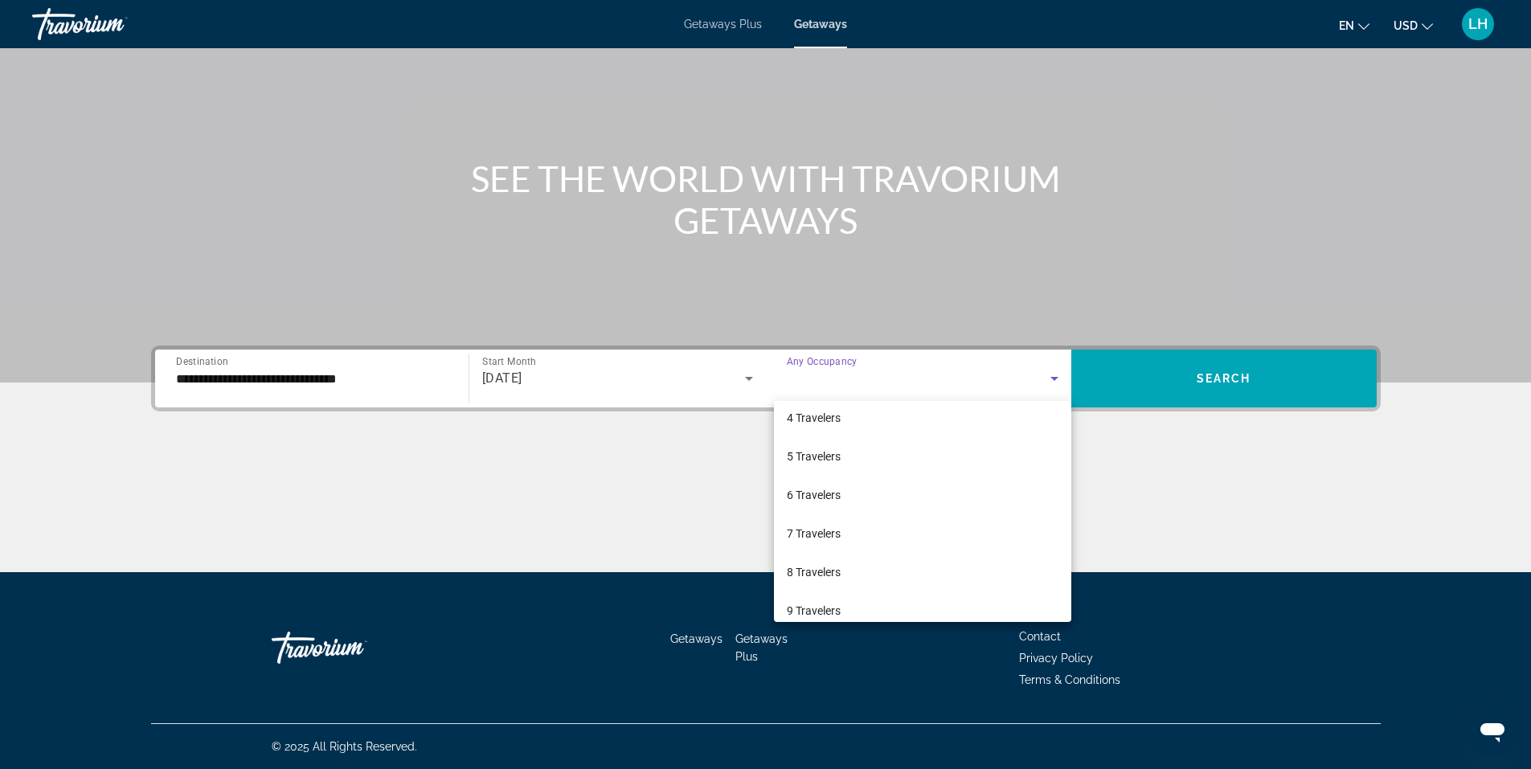
scroll to position [97, 0]
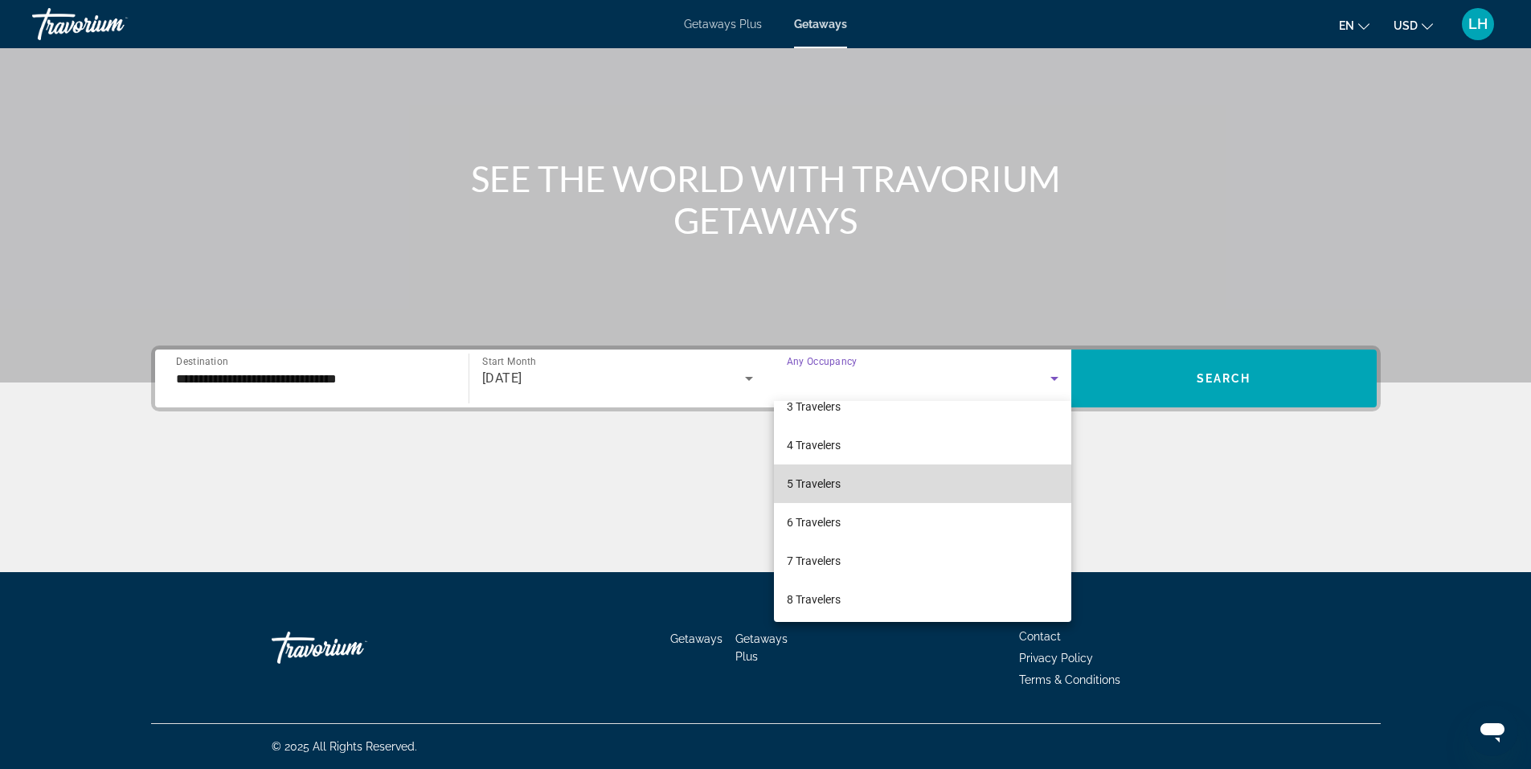
click at [983, 478] on mat-option "5 Travelers" at bounding box center [922, 483] width 297 height 39
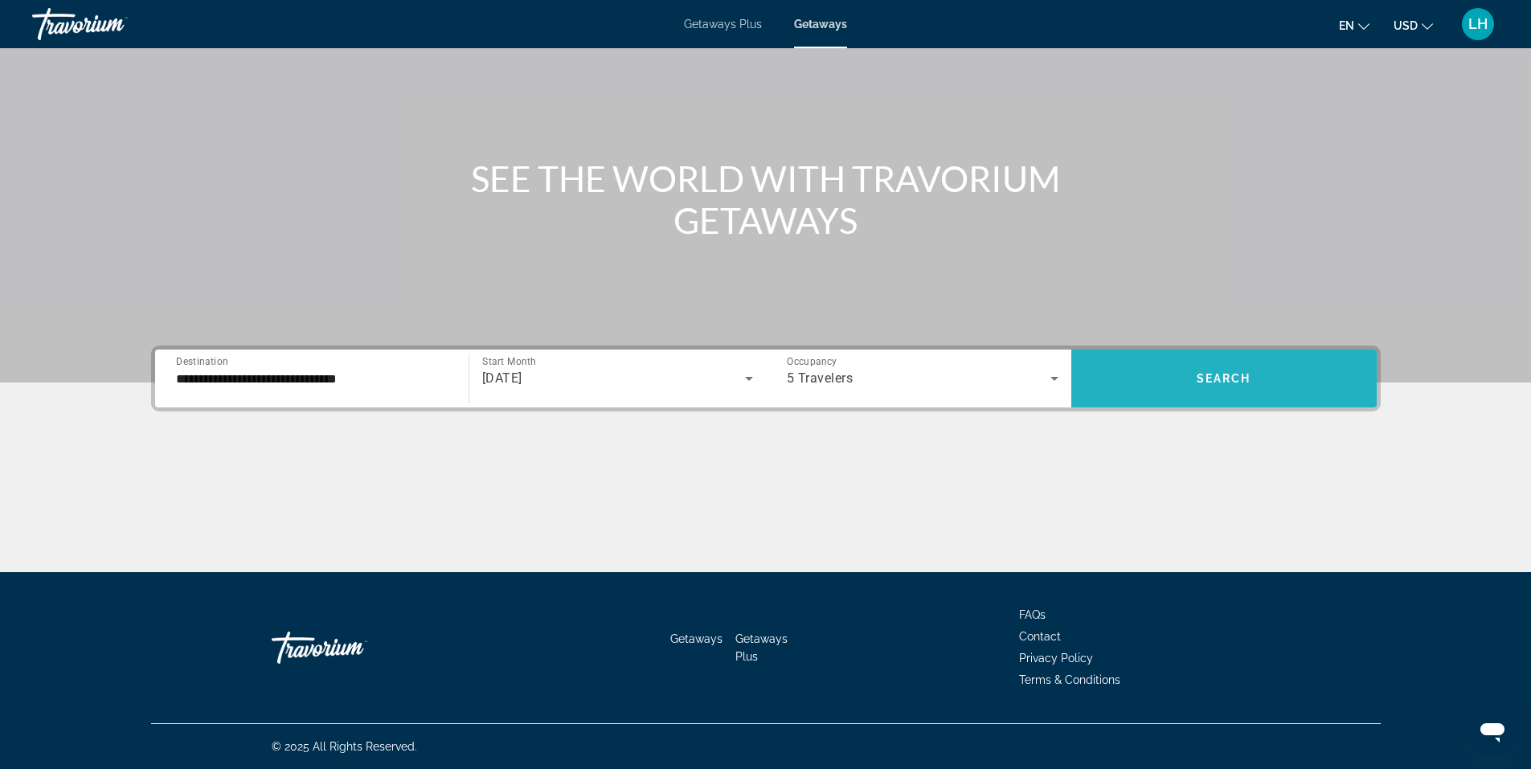
click at [1225, 370] on span "Search widget" at bounding box center [1223, 378] width 305 height 39
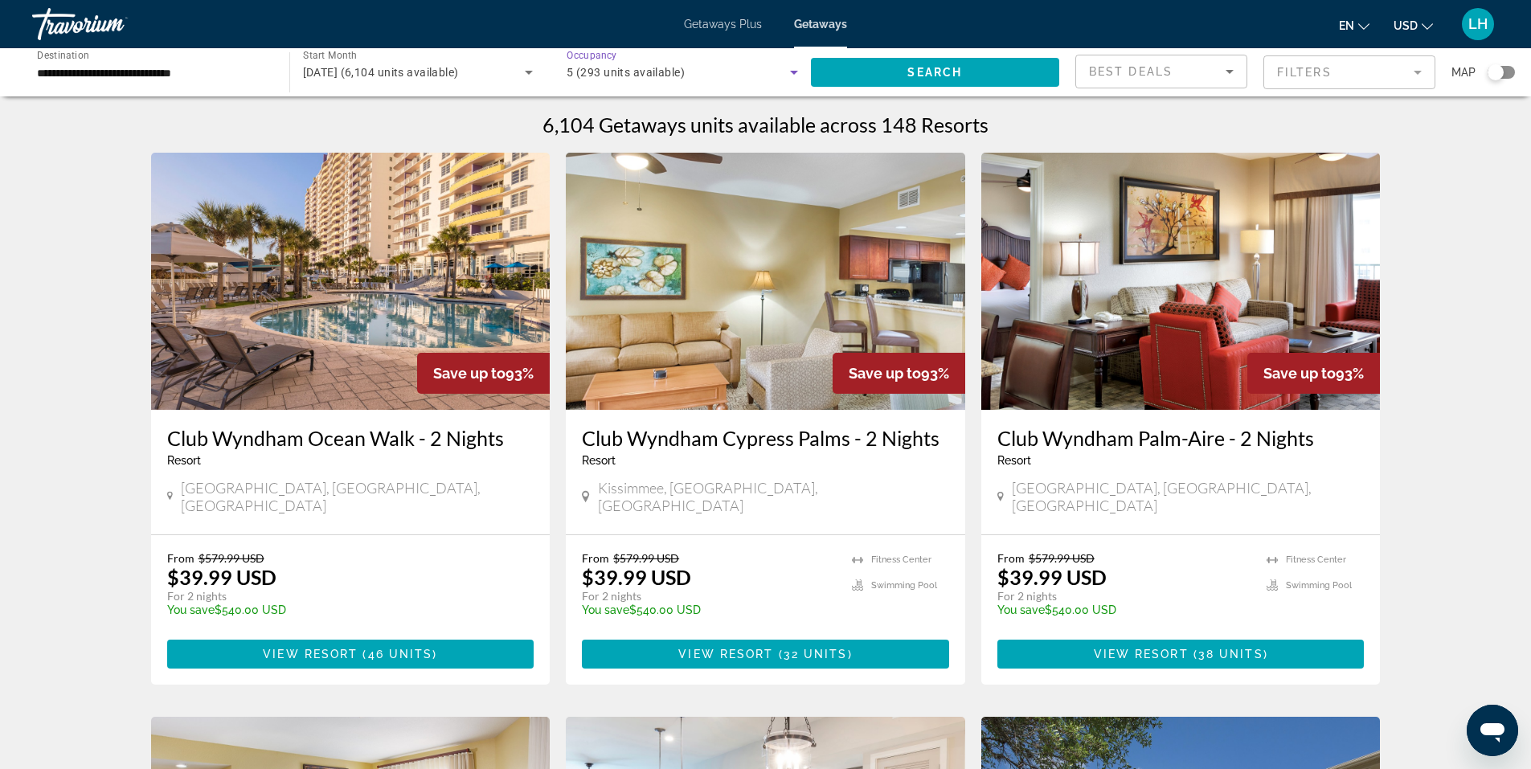
click at [792, 71] on icon "Search widget" at bounding box center [794, 73] width 8 height 4
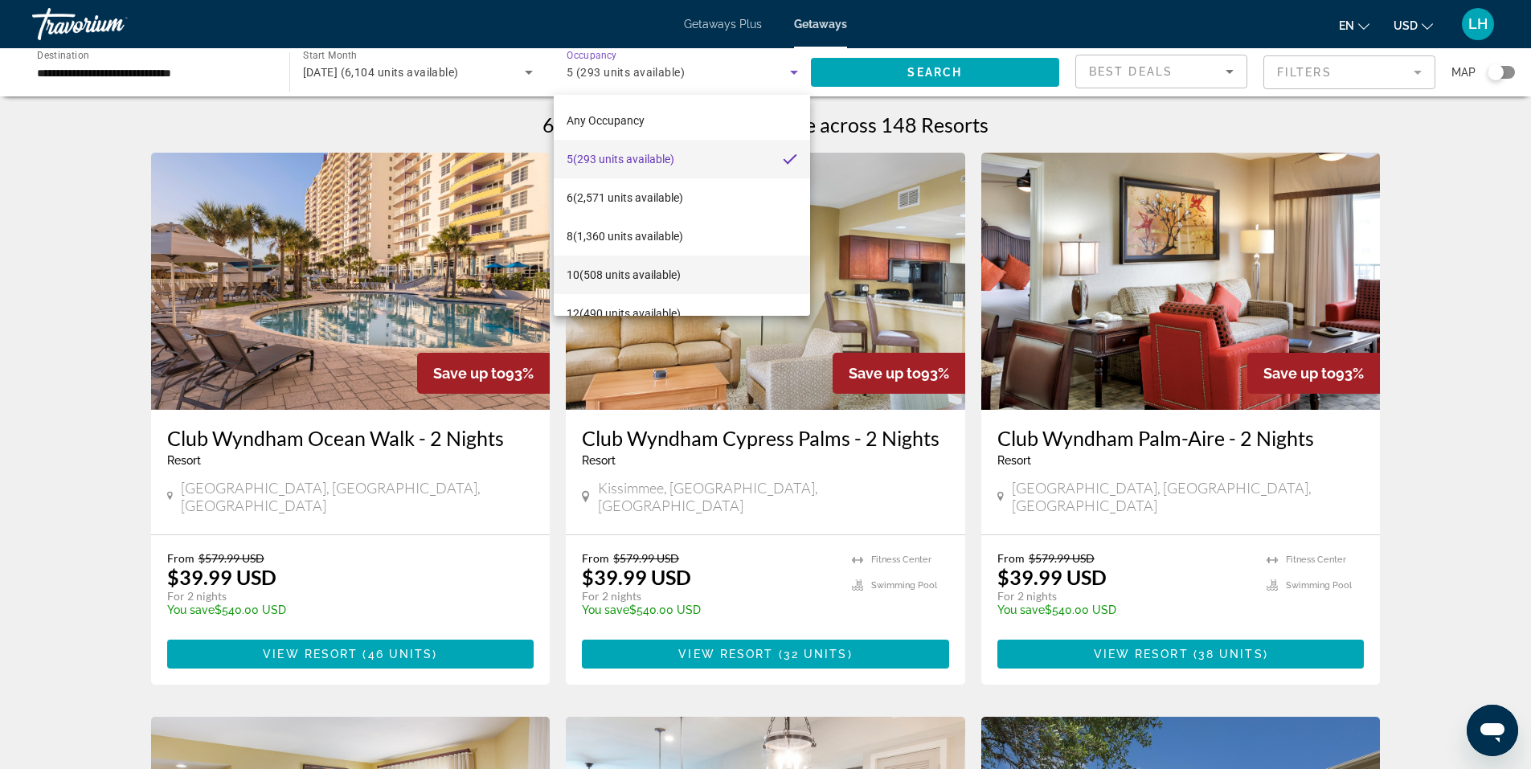
scroll to position [80, 0]
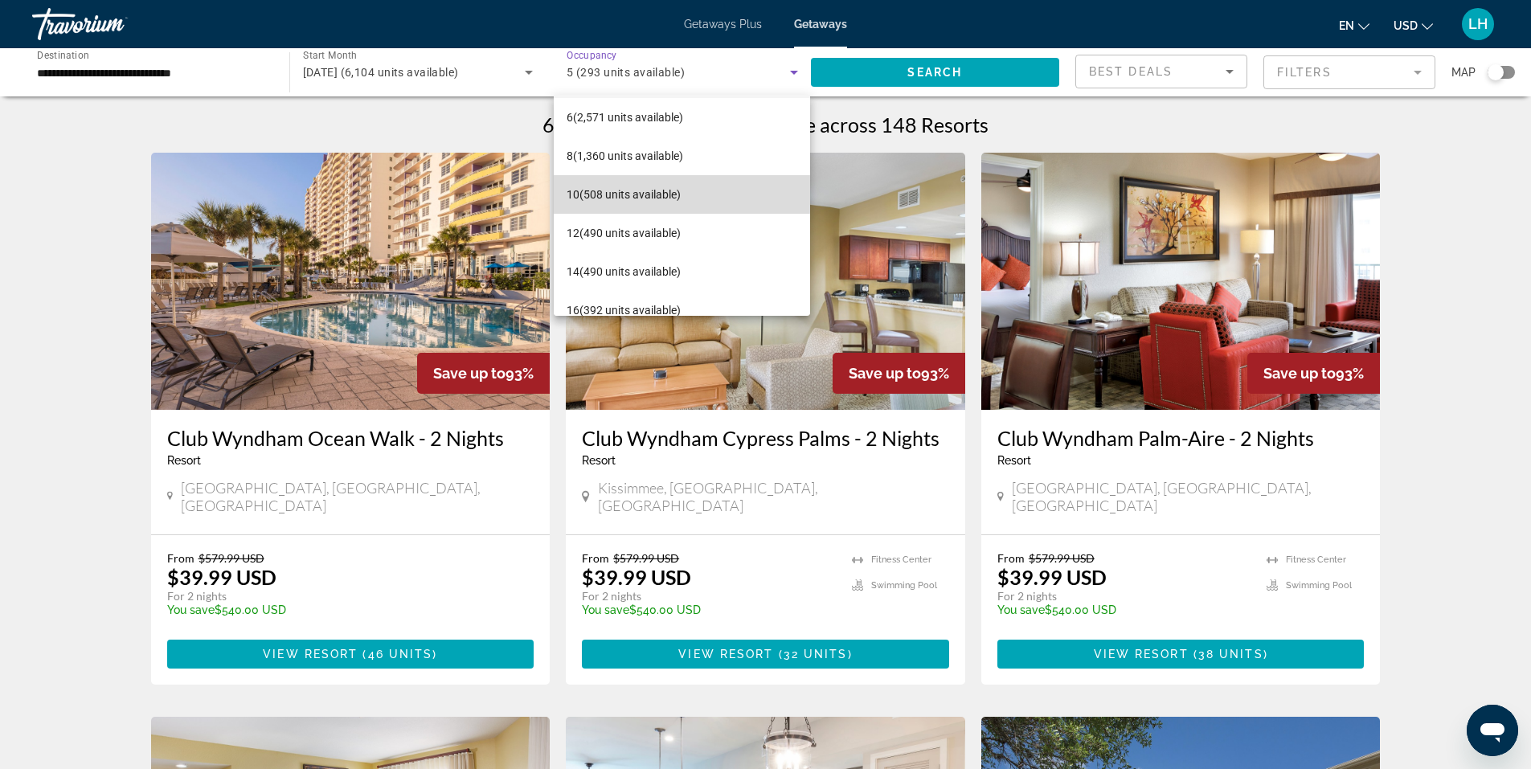
click at [733, 191] on mat-option "10 (508 units available)" at bounding box center [682, 194] width 256 height 39
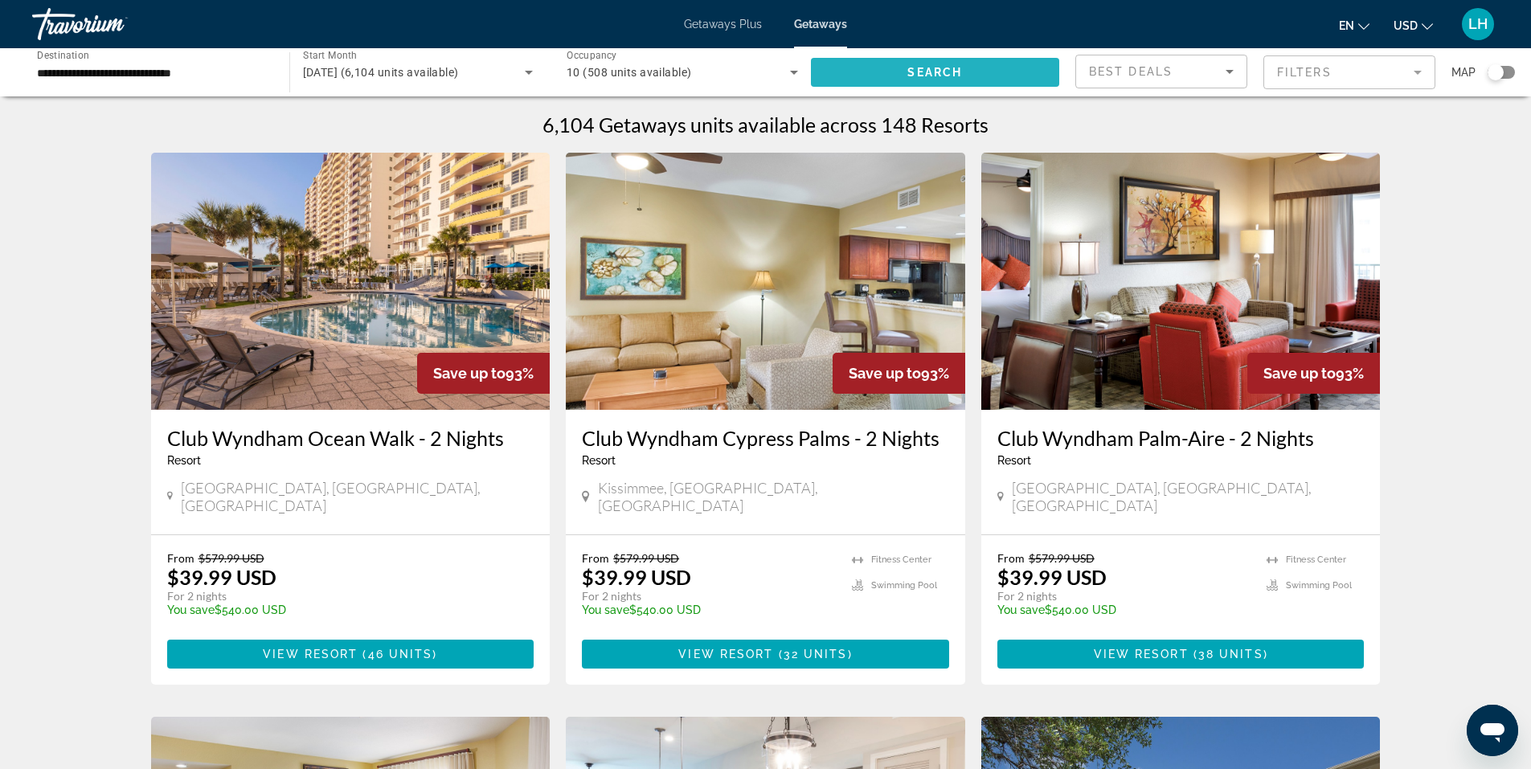
click at [937, 62] on span "Search widget" at bounding box center [935, 72] width 249 height 39
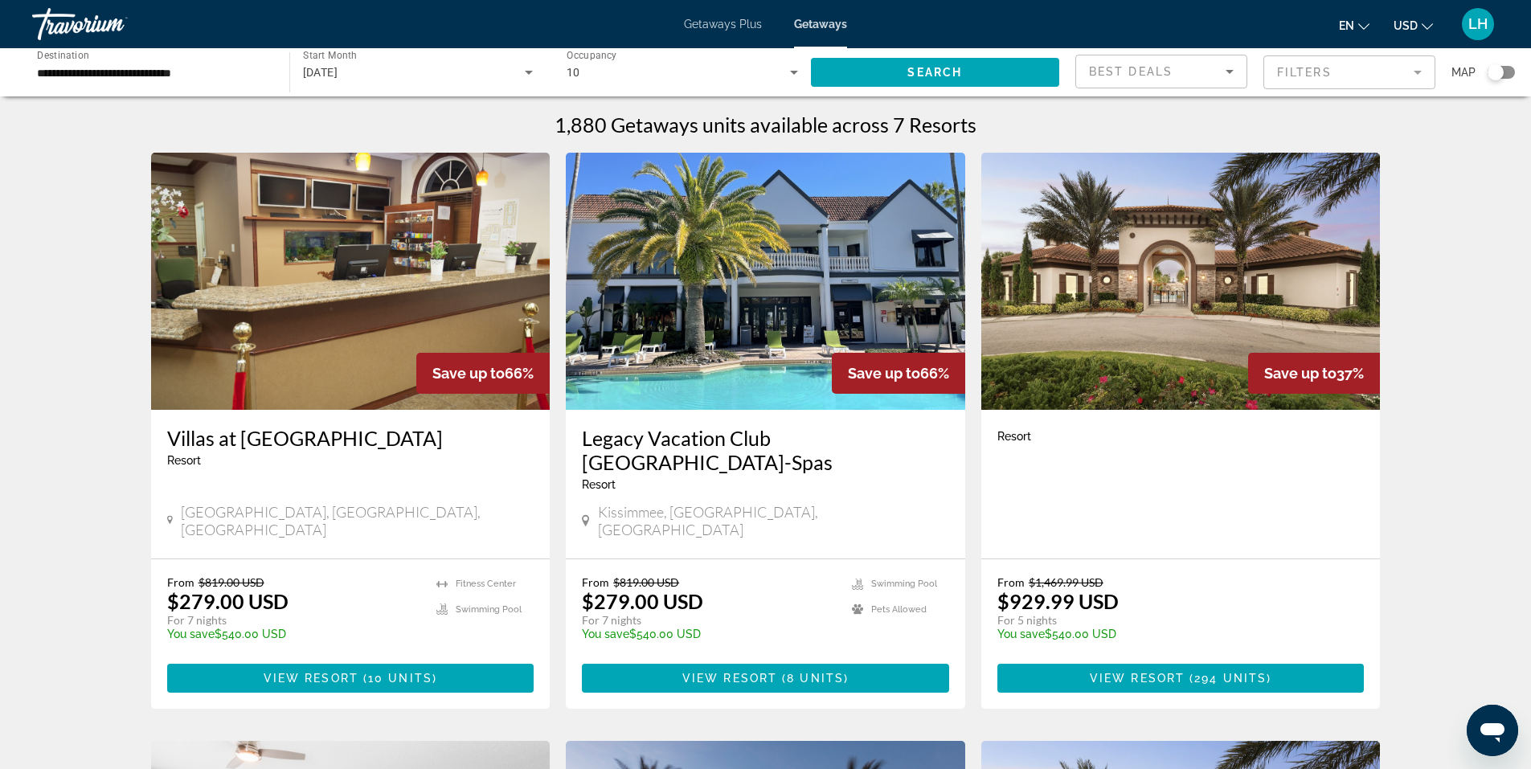
click at [791, 72] on icon "Search widget" at bounding box center [793, 72] width 19 height 19
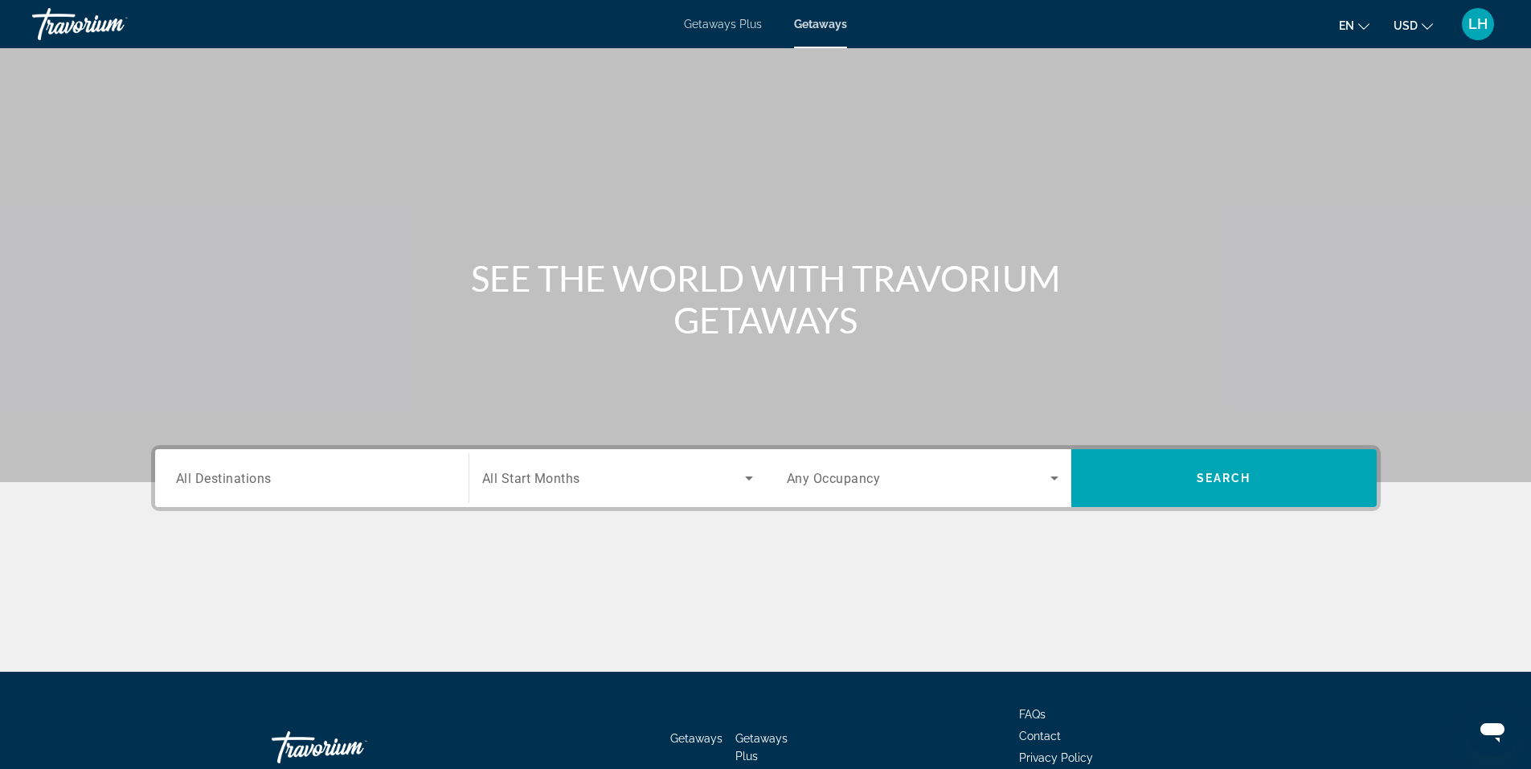
click at [187, 477] on span "All Destinations" at bounding box center [224, 477] width 96 height 15
click at [187, 477] on input "Destination All Destinations" at bounding box center [312, 478] width 272 height 19
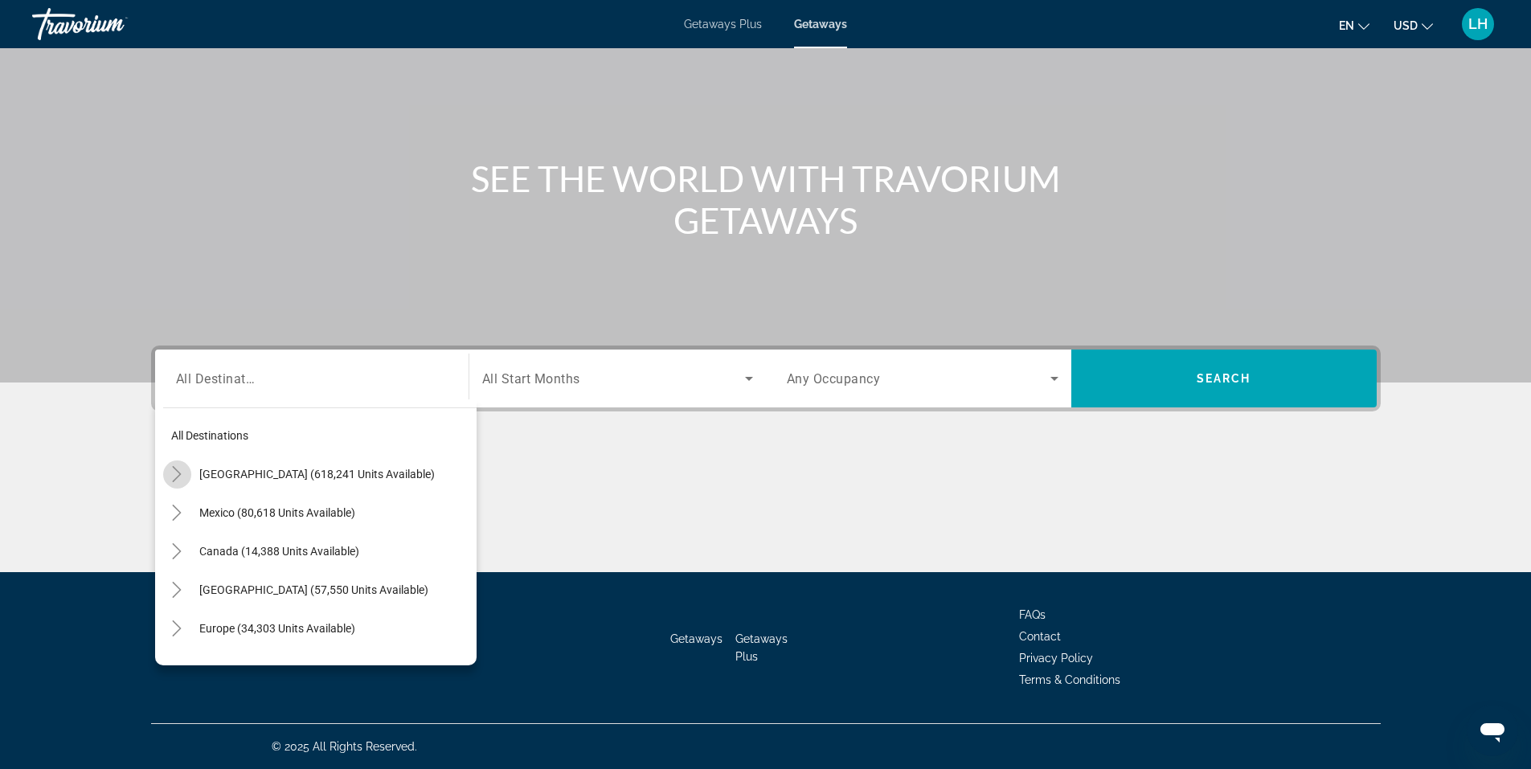
click at [174, 469] on icon "Toggle United States (618,241 units available)" at bounding box center [177, 474] width 16 height 16
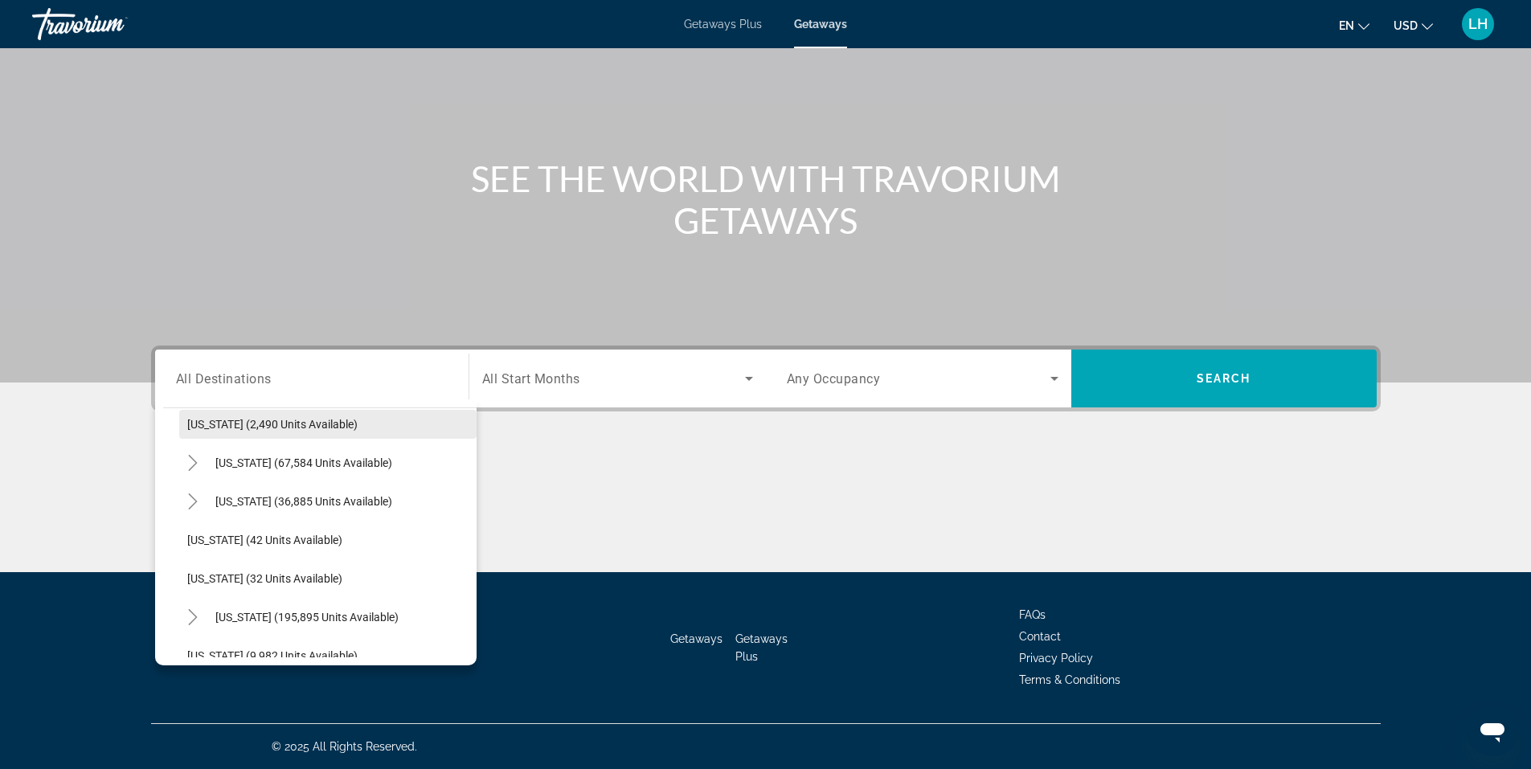
scroll to position [207, 0]
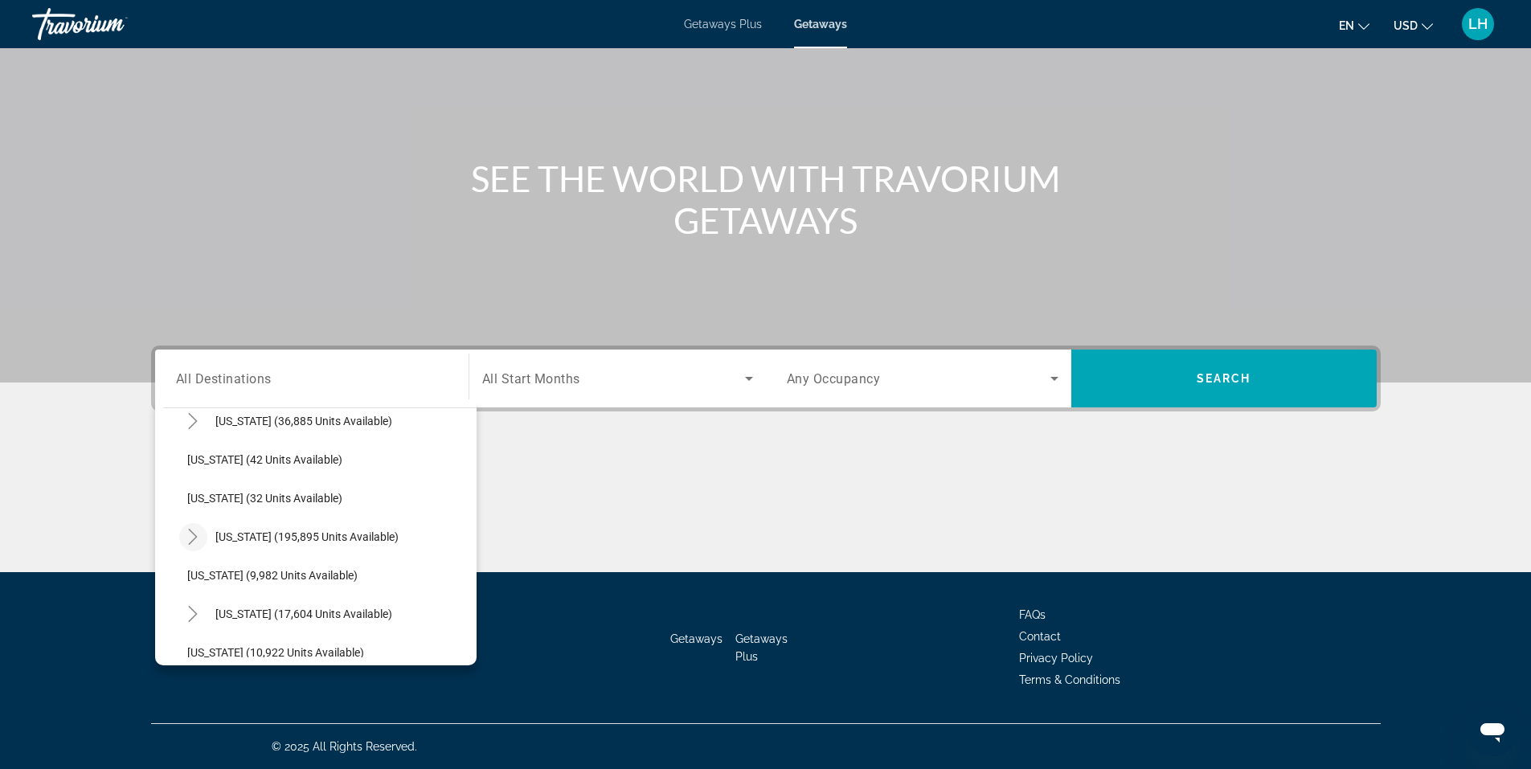
click at [196, 538] on icon "Toggle Florida (195,895 units available)" at bounding box center [193, 537] width 16 height 16
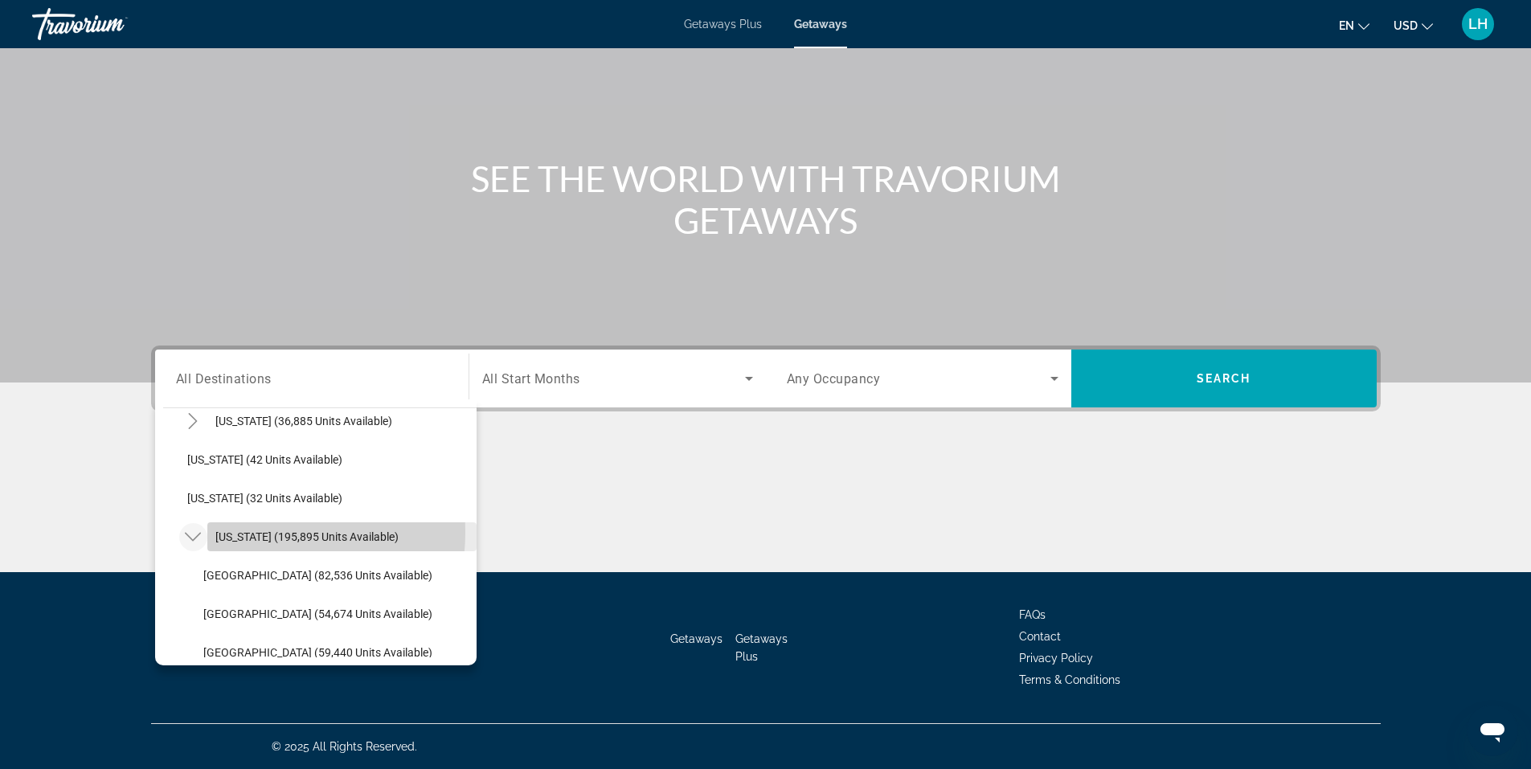
click at [240, 532] on span "[US_STATE] (195,895 units available)" at bounding box center [306, 536] width 183 height 13
type input "**********"
click at [240, 532] on div "Main content" at bounding box center [765, 512] width 1229 height 121
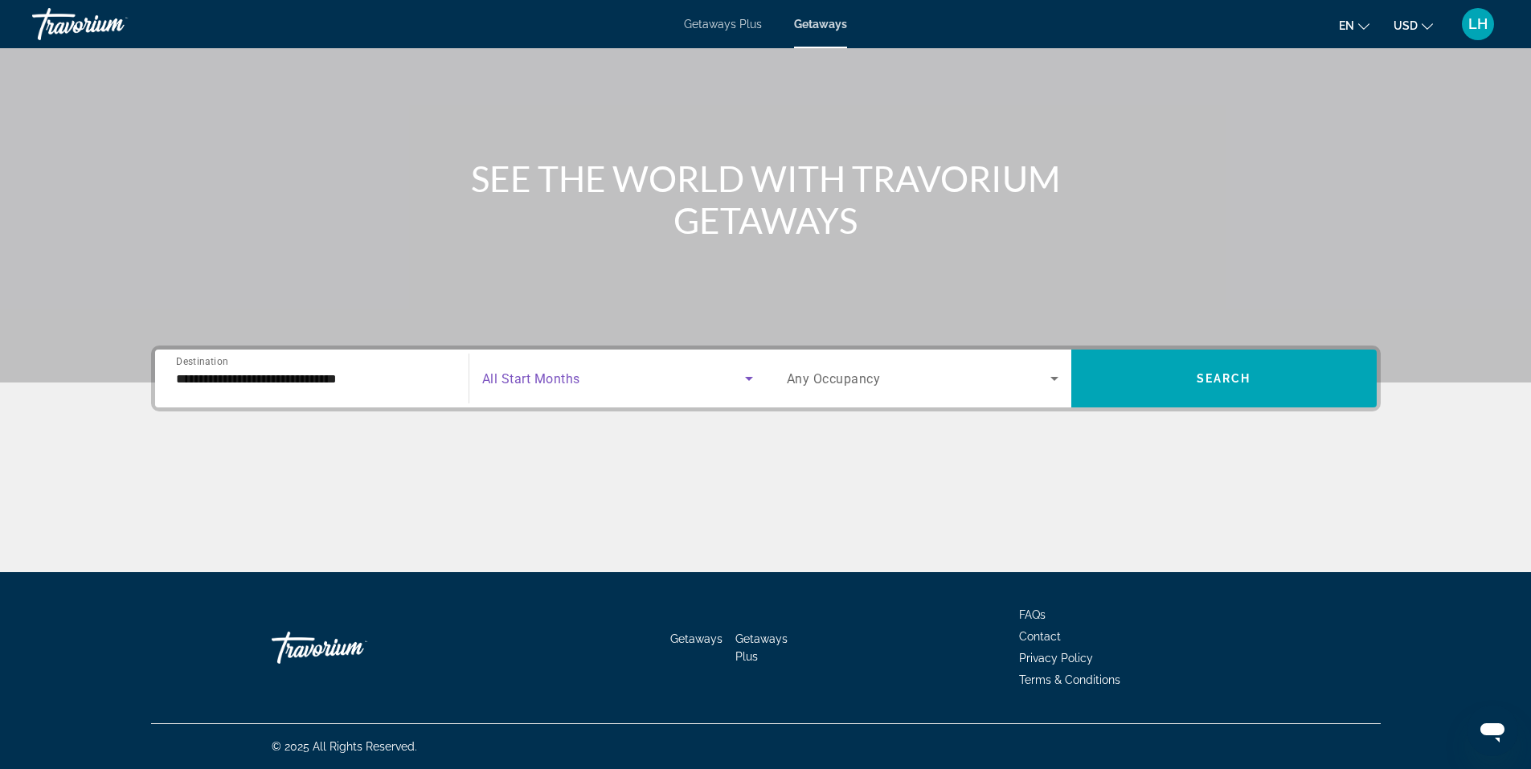
click at [591, 384] on span "Search widget" at bounding box center [613, 378] width 263 height 19
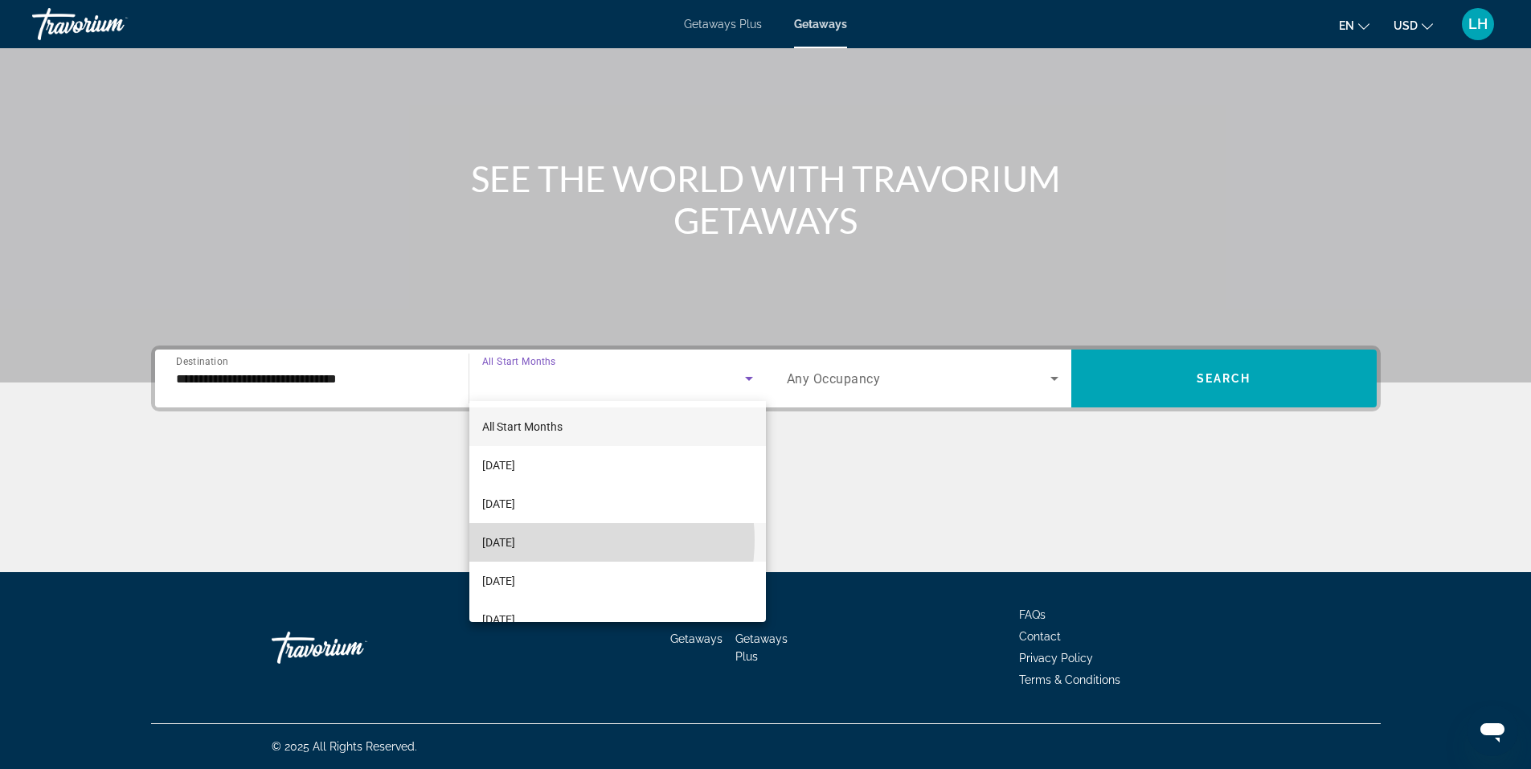
click at [570, 540] on mat-option "[DATE]" at bounding box center [617, 542] width 296 height 39
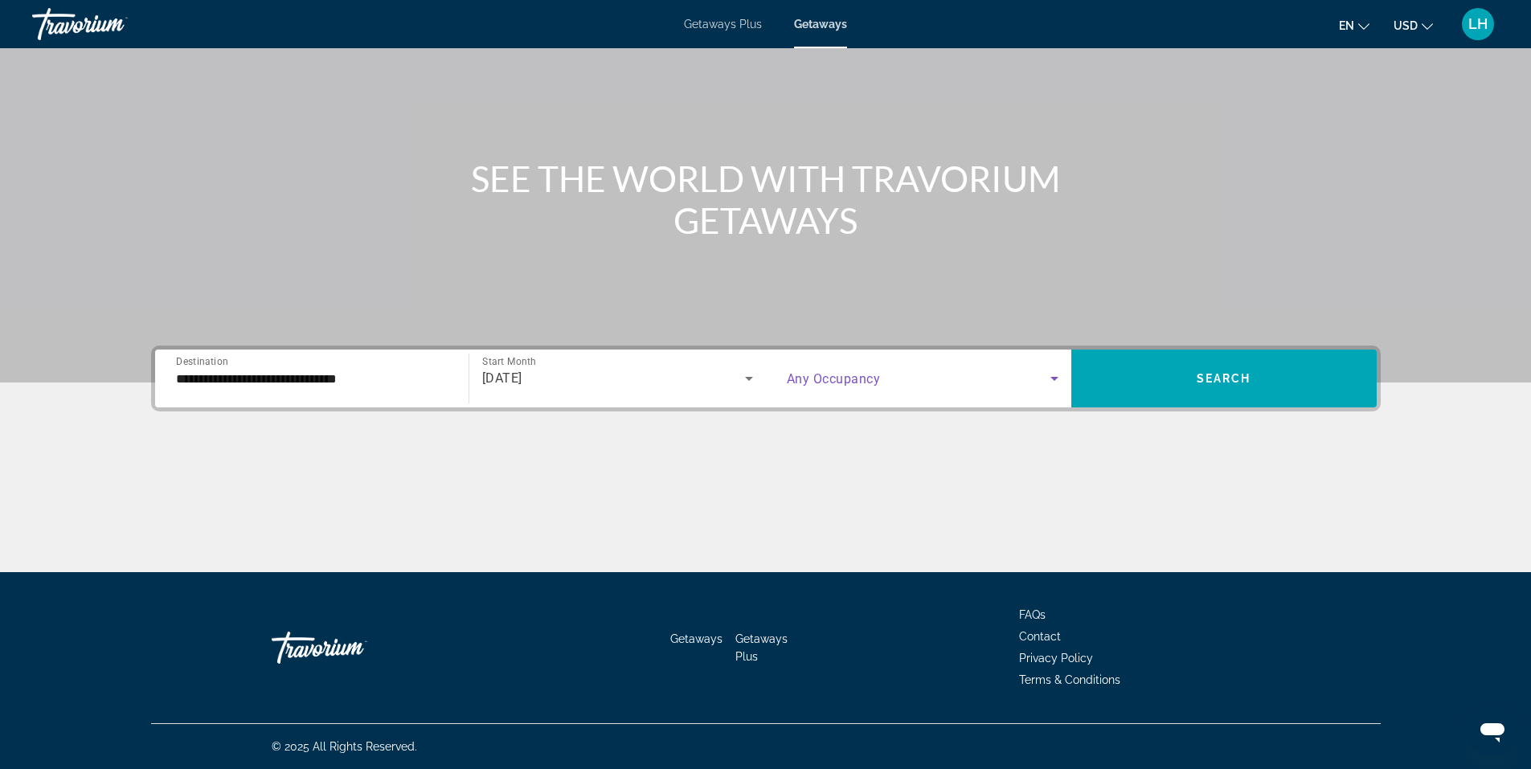
click at [1057, 378] on icon "Search widget" at bounding box center [1054, 378] width 19 height 19
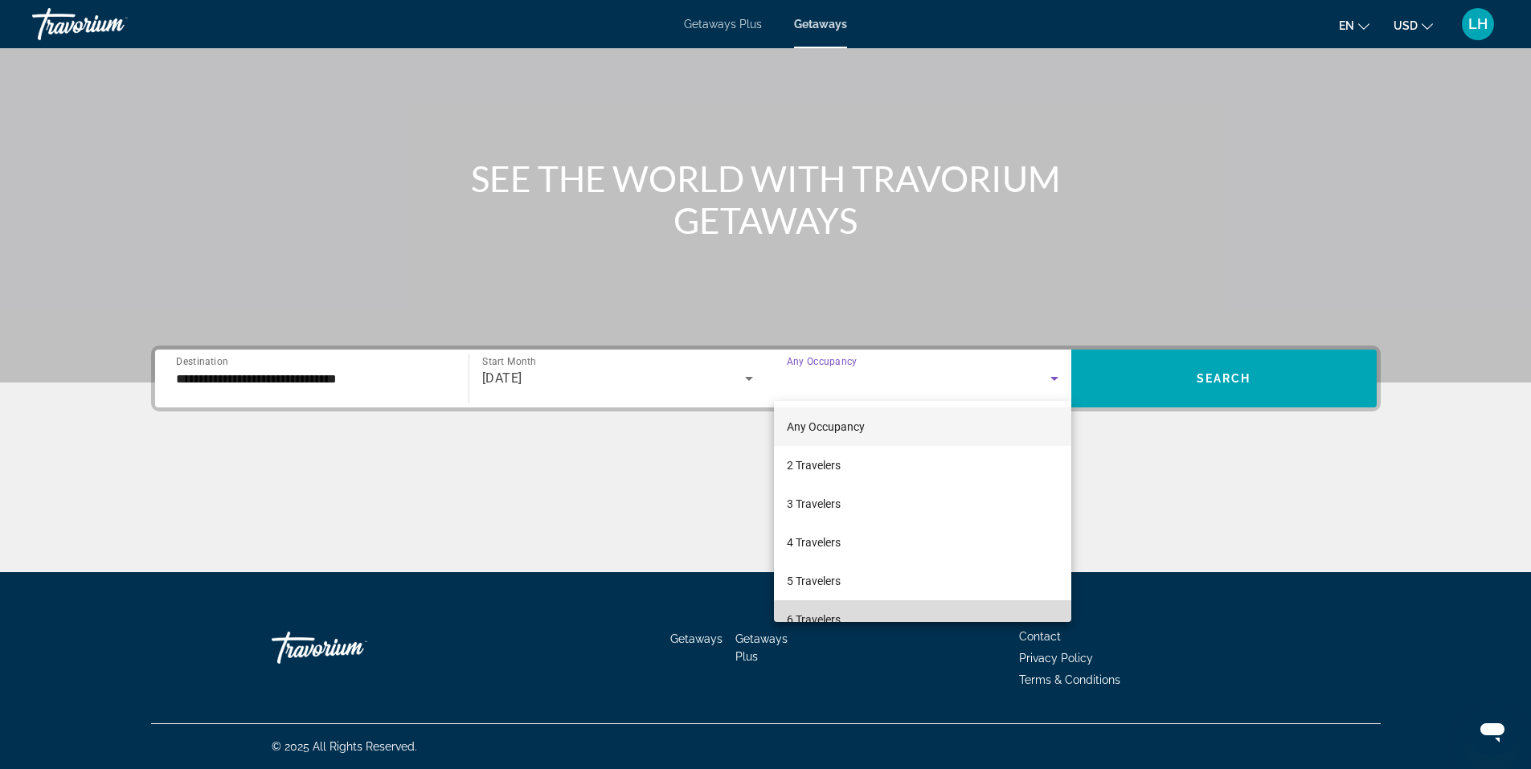
click at [996, 604] on mat-option "6 Travelers" at bounding box center [922, 619] width 297 height 39
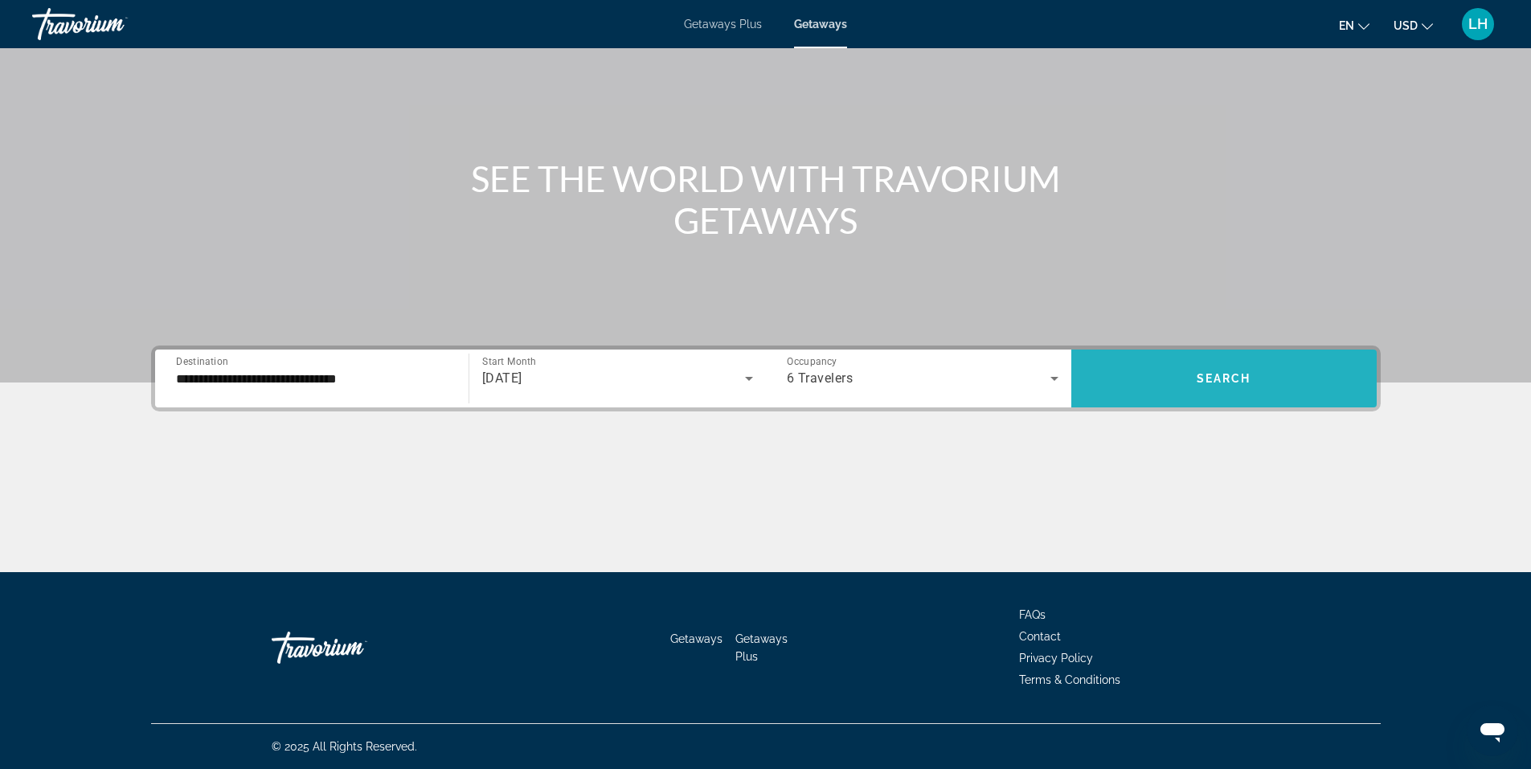
click at [1238, 362] on span "Search widget" at bounding box center [1223, 378] width 305 height 39
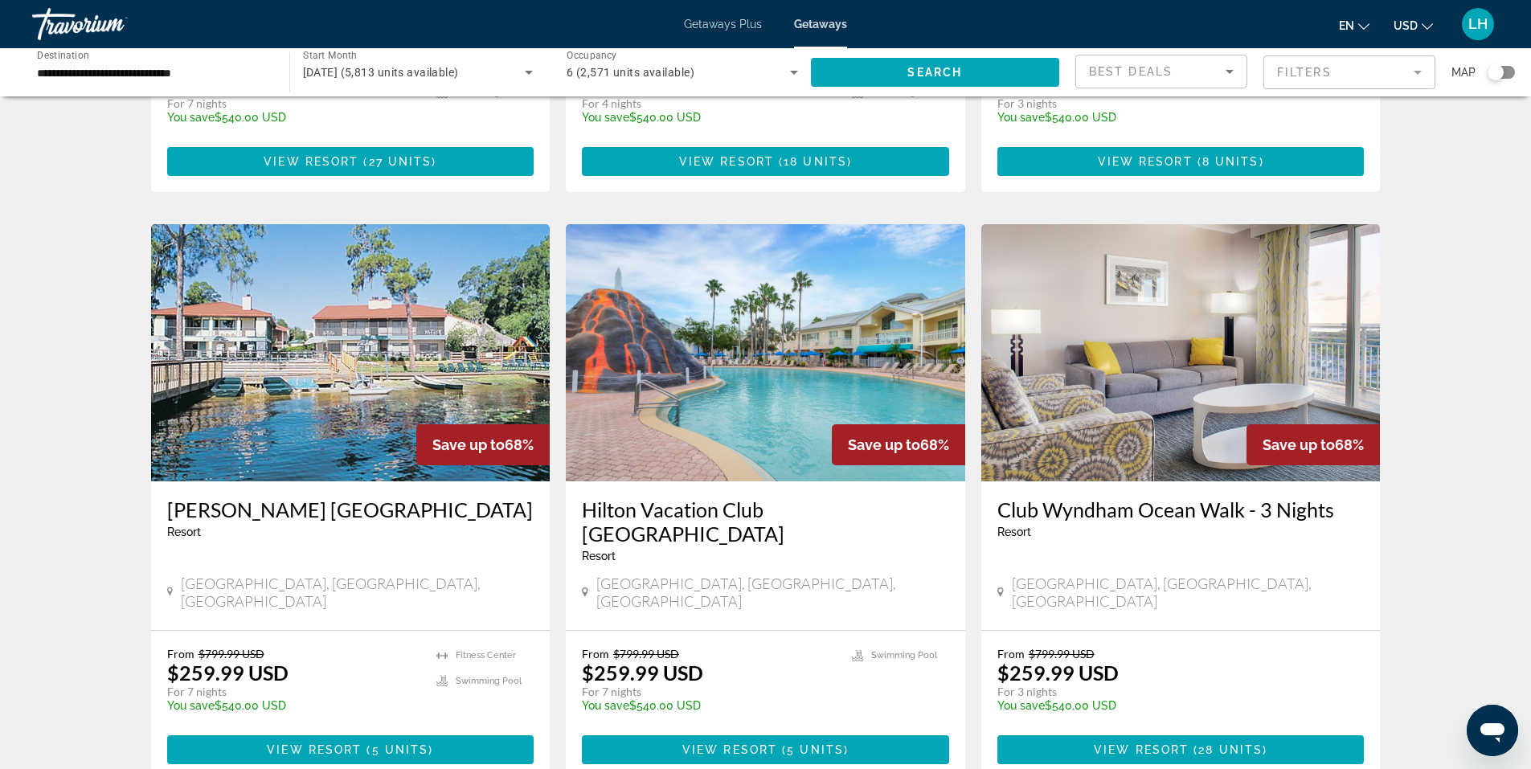
scroll to position [1687, 0]
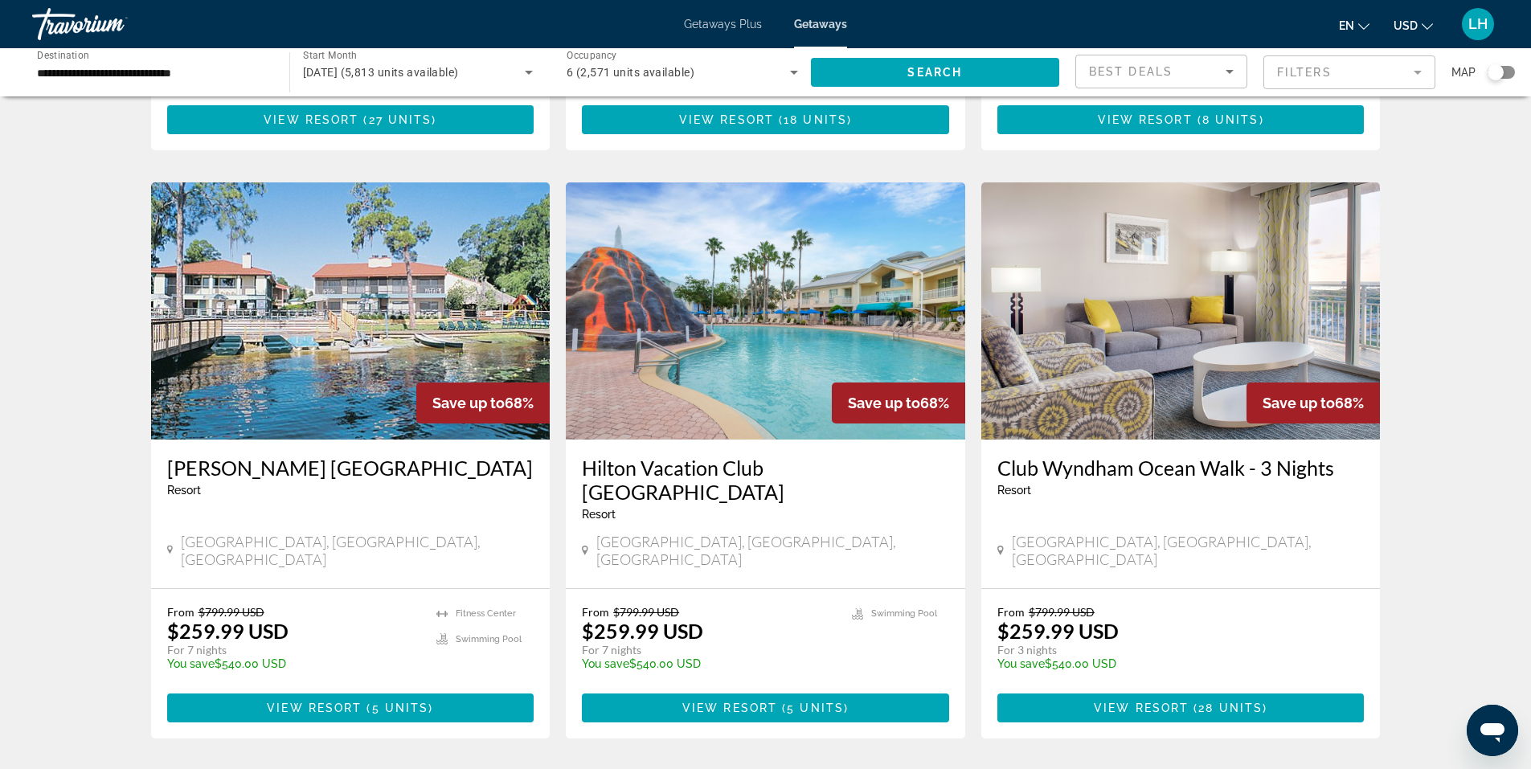
click at [735, 293] on img "Main content" at bounding box center [765, 310] width 399 height 257
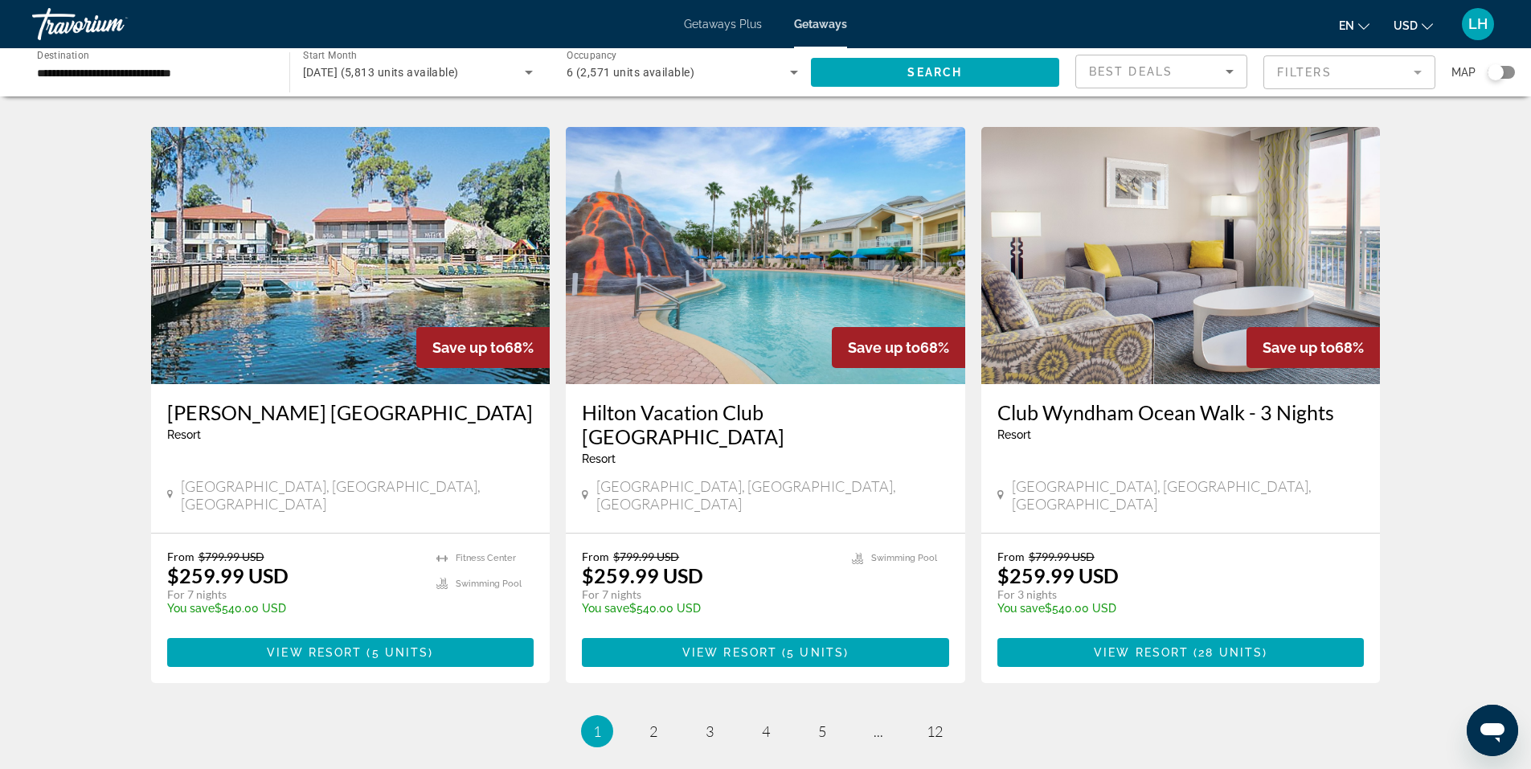
scroll to position [1848, 0]
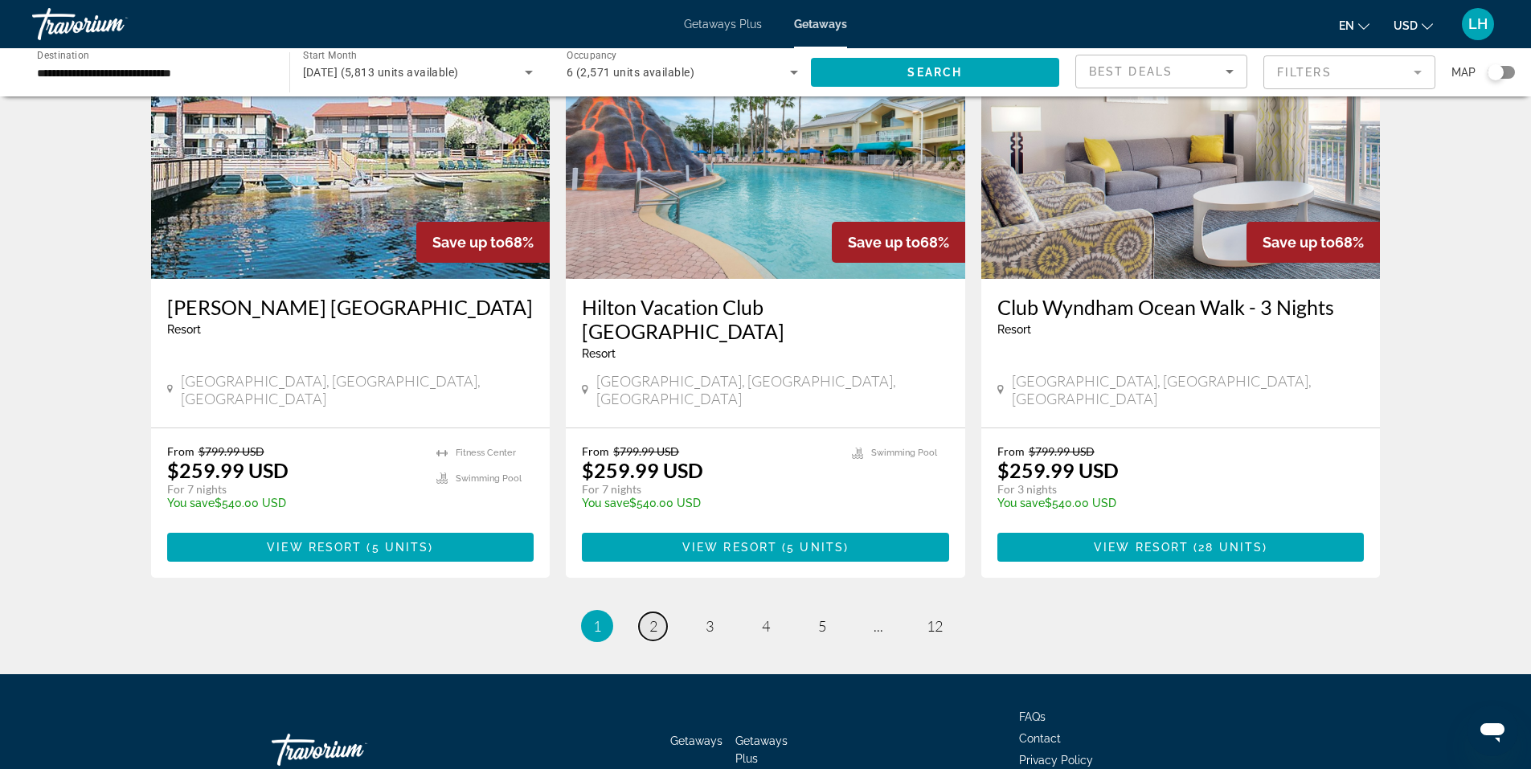
click at [658, 612] on link "page 2" at bounding box center [653, 626] width 28 height 28
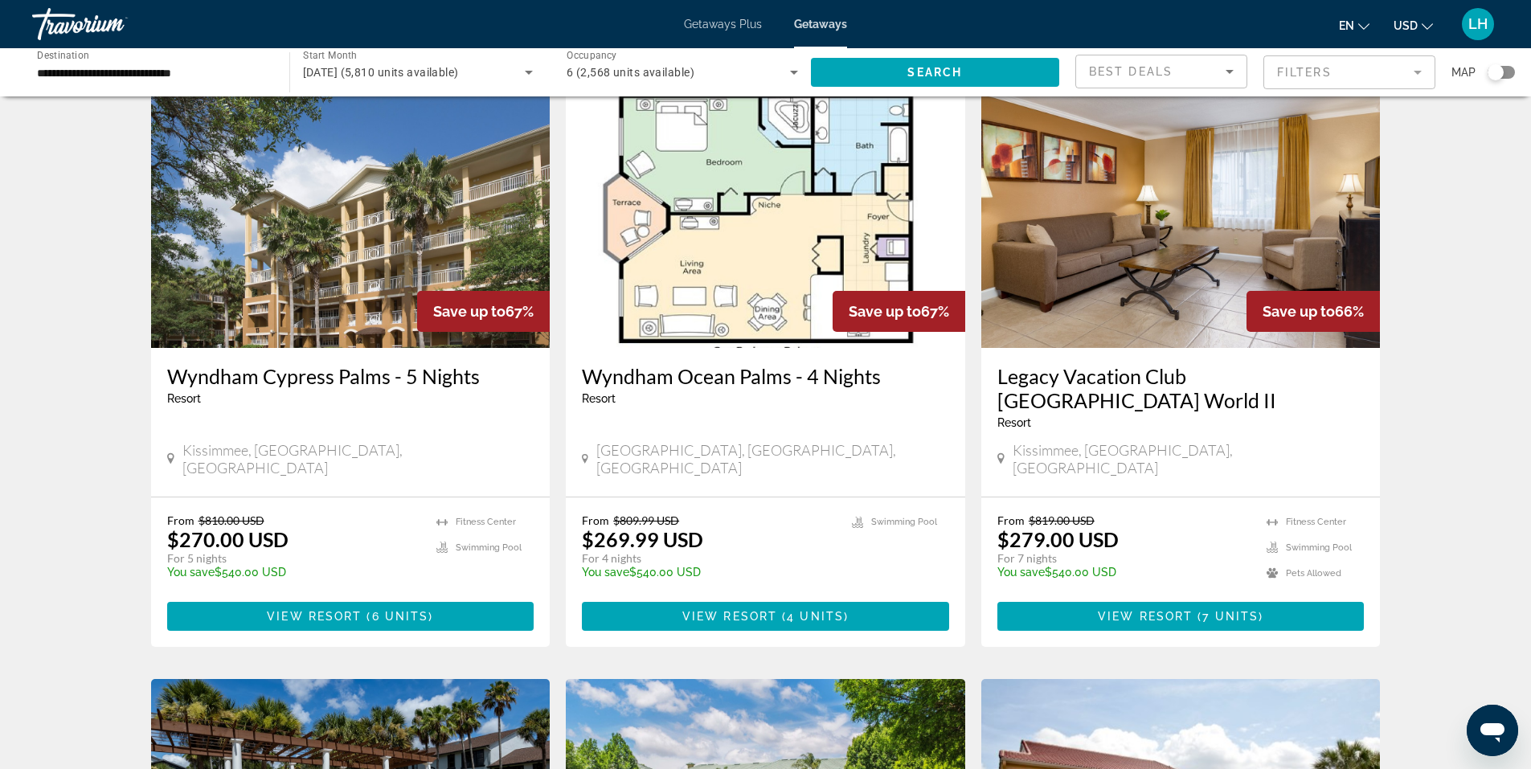
scroll to position [643, 0]
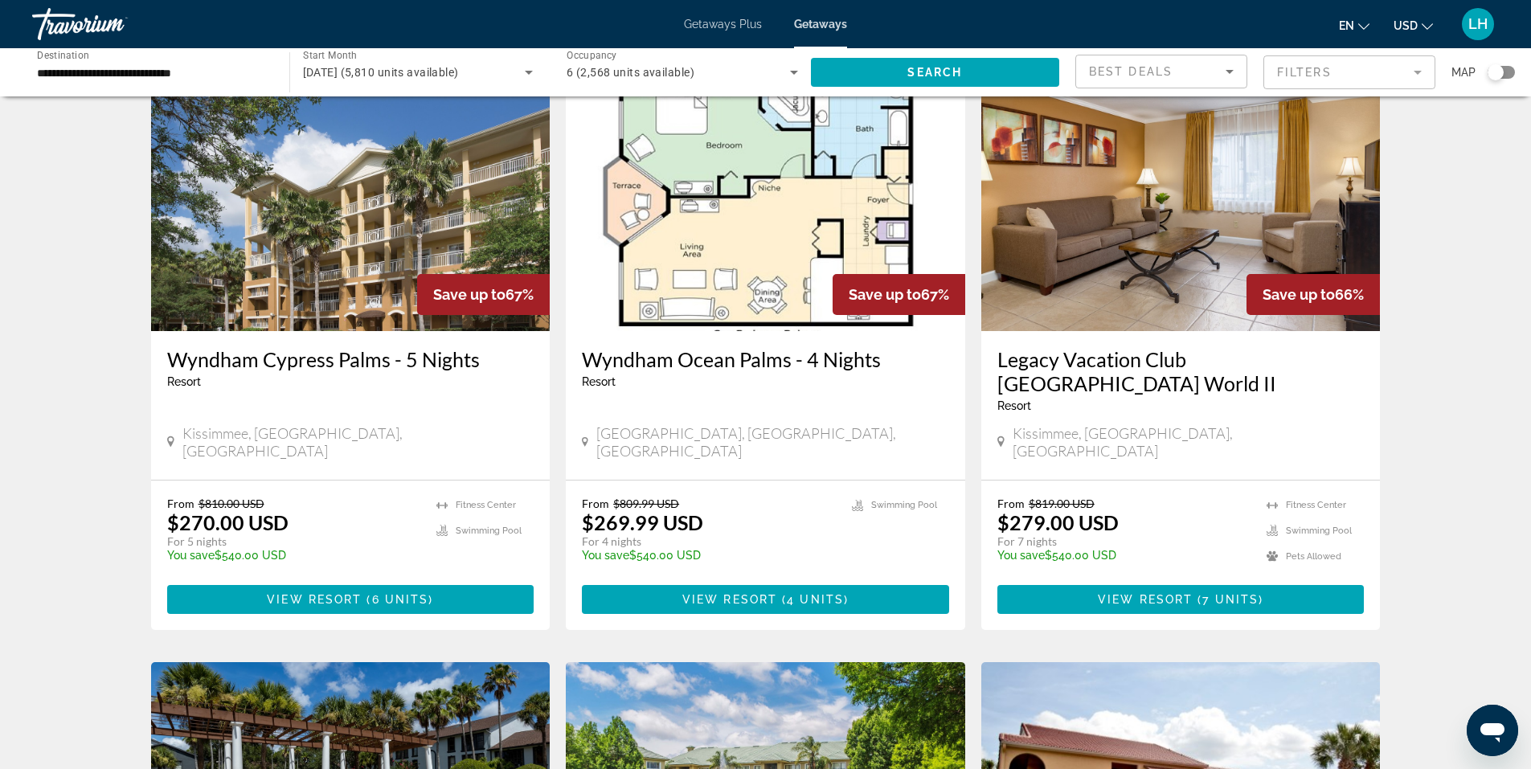
click at [1109, 248] on img "Main content" at bounding box center [1180, 202] width 399 height 257
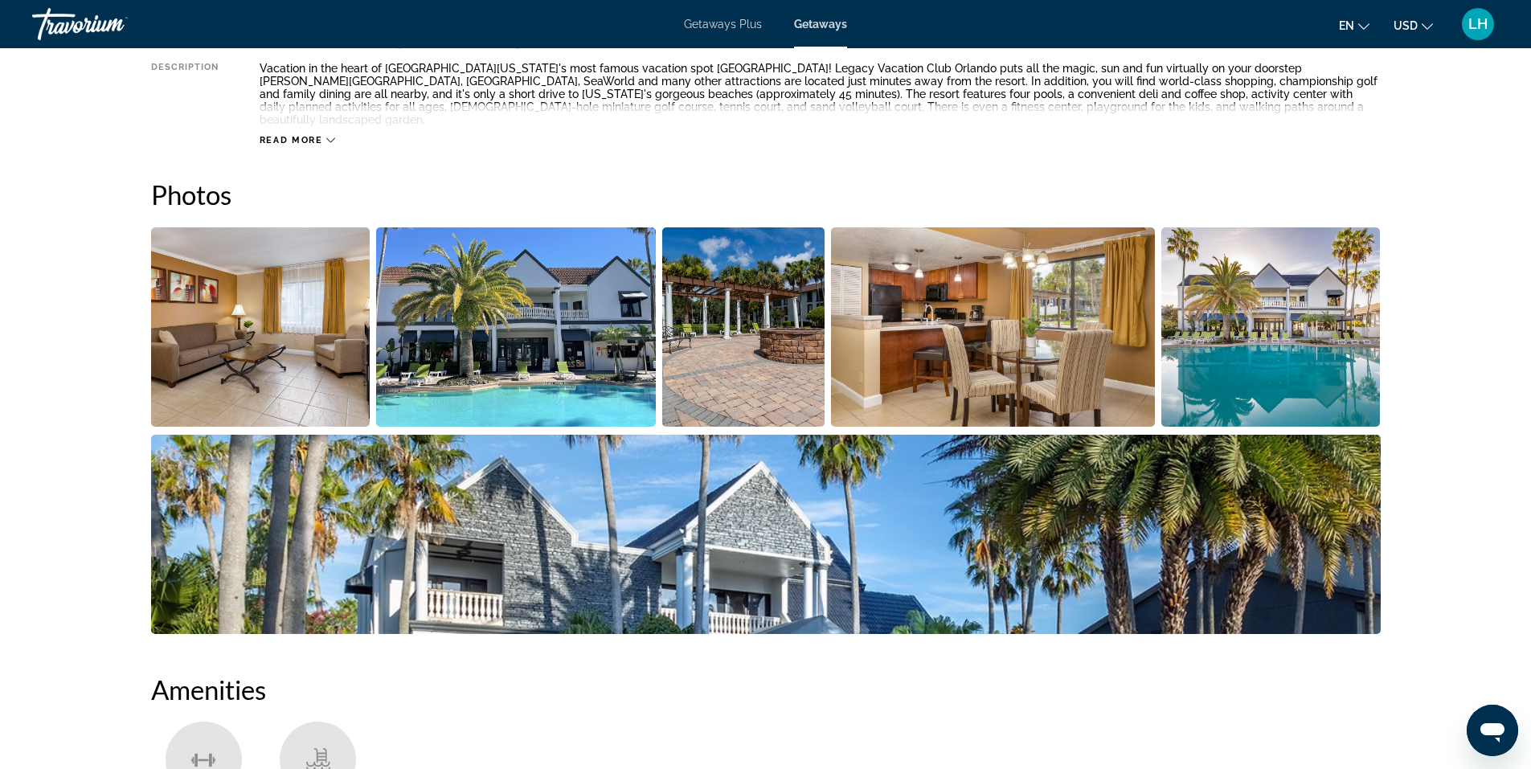
scroll to position [640, 0]
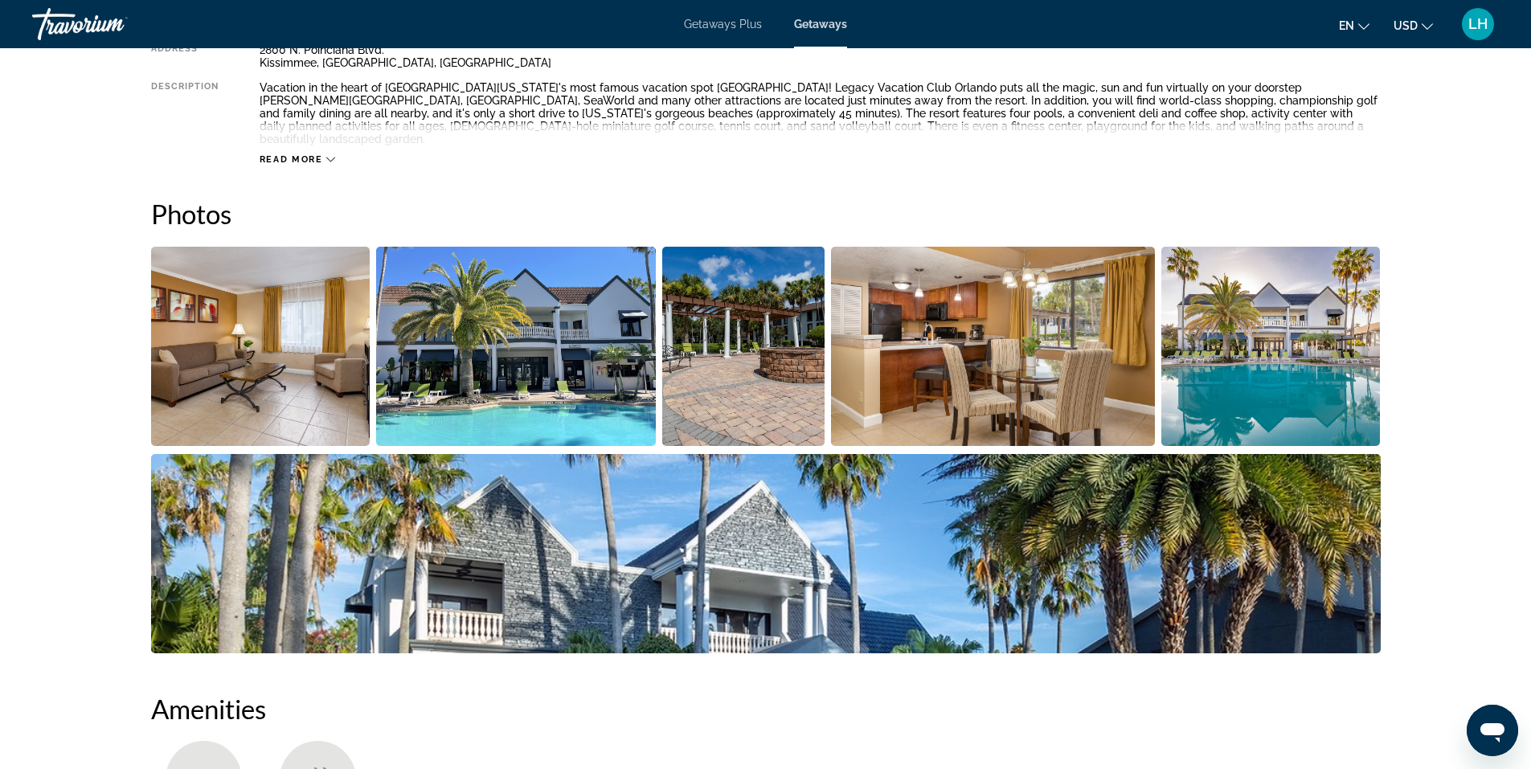
click at [552, 371] on img "Open full-screen image slider" at bounding box center [516, 346] width 280 height 199
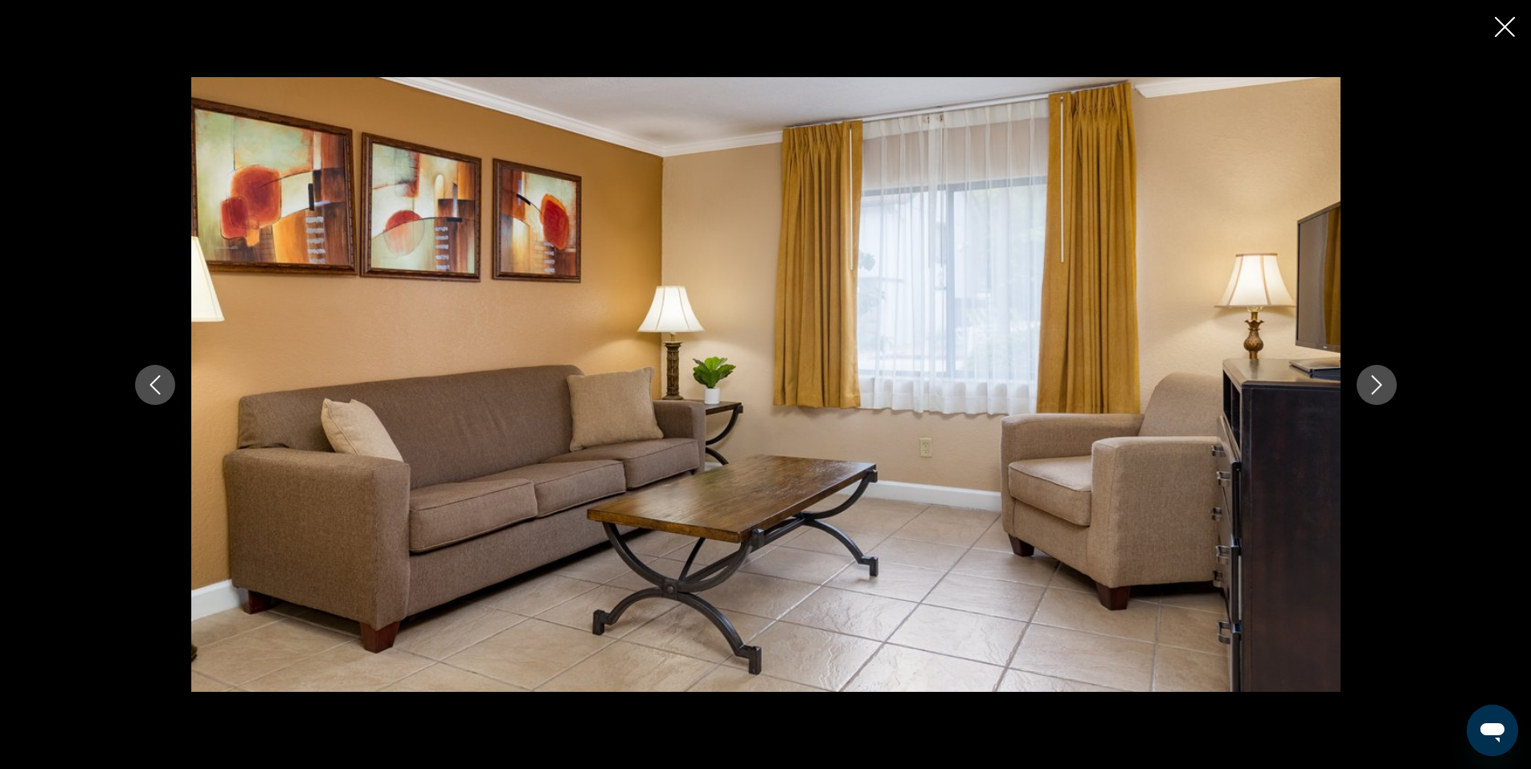
click at [1376, 386] on icon "Next image" at bounding box center [1376, 384] width 19 height 19
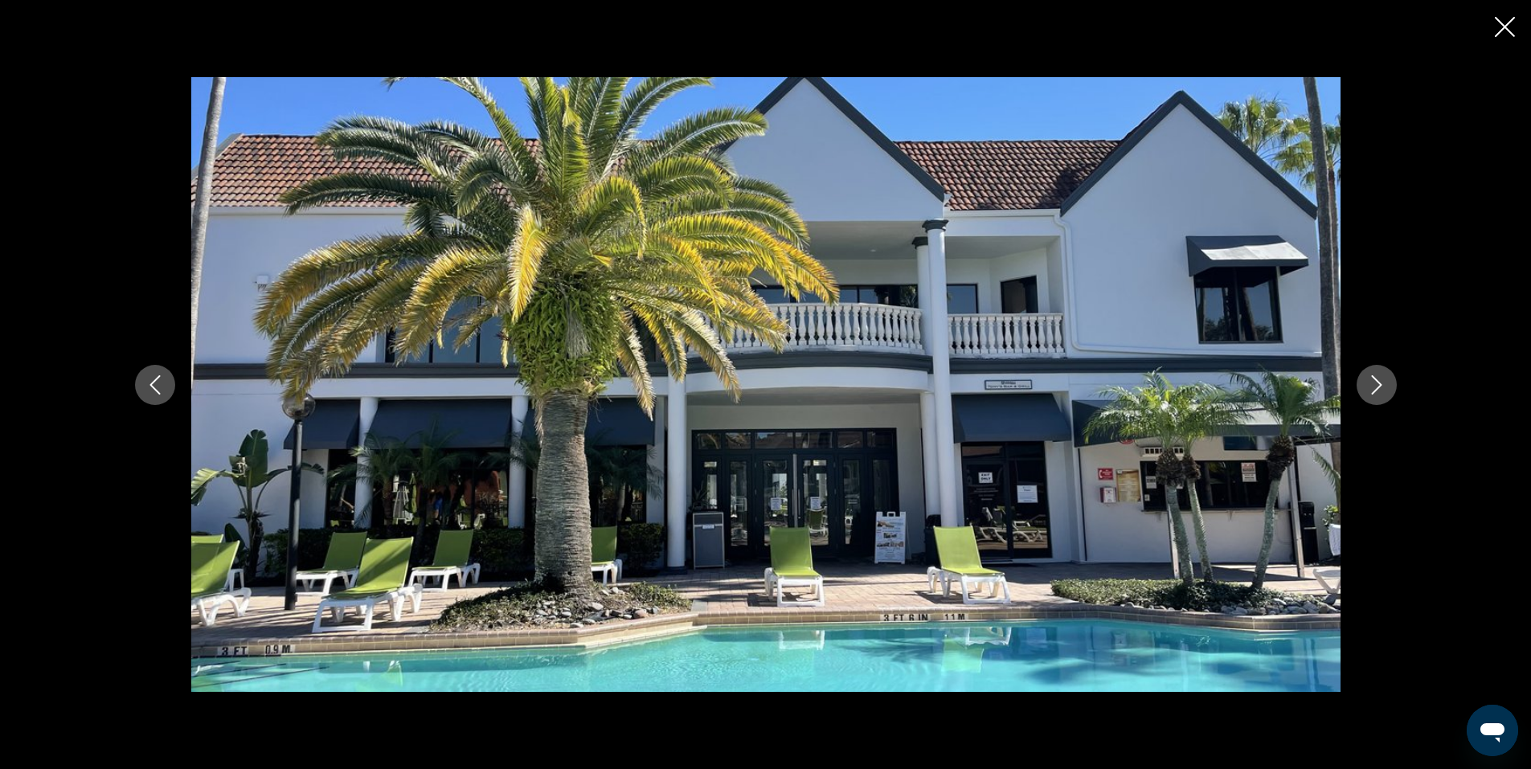
click at [1376, 386] on icon "Next image" at bounding box center [1376, 384] width 19 height 19
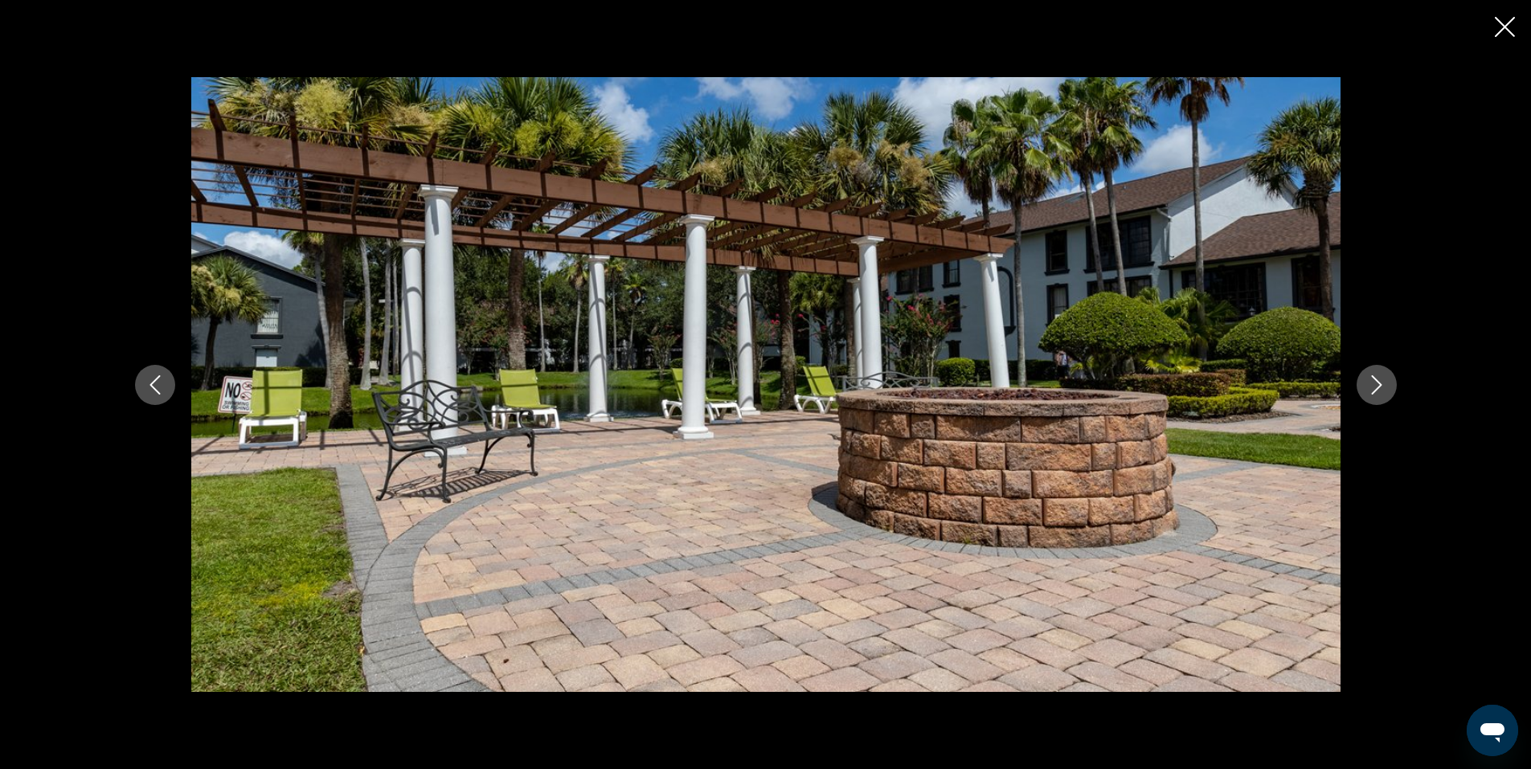
click at [1376, 386] on icon "Next image" at bounding box center [1376, 384] width 19 height 19
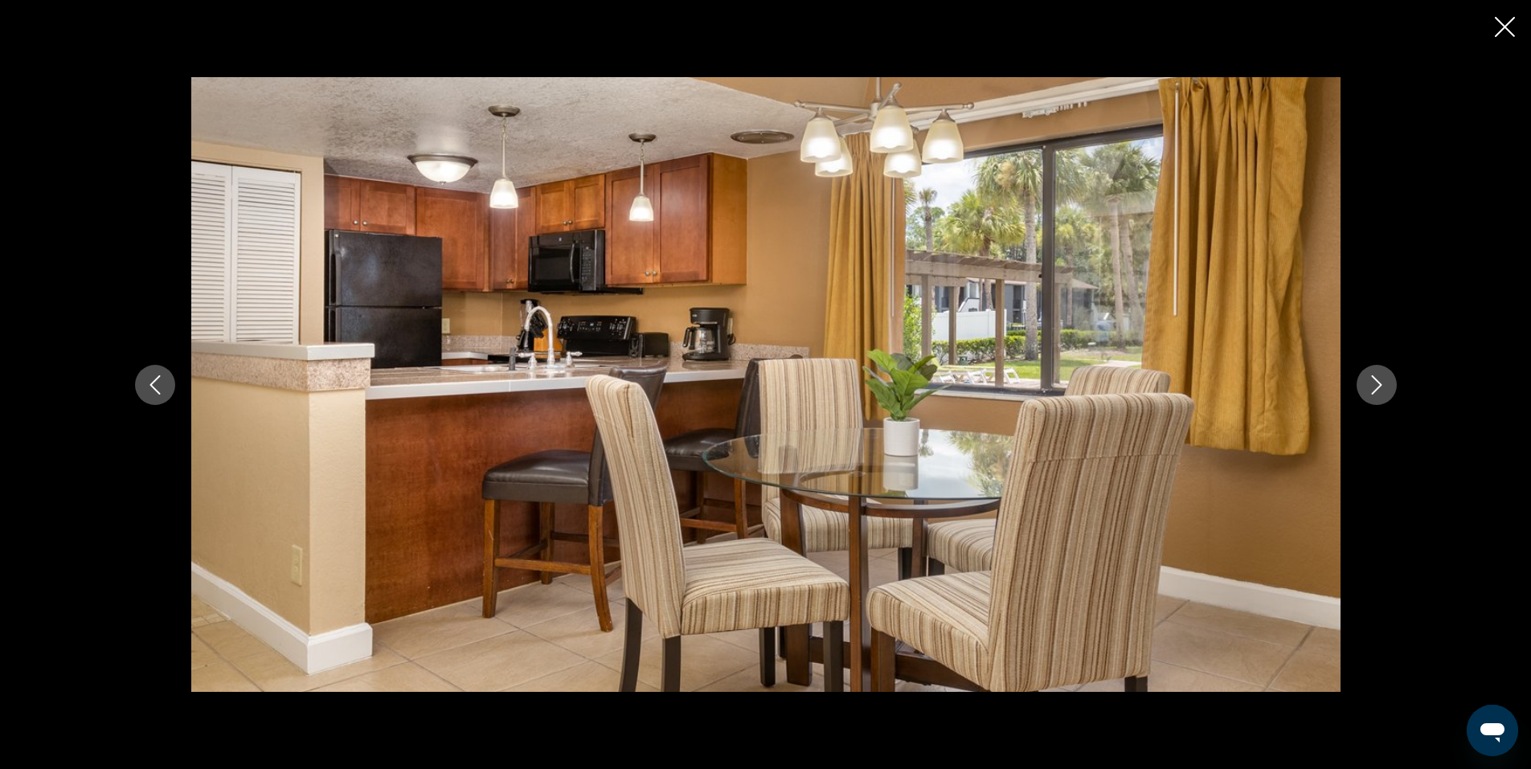
click at [1376, 386] on icon "Next image" at bounding box center [1376, 384] width 19 height 19
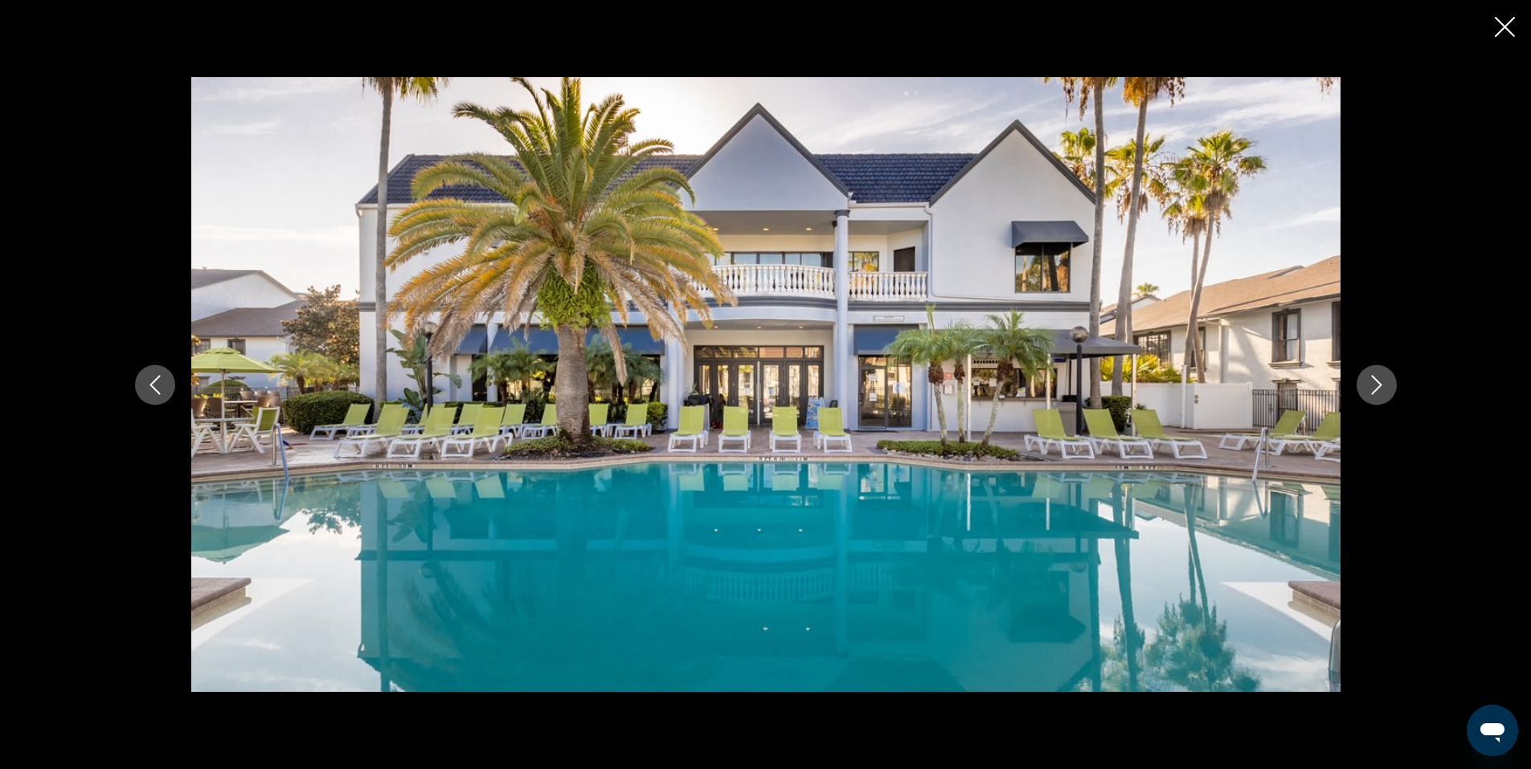
click at [1376, 386] on icon "Next image" at bounding box center [1376, 384] width 19 height 19
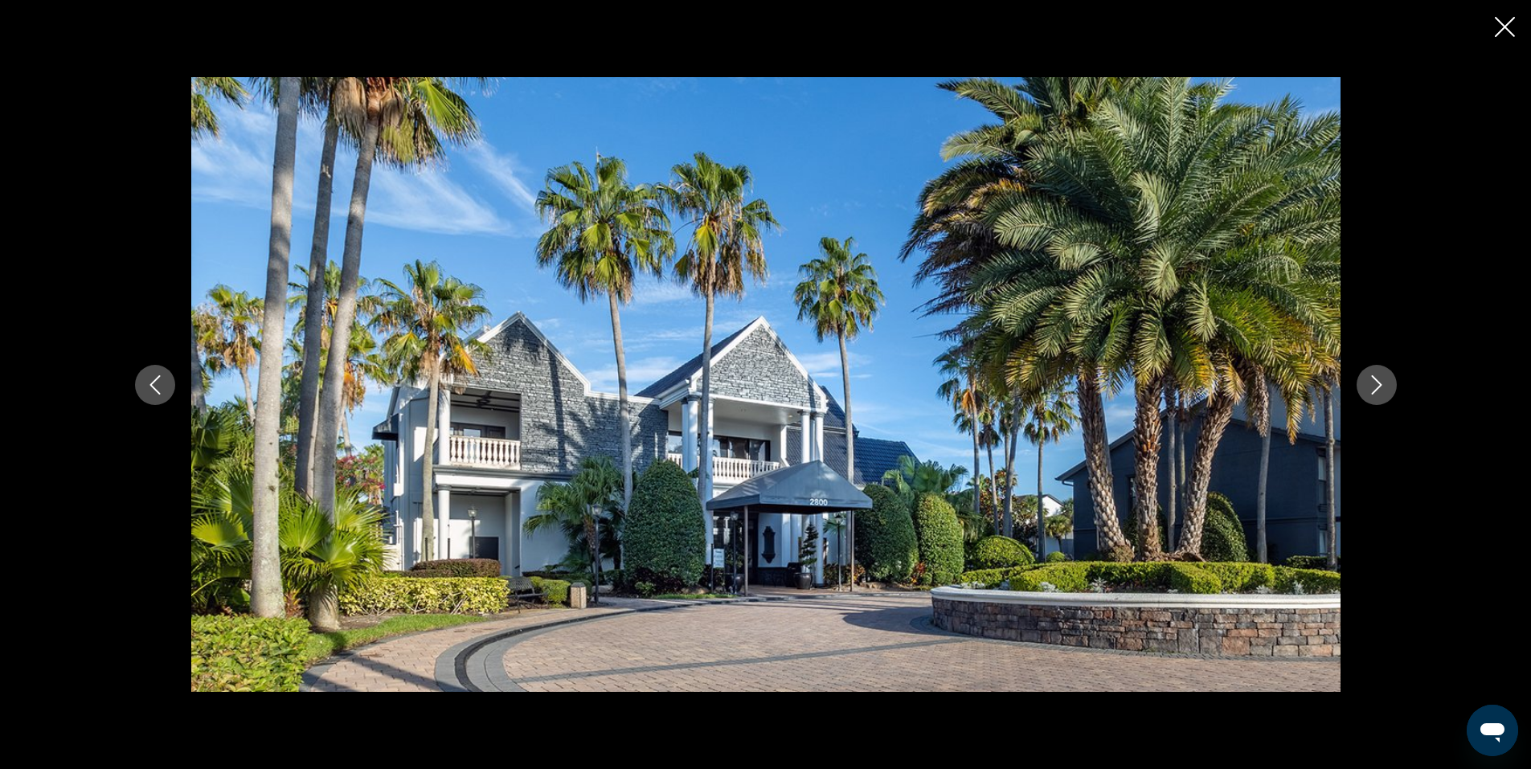
click at [1376, 386] on icon "Next image" at bounding box center [1376, 384] width 19 height 19
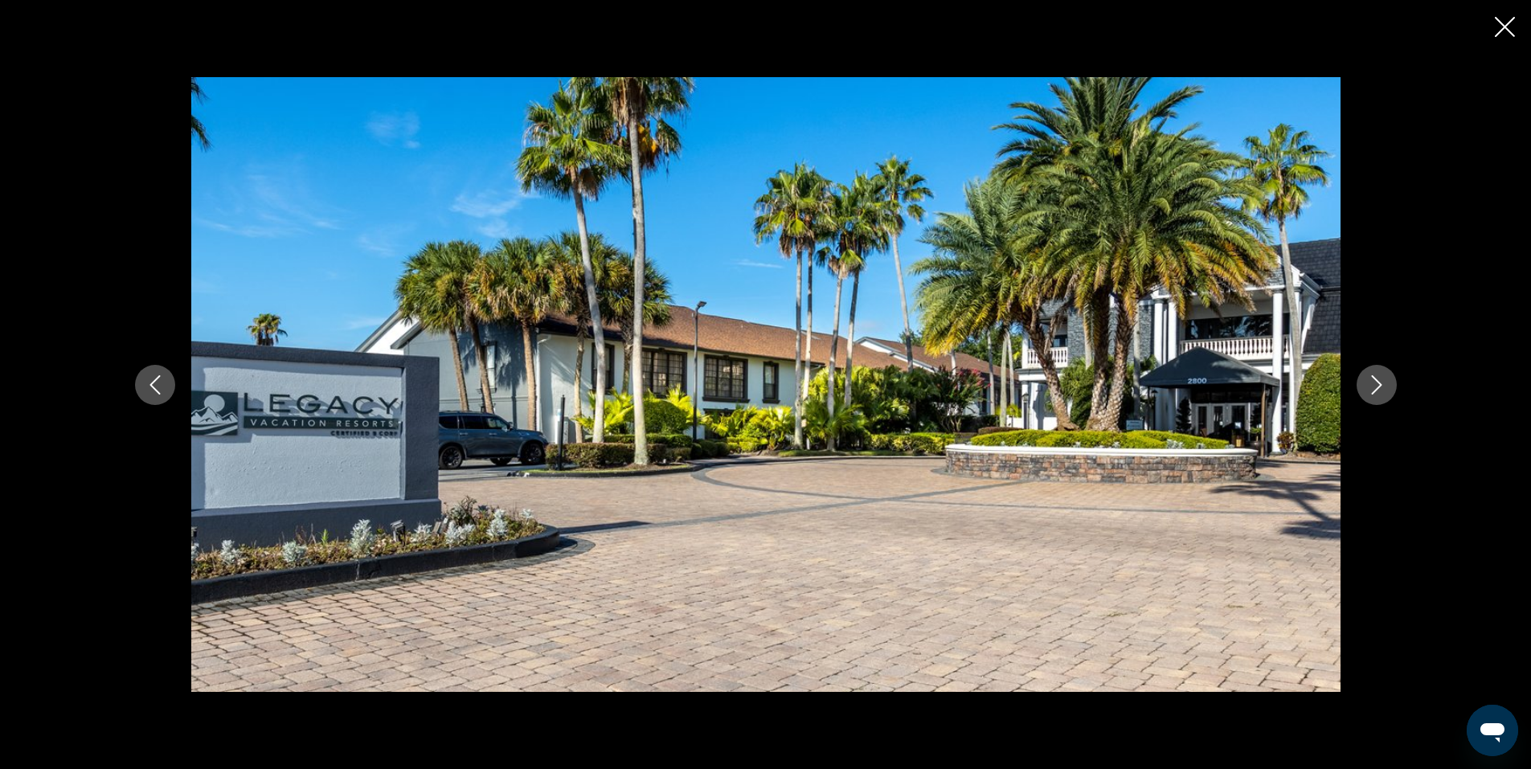
click at [1376, 386] on icon "Next image" at bounding box center [1376, 384] width 19 height 19
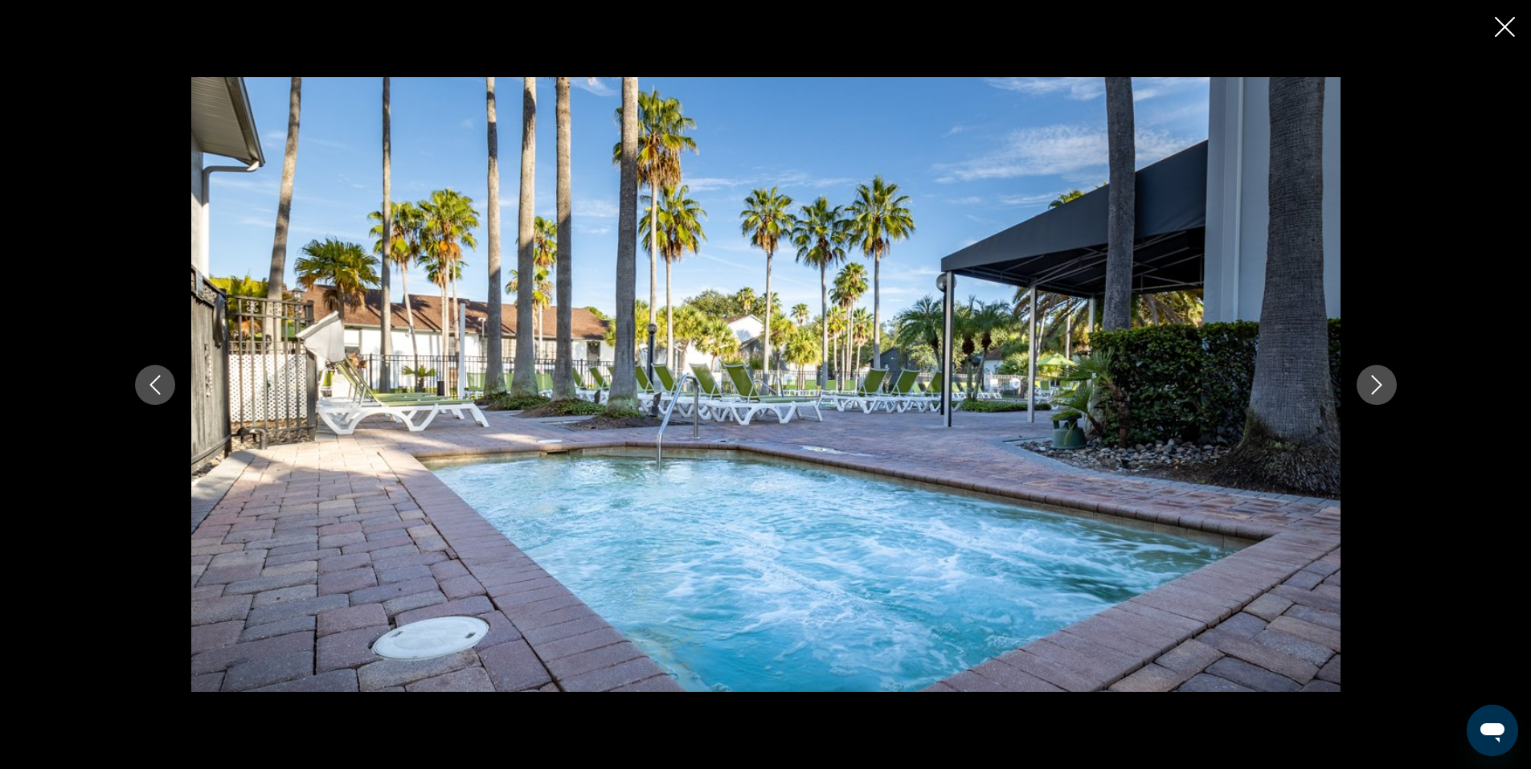
click at [1376, 386] on icon "Next image" at bounding box center [1376, 384] width 19 height 19
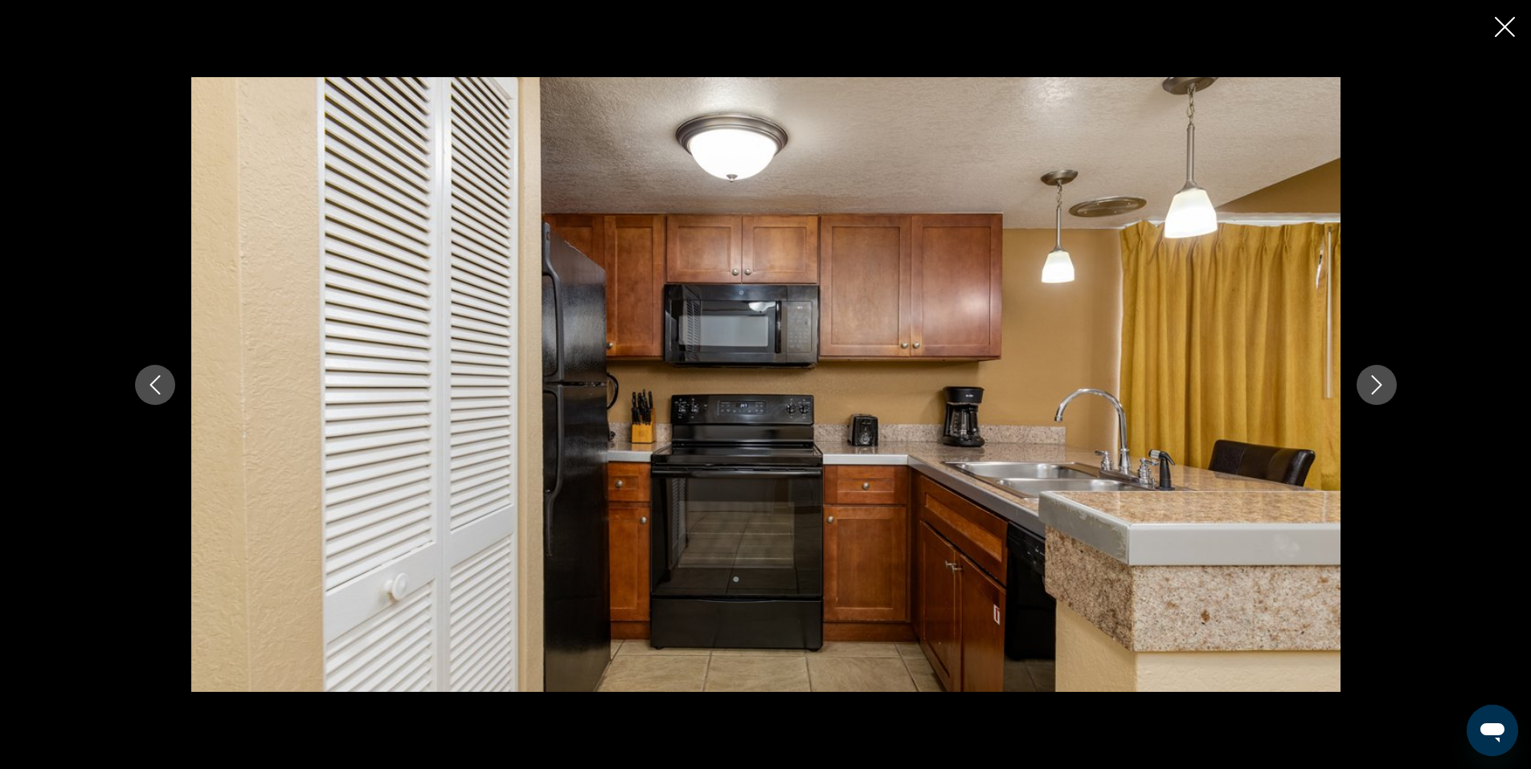
click at [1376, 386] on icon "Next image" at bounding box center [1376, 384] width 19 height 19
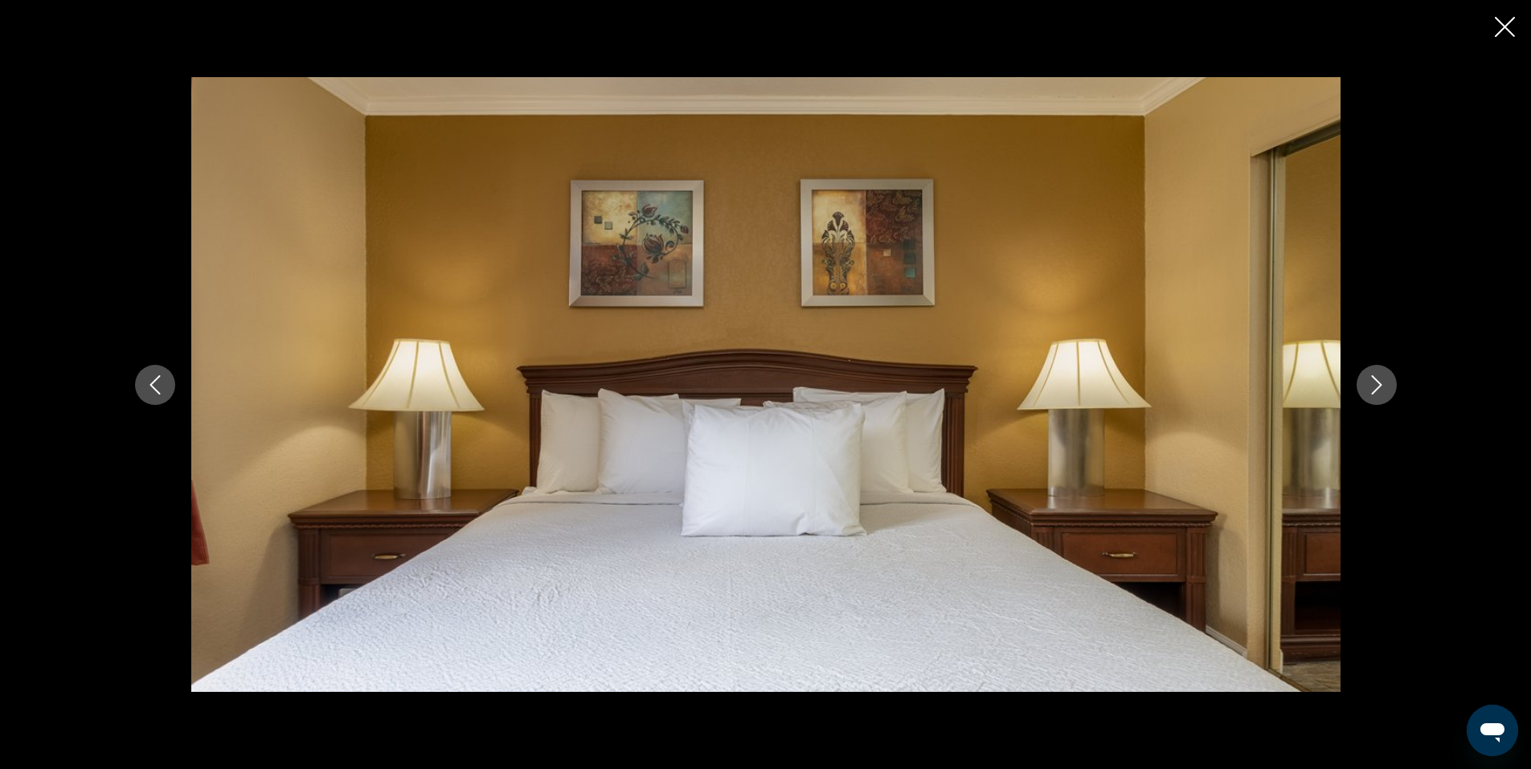
click at [1376, 386] on icon "Next image" at bounding box center [1376, 384] width 19 height 19
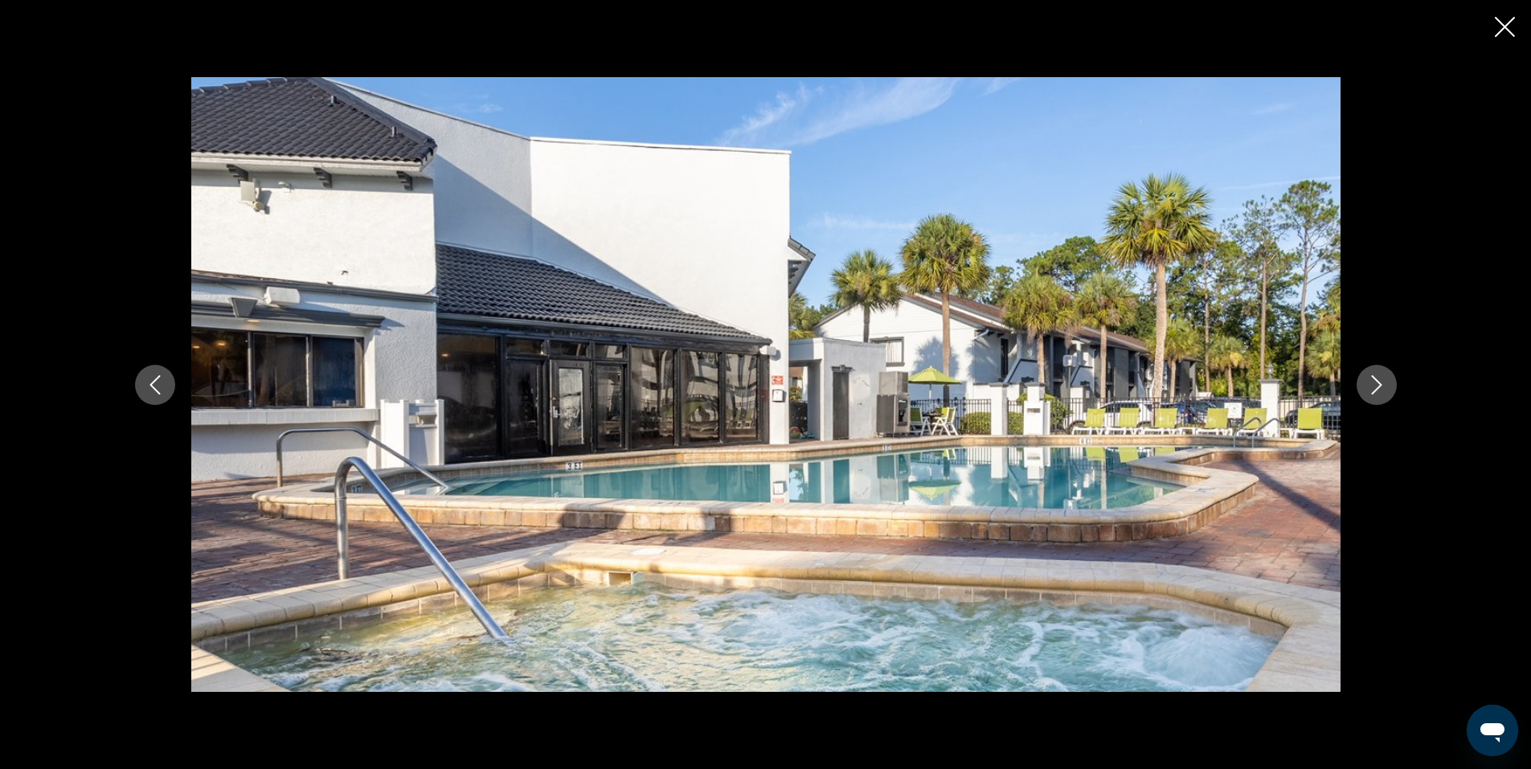
click at [1376, 386] on icon "Next image" at bounding box center [1376, 384] width 19 height 19
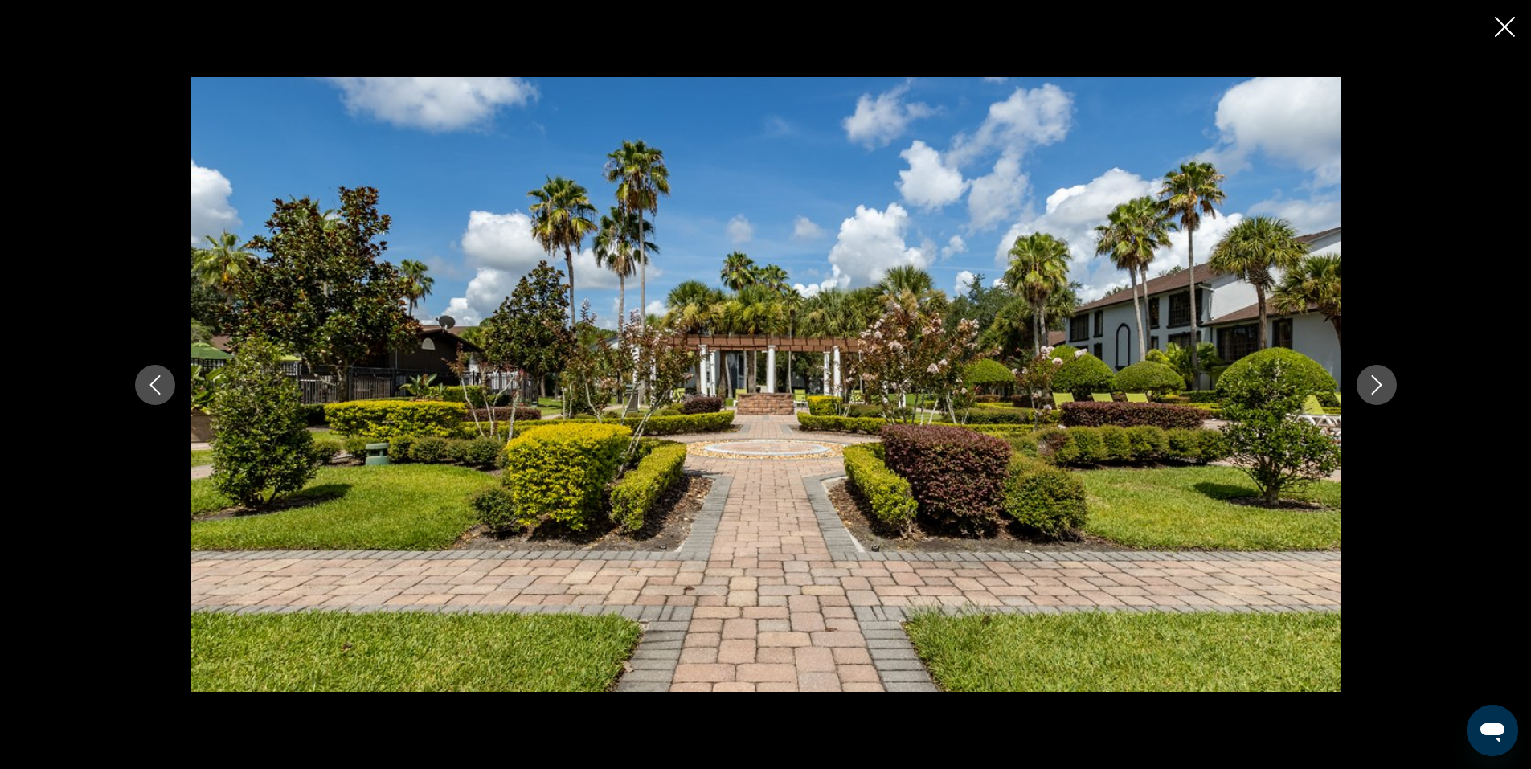
click at [1376, 386] on icon "Next image" at bounding box center [1376, 384] width 19 height 19
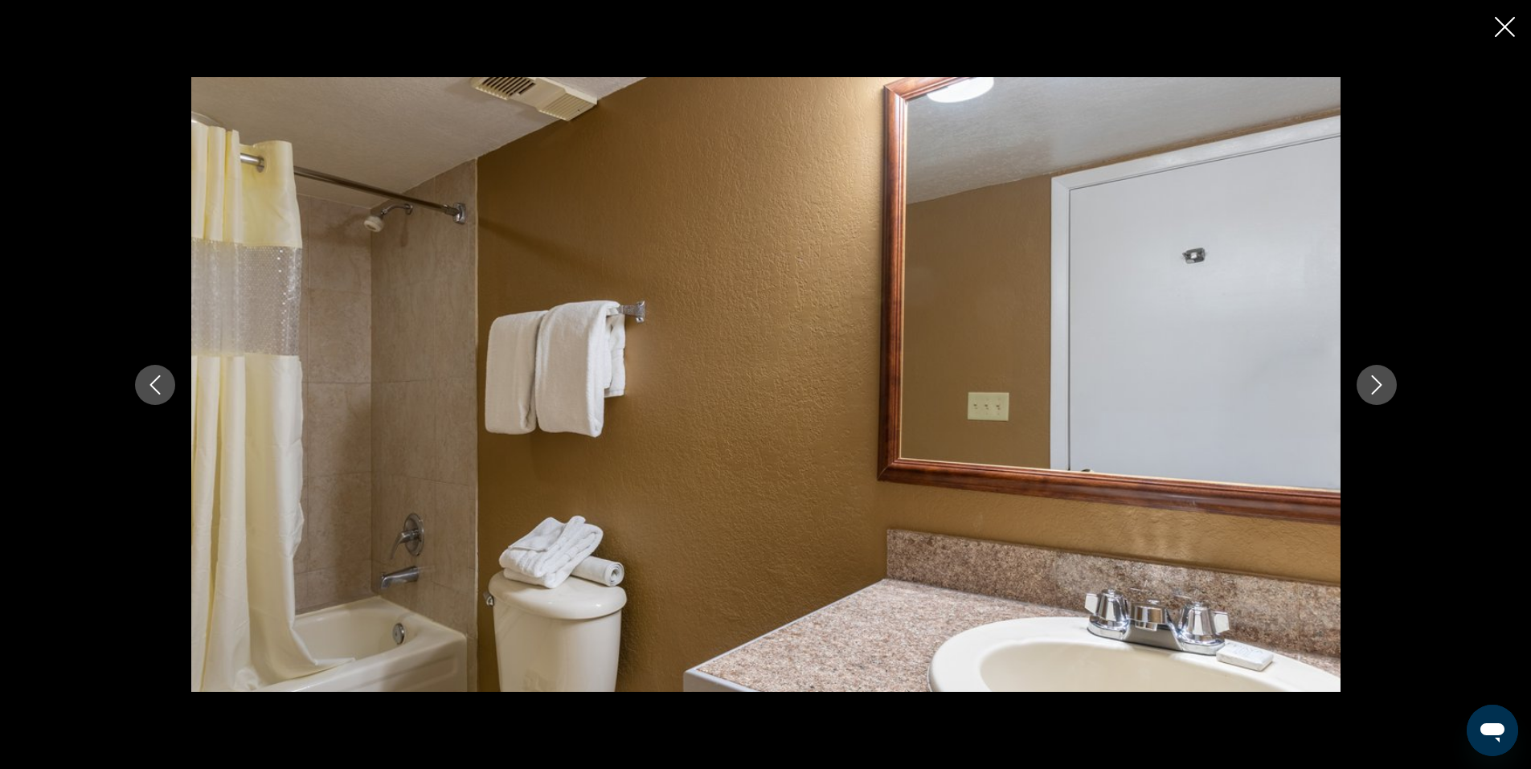
click at [1376, 386] on icon "Next image" at bounding box center [1376, 384] width 19 height 19
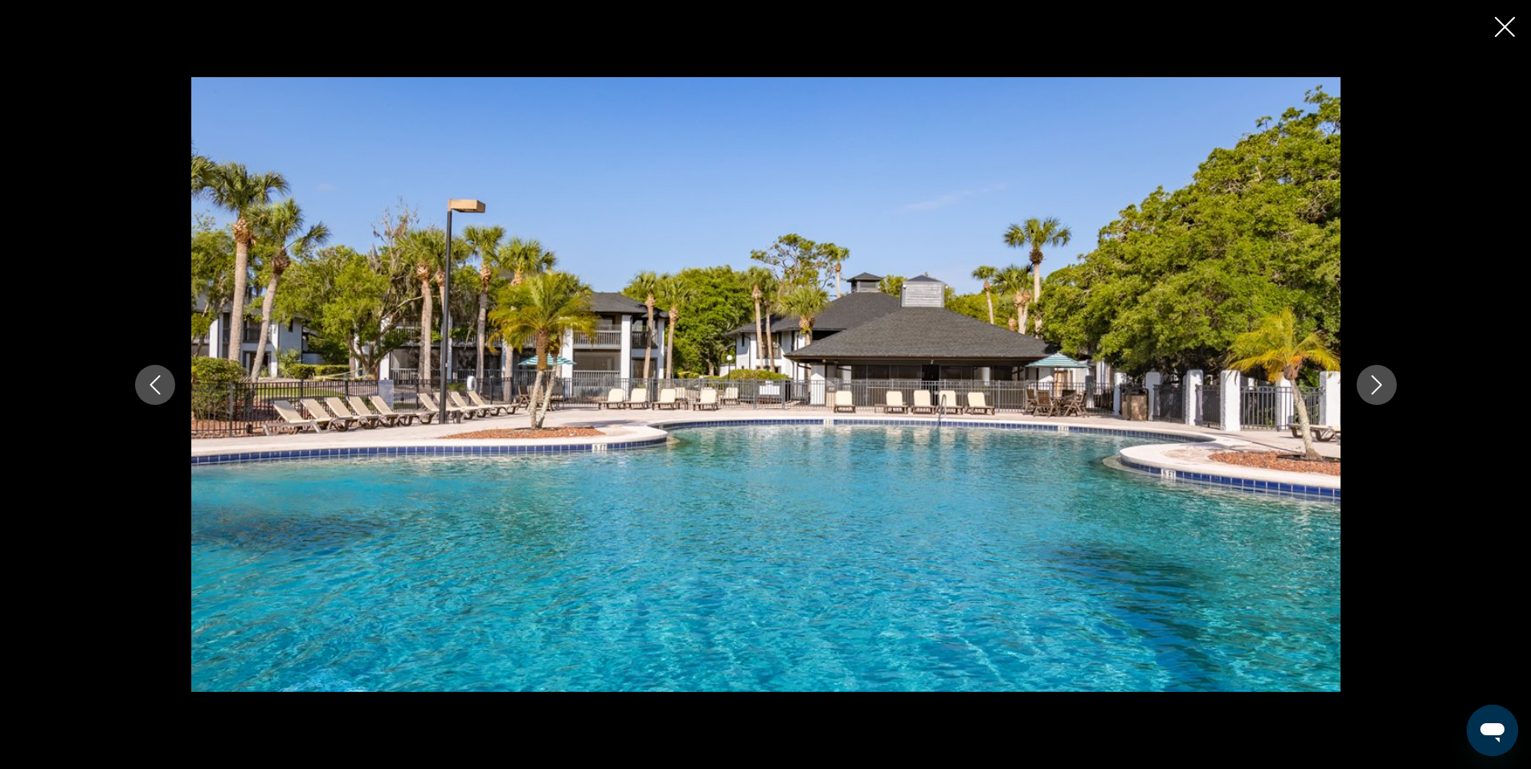
click at [1376, 386] on icon "Next image" at bounding box center [1376, 384] width 19 height 19
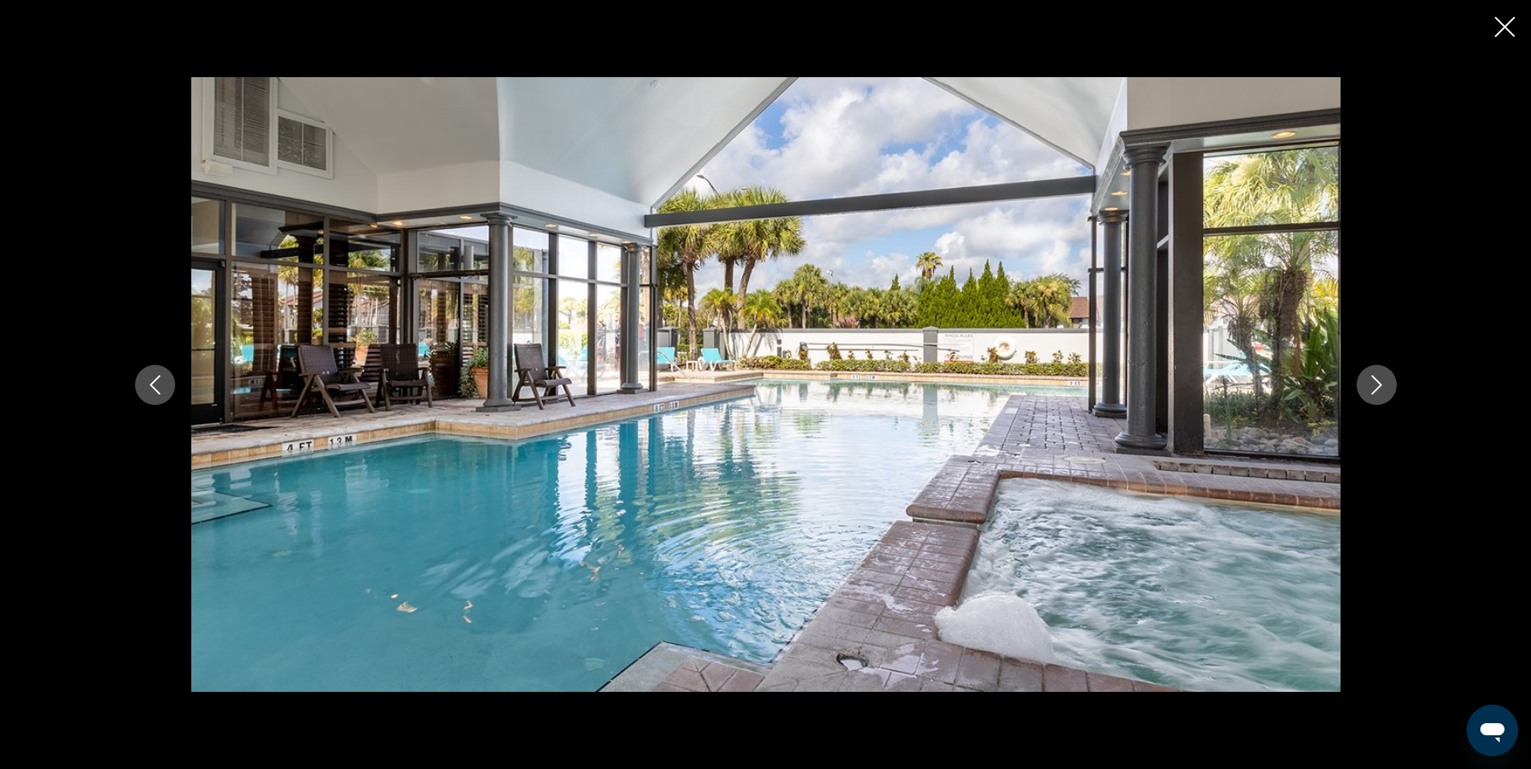
click at [1376, 386] on icon "Next image" at bounding box center [1376, 384] width 19 height 19
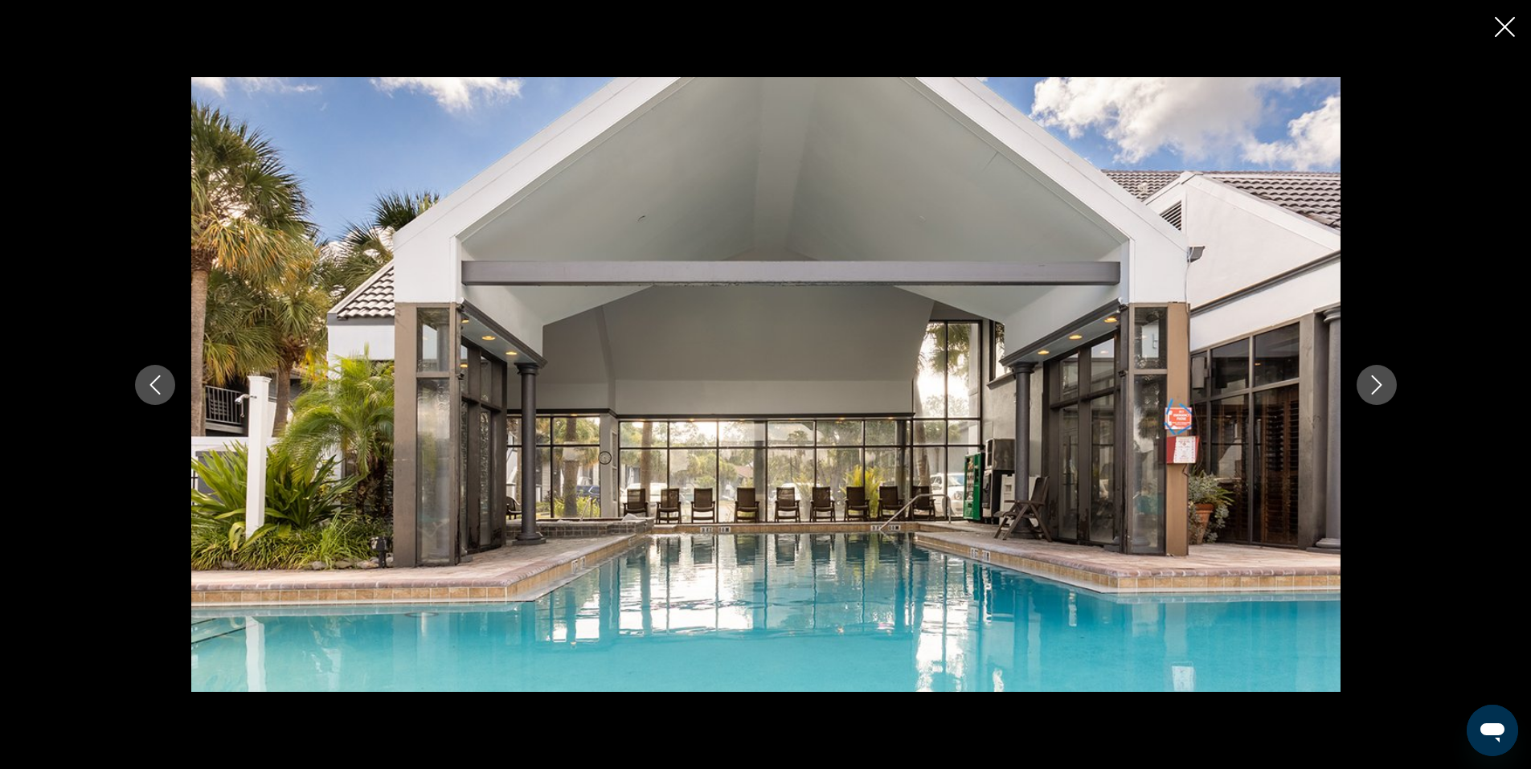
click at [1376, 386] on icon "Next image" at bounding box center [1376, 384] width 19 height 19
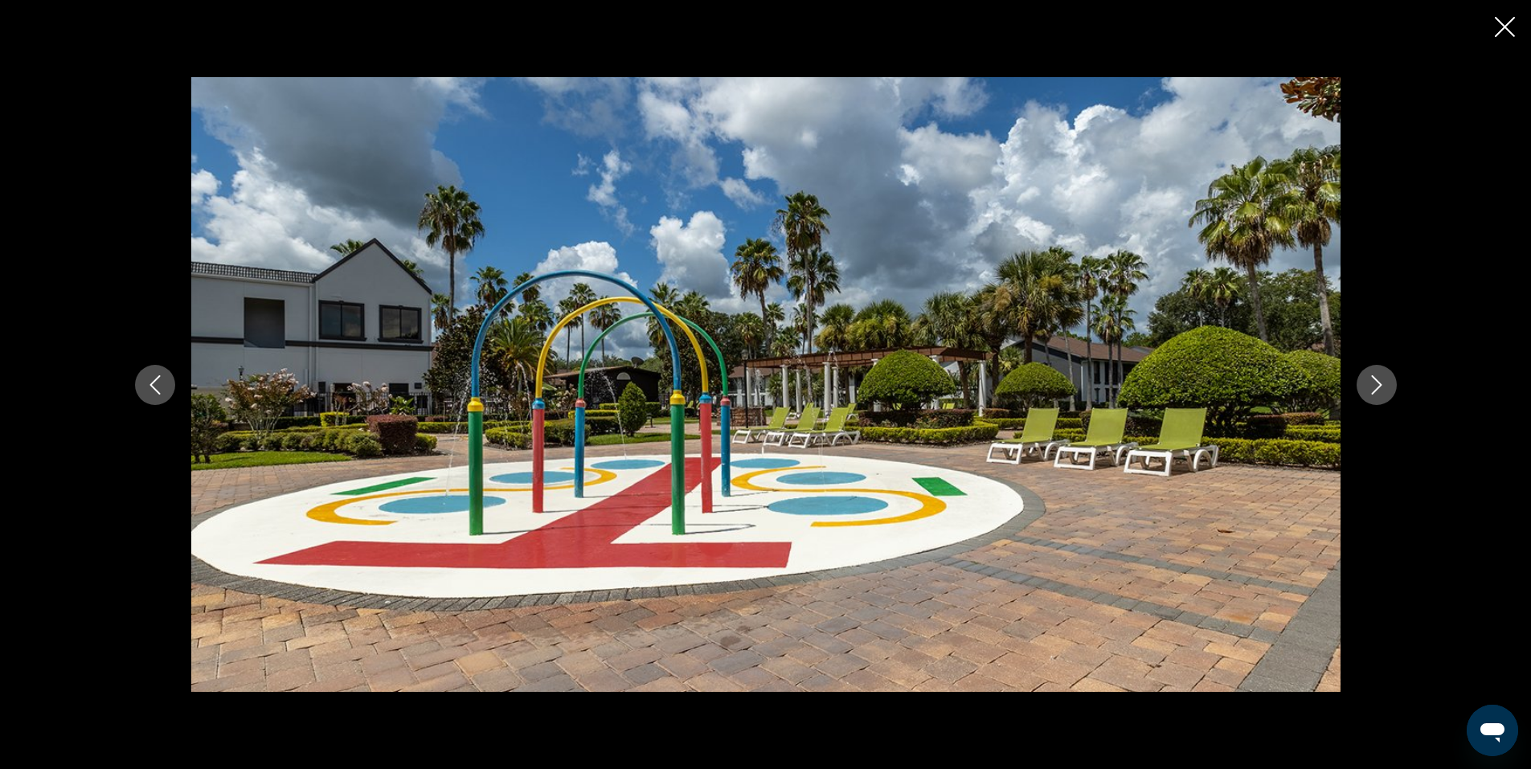
click at [1376, 386] on icon "Next image" at bounding box center [1376, 384] width 19 height 19
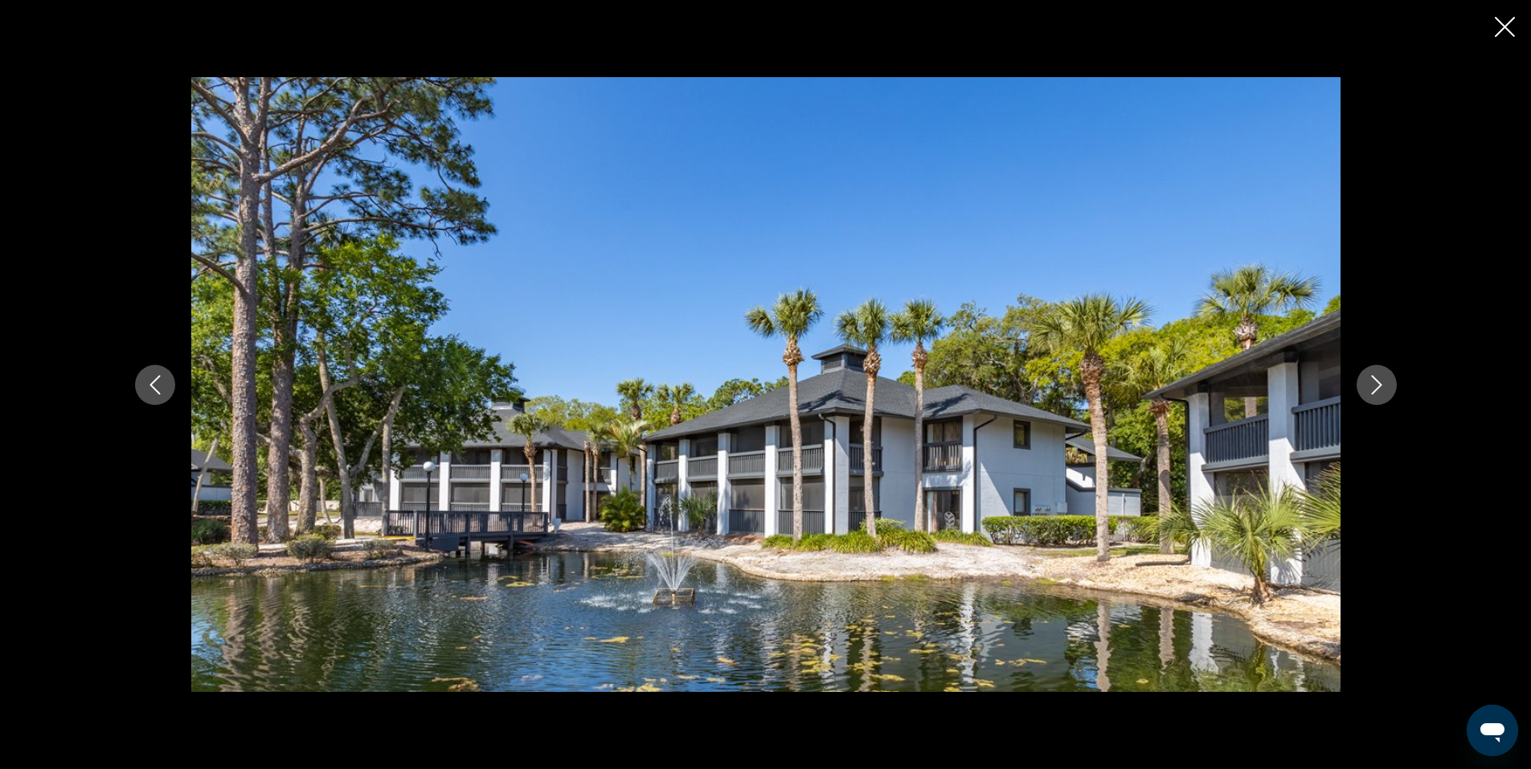
click at [1376, 386] on icon "Next image" at bounding box center [1376, 384] width 19 height 19
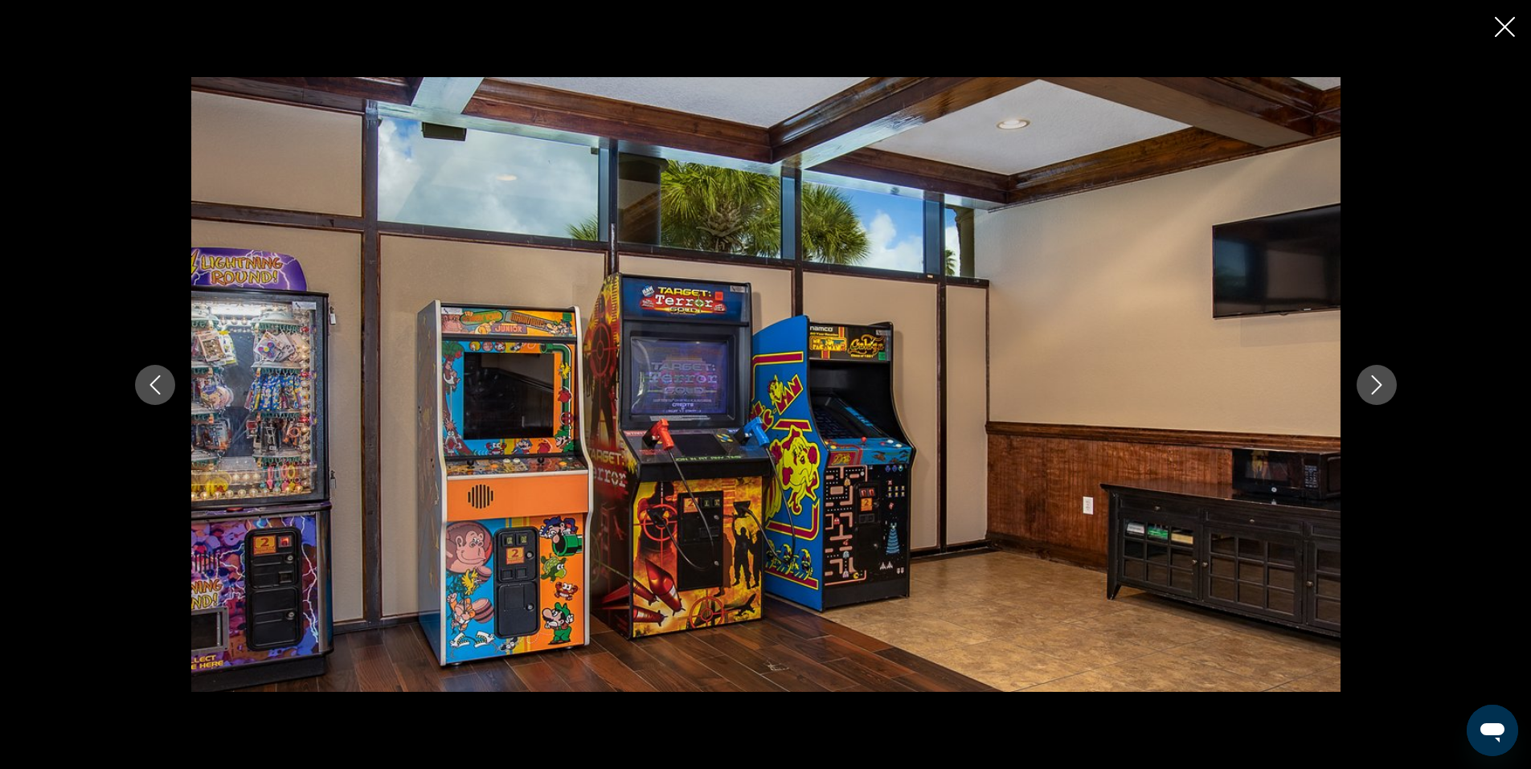
click at [1376, 386] on icon "Next image" at bounding box center [1376, 384] width 19 height 19
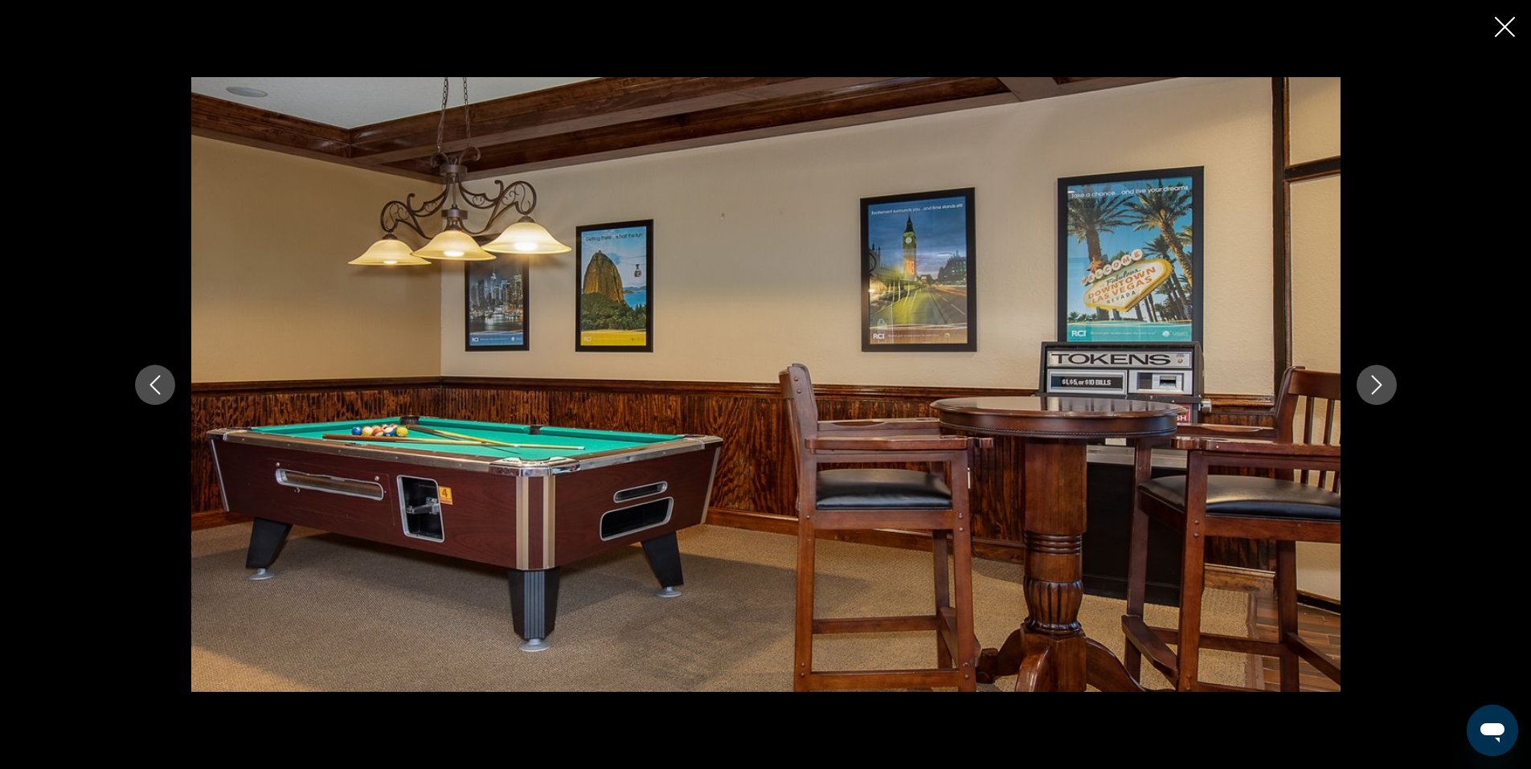
click at [1376, 386] on icon "Next image" at bounding box center [1376, 384] width 19 height 19
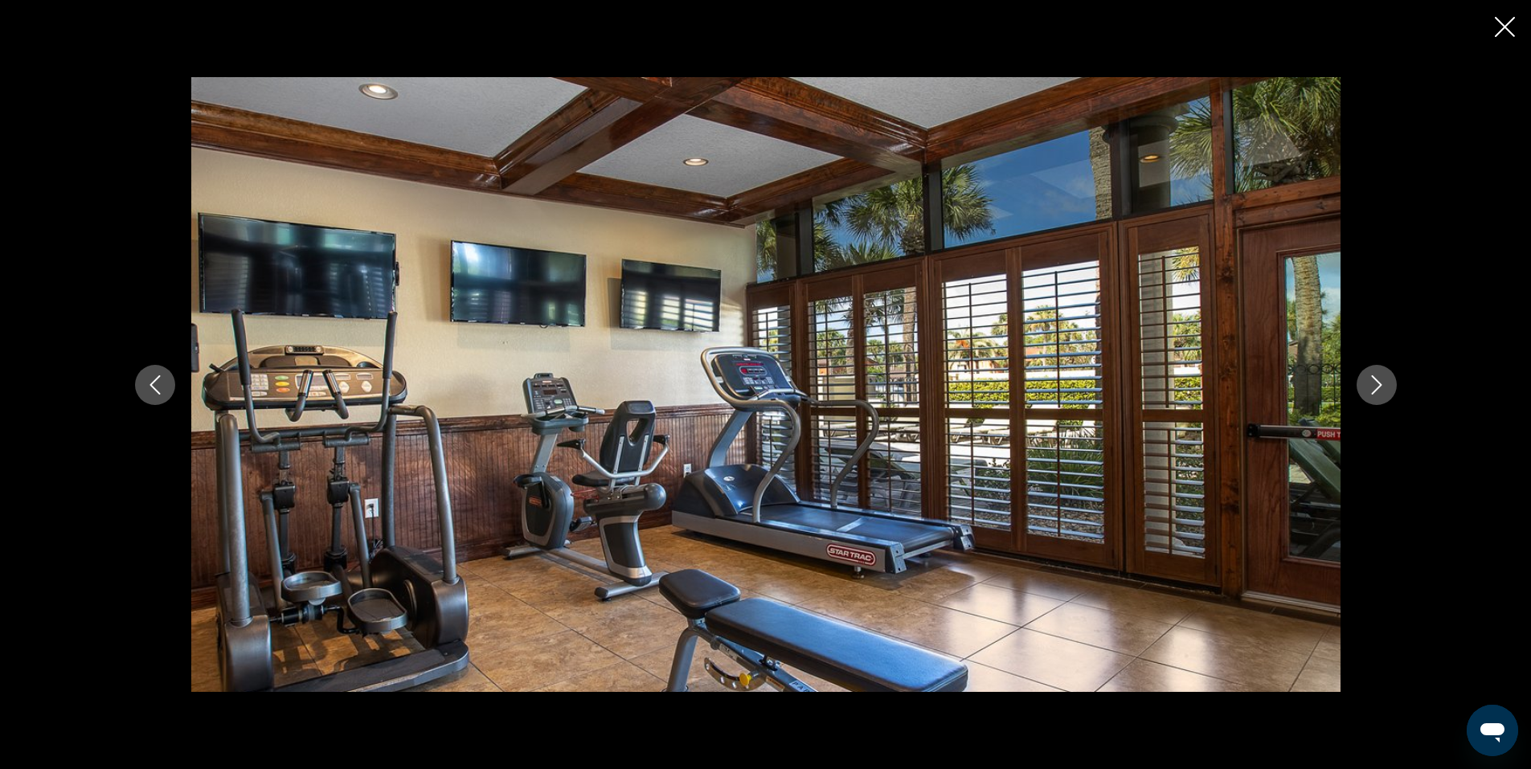
click at [1507, 17] on icon "Close slideshow" at bounding box center [1505, 27] width 20 height 20
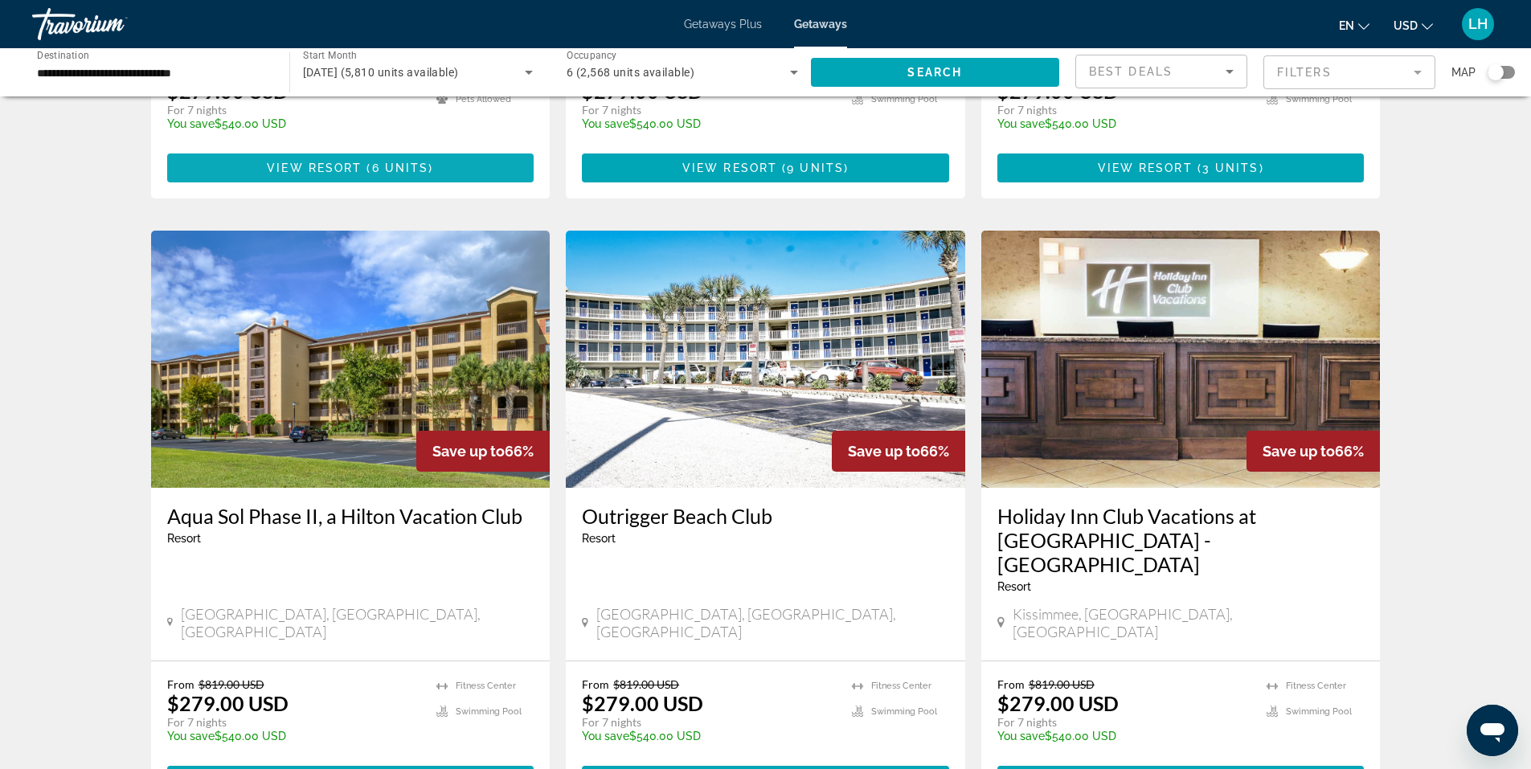
scroll to position [1687, 0]
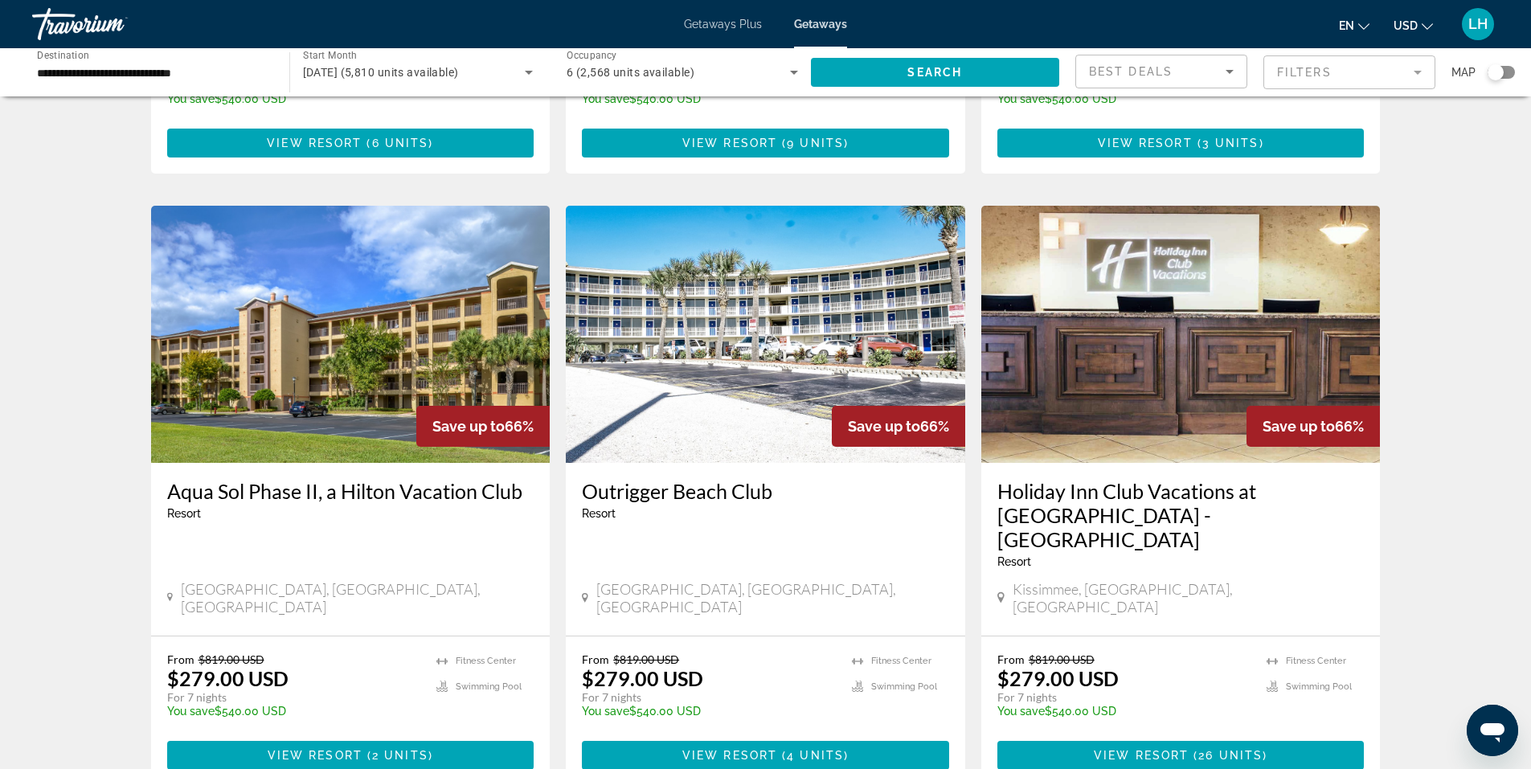
click at [712, 258] on img "Main content" at bounding box center [765, 334] width 399 height 257
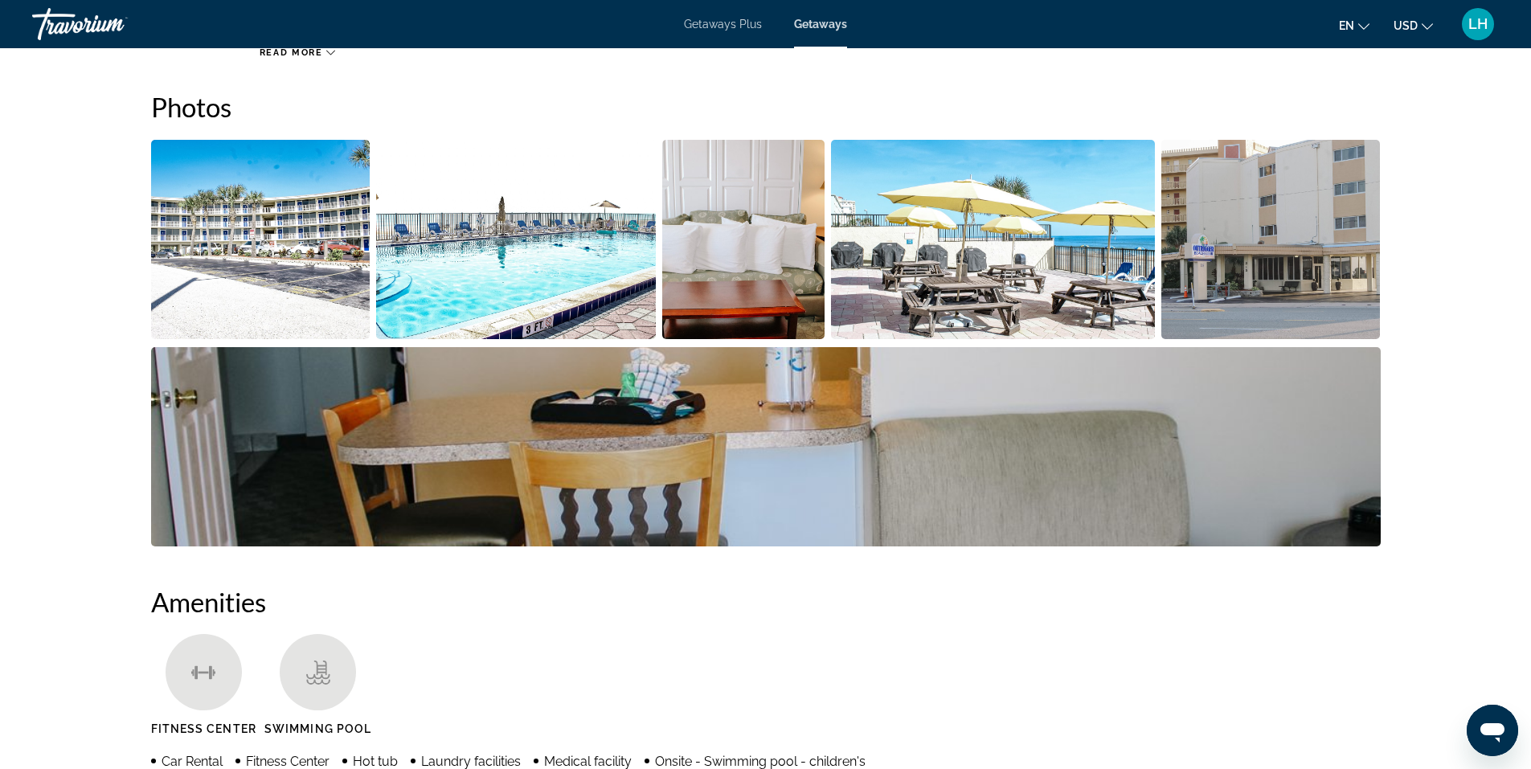
scroll to position [804, 0]
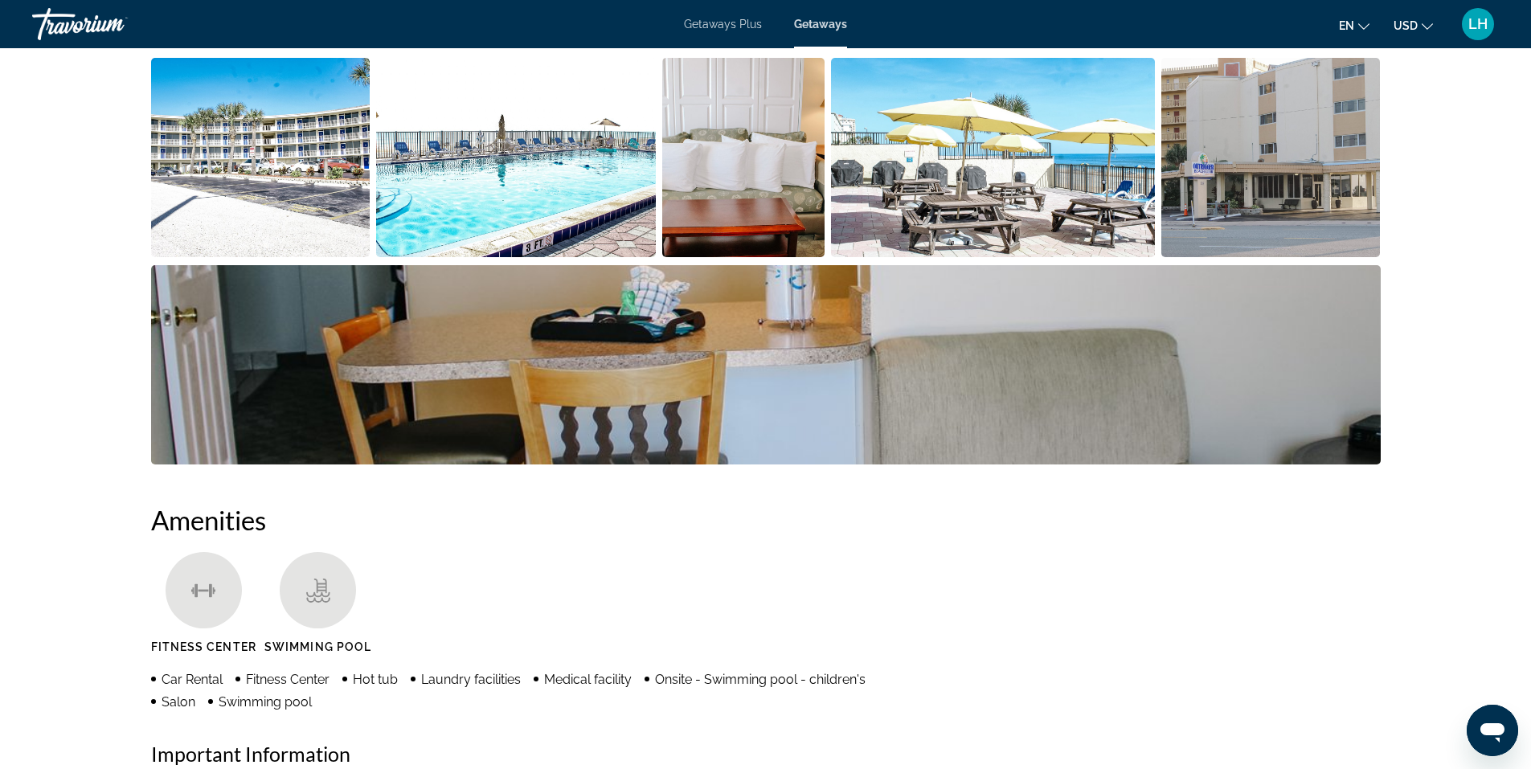
click at [548, 198] on img "Open full-screen image slider" at bounding box center [516, 157] width 280 height 199
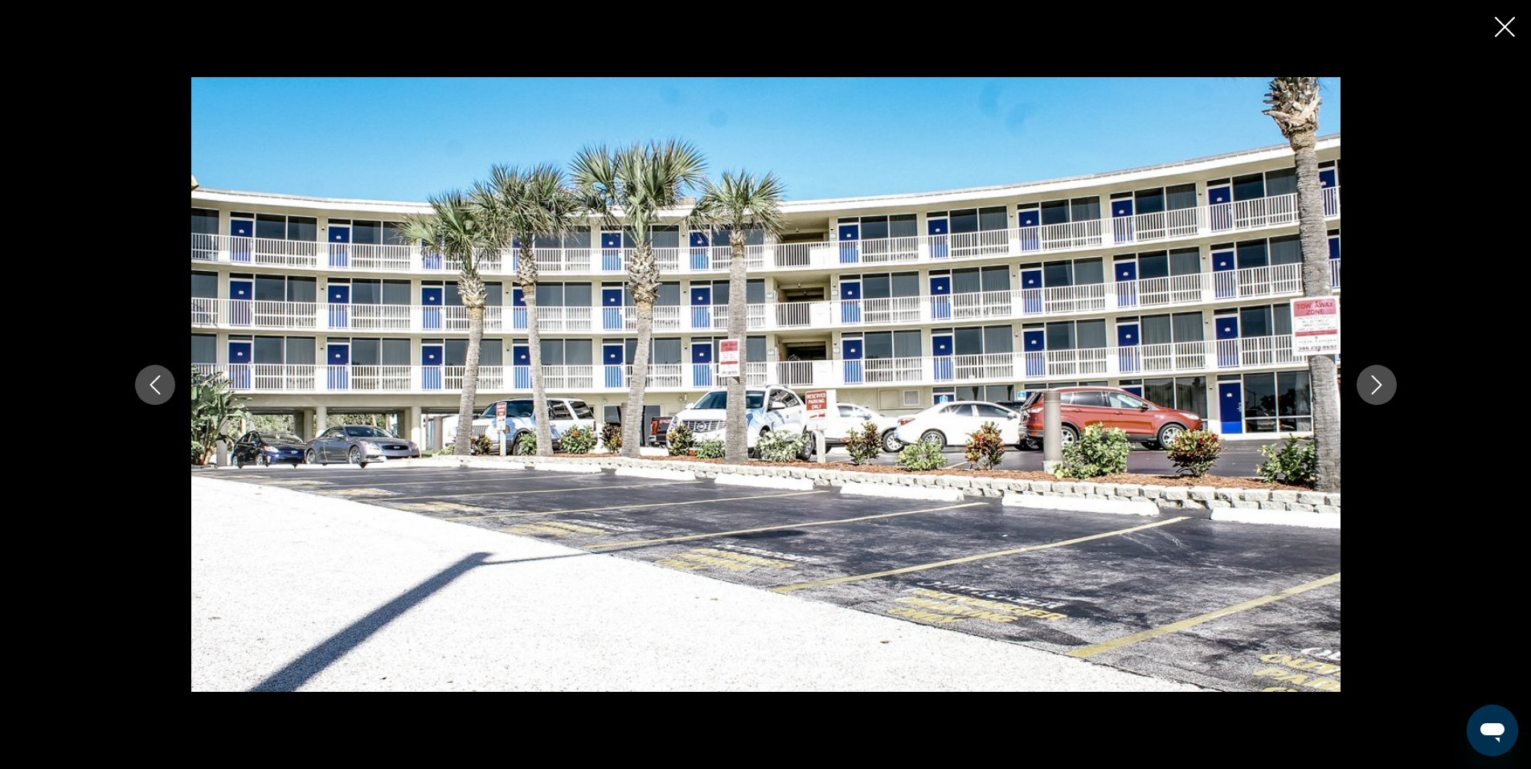
click at [1384, 382] on icon "Next image" at bounding box center [1376, 384] width 19 height 19
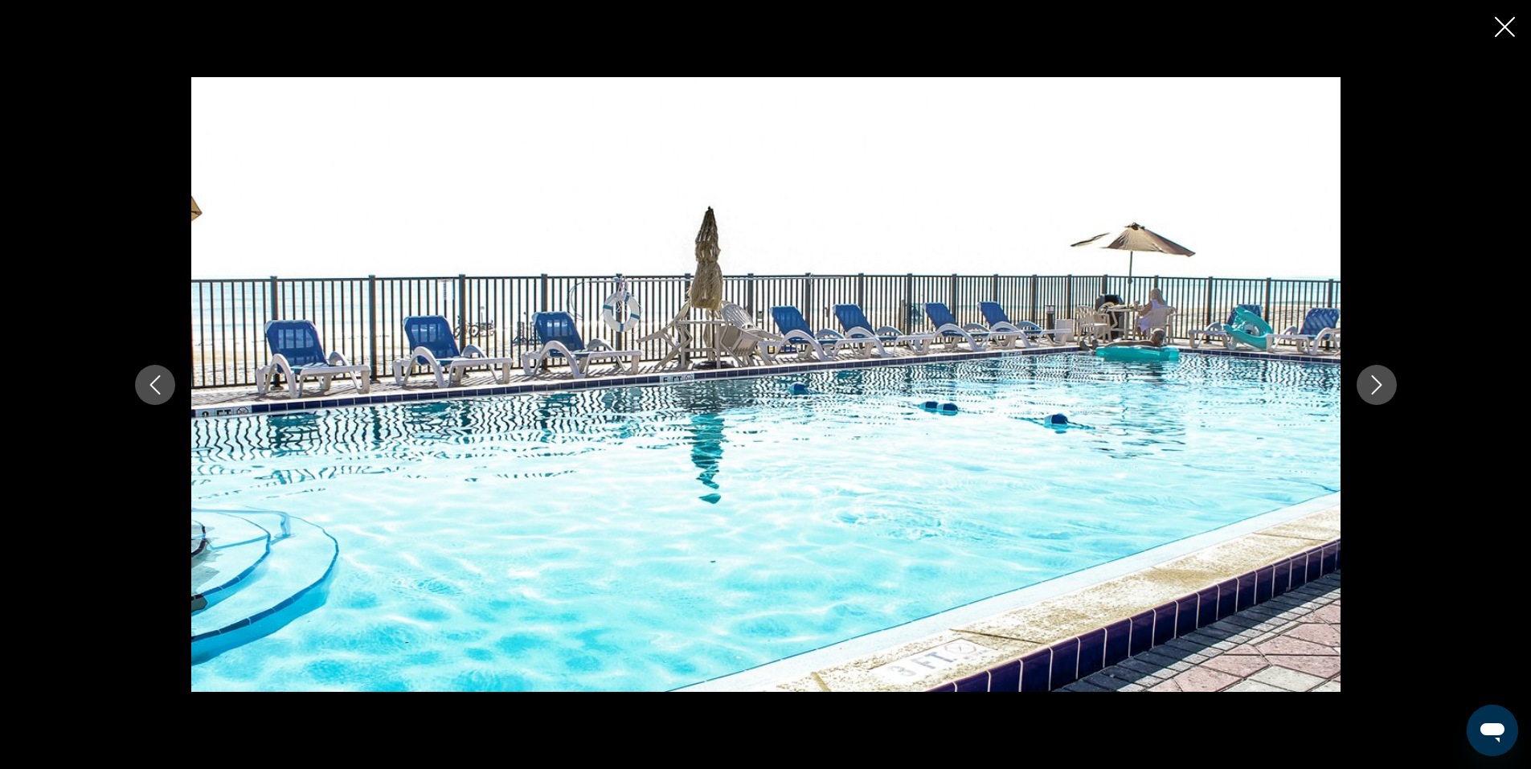
click at [1384, 382] on icon "Next image" at bounding box center [1376, 384] width 19 height 19
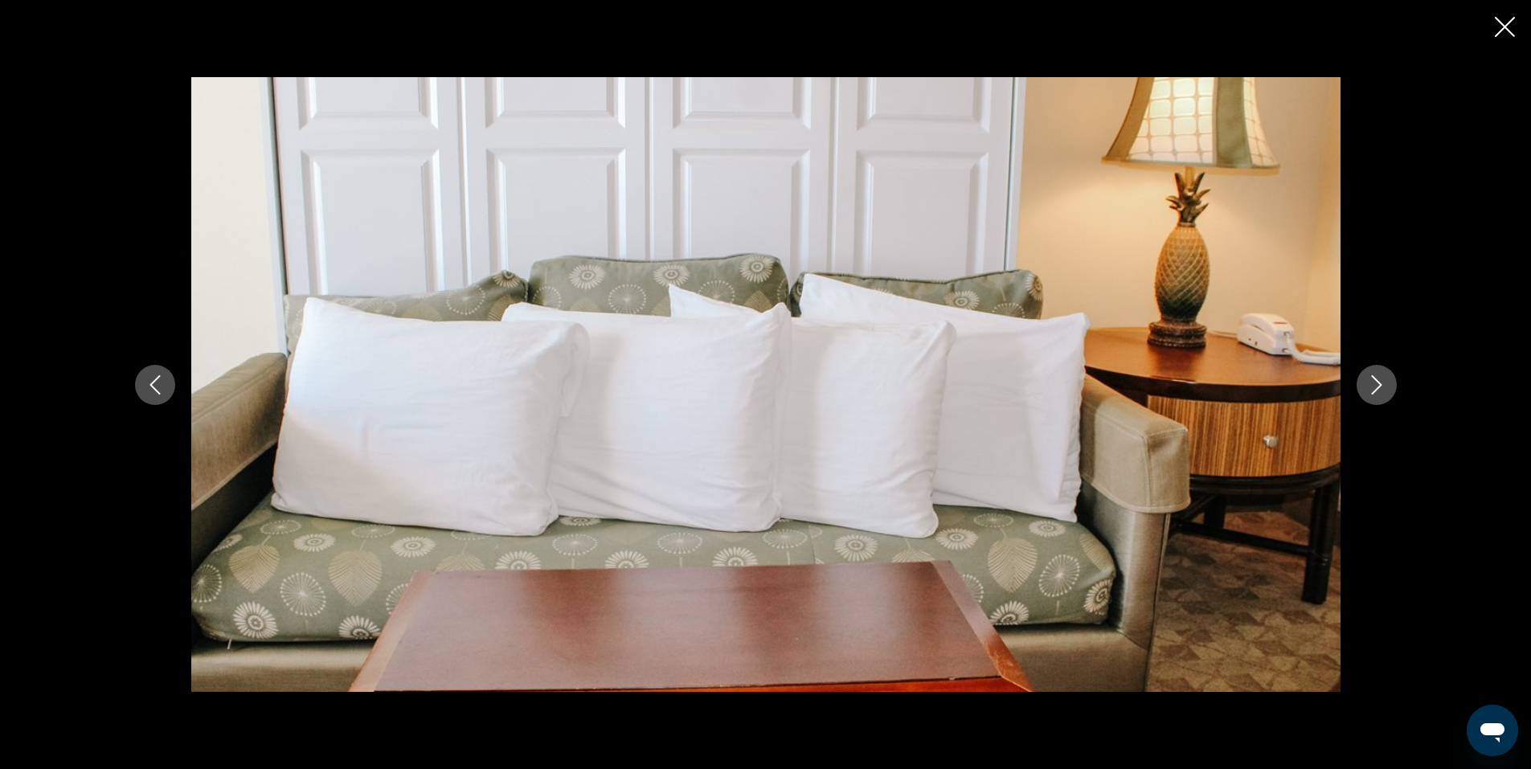
click at [1384, 382] on icon "Next image" at bounding box center [1376, 384] width 19 height 19
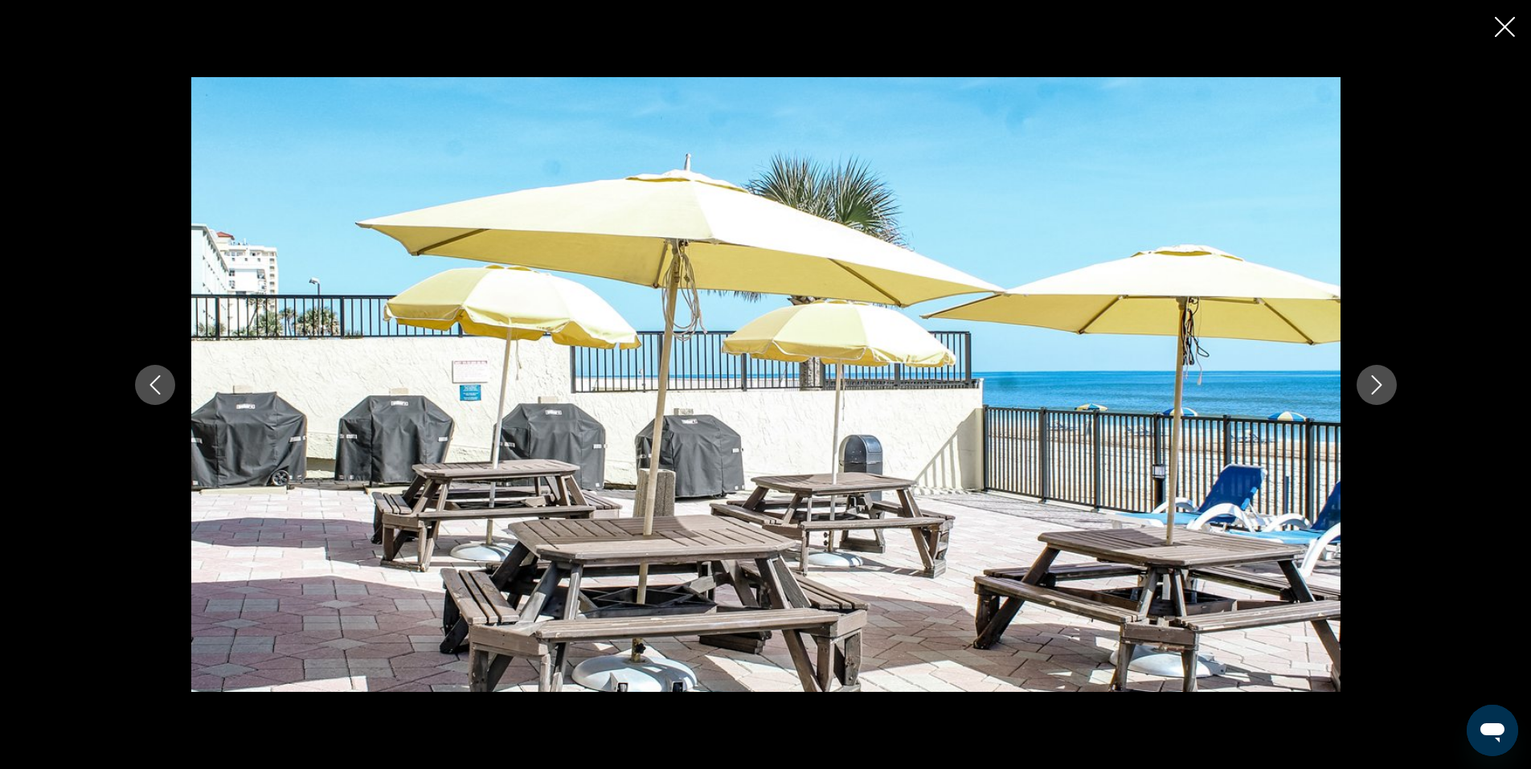
click at [1384, 382] on icon "Next image" at bounding box center [1376, 384] width 19 height 19
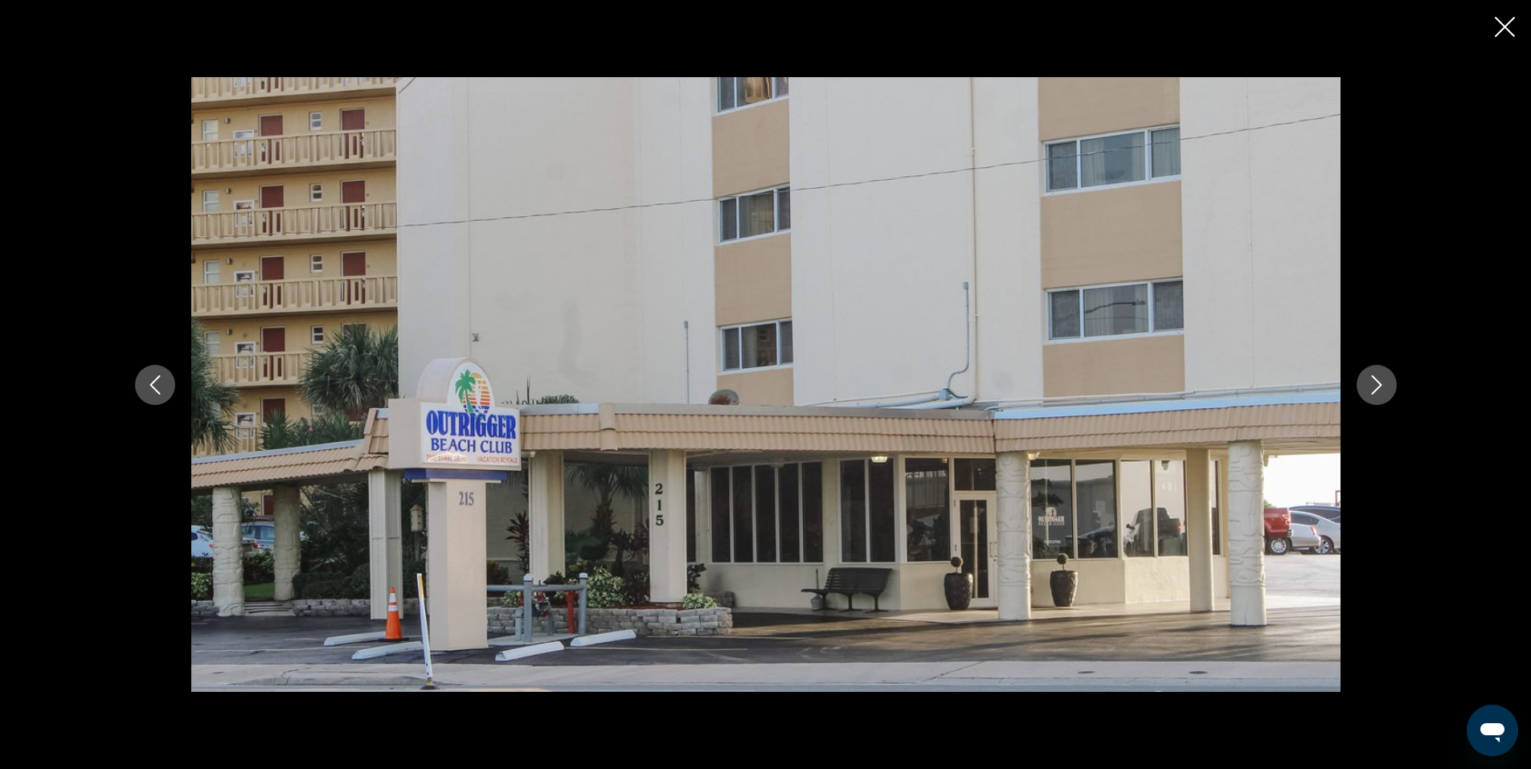
click at [1384, 382] on icon "Next image" at bounding box center [1376, 384] width 19 height 19
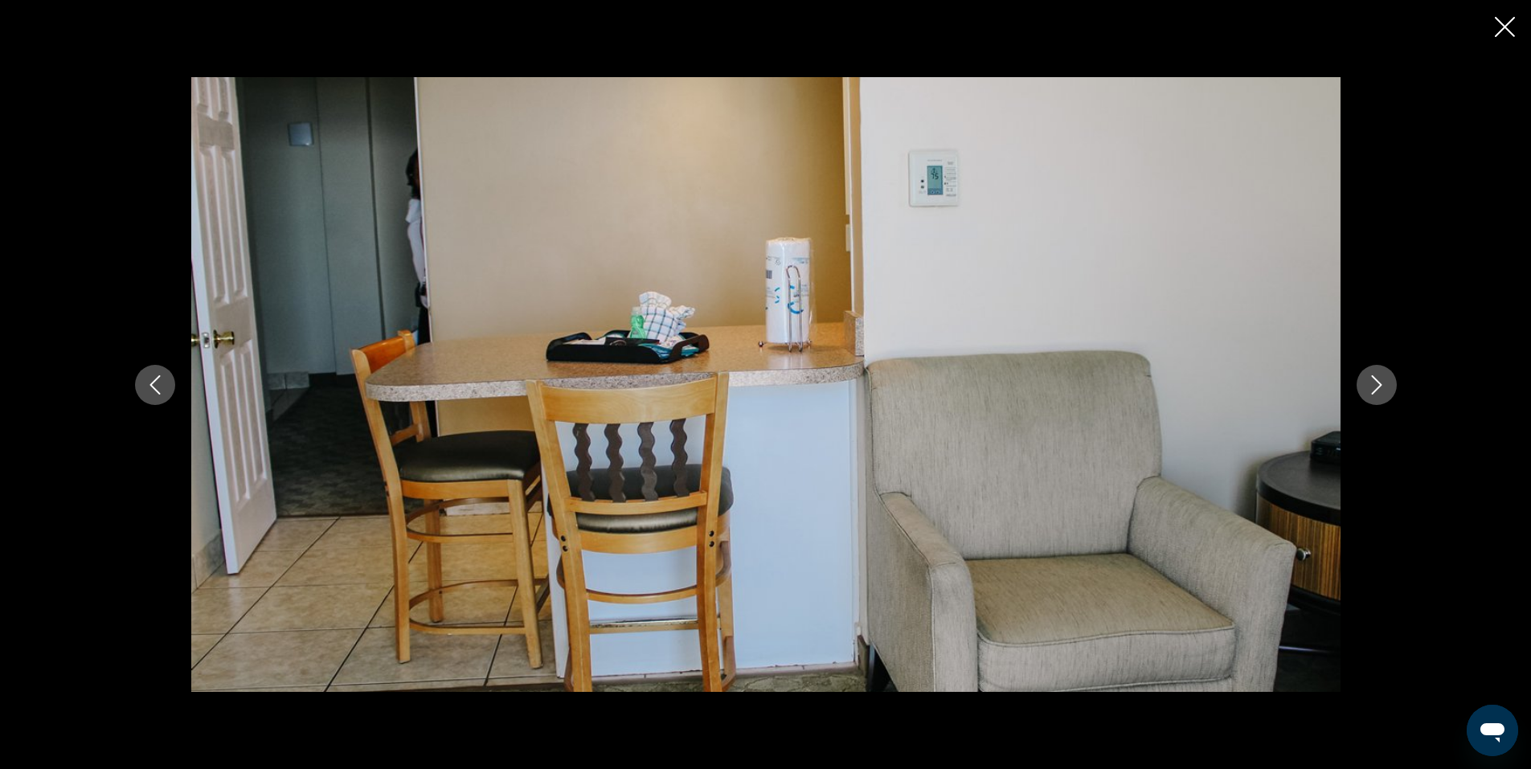
click at [1384, 382] on icon "Next image" at bounding box center [1376, 384] width 19 height 19
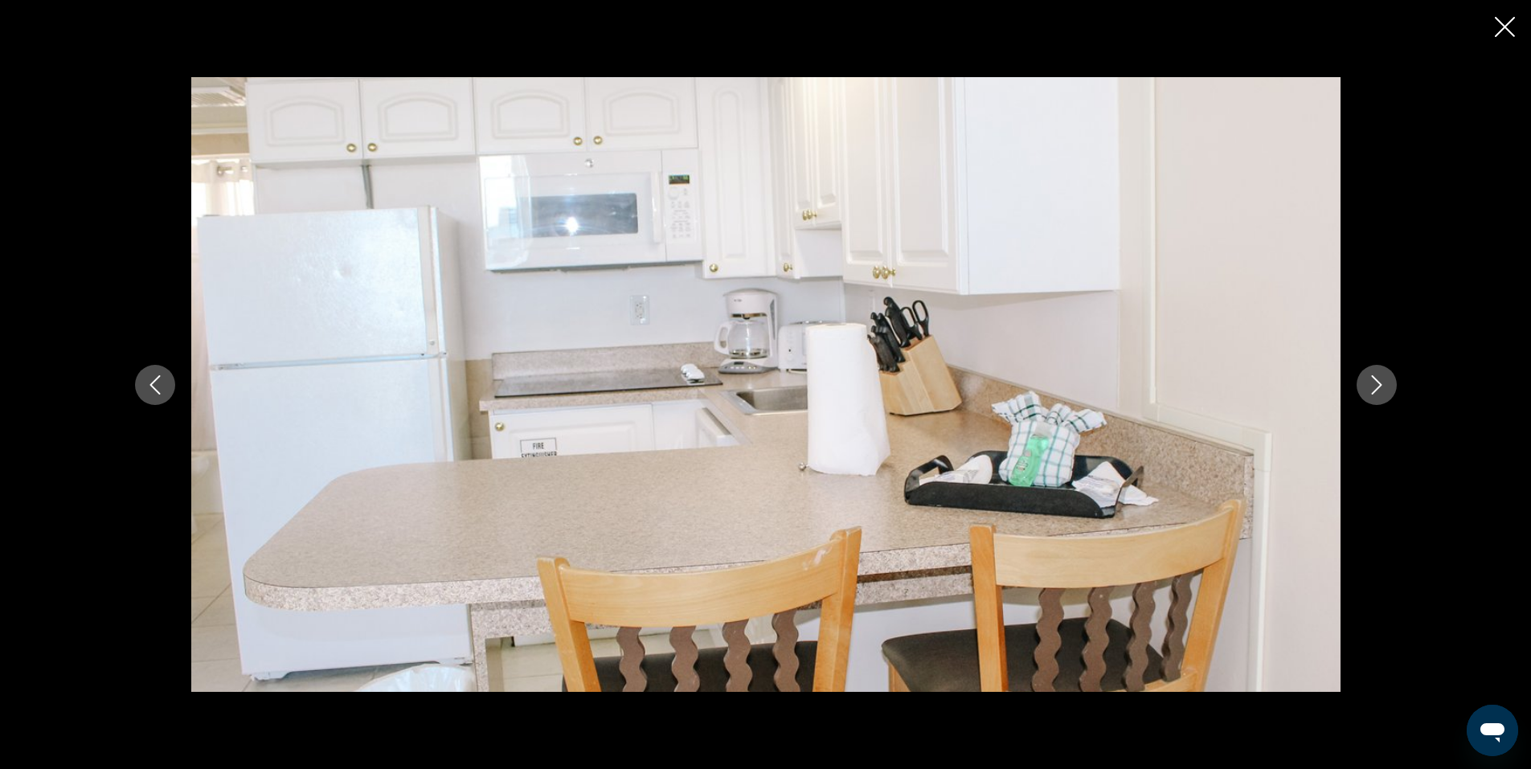
click at [1384, 382] on icon "Next image" at bounding box center [1376, 384] width 19 height 19
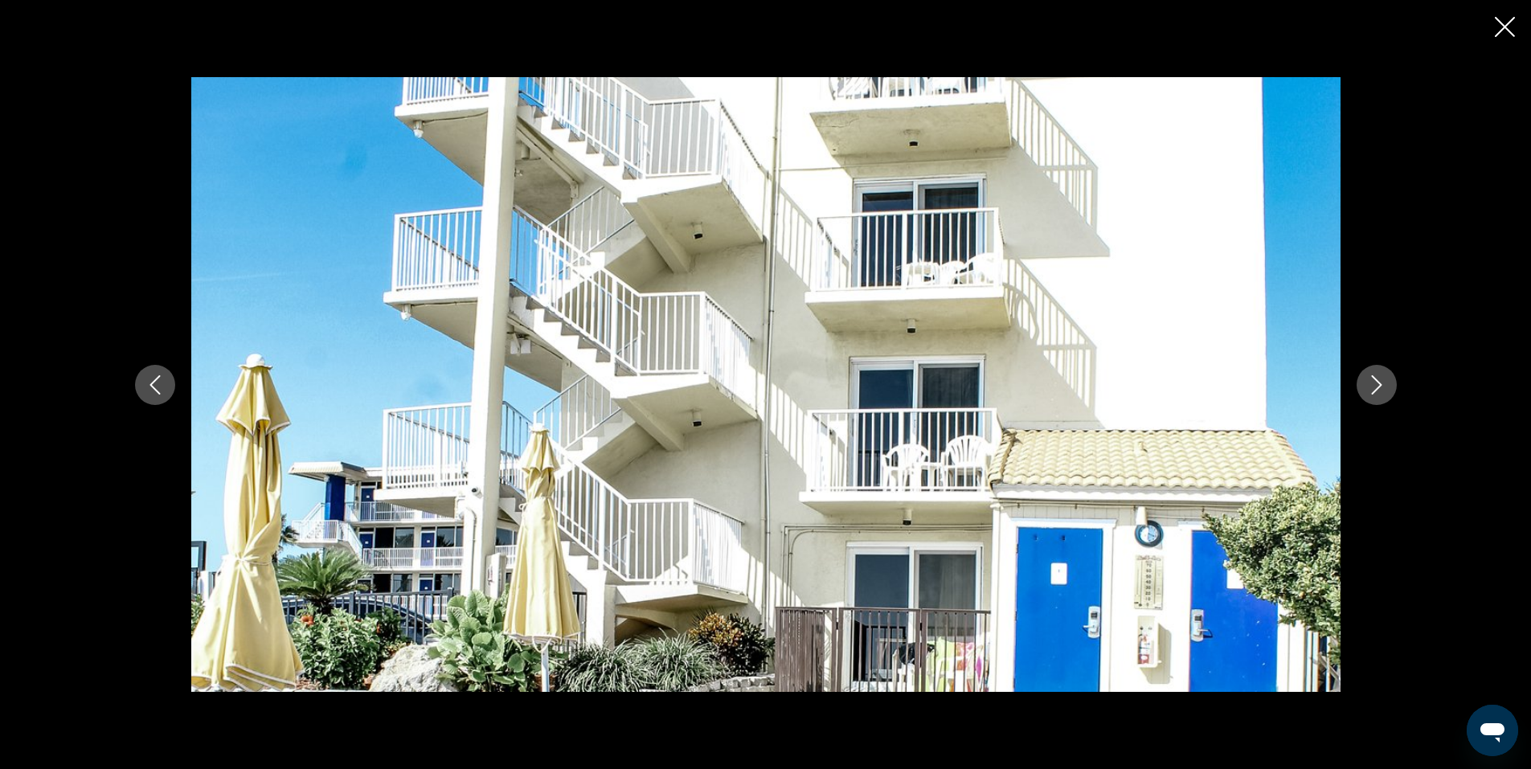
click at [1384, 382] on icon "Next image" at bounding box center [1376, 384] width 19 height 19
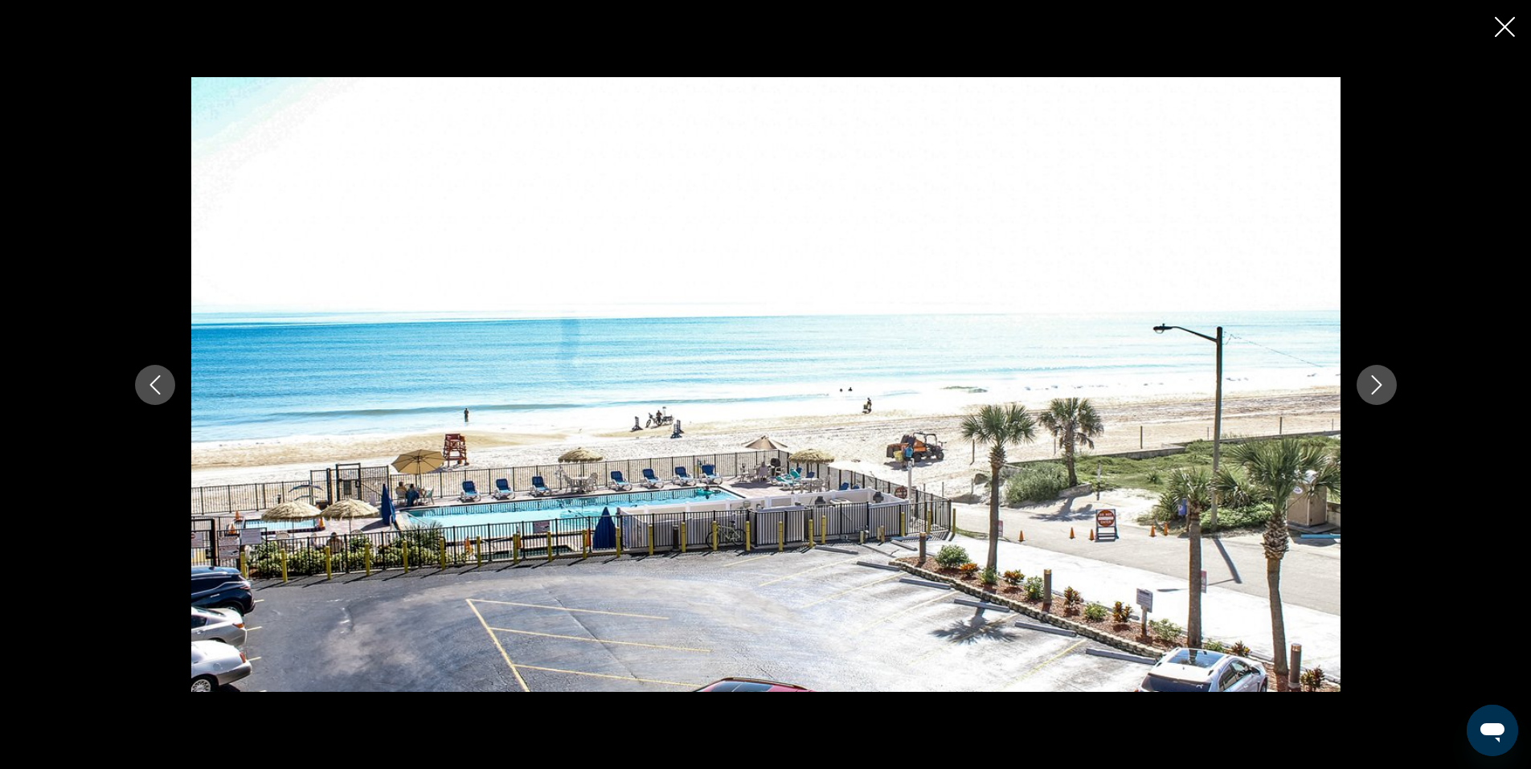
click at [1384, 382] on icon "Next image" at bounding box center [1376, 384] width 19 height 19
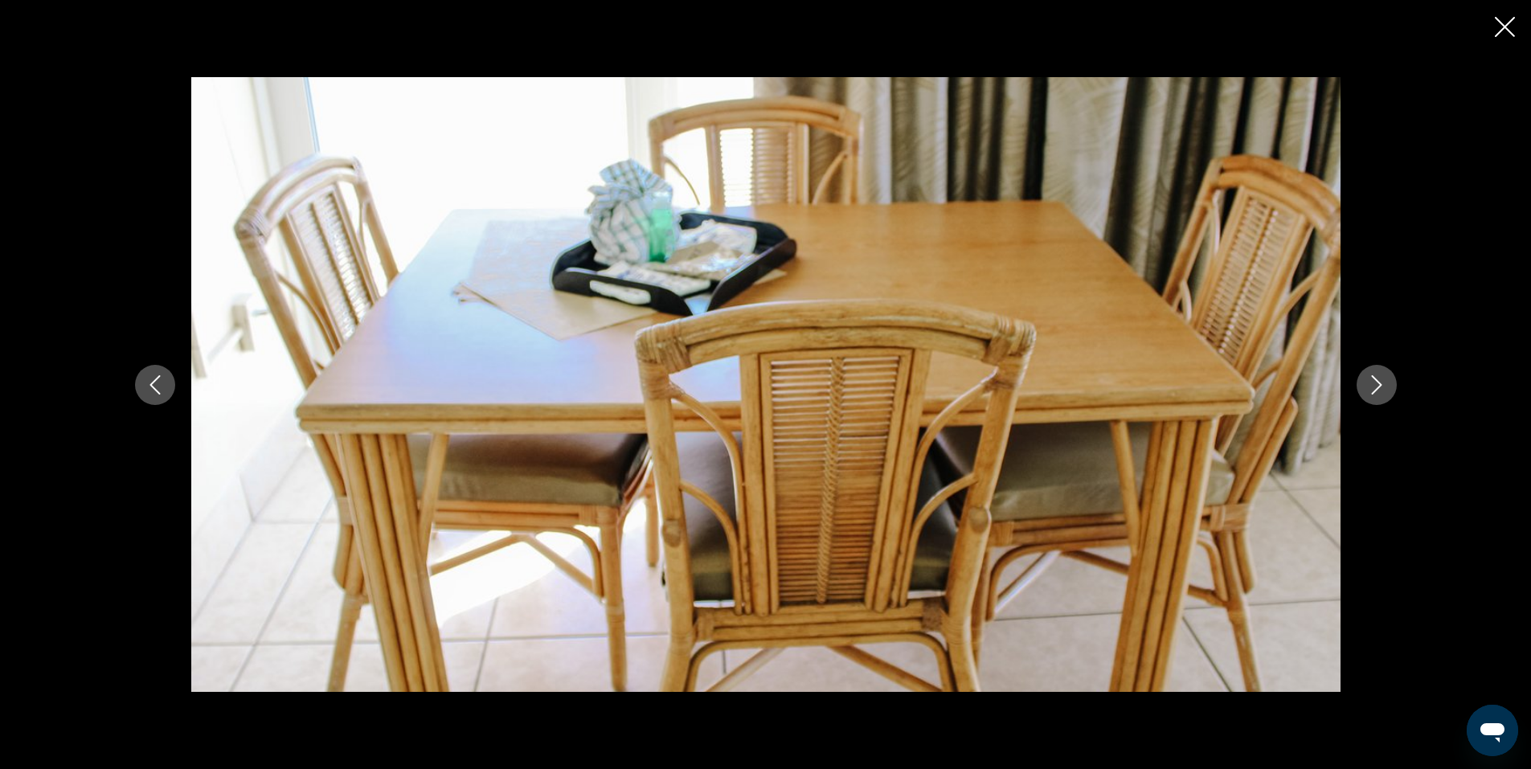
click at [1384, 382] on icon "Next image" at bounding box center [1376, 384] width 19 height 19
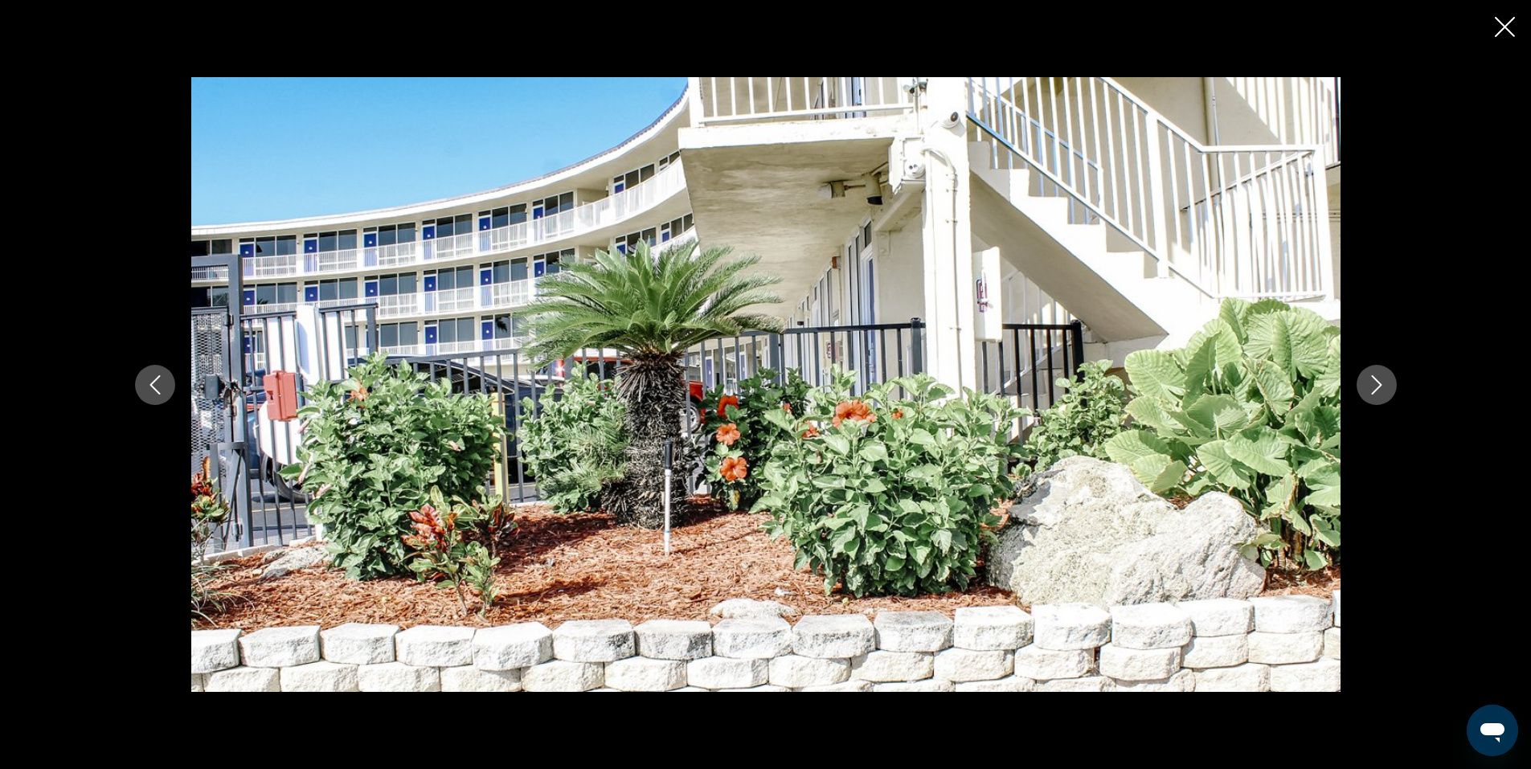
click at [1384, 382] on icon "Next image" at bounding box center [1376, 384] width 19 height 19
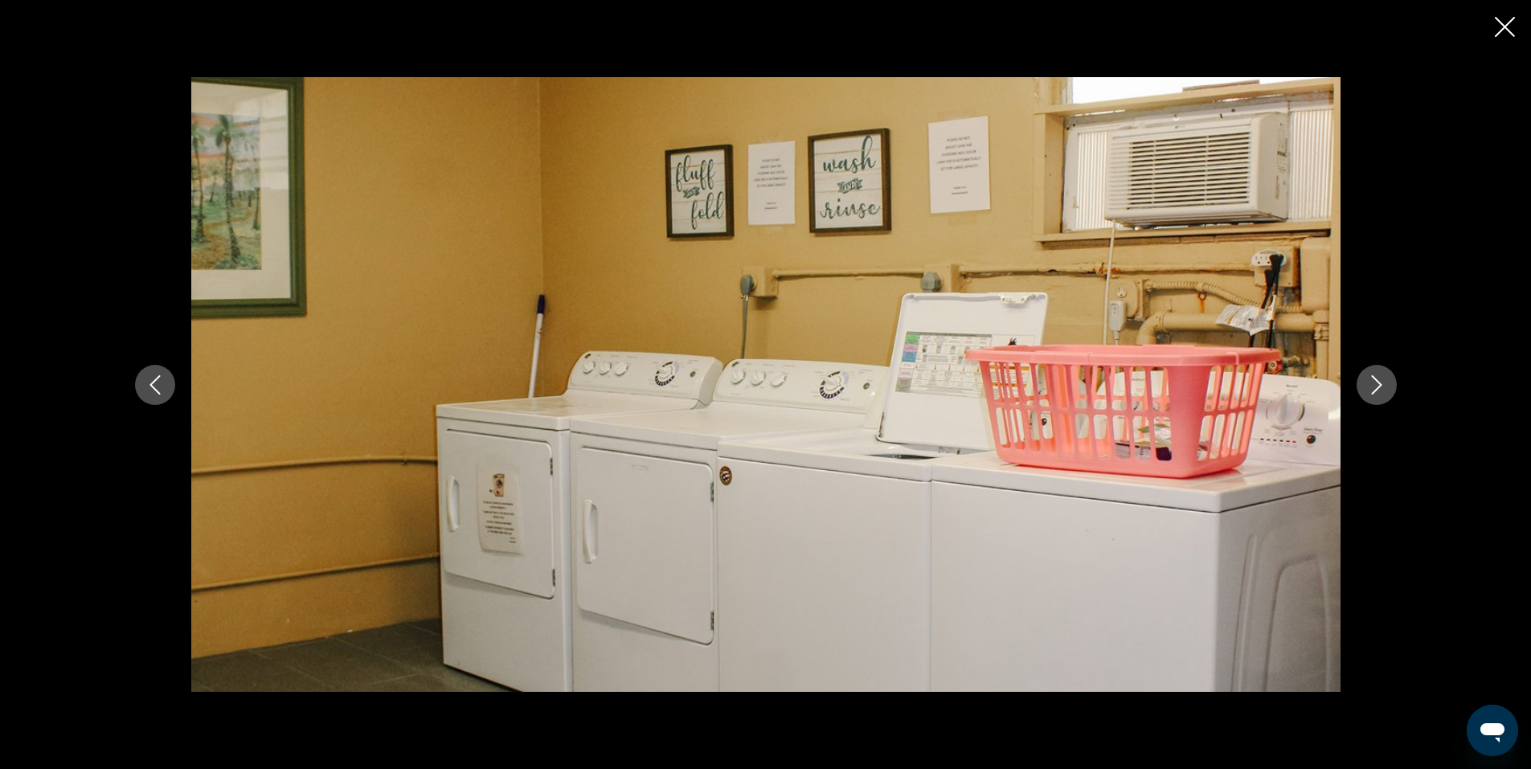
click at [1384, 382] on icon "Next image" at bounding box center [1376, 384] width 19 height 19
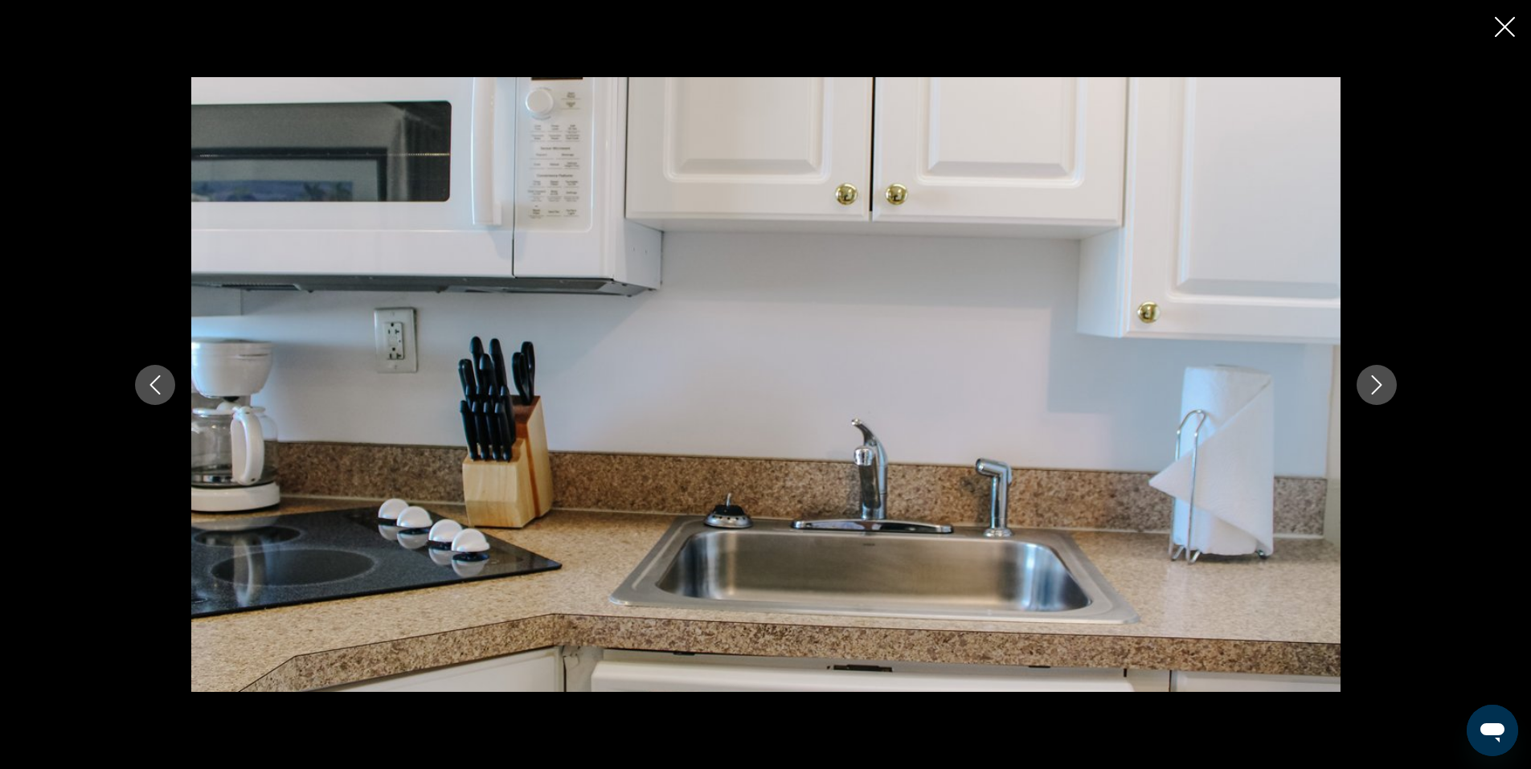
click at [1384, 382] on icon "Next image" at bounding box center [1376, 384] width 19 height 19
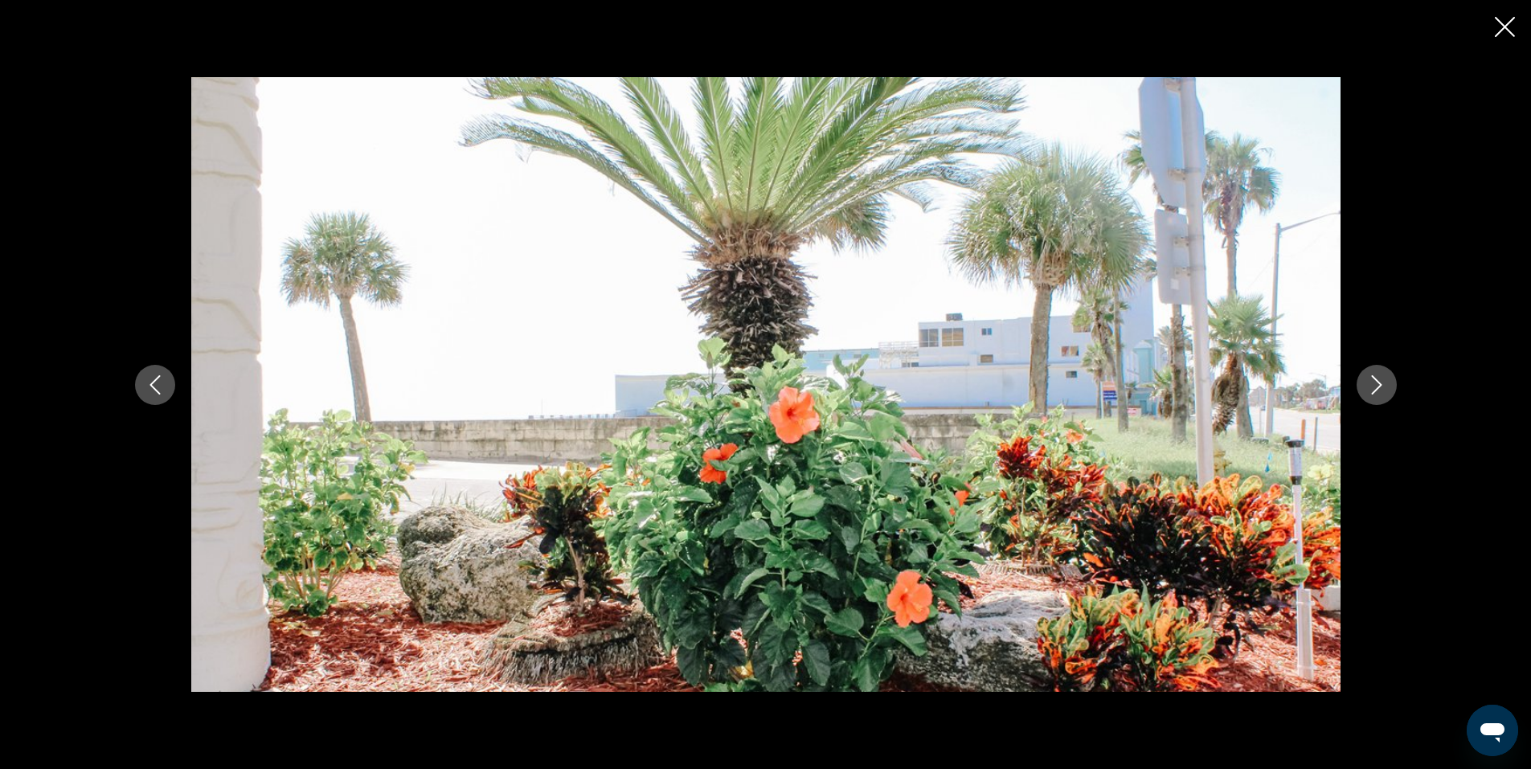
click at [1384, 382] on icon "Next image" at bounding box center [1376, 384] width 19 height 19
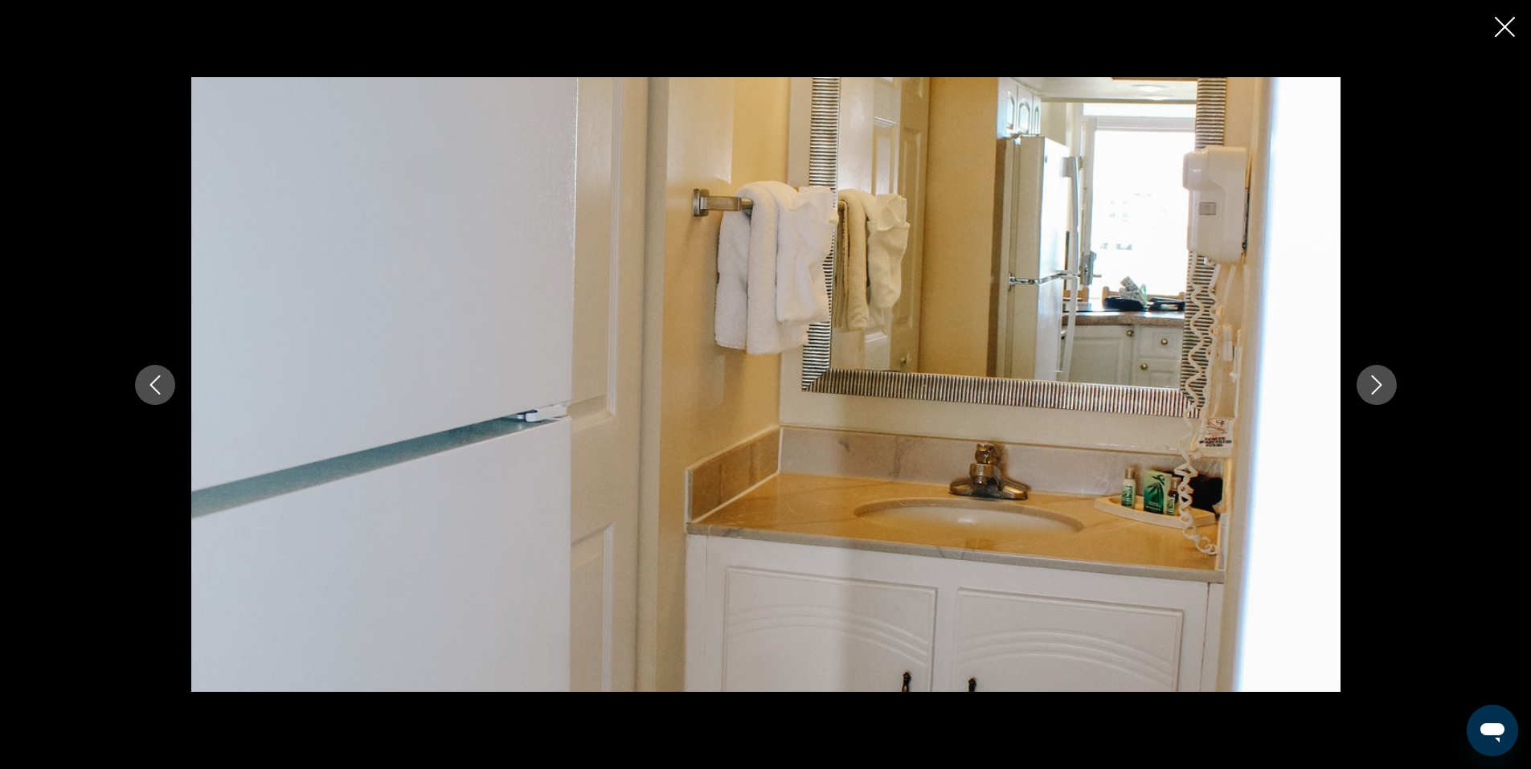
click at [1384, 382] on icon "Next image" at bounding box center [1376, 384] width 19 height 19
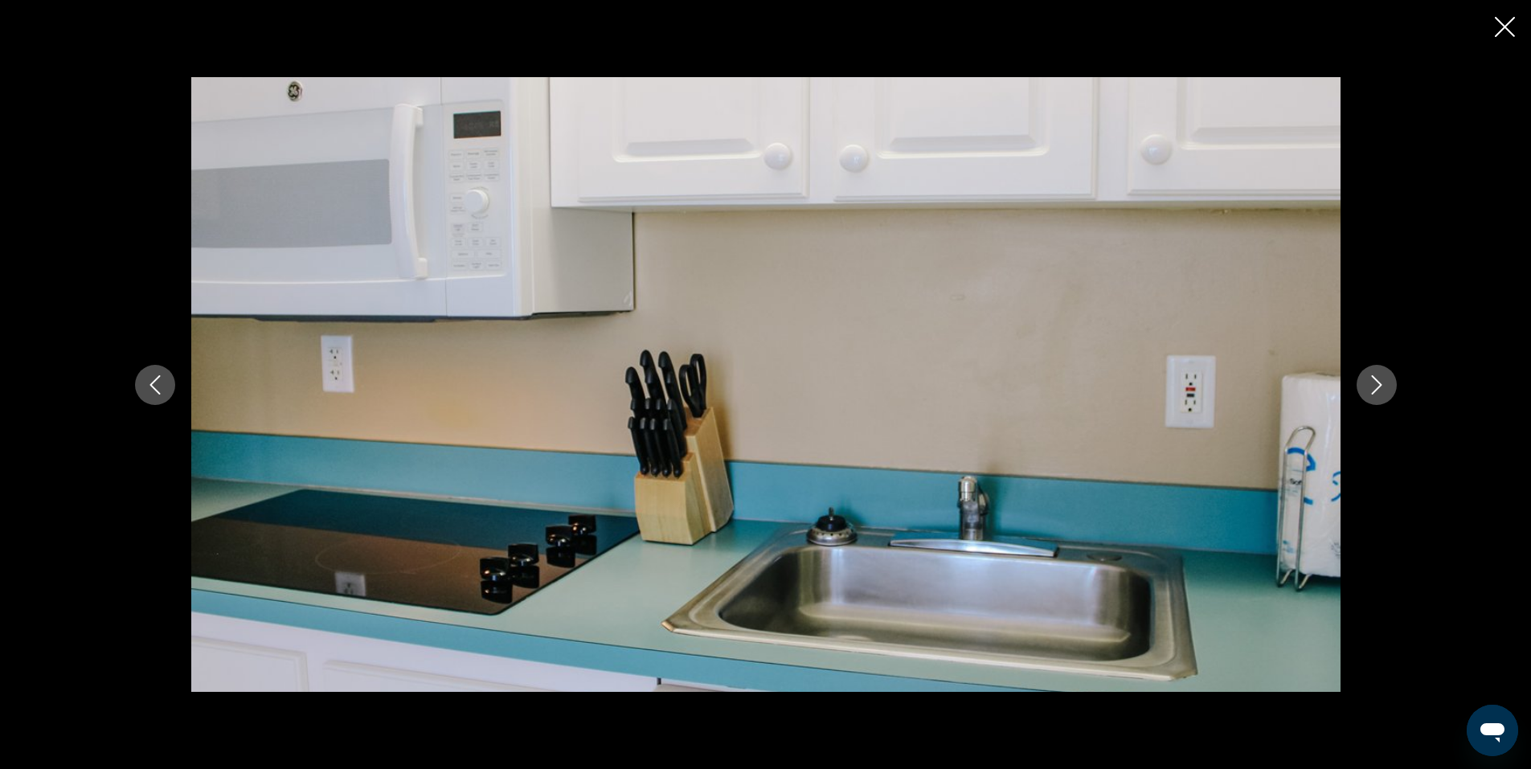
click at [1384, 382] on icon "Next image" at bounding box center [1376, 384] width 19 height 19
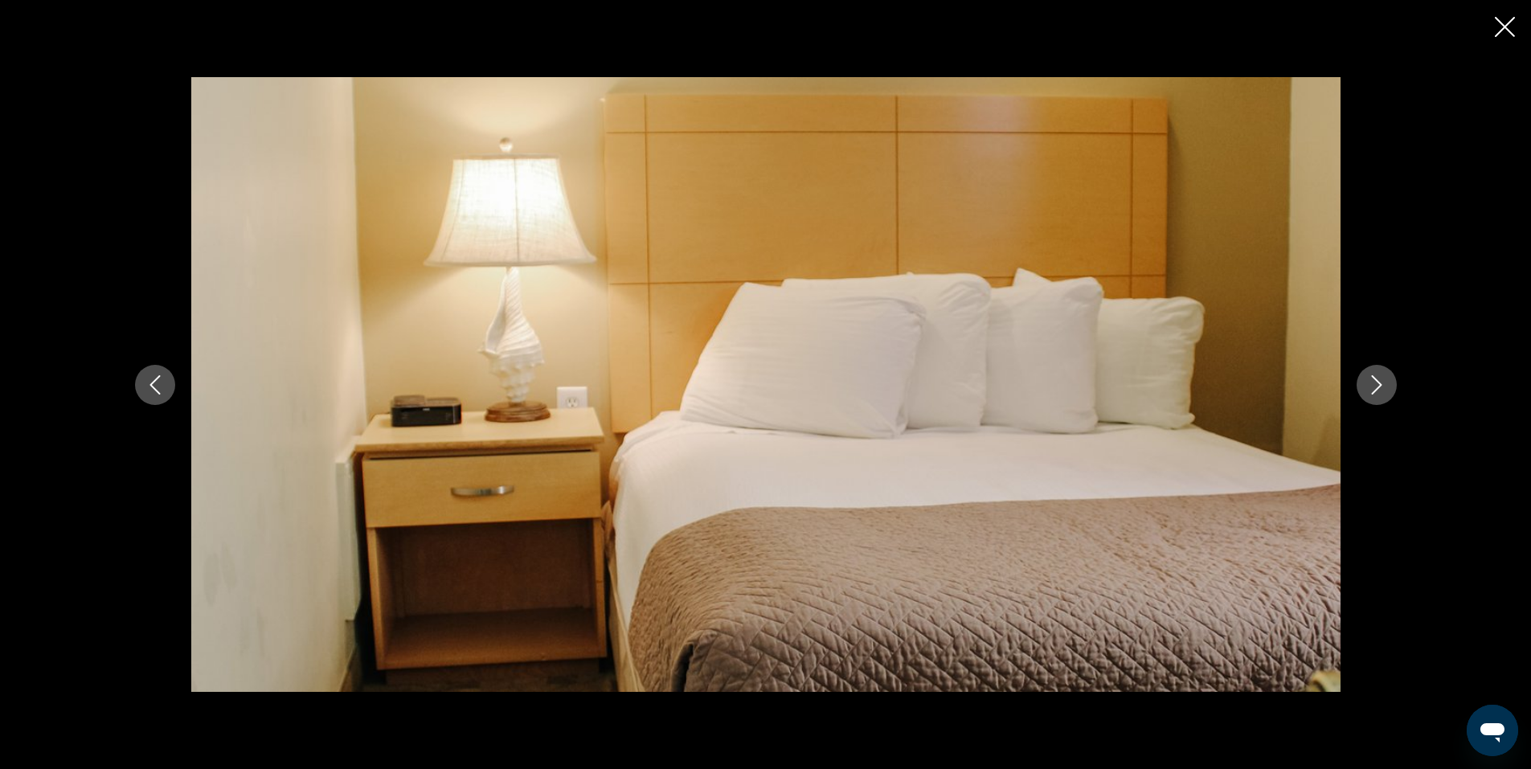
click at [1373, 381] on icon "Next image" at bounding box center [1376, 384] width 19 height 19
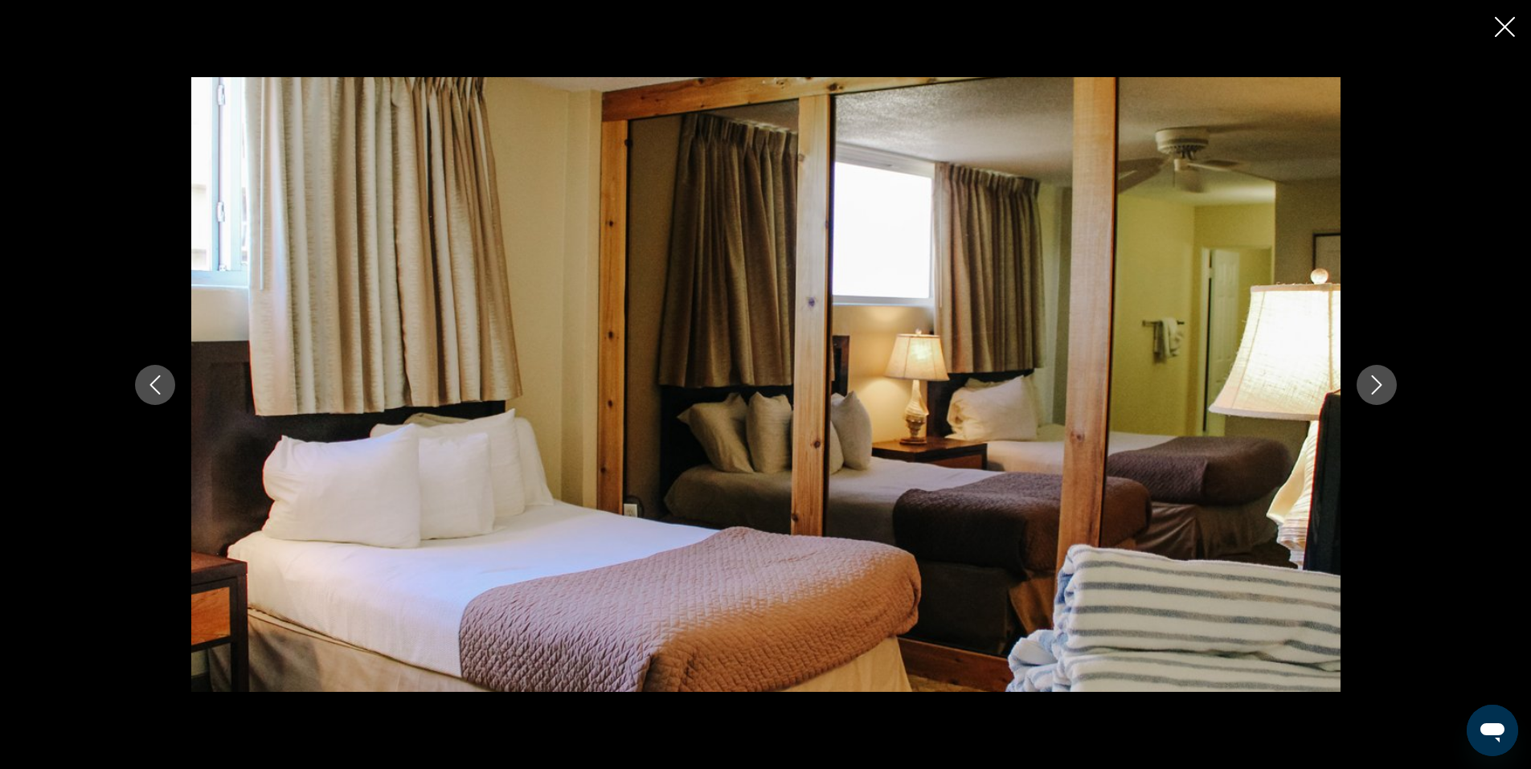
click at [1373, 381] on icon "Next image" at bounding box center [1376, 384] width 19 height 19
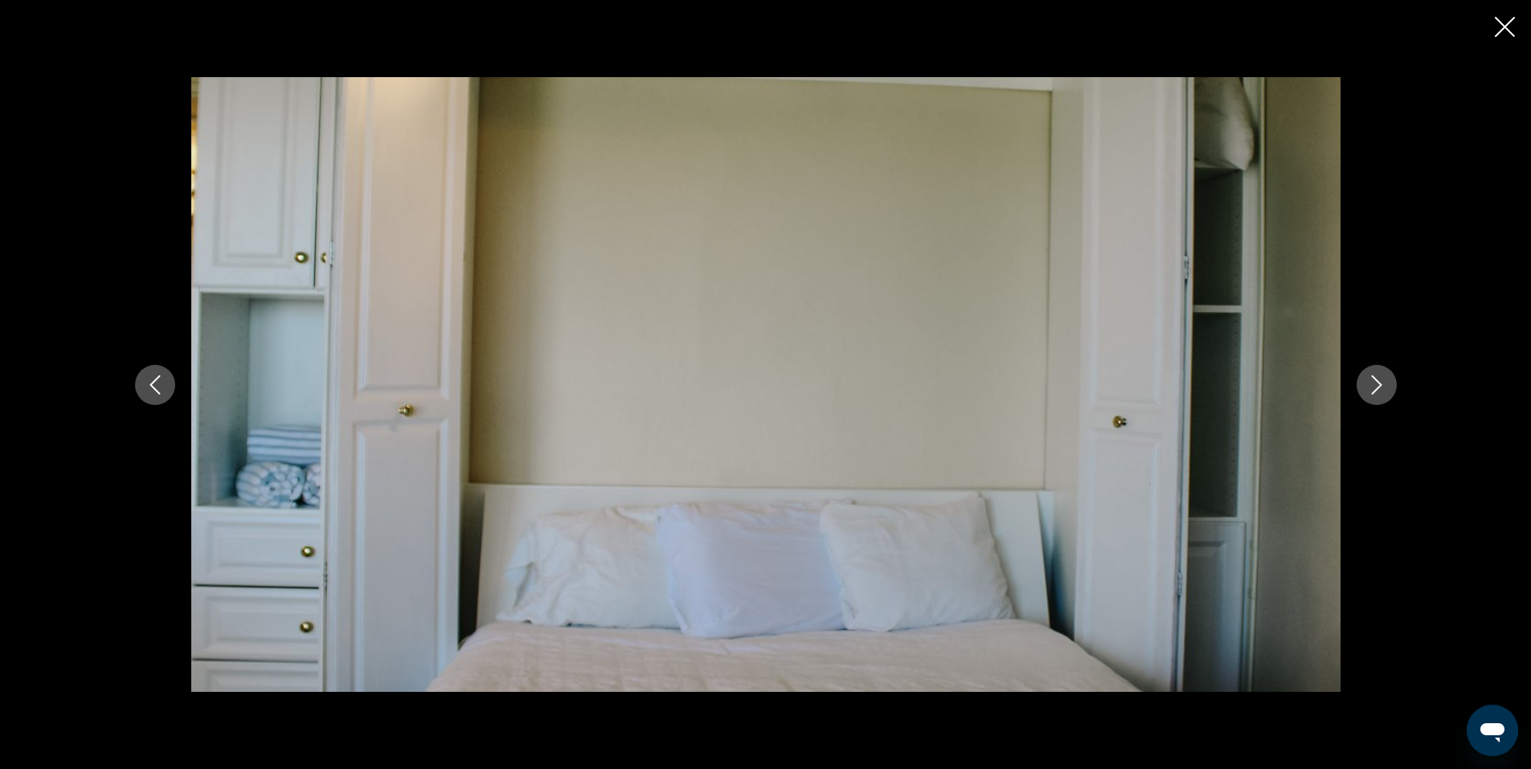
click at [1373, 381] on icon "Next image" at bounding box center [1376, 384] width 19 height 19
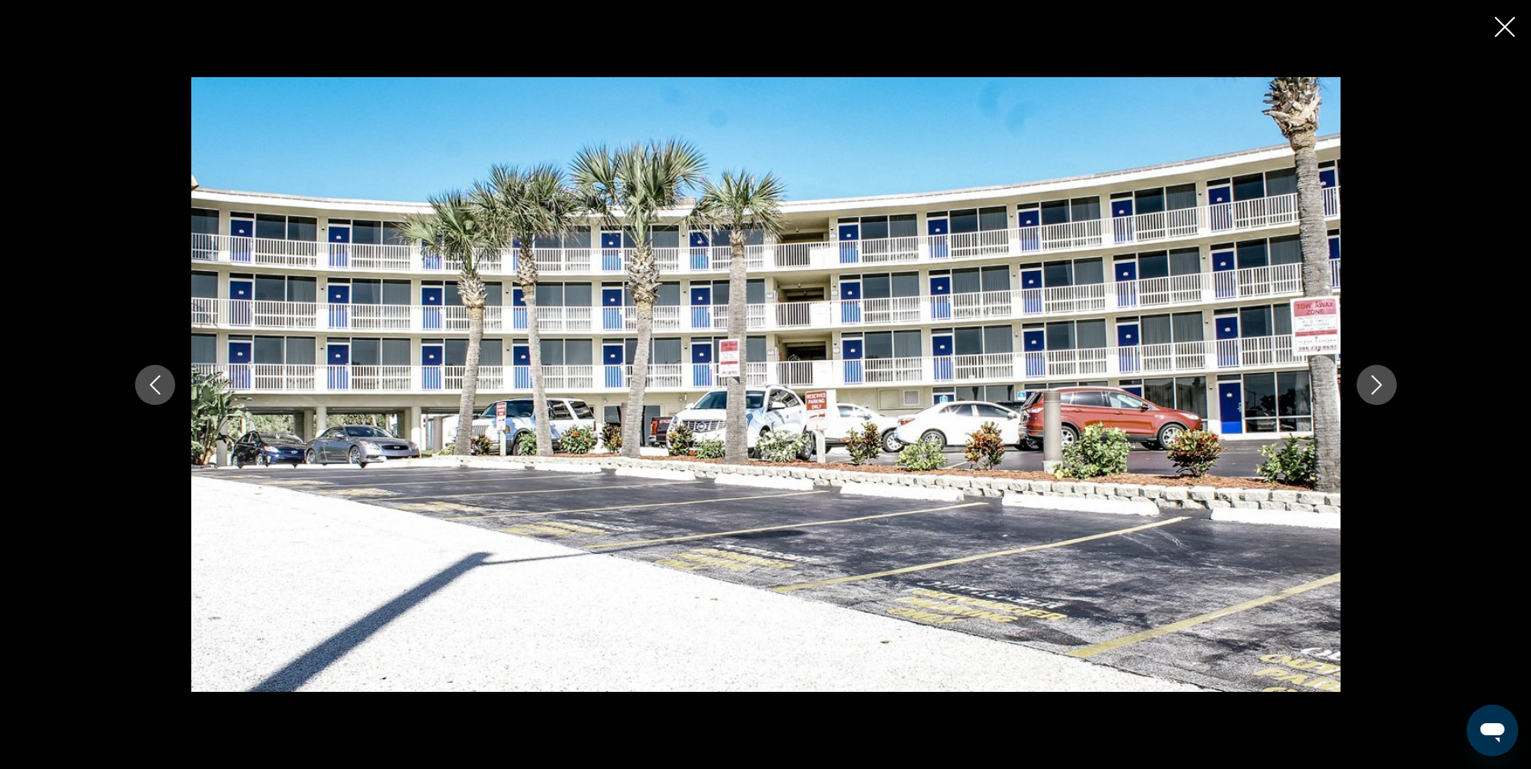
click at [1373, 381] on icon "Next image" at bounding box center [1376, 384] width 19 height 19
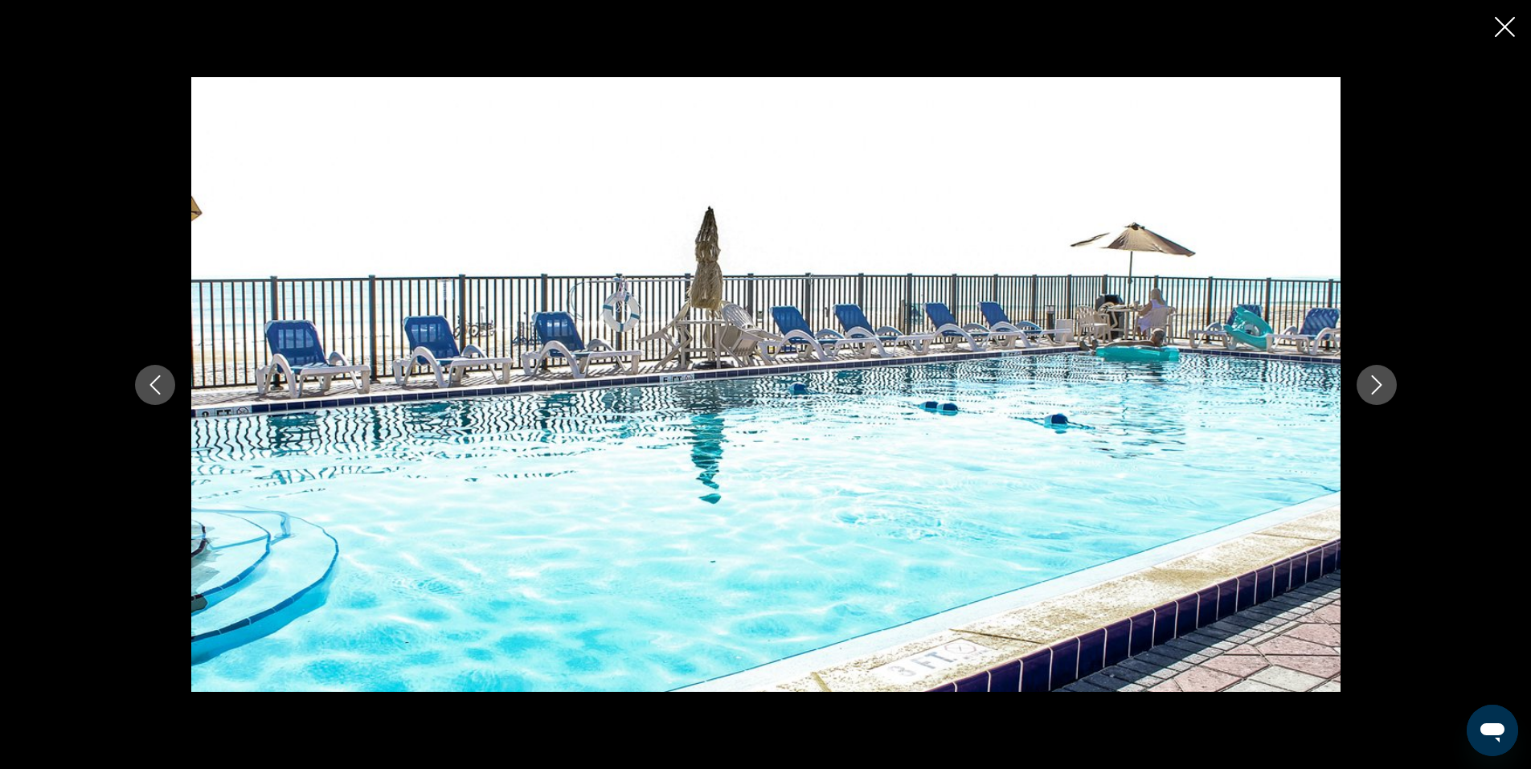
click at [1509, 18] on icon "Close slideshow" at bounding box center [1505, 27] width 20 height 20
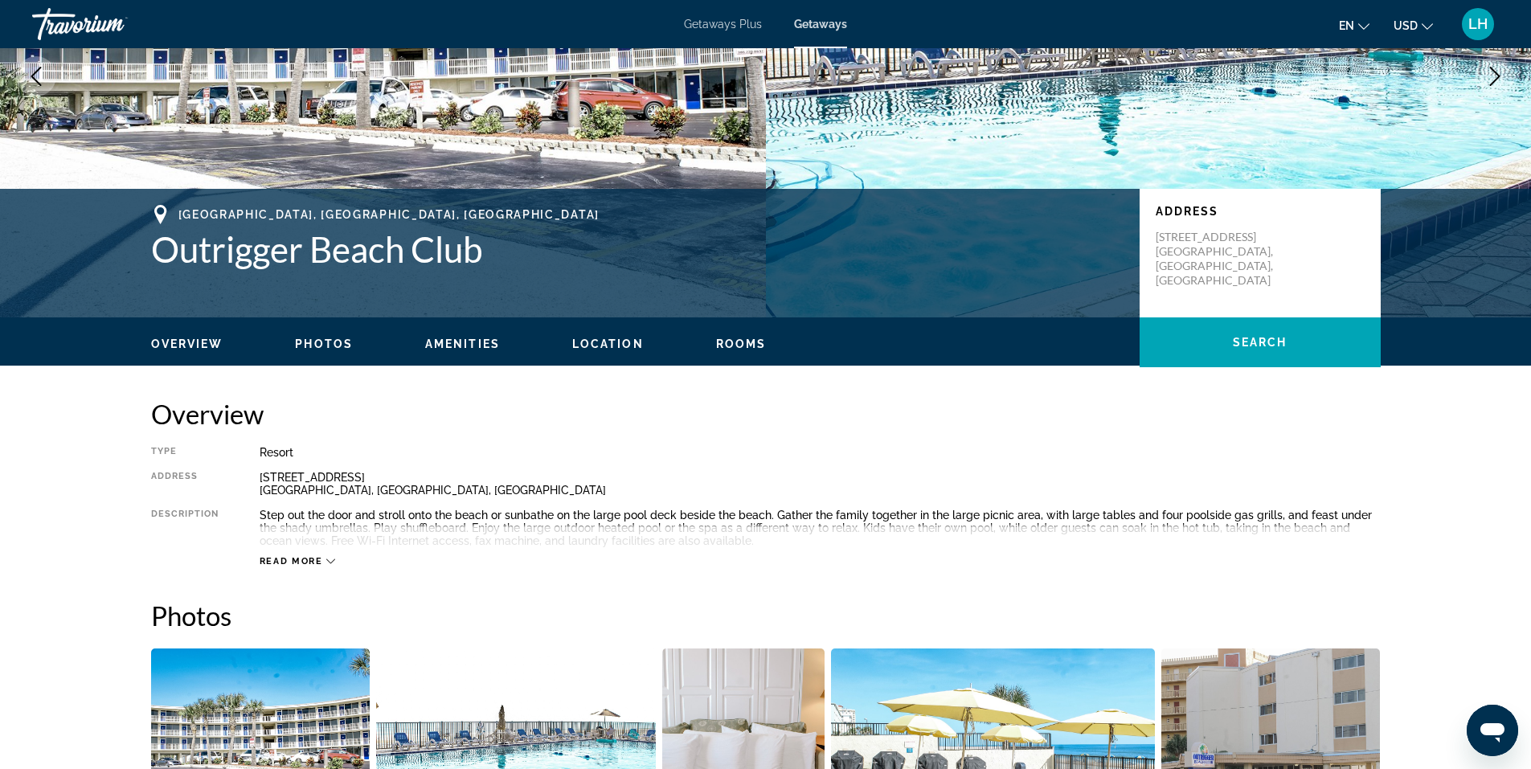
scroll to position [0, 0]
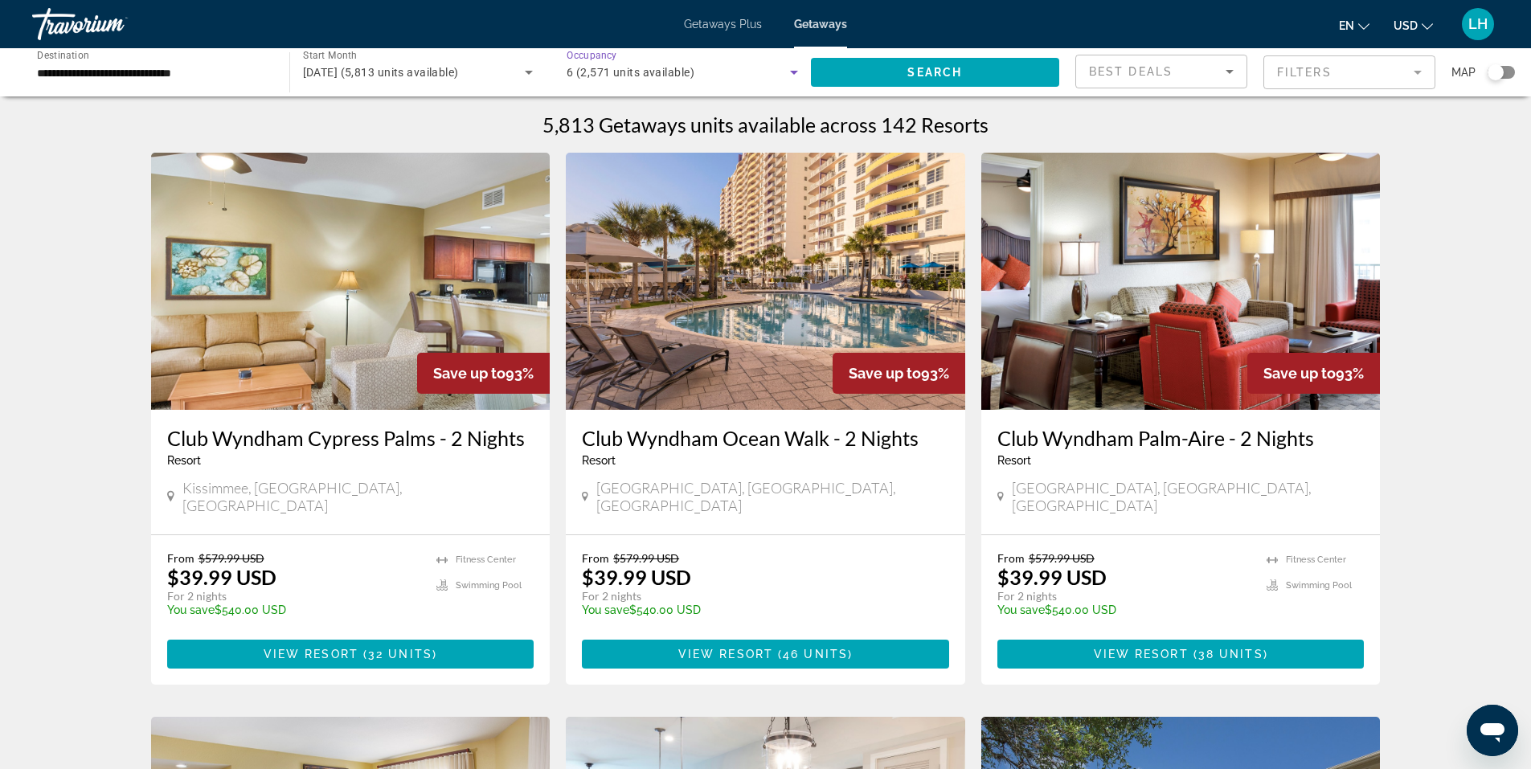
click at [792, 70] on icon "Search widget" at bounding box center [793, 72] width 19 height 19
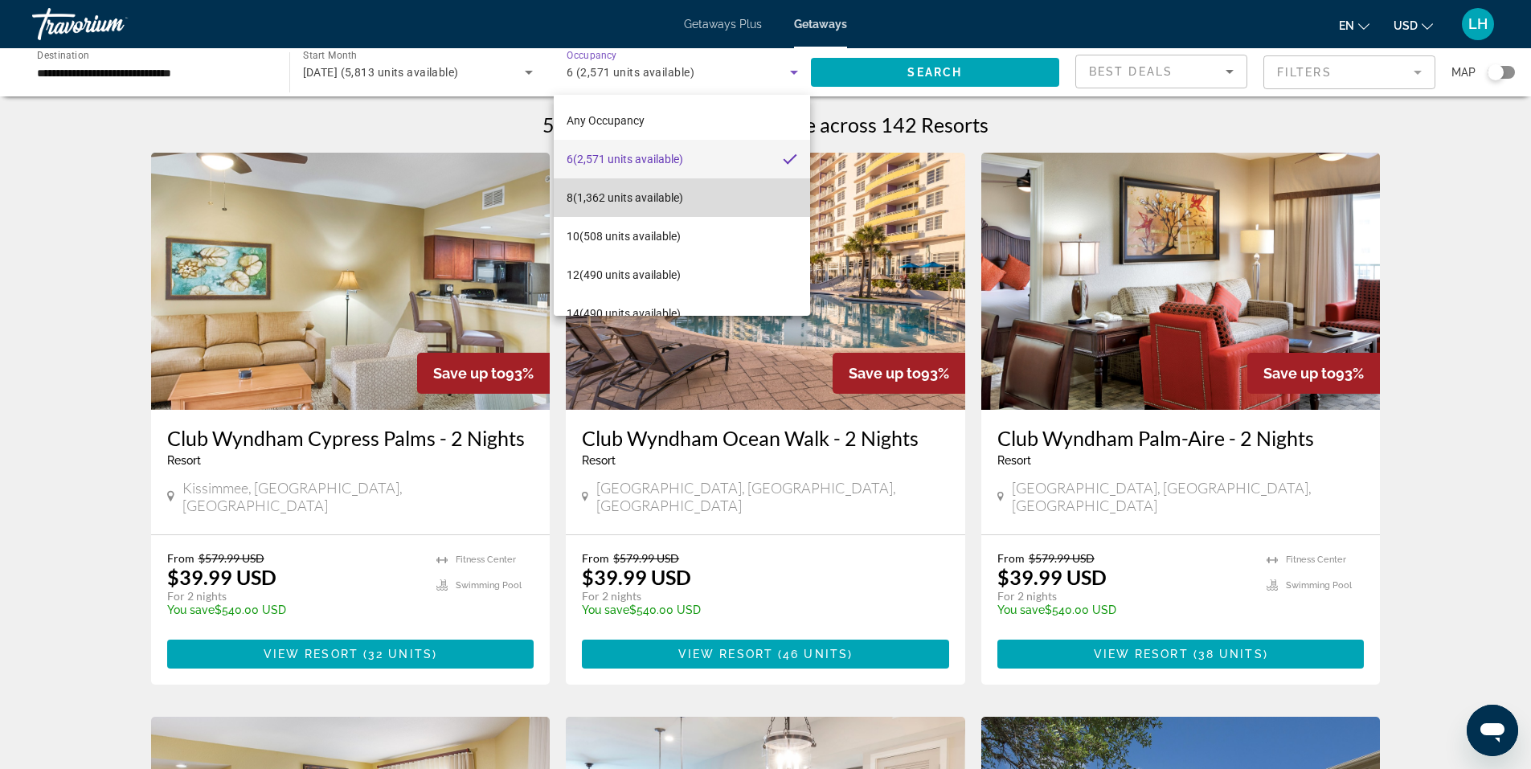
click at [746, 195] on mat-option "8 (1,362 units available)" at bounding box center [682, 197] width 256 height 39
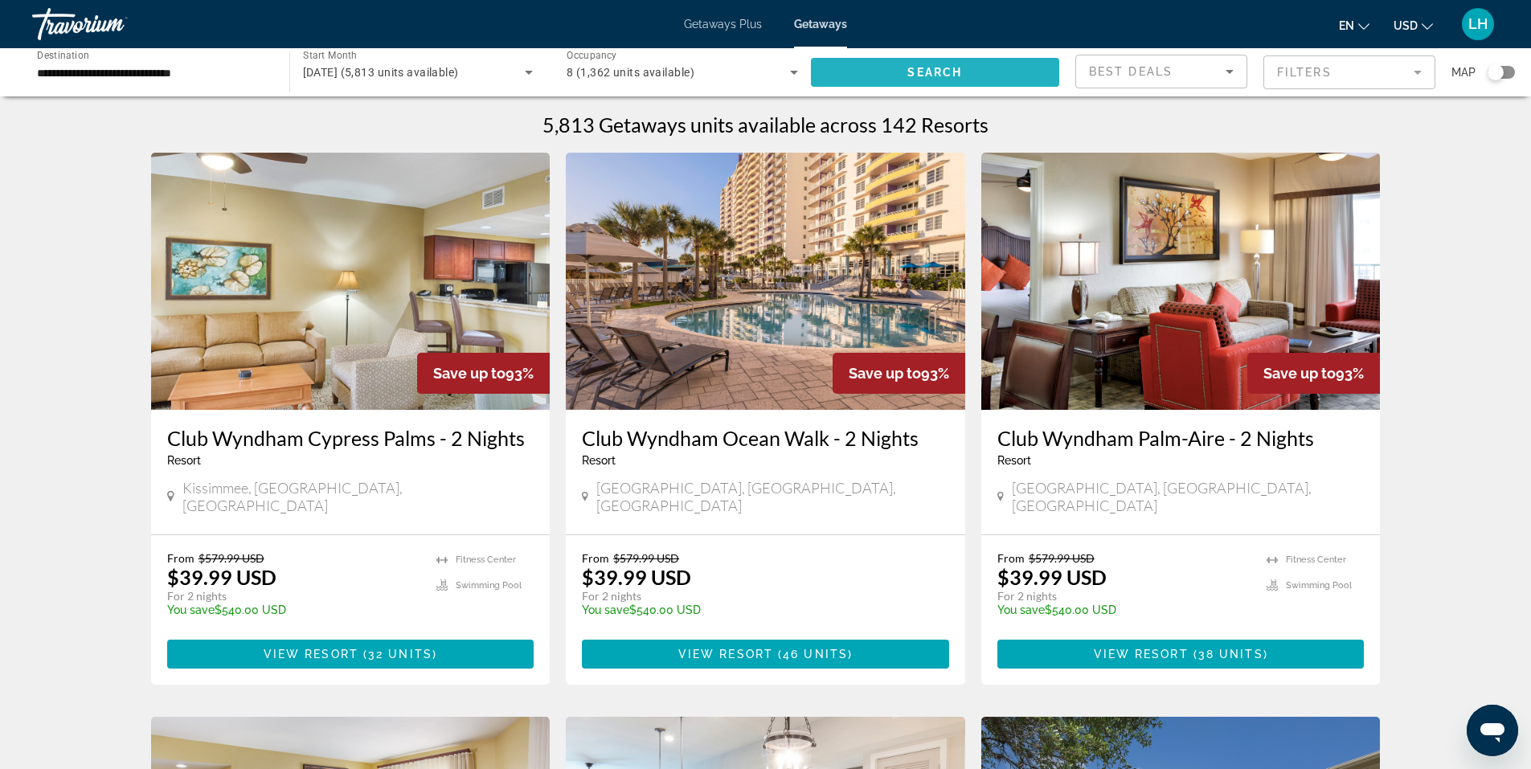
click at [894, 62] on span "Search widget" at bounding box center [935, 72] width 249 height 39
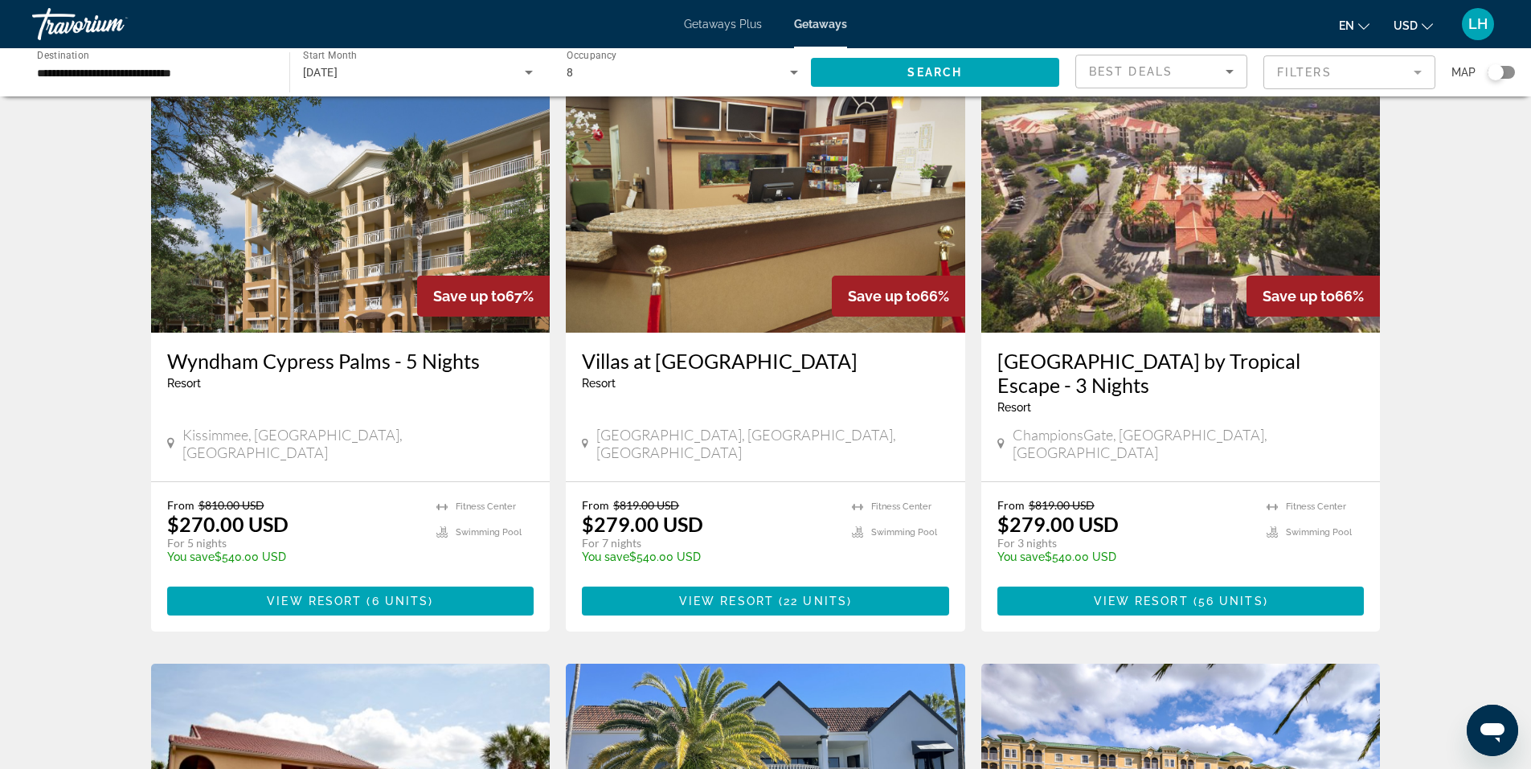
scroll to position [1125, 0]
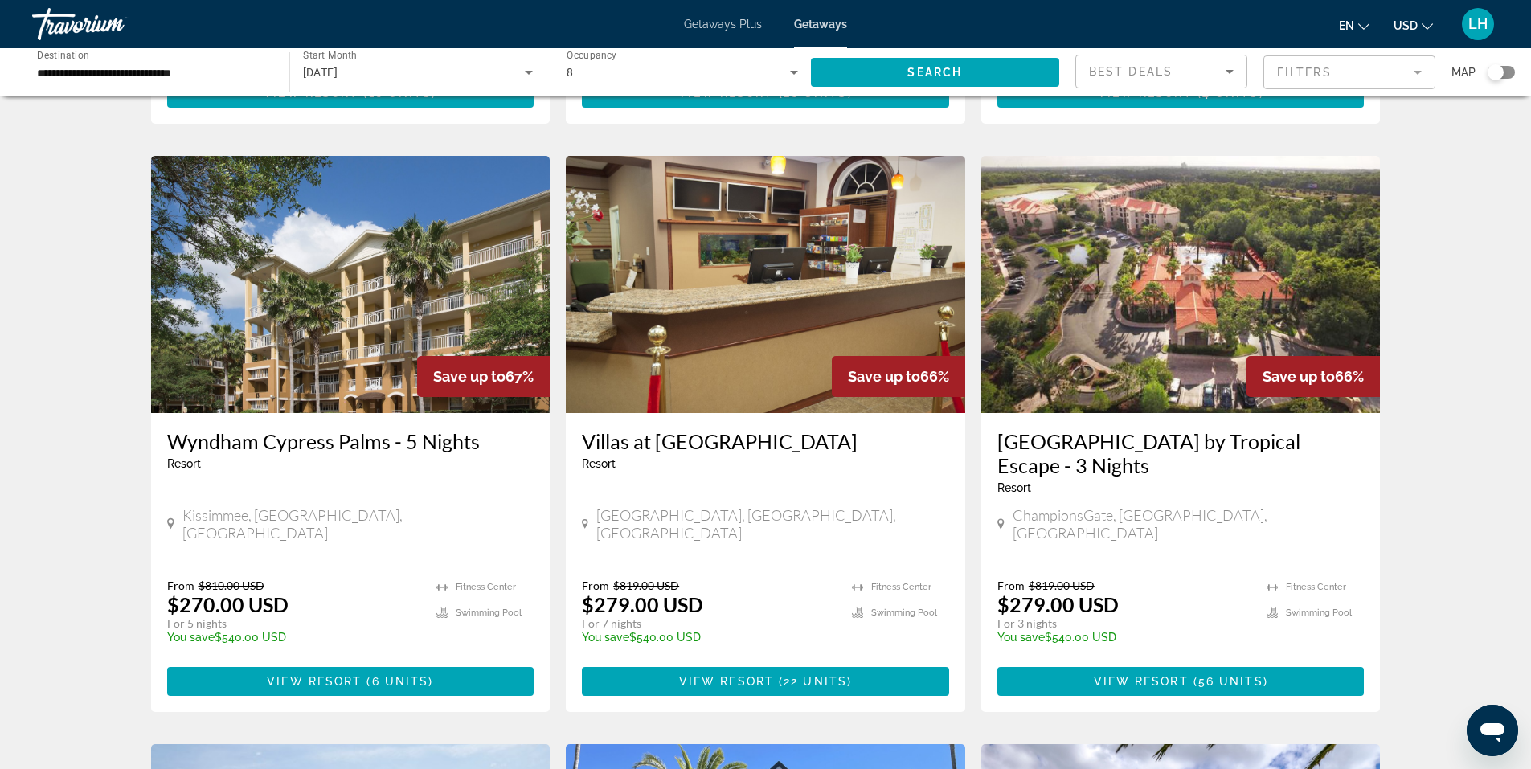
click at [736, 294] on img "Main content" at bounding box center [765, 284] width 399 height 257
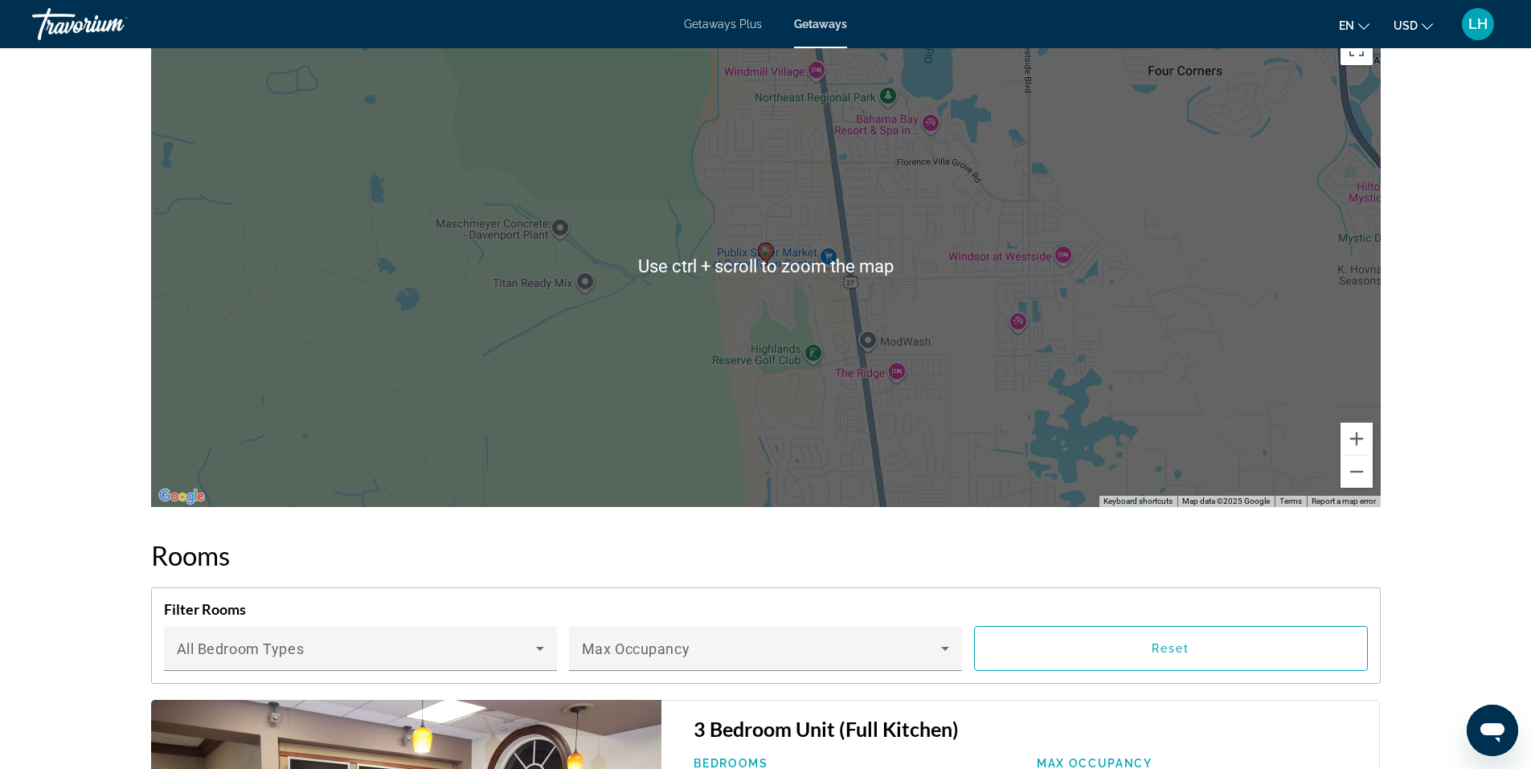
scroll to position [2330, 0]
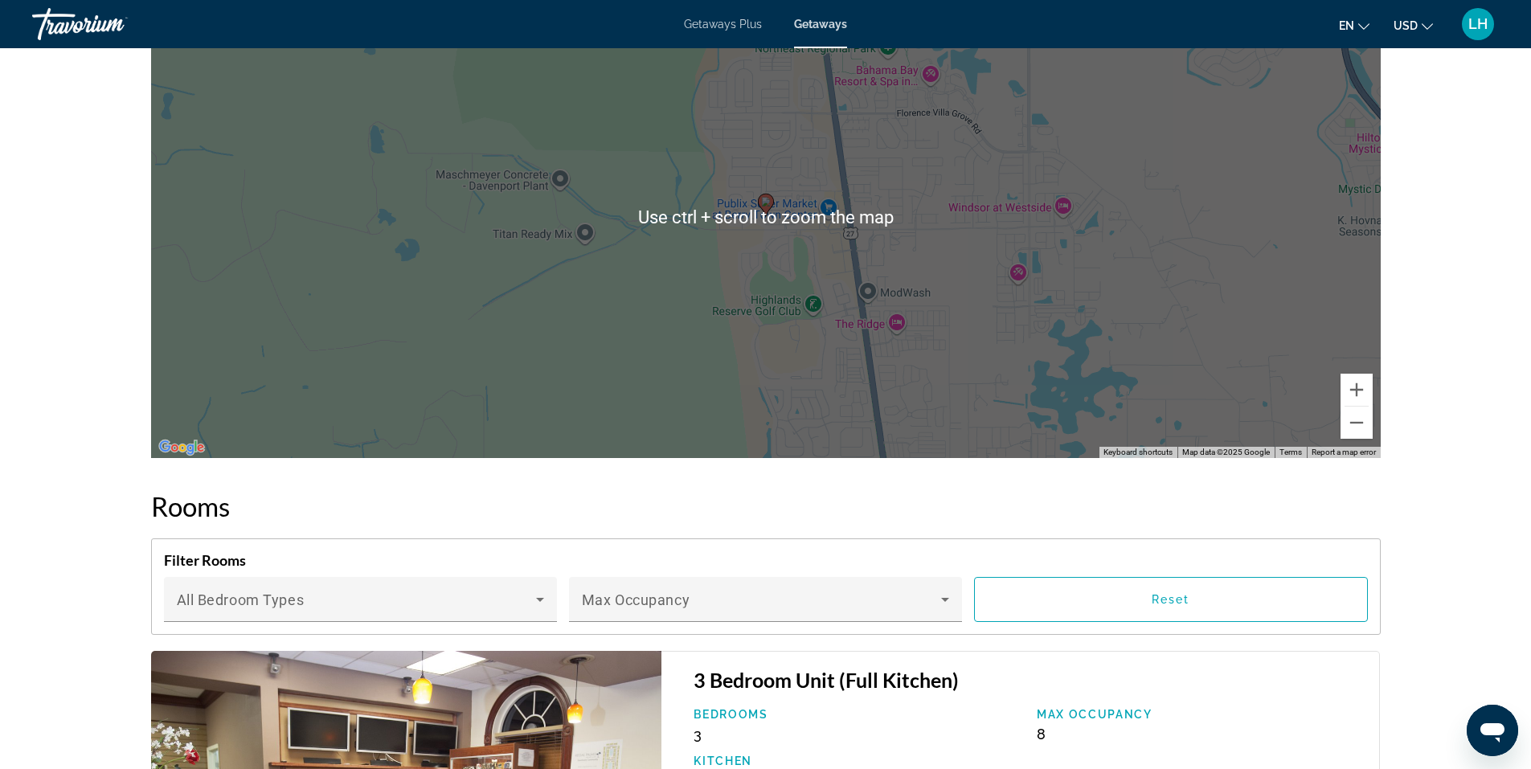
click at [1376, 436] on div "To activate drag with keyboard, press Alt + Enter. Once in keyboard drag state,…" at bounding box center [765, 217] width 1229 height 482
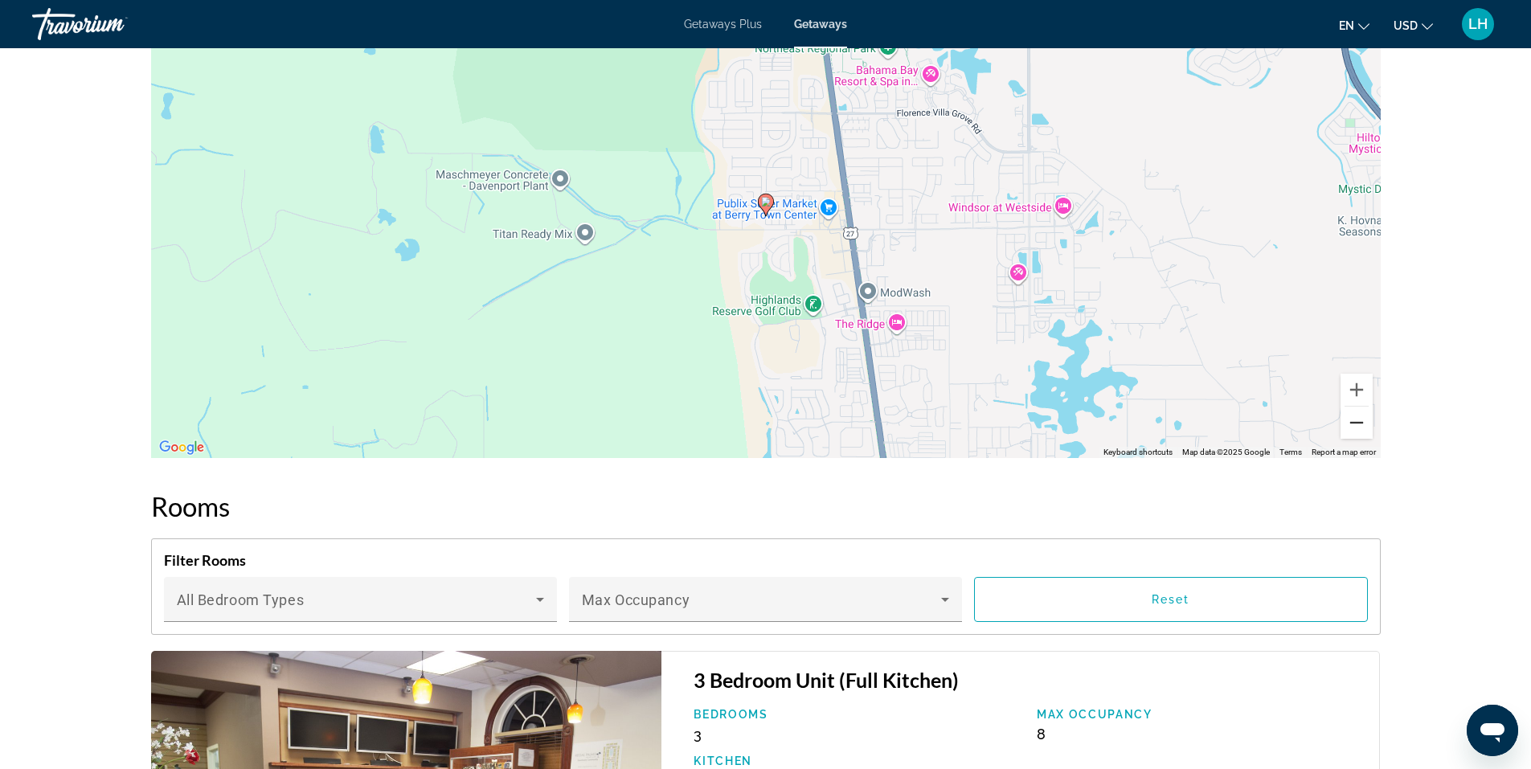
click at [1343, 427] on button "Zoom out" at bounding box center [1356, 423] width 32 height 32
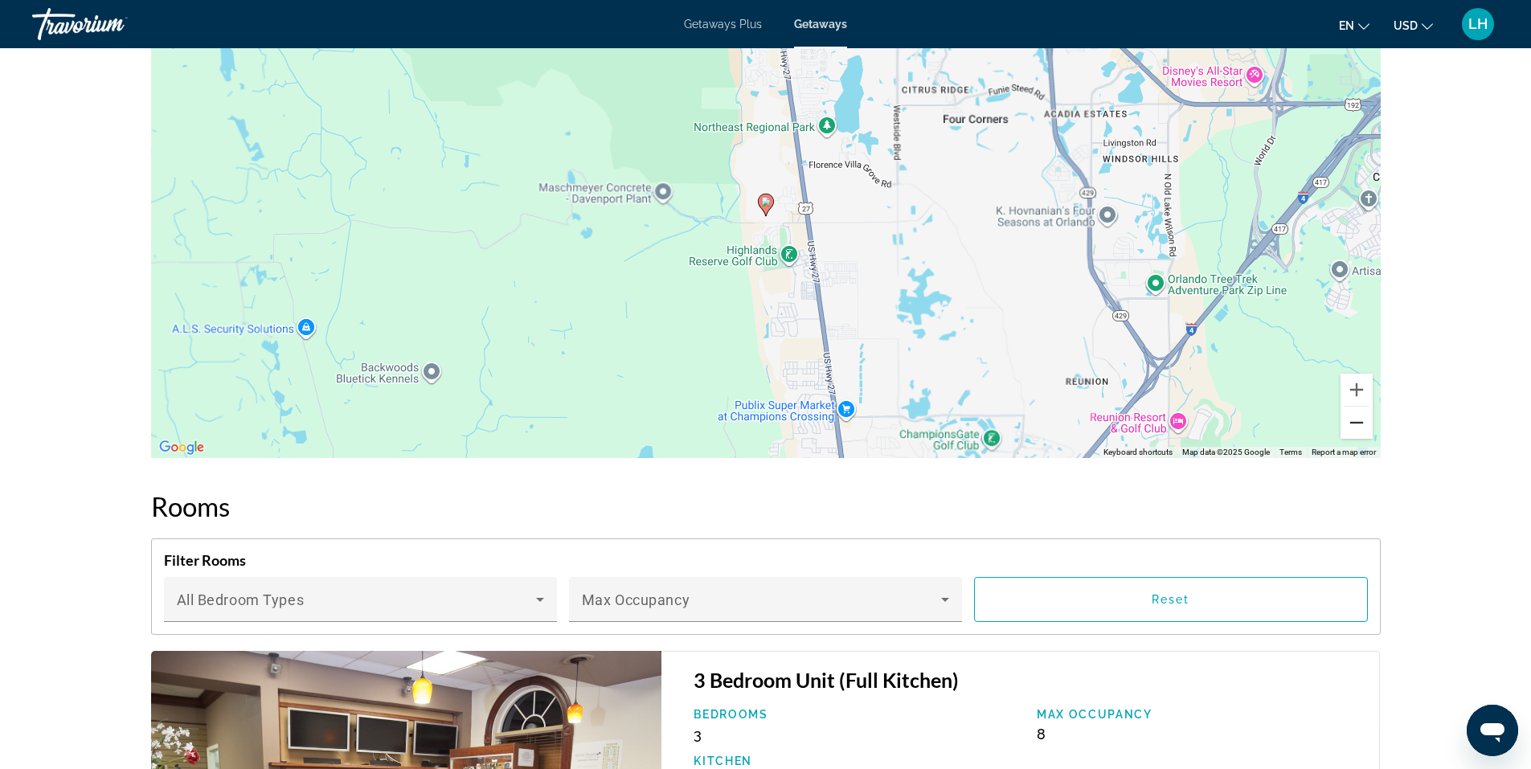
click at [1343, 427] on button "Zoom out" at bounding box center [1356, 423] width 32 height 32
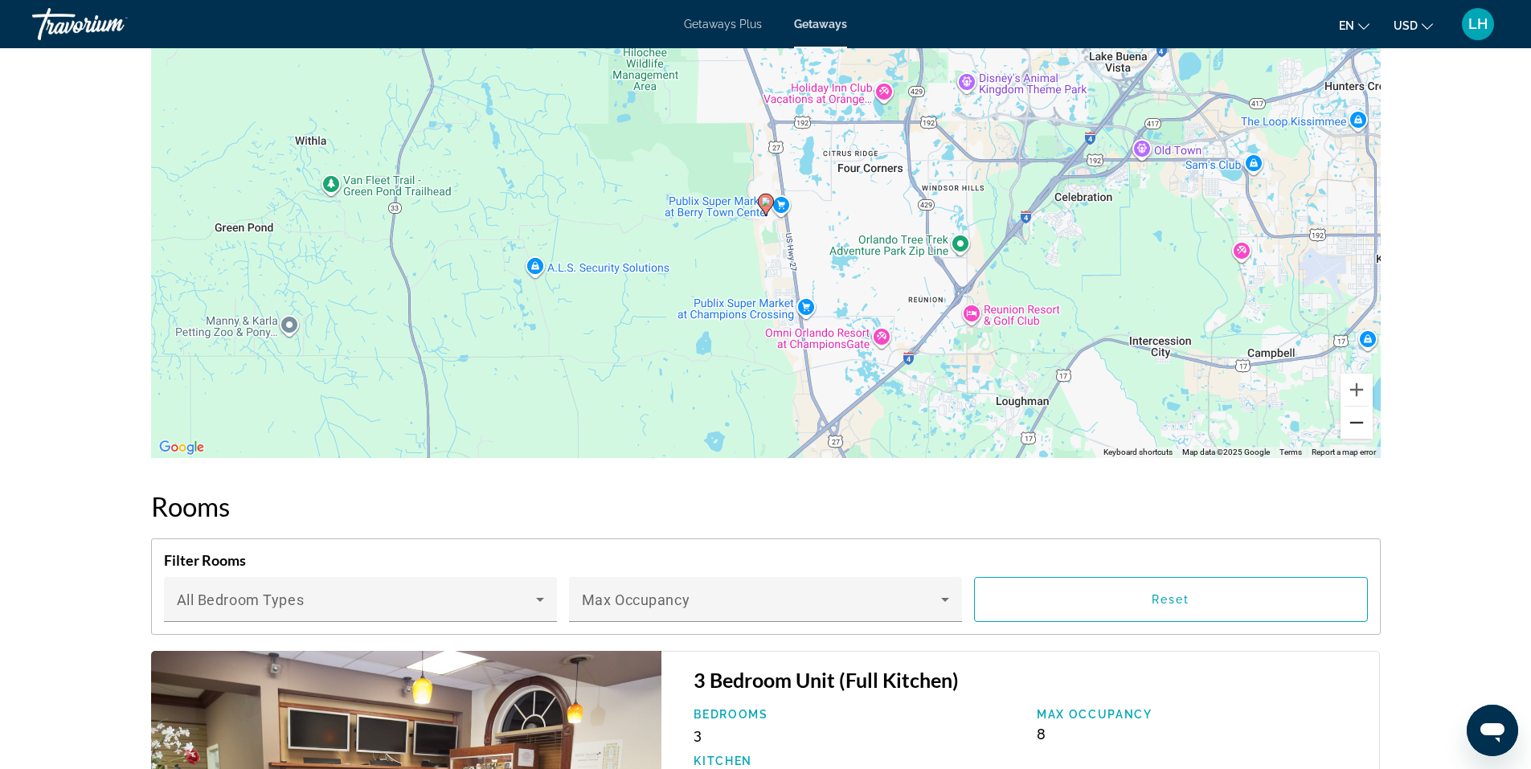
drag, startPoint x: 1343, startPoint y: 427, endPoint x: 1351, endPoint y: 423, distance: 8.3
click at [1347, 425] on button "Zoom out" at bounding box center [1356, 423] width 32 height 32
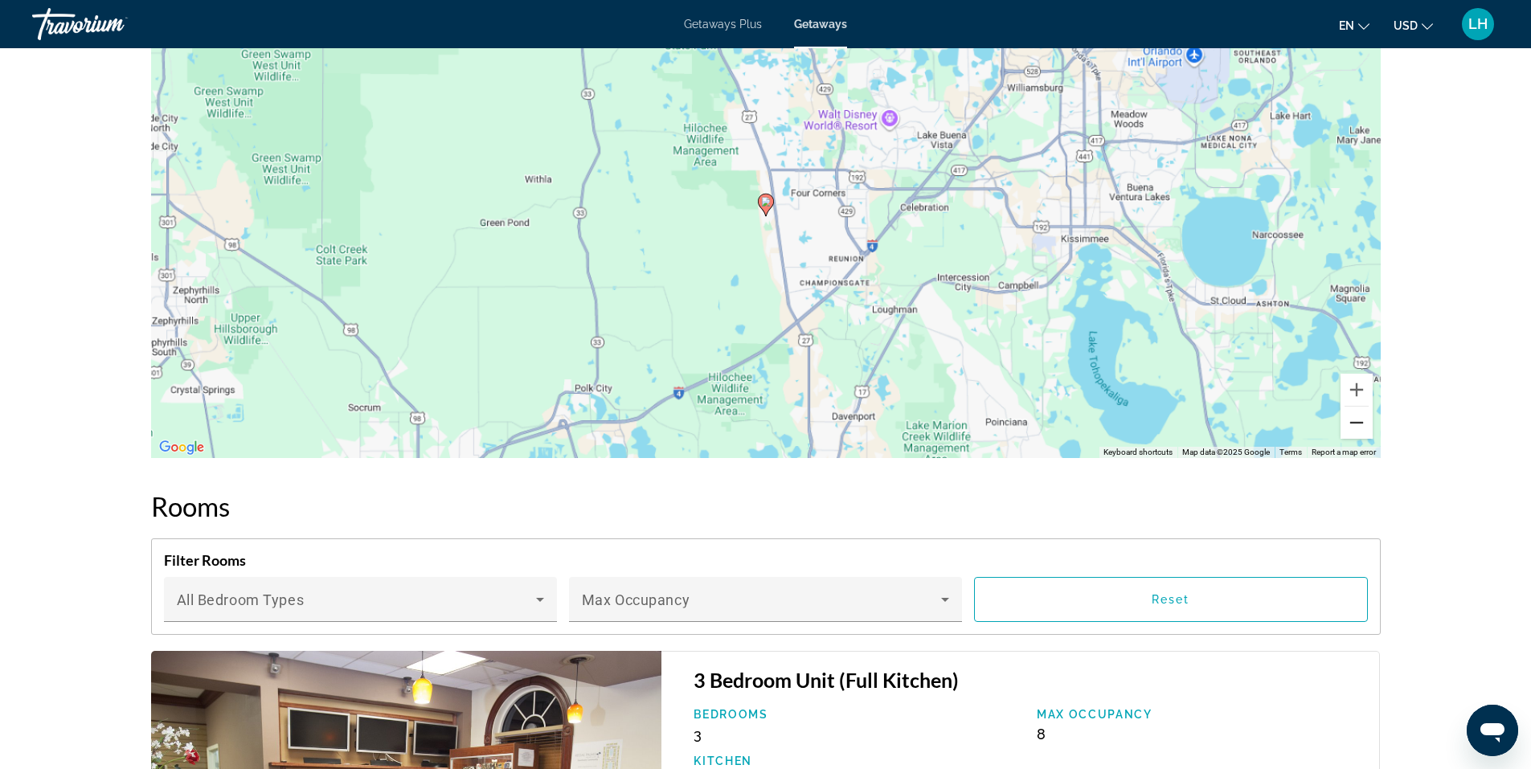
click at [1351, 423] on button "Zoom out" at bounding box center [1356, 423] width 32 height 32
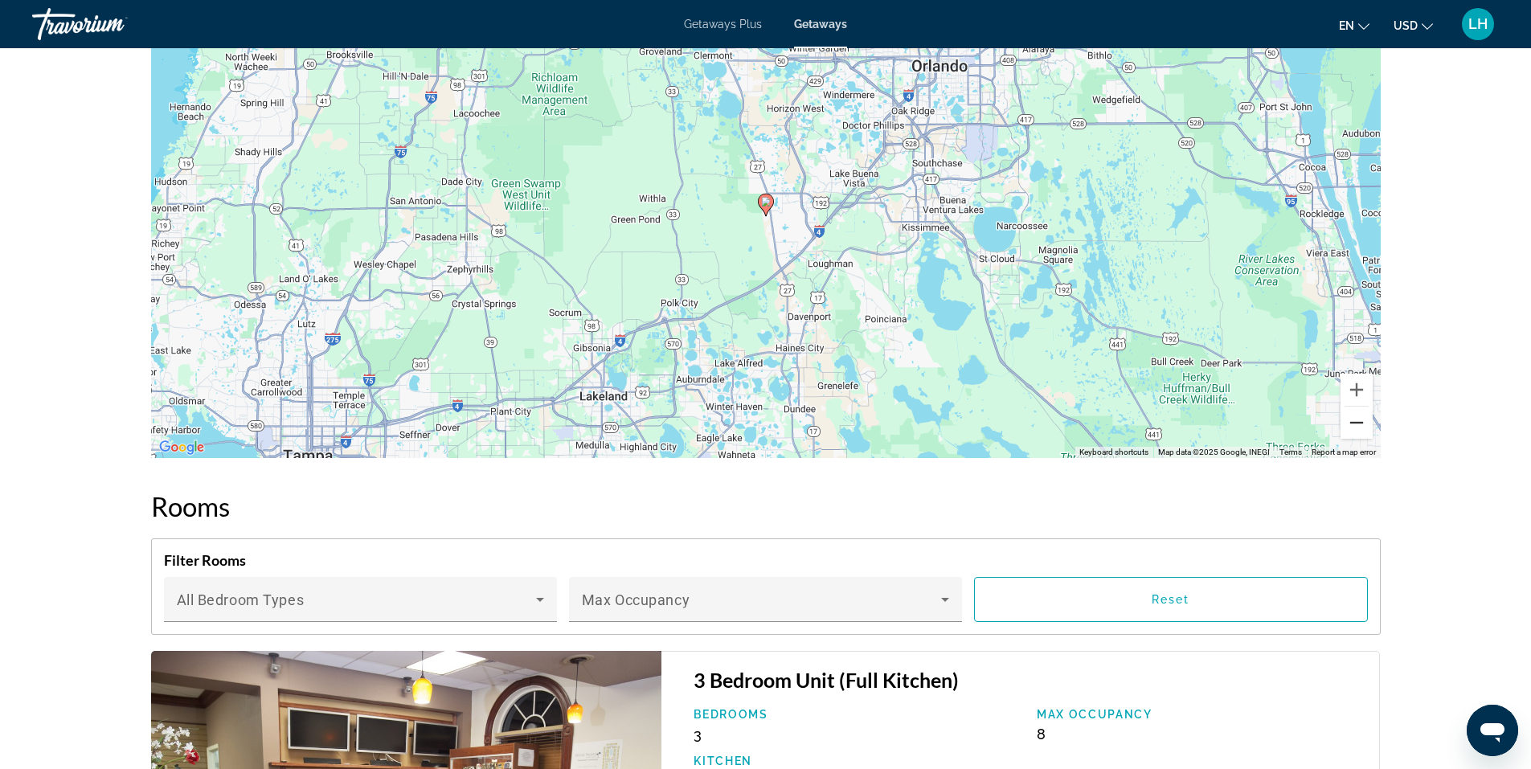
click at [1351, 423] on button "Zoom out" at bounding box center [1356, 423] width 32 height 32
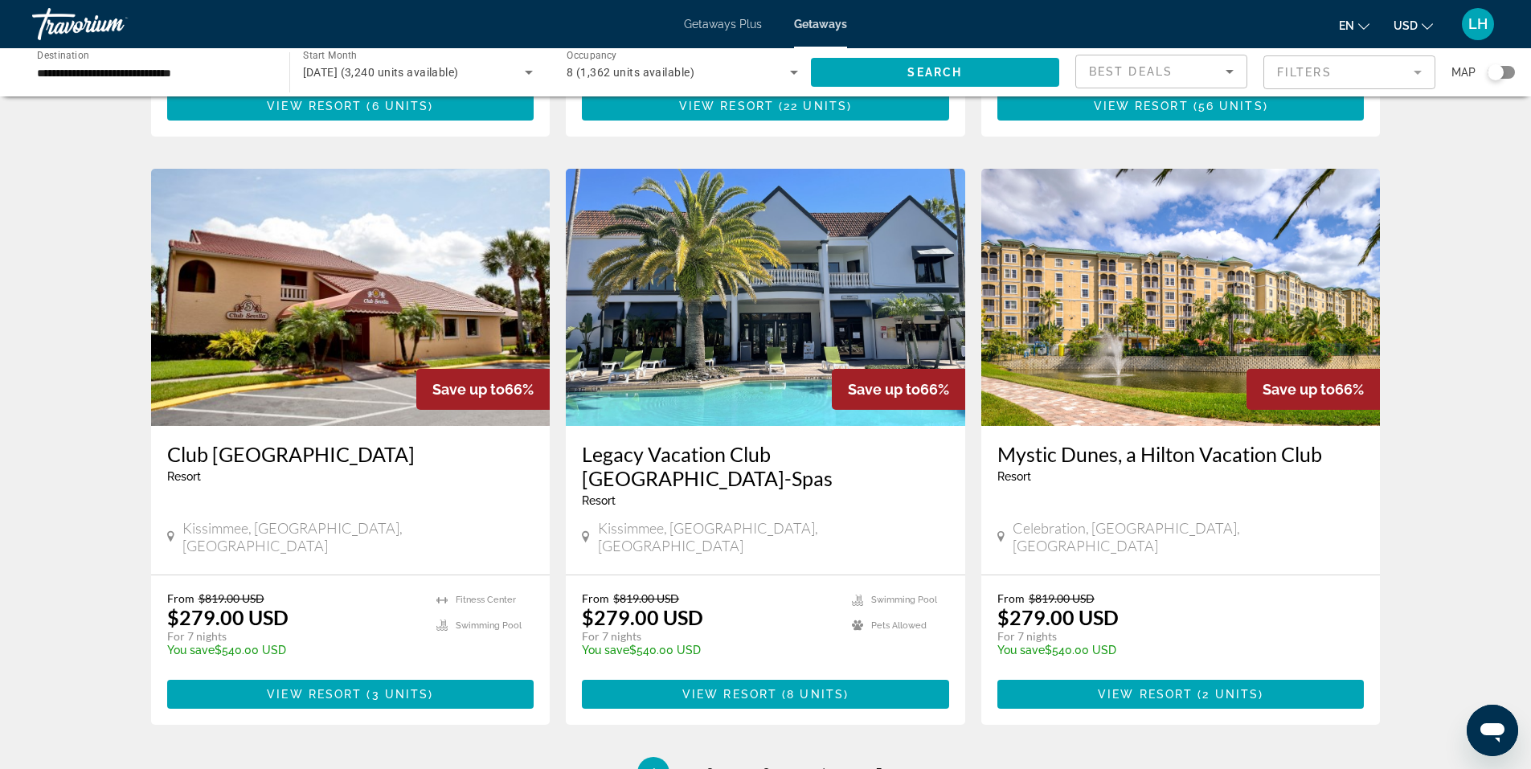
scroll to position [1768, 0]
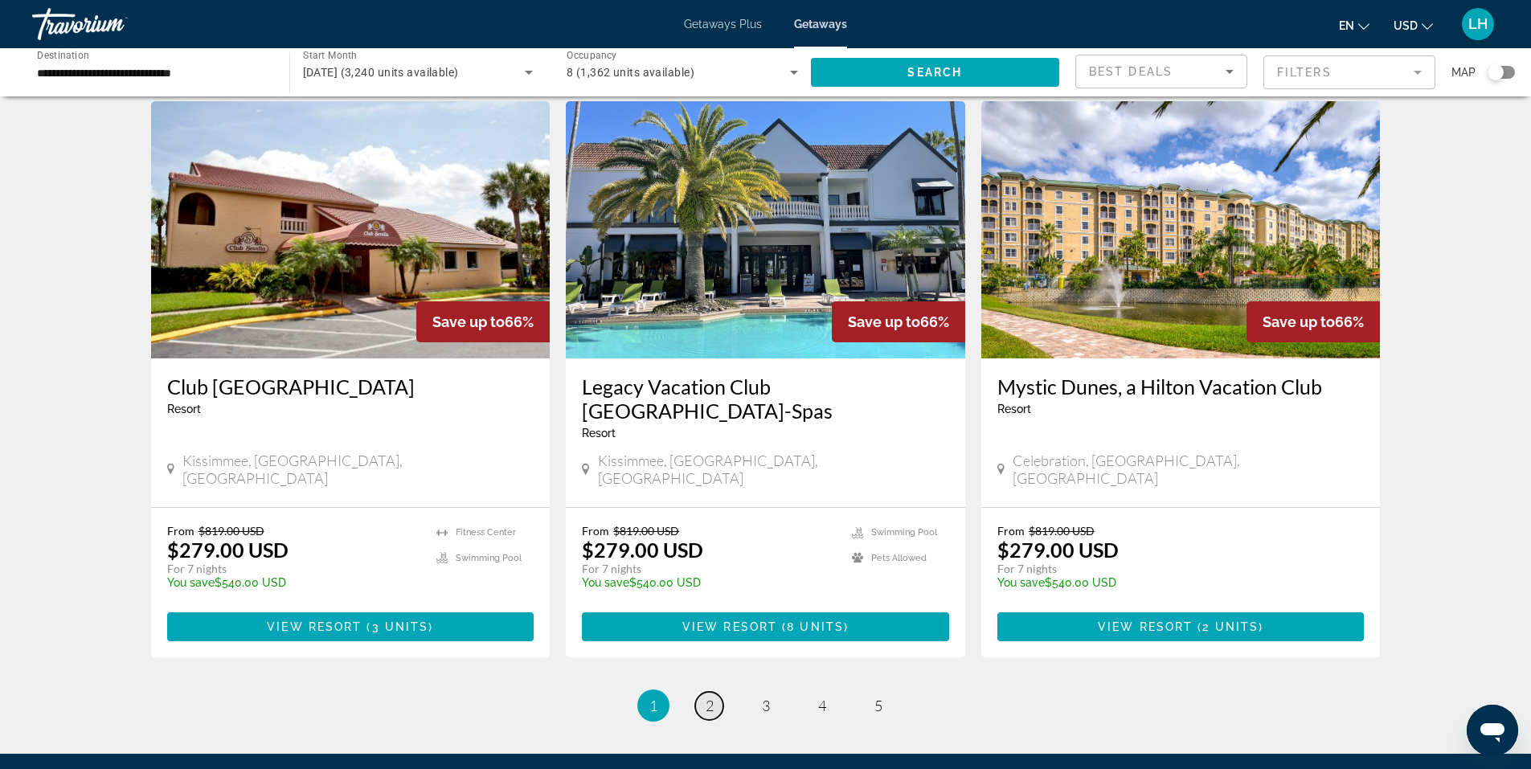
click at [711, 697] on span "2" at bounding box center [709, 706] width 8 height 18
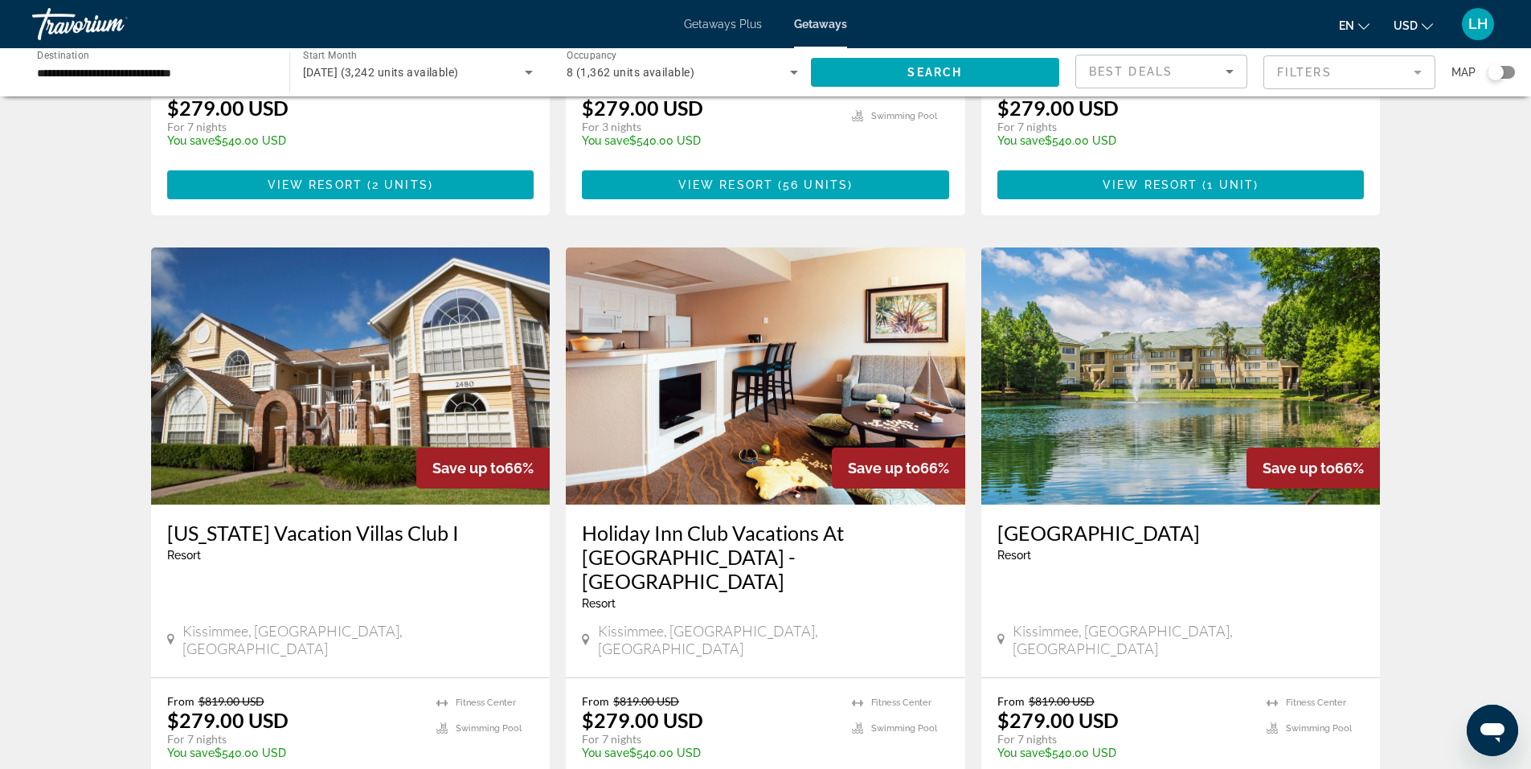
scroll to position [562, 0]
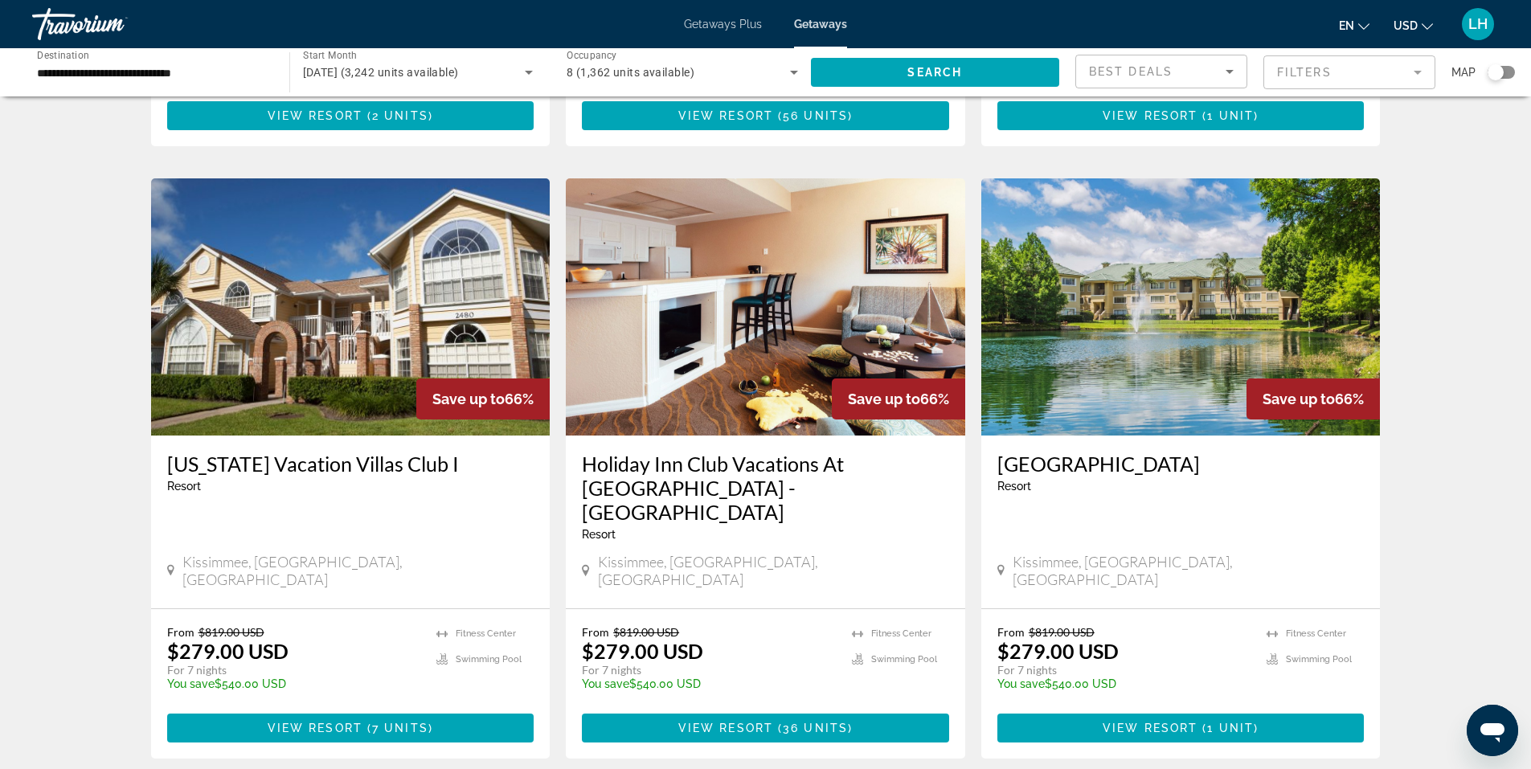
click at [690, 307] on img "Main content" at bounding box center [765, 306] width 399 height 257
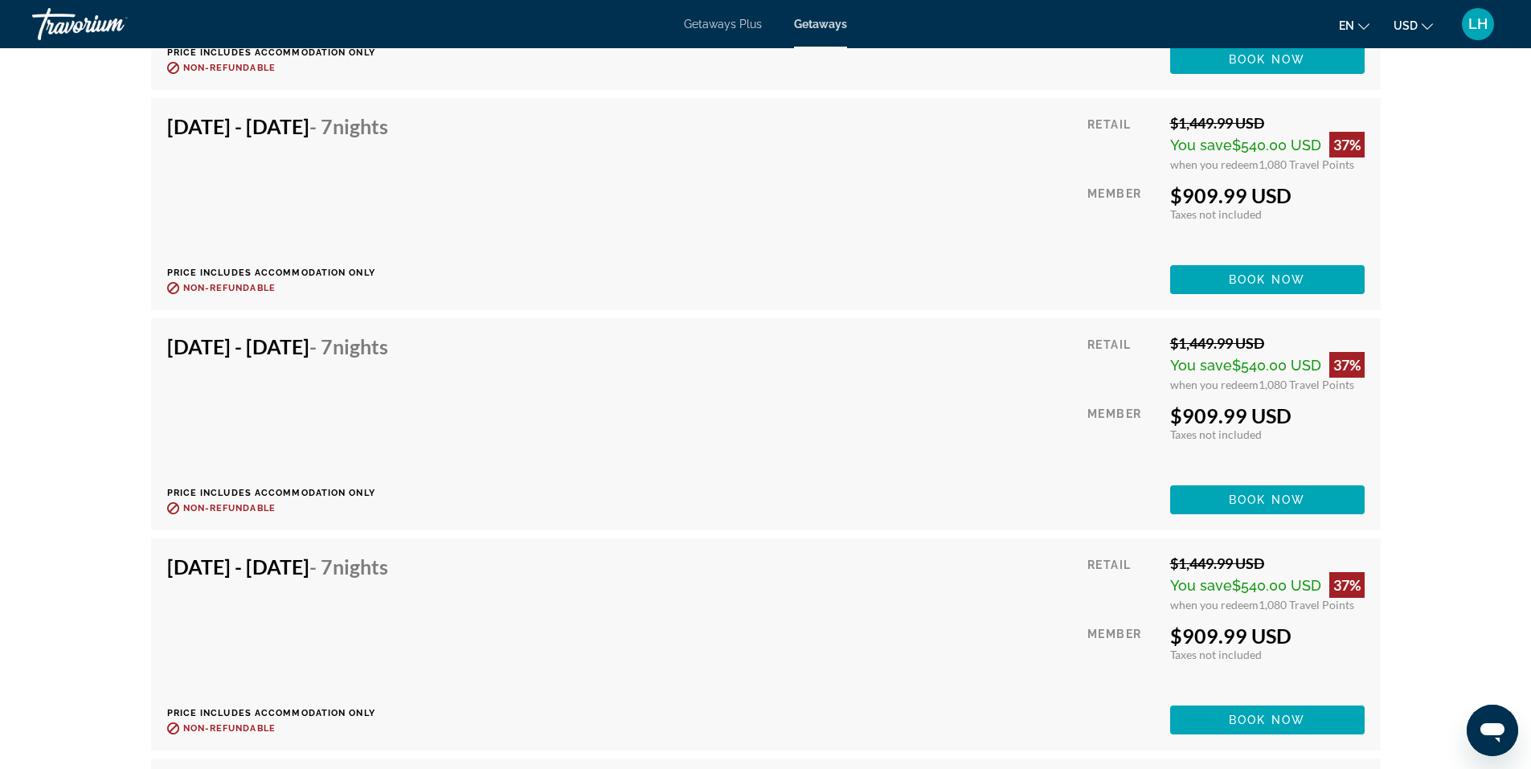
scroll to position [5303, 0]
